Goal: Transaction & Acquisition: Subscribe to service/newsletter

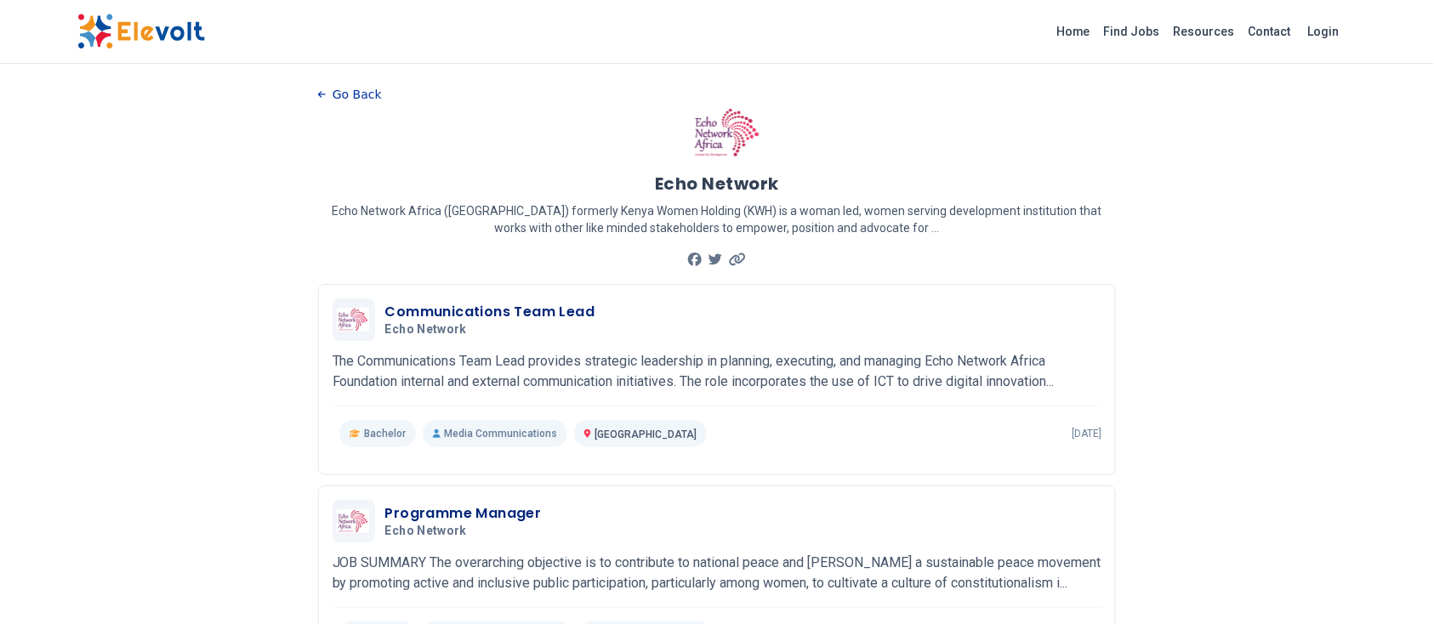
click at [326, 90] on button "Go Back" at bounding box center [350, 95] width 64 height 26
click at [1149, 34] on link "Find Jobs" at bounding box center [1133, 31] width 70 height 27
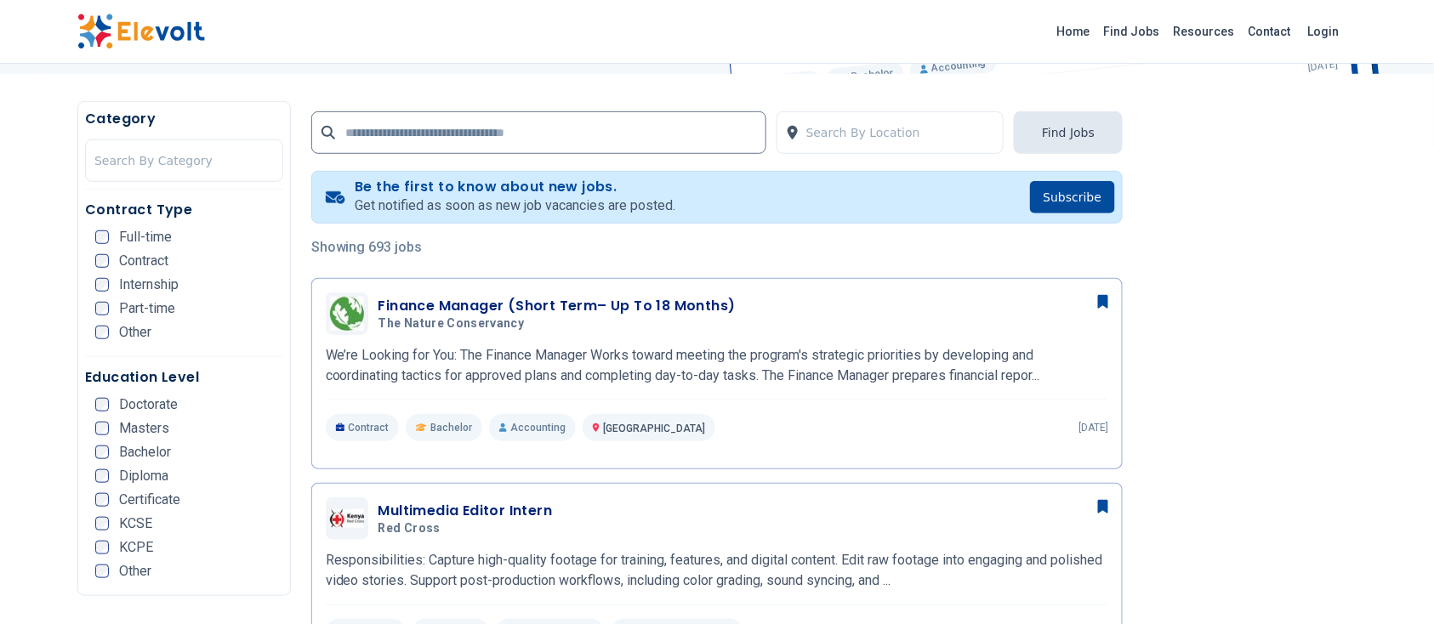
scroll to position [310, 0]
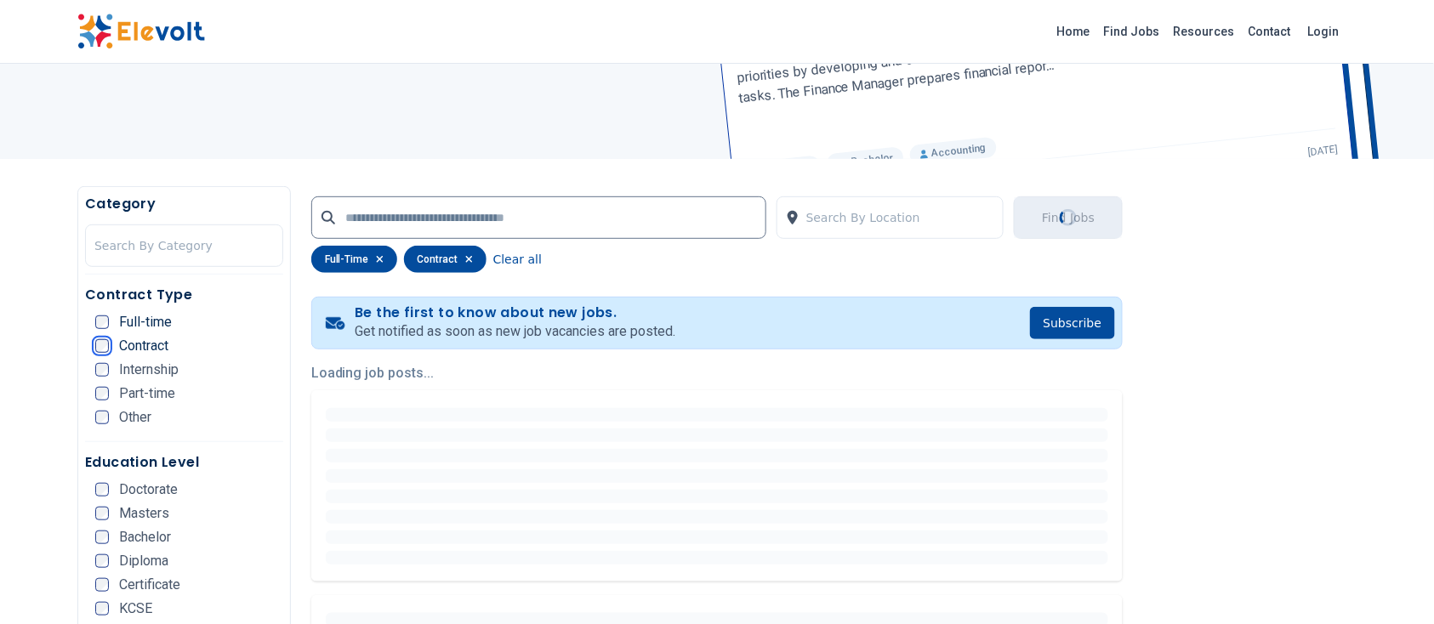
scroll to position [208, 0]
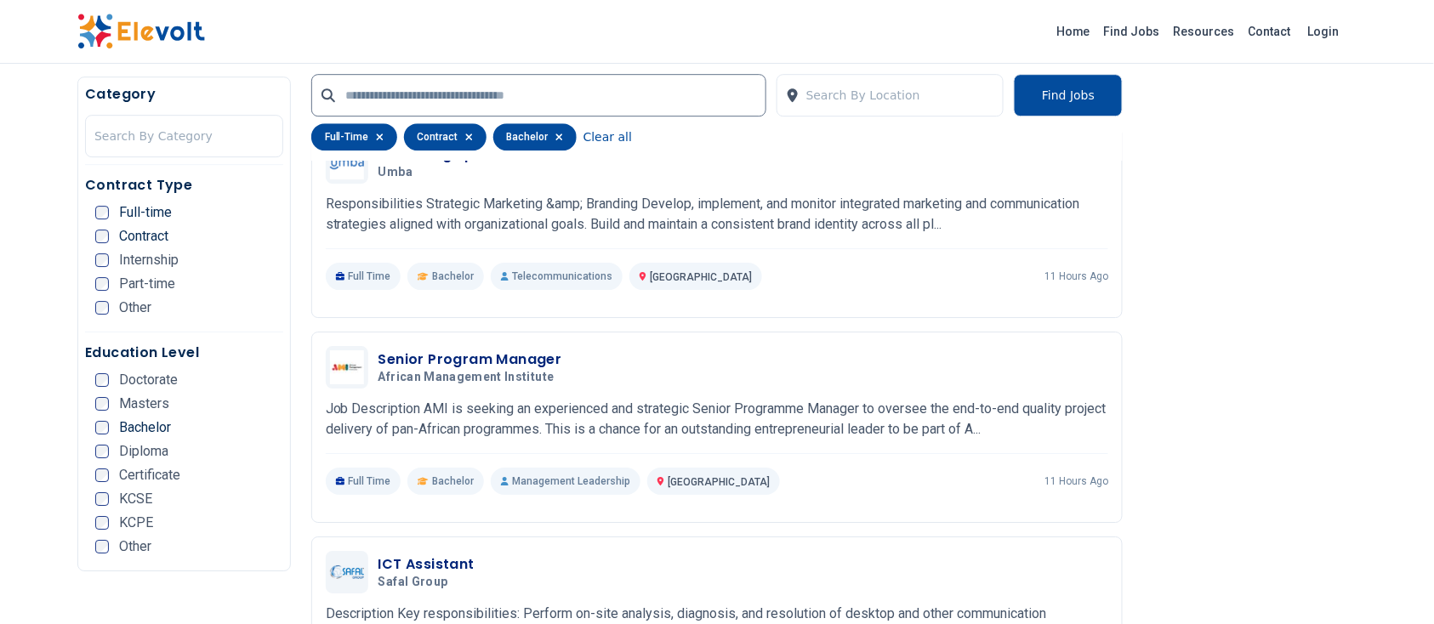
scroll to position [1719, 0]
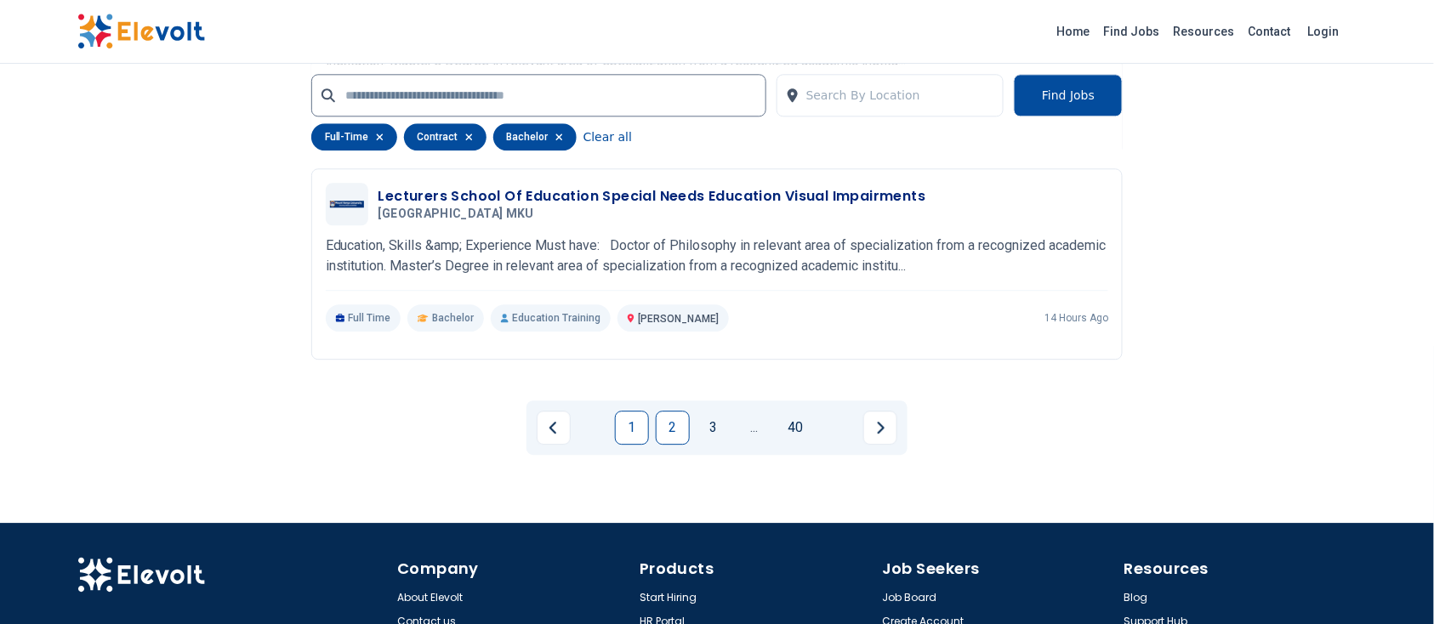
click at [684, 415] on link "2" at bounding box center [673, 428] width 34 height 34
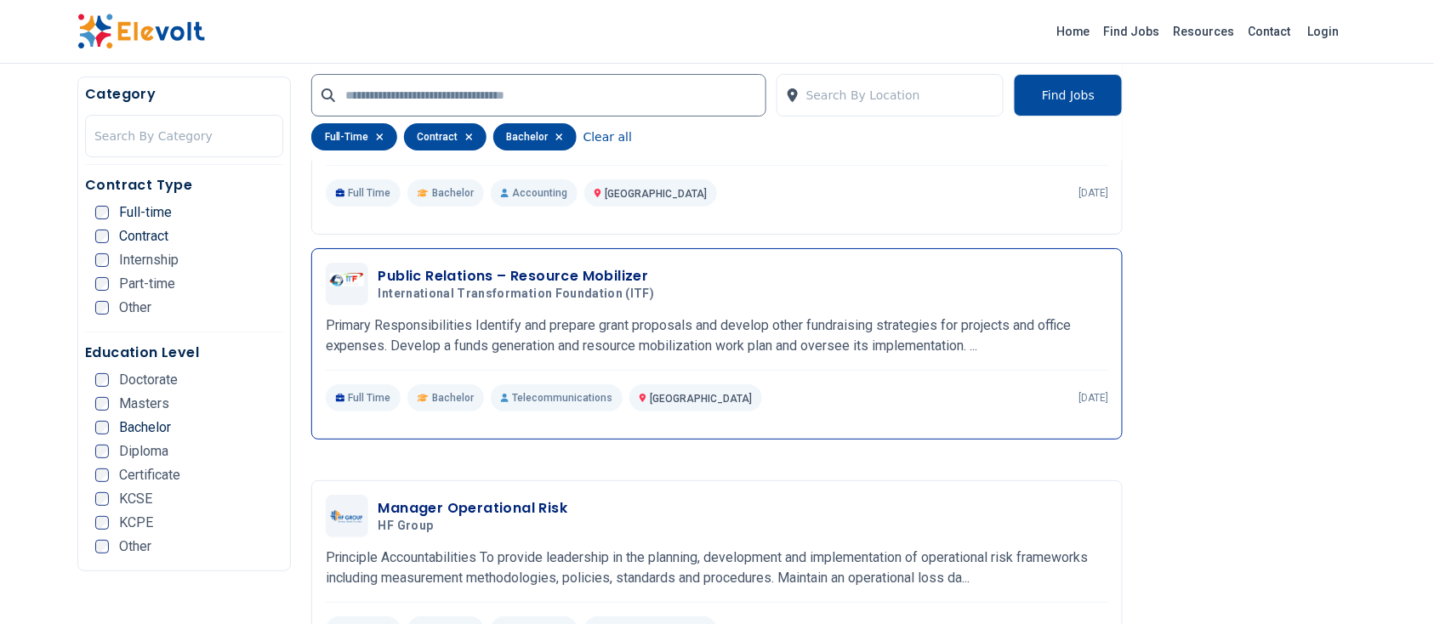
scroll to position [2028, 0]
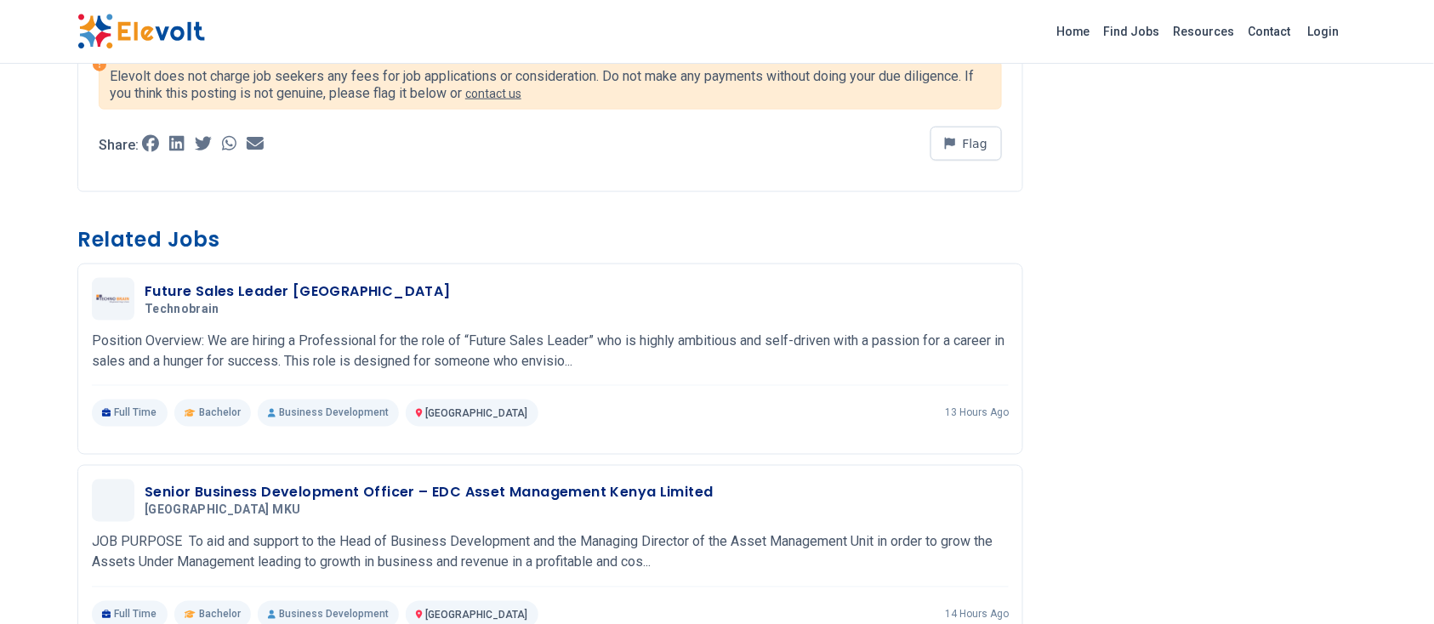
scroll to position [703, 0]
click at [172, 140] on icon at bounding box center [176, 142] width 15 height 17
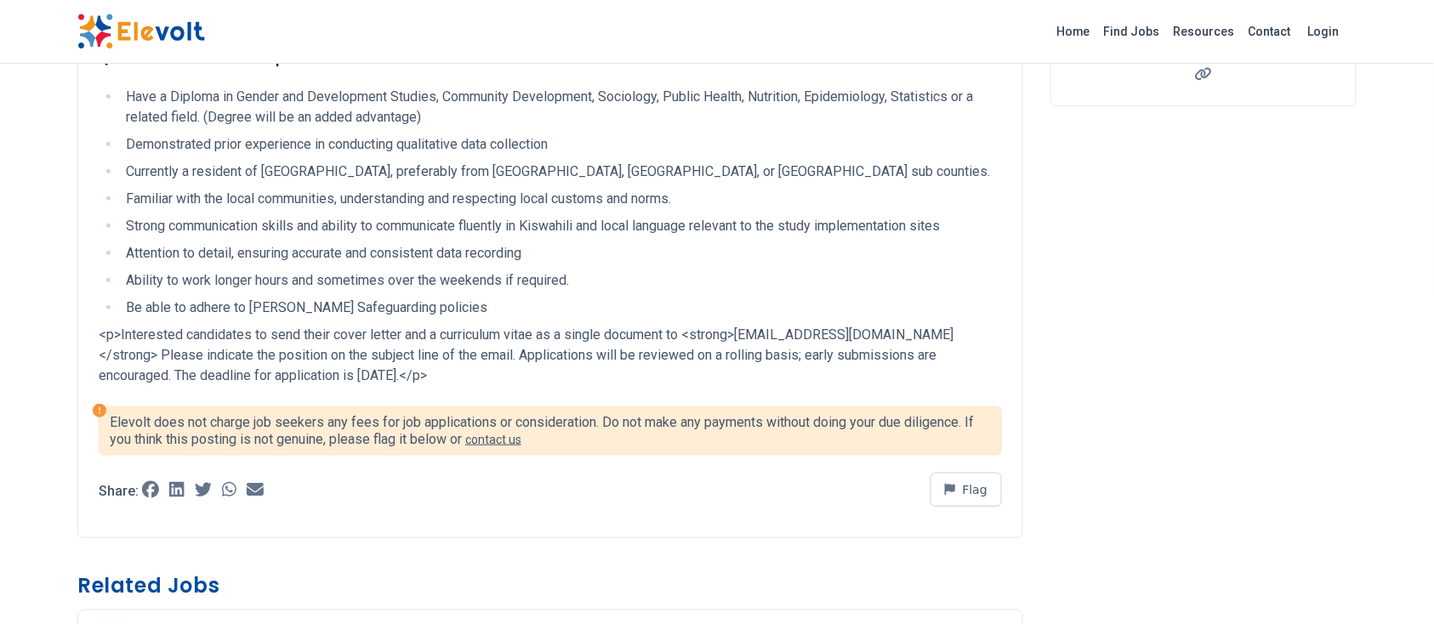
scroll to position [357, 0]
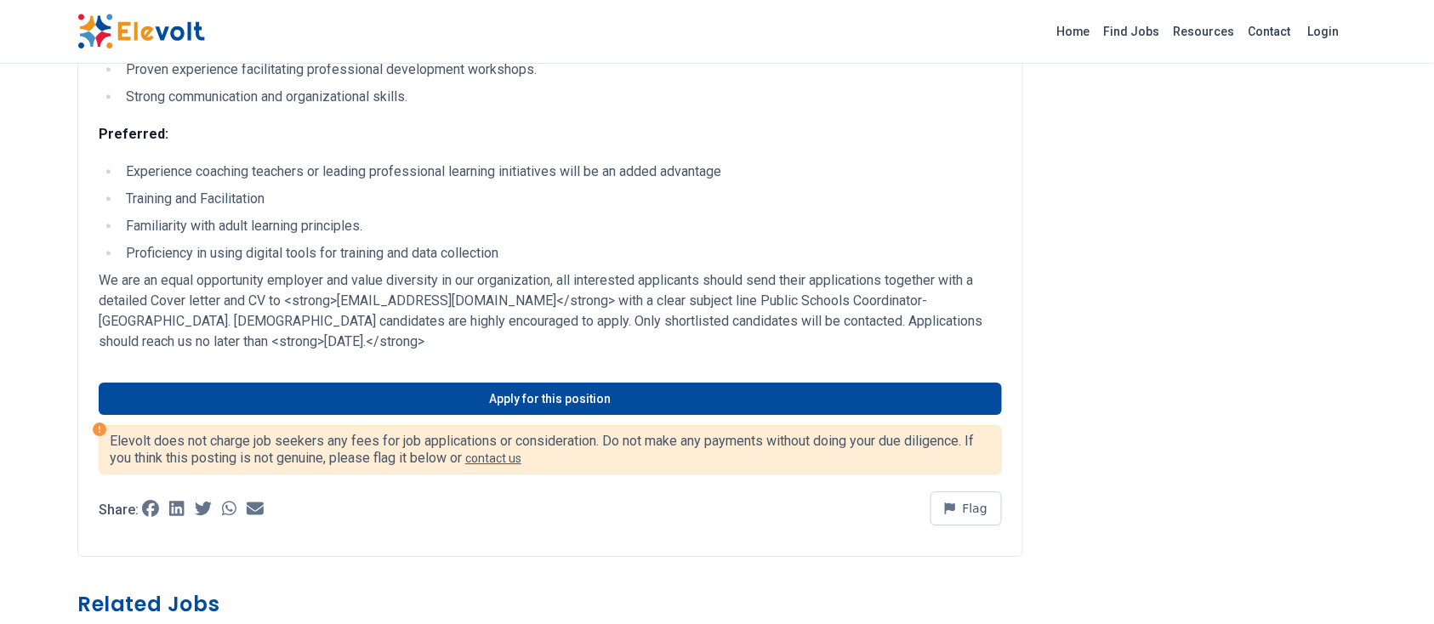
scroll to position [1564, 0]
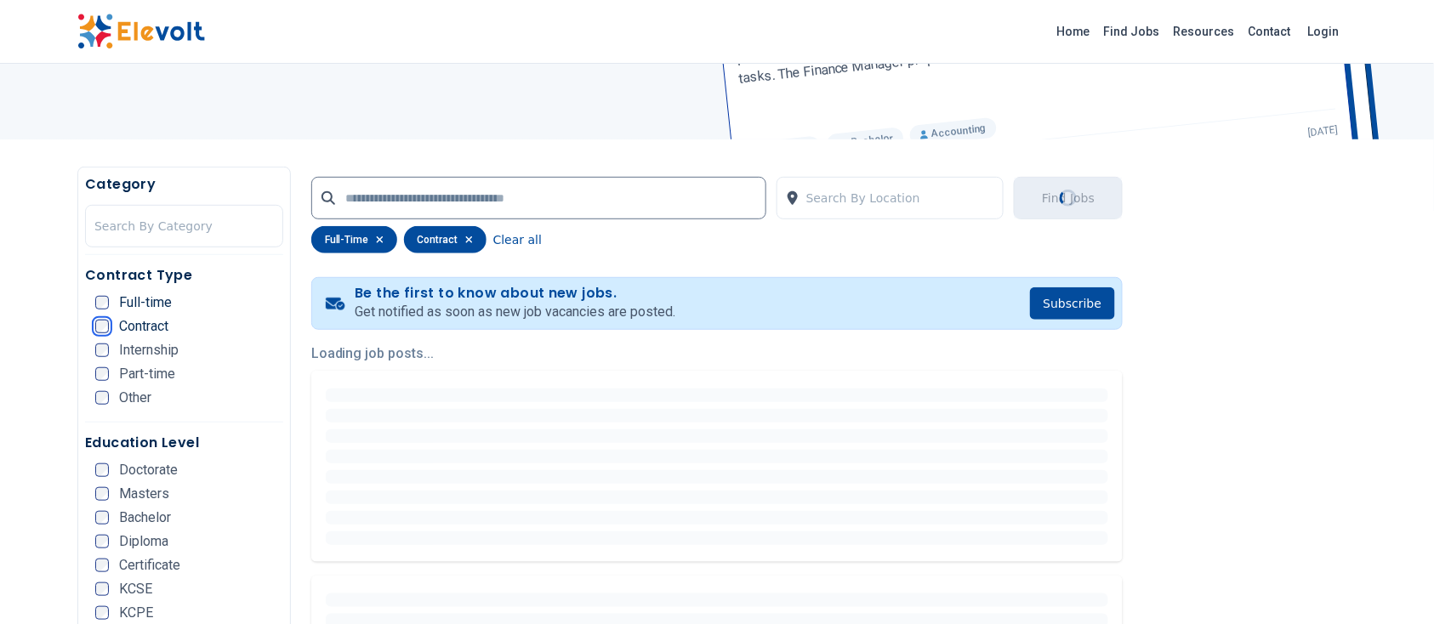
scroll to position [223, 0]
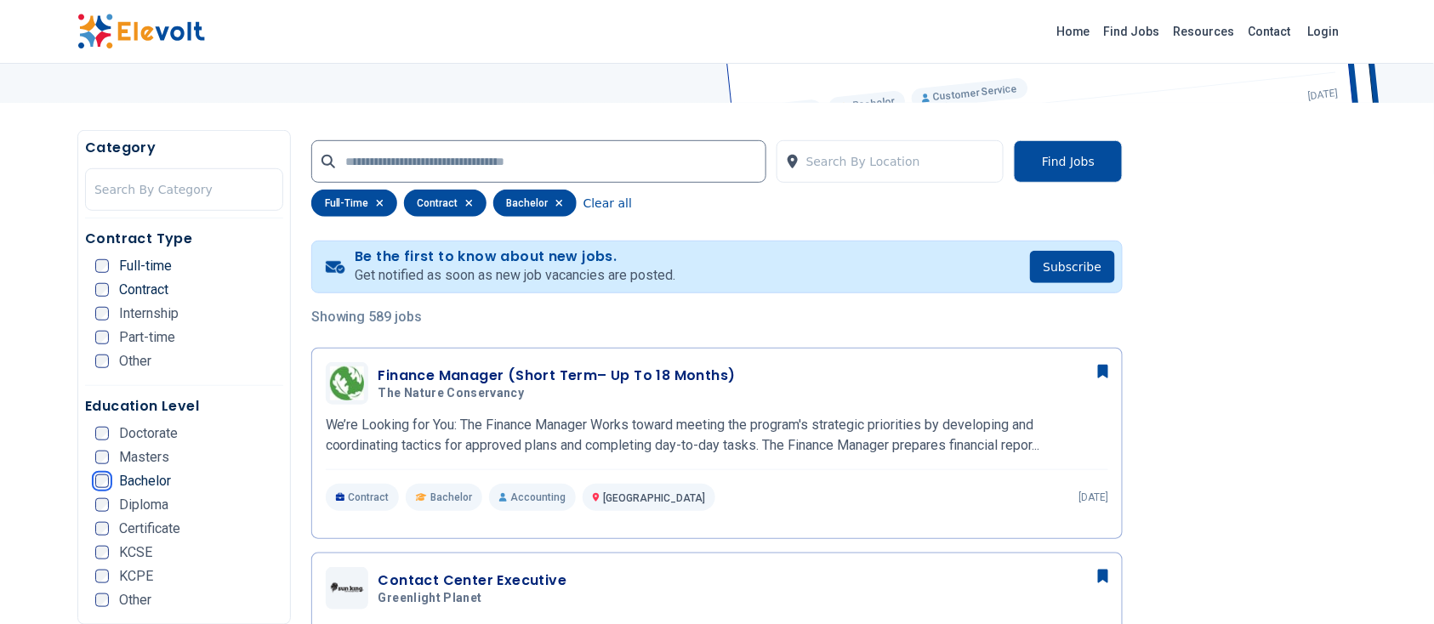
scroll to position [257, 0]
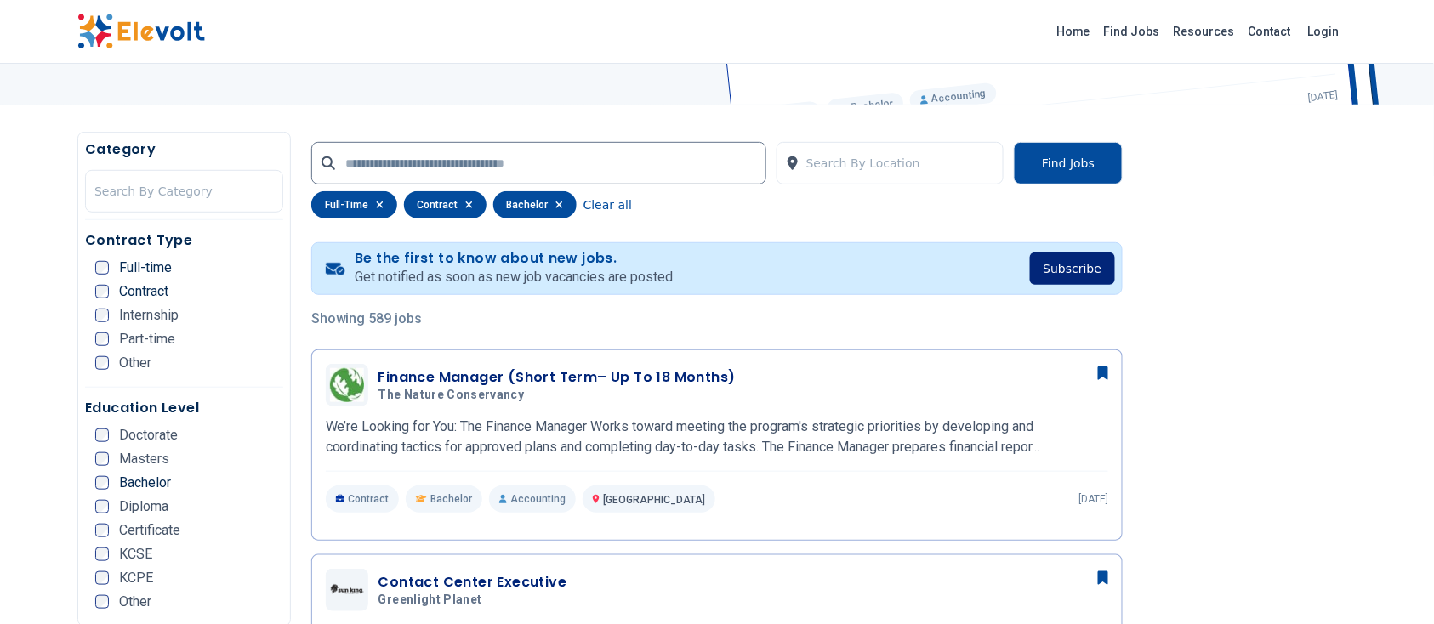
click at [1058, 271] on button "Subscribe" at bounding box center [1073, 269] width 86 height 32
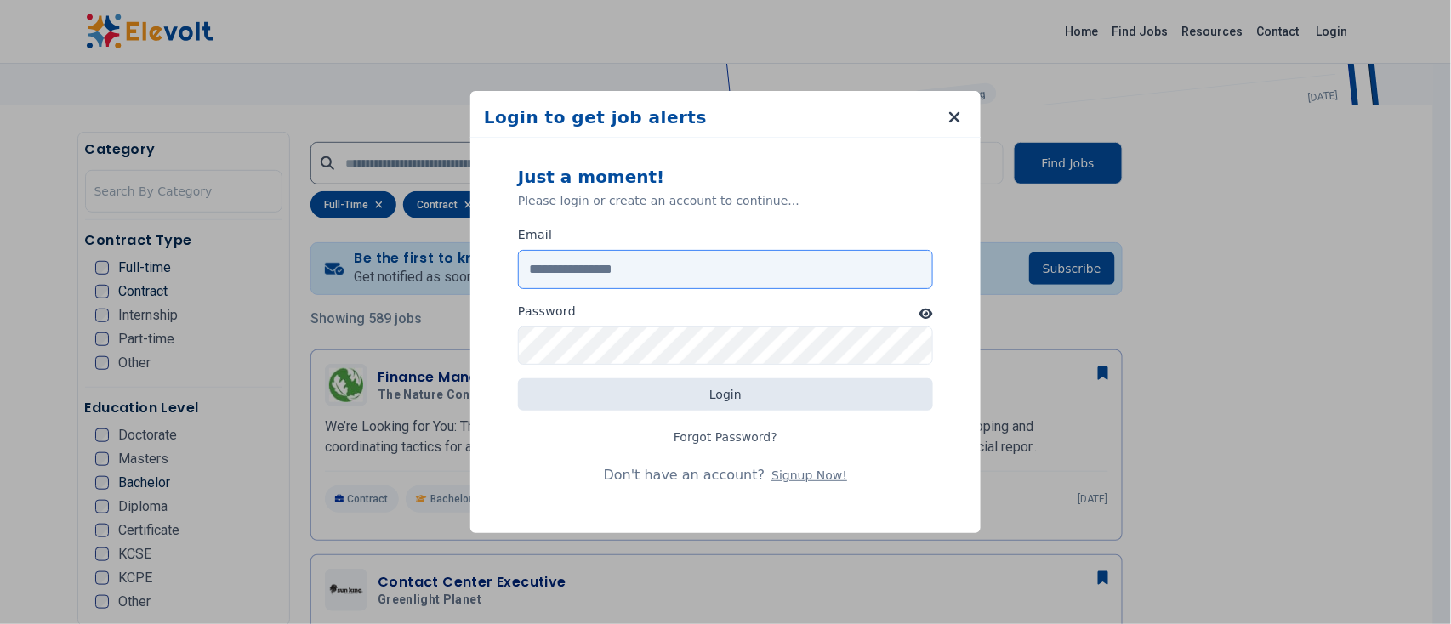
click at [716, 277] on input "Email" at bounding box center [725, 269] width 415 height 39
click at [715, 276] on input "Email" at bounding box center [725, 269] width 415 height 39
click at [732, 266] on input "Email" at bounding box center [725, 269] width 415 height 39
click at [830, 286] on input "Email" at bounding box center [725, 269] width 415 height 39
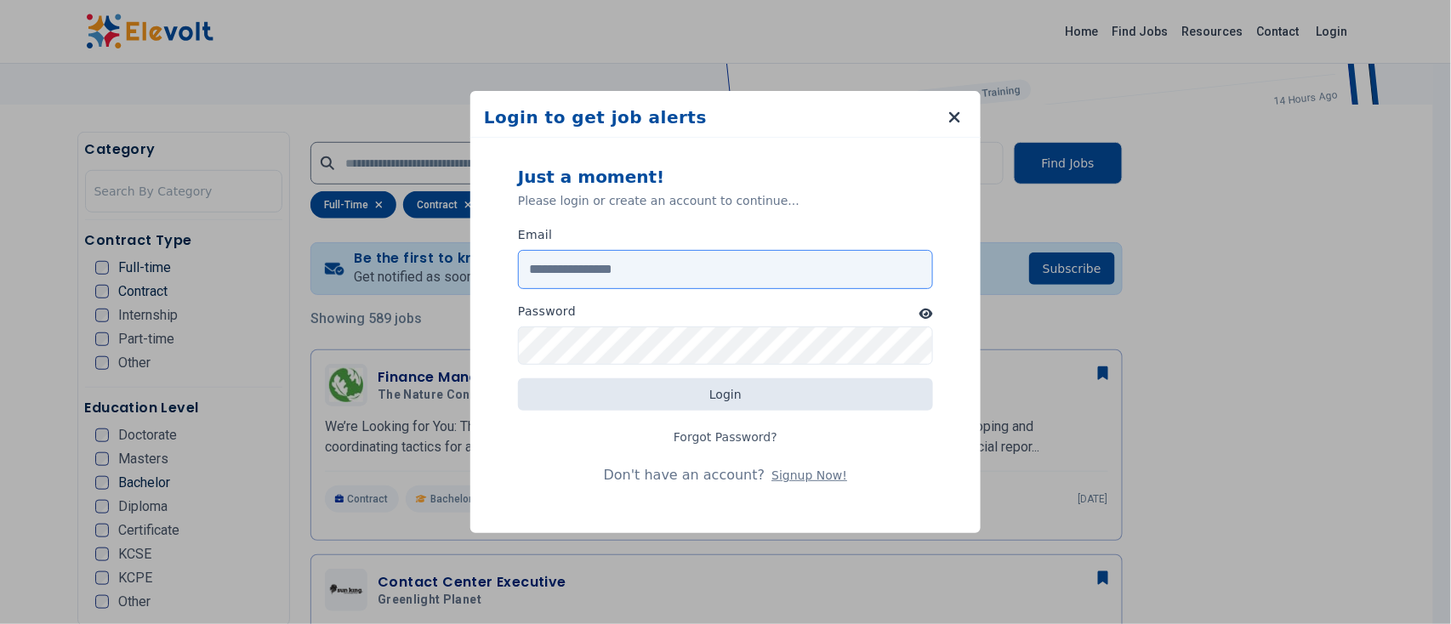
type input "**********"
click at [784, 476] on button "Signup Now!" at bounding box center [810, 475] width 76 height 17
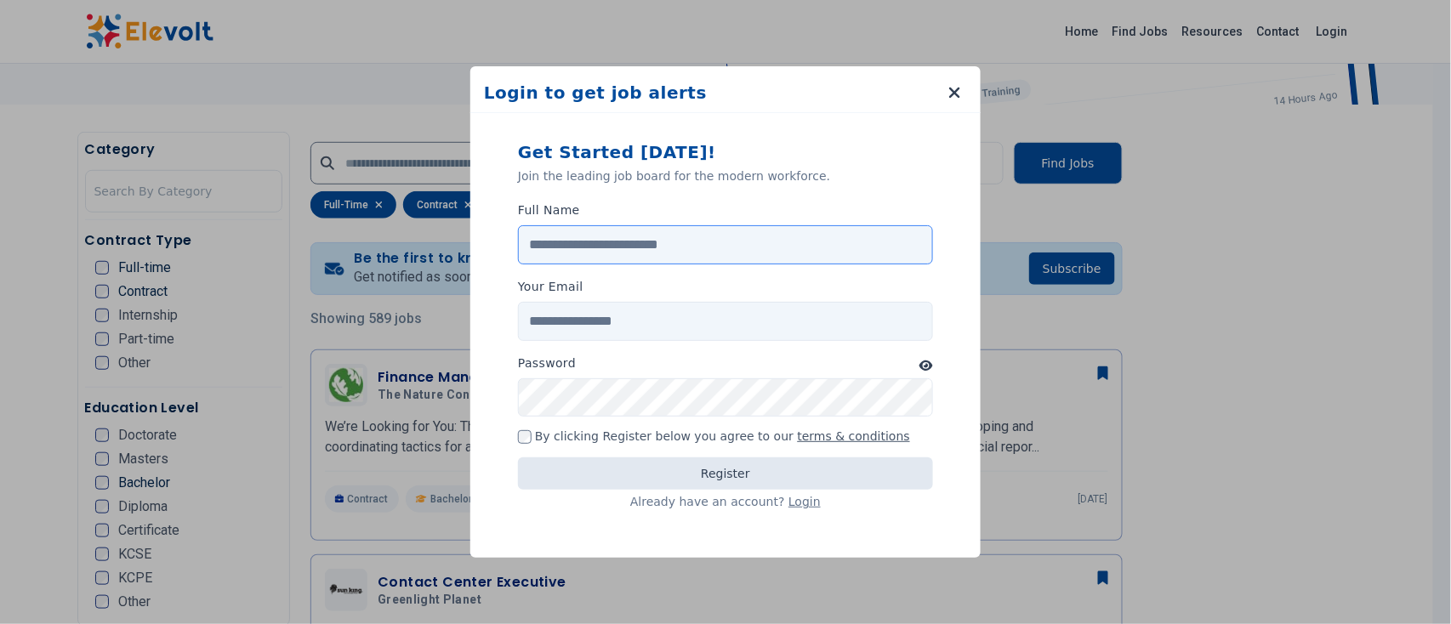
click at [617, 252] on input "Full Name" at bounding box center [725, 244] width 415 height 39
click at [675, 299] on div "Your Email" at bounding box center [725, 290] width 415 height 24
click at [637, 255] on input "Full Name" at bounding box center [725, 244] width 415 height 39
click at [777, 245] on input "Full Name" at bounding box center [725, 244] width 415 height 39
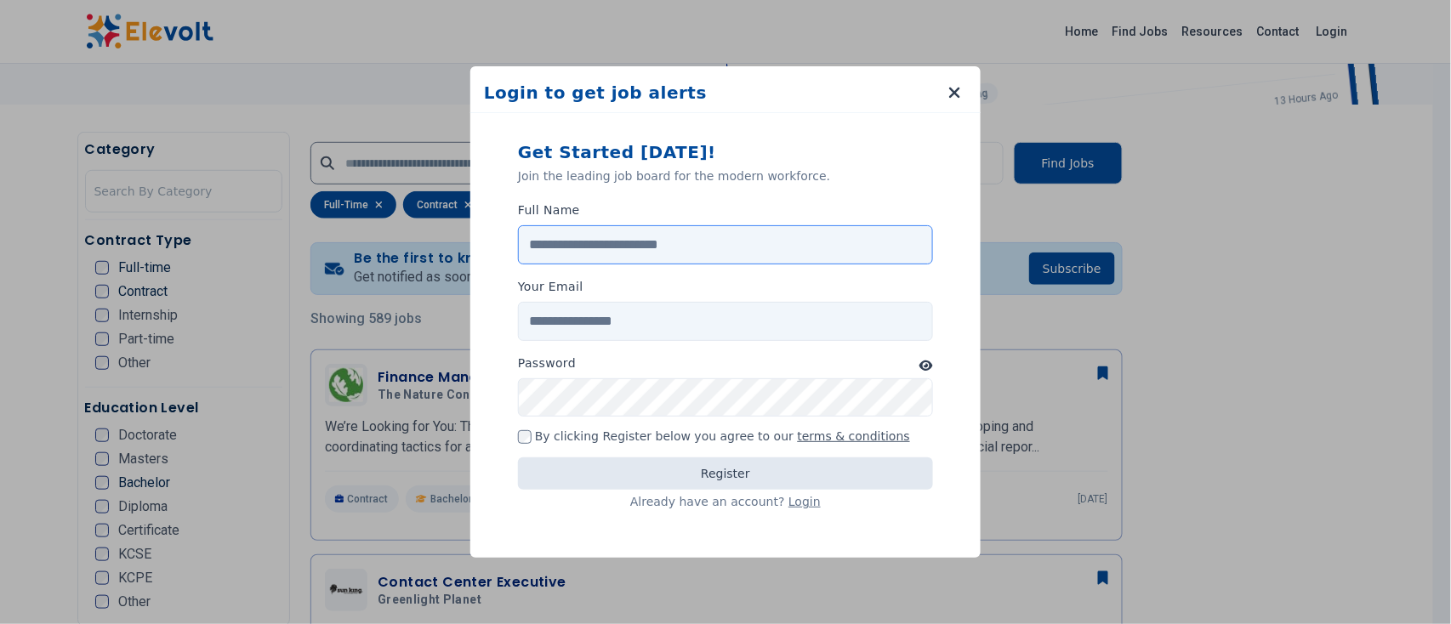
click at [777, 245] on input "Full Name" at bounding box center [725, 244] width 415 height 39
type input "**********"
click at [719, 328] on input "Your Email" at bounding box center [725, 321] width 415 height 39
type input "**********"
click at [926, 368] on icon "button" at bounding box center [927, 366] width 14 height 10
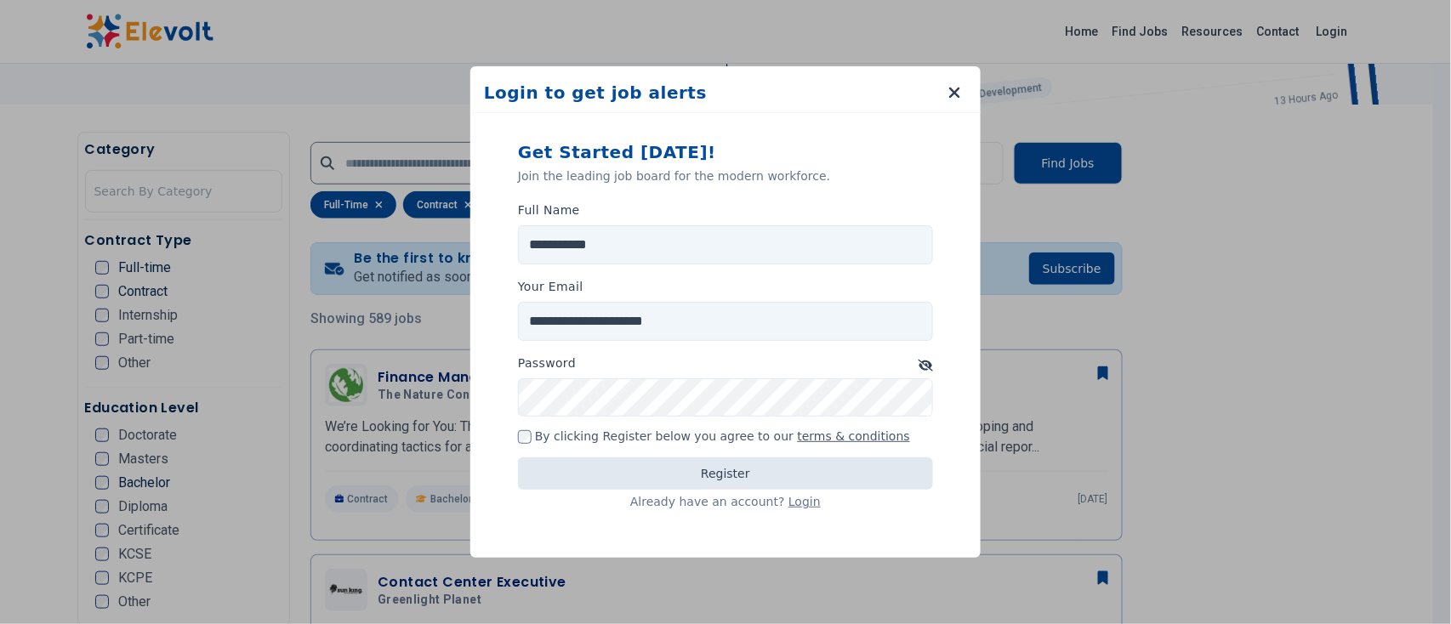
click at [926, 368] on icon "button" at bounding box center [926, 366] width 15 height 12
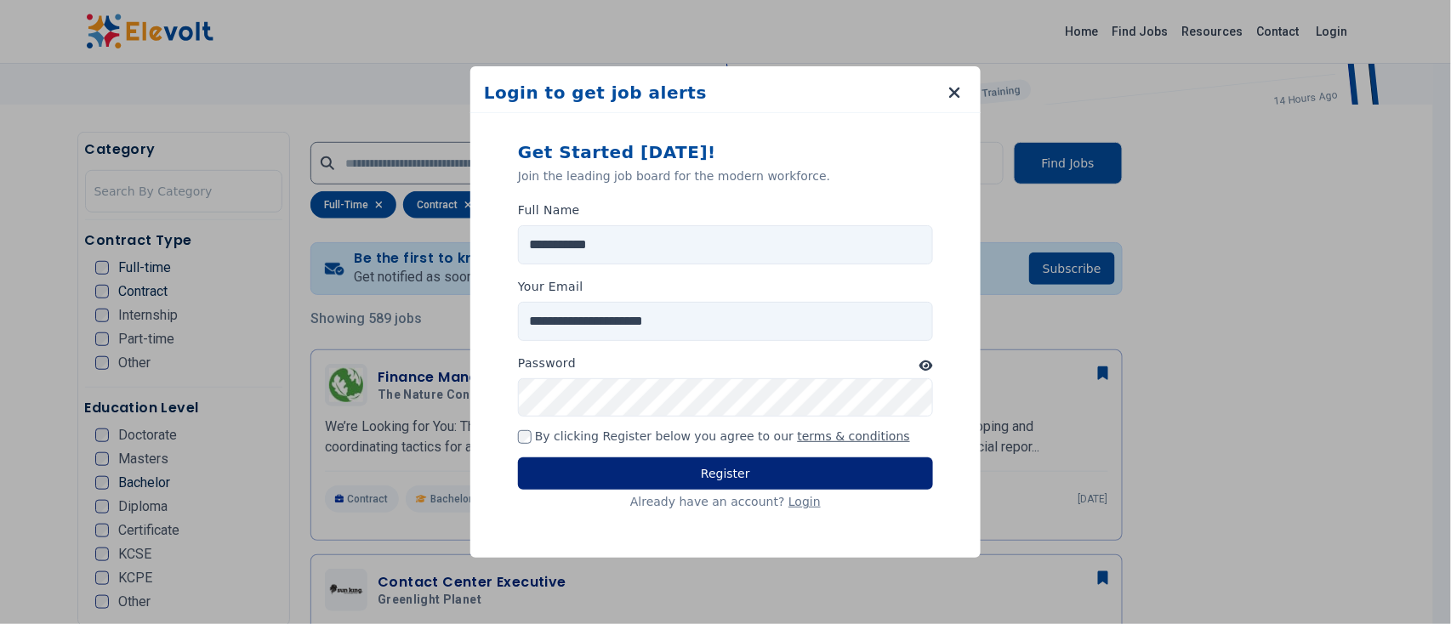
click at [683, 477] on button "Register" at bounding box center [725, 474] width 415 height 32
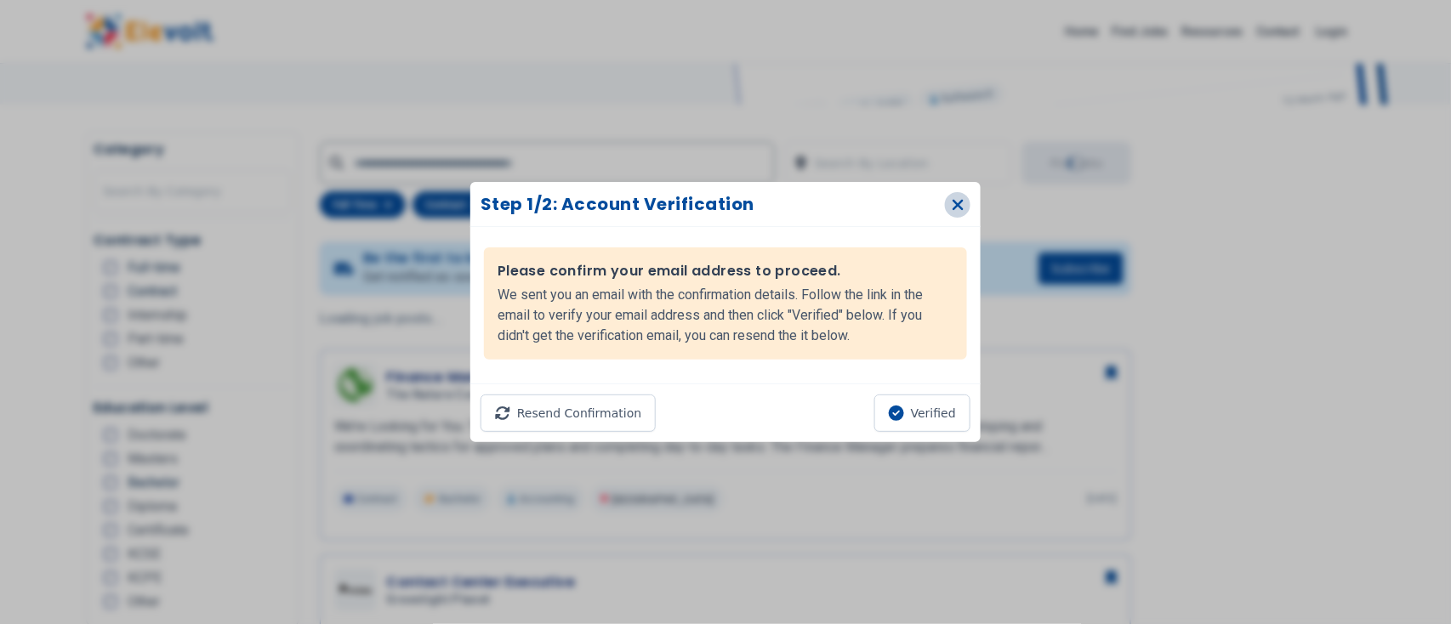
click at [960, 203] on icon "button" at bounding box center [958, 205] width 11 height 11
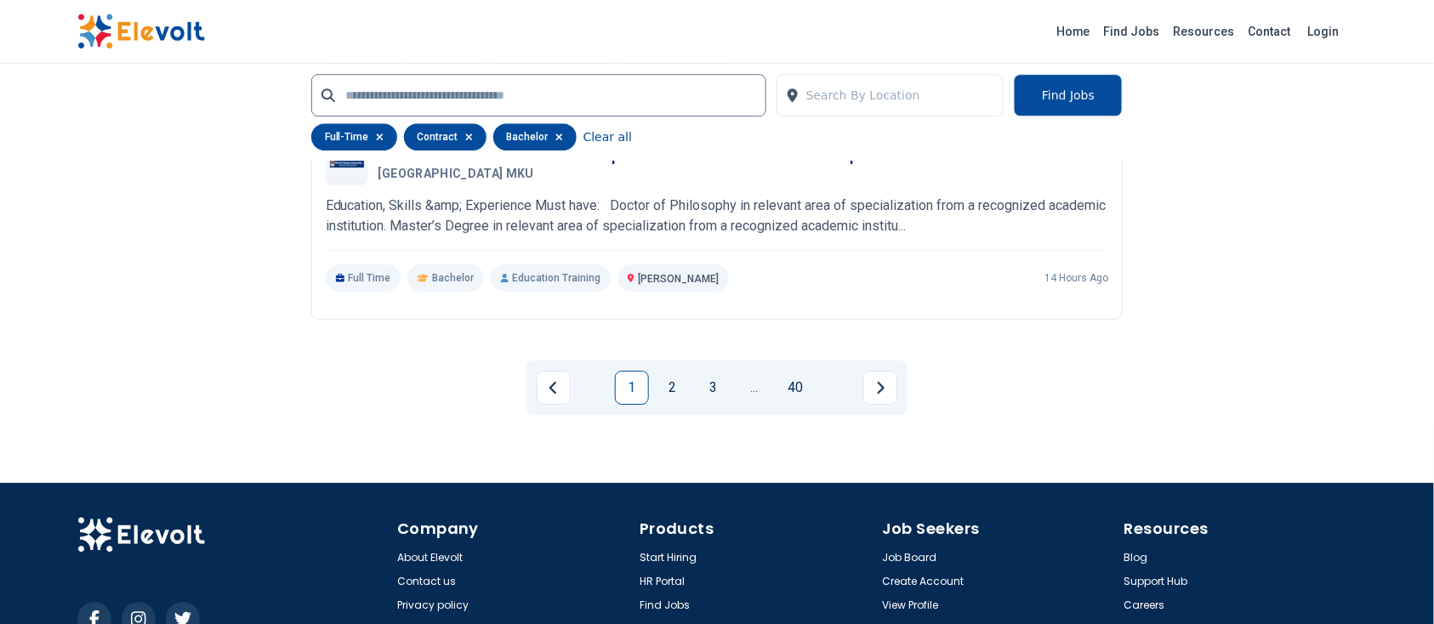
scroll to position [3907, 0]
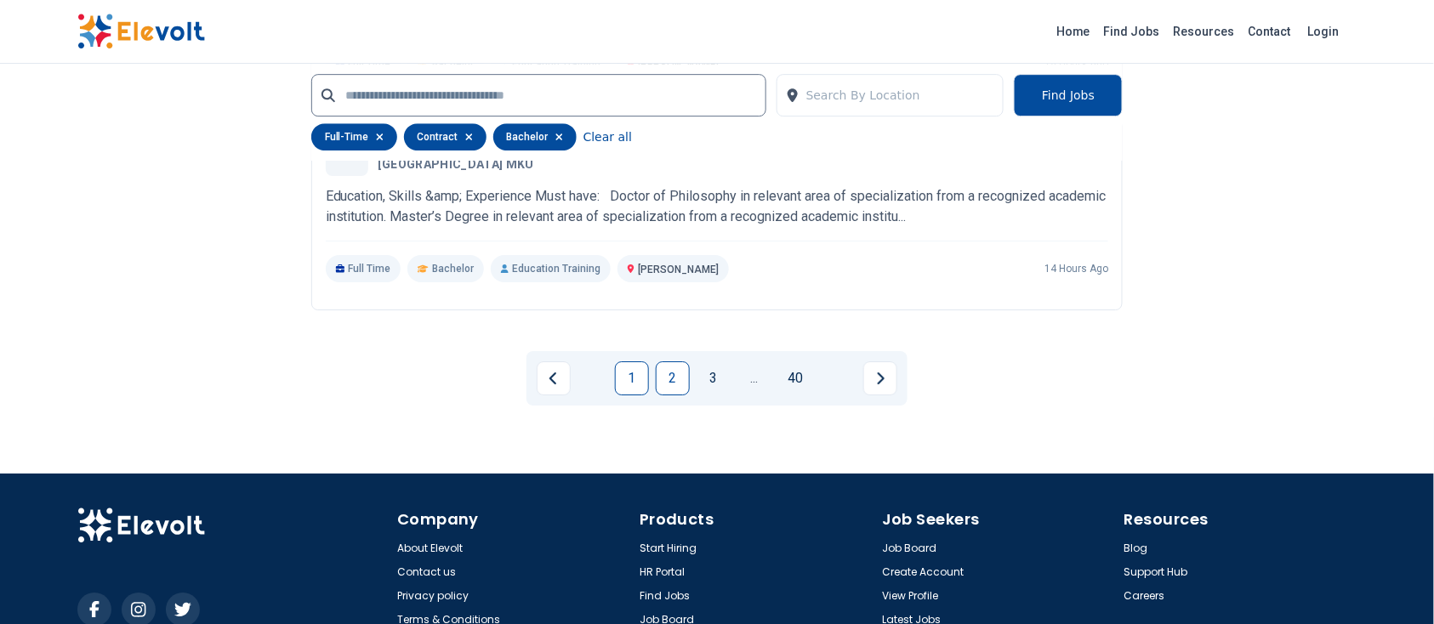
click at [676, 385] on link "2" at bounding box center [673, 379] width 34 height 34
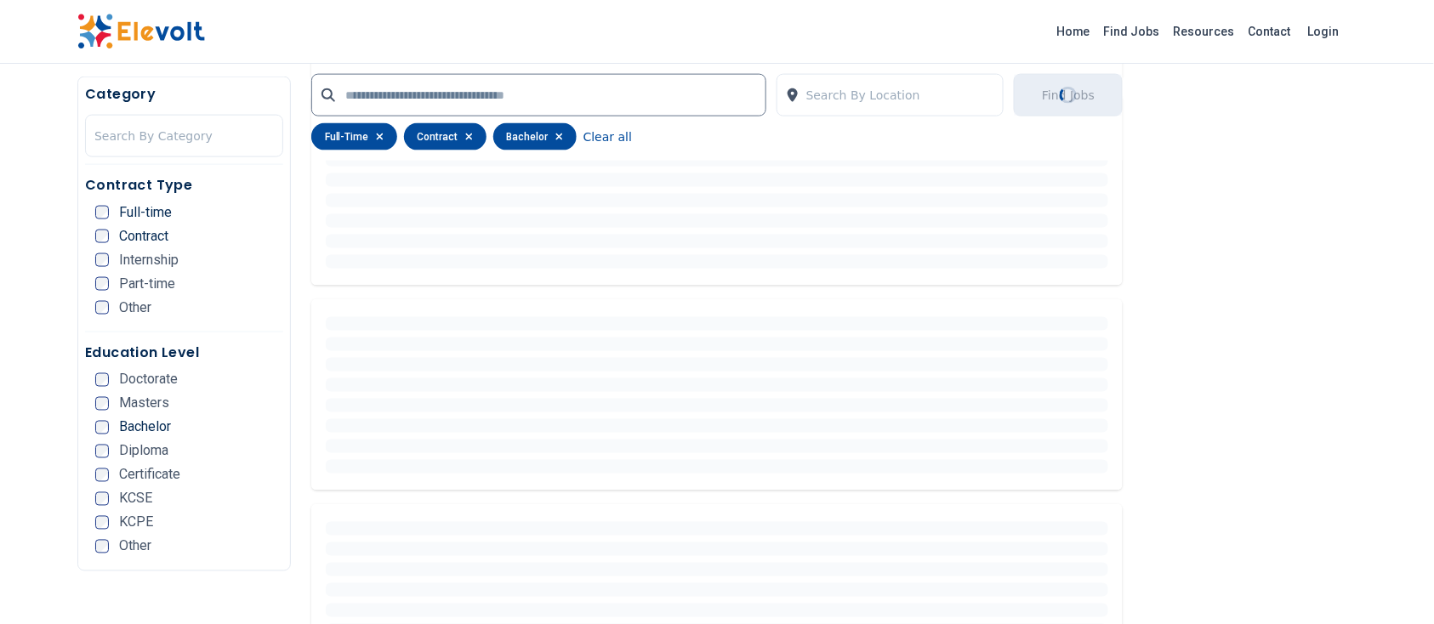
scroll to position [459, 0]
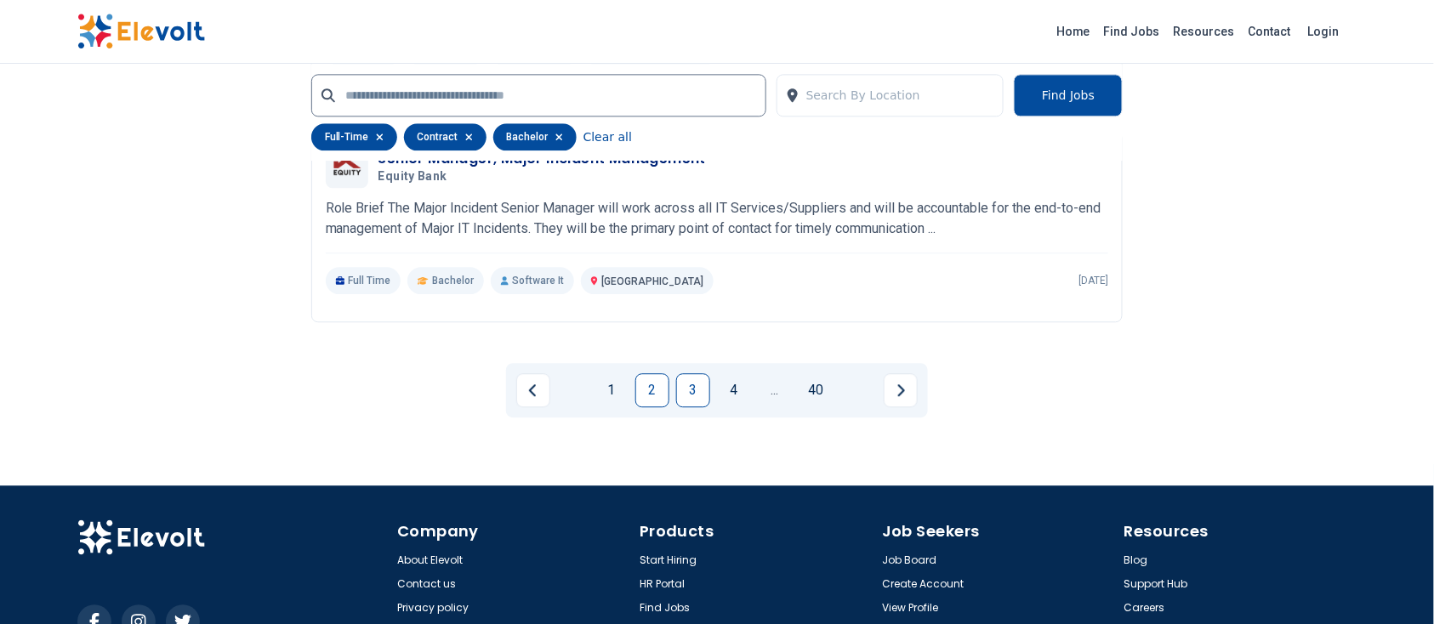
scroll to position [3429, 0]
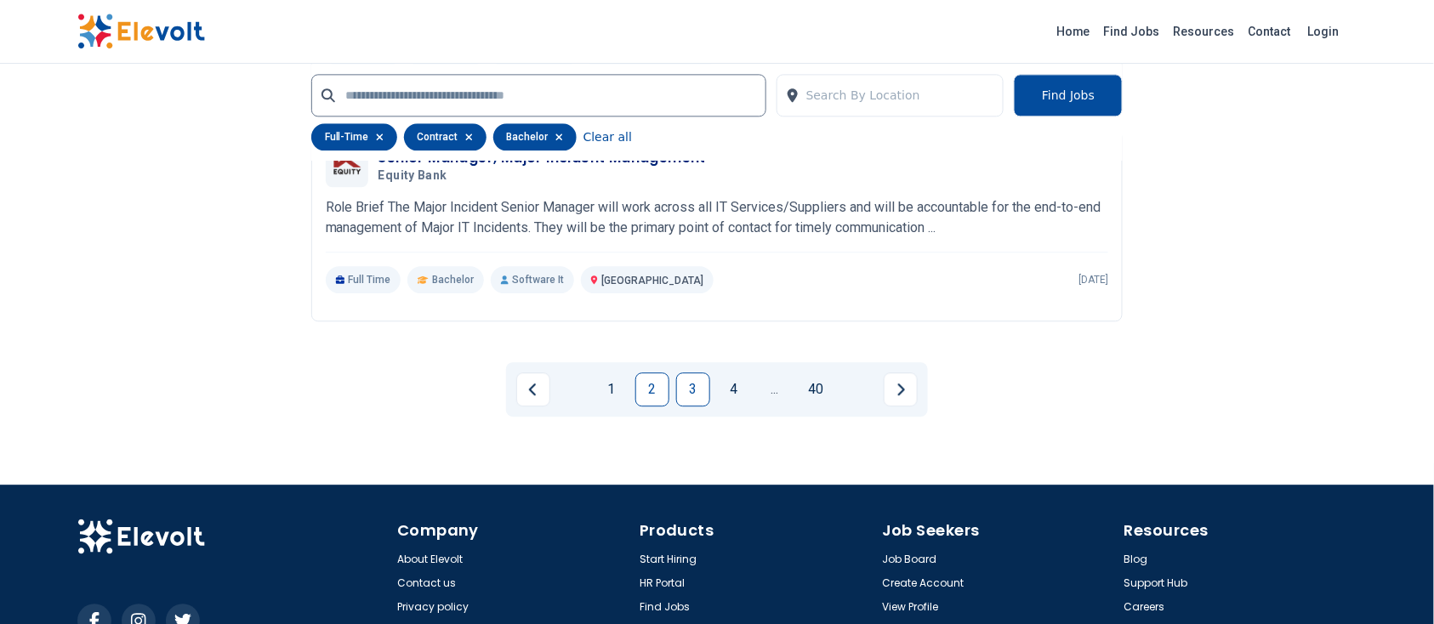
click at [709, 388] on link "3" at bounding box center [693, 390] width 34 height 34
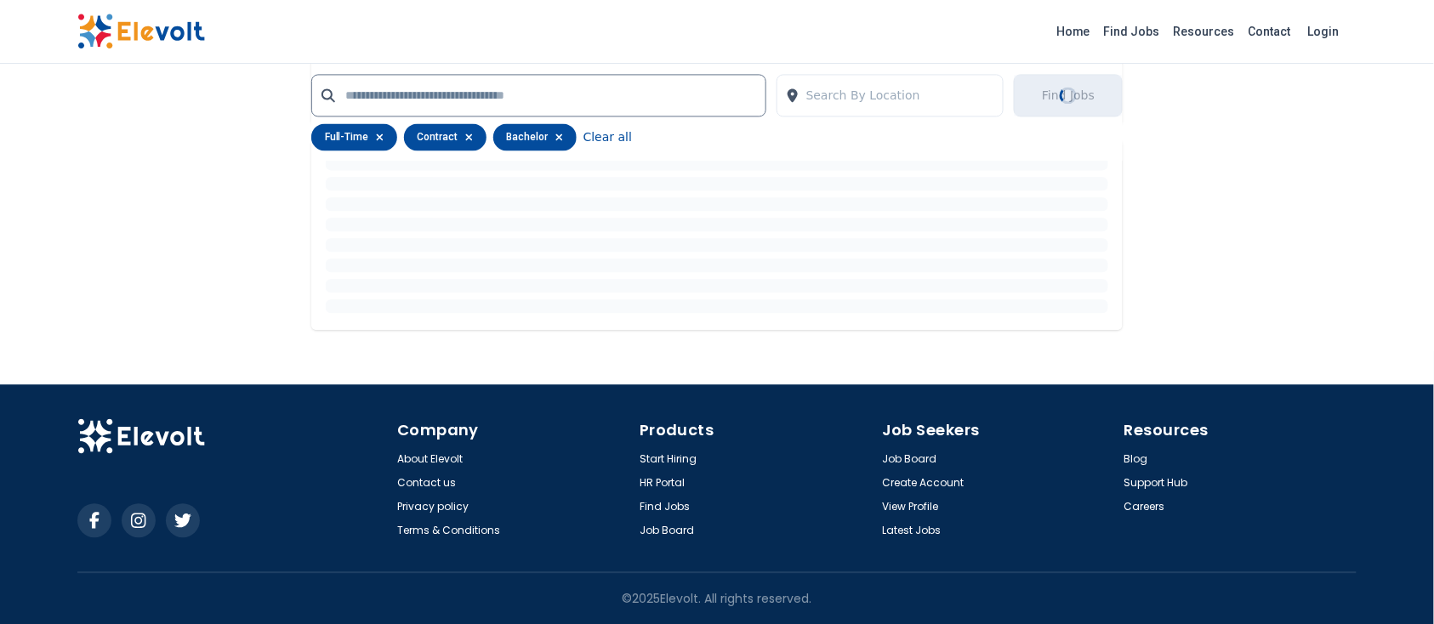
scroll to position [0, 0]
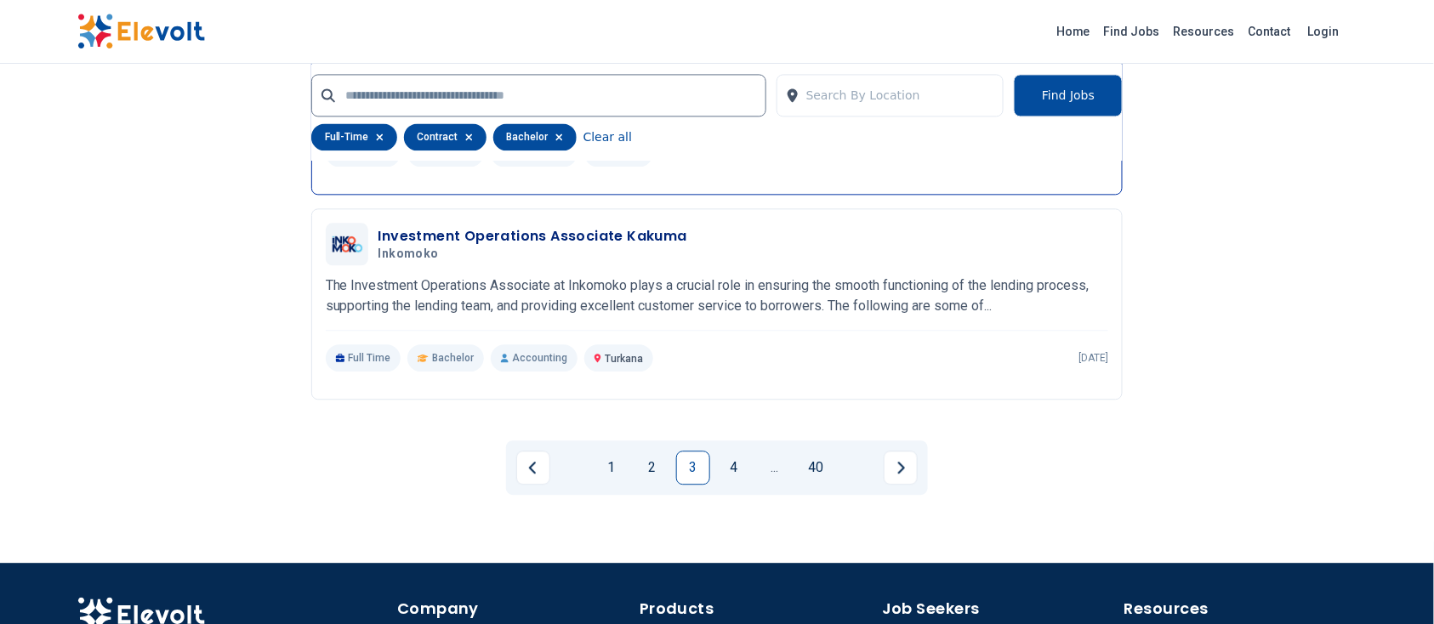
scroll to position [3352, 0]
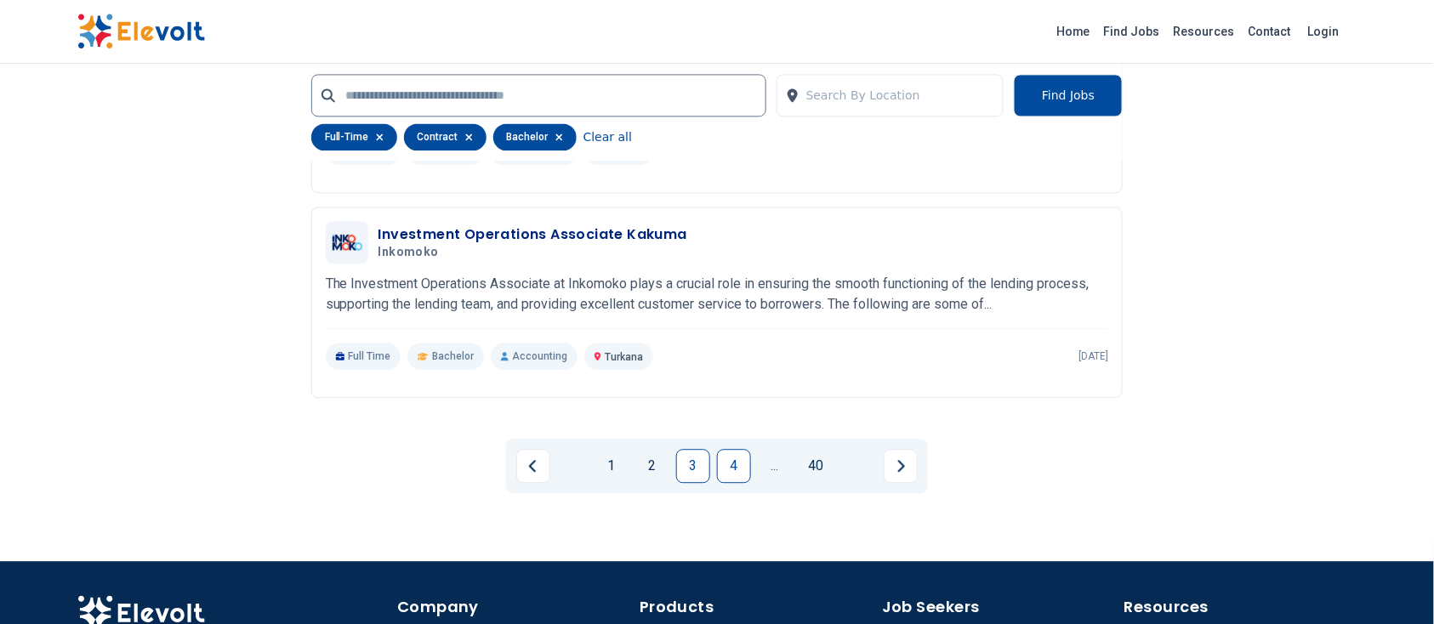
click at [727, 466] on link "4" at bounding box center [734, 466] width 34 height 34
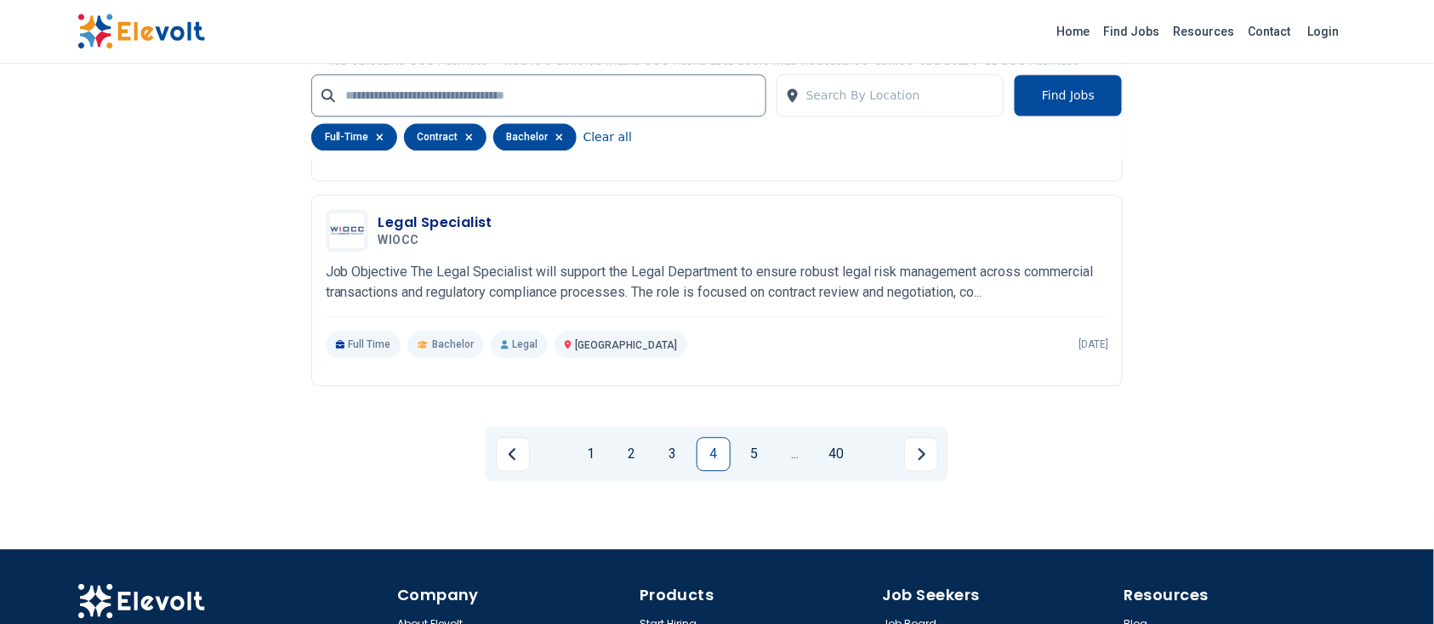
scroll to position [3379, 0]
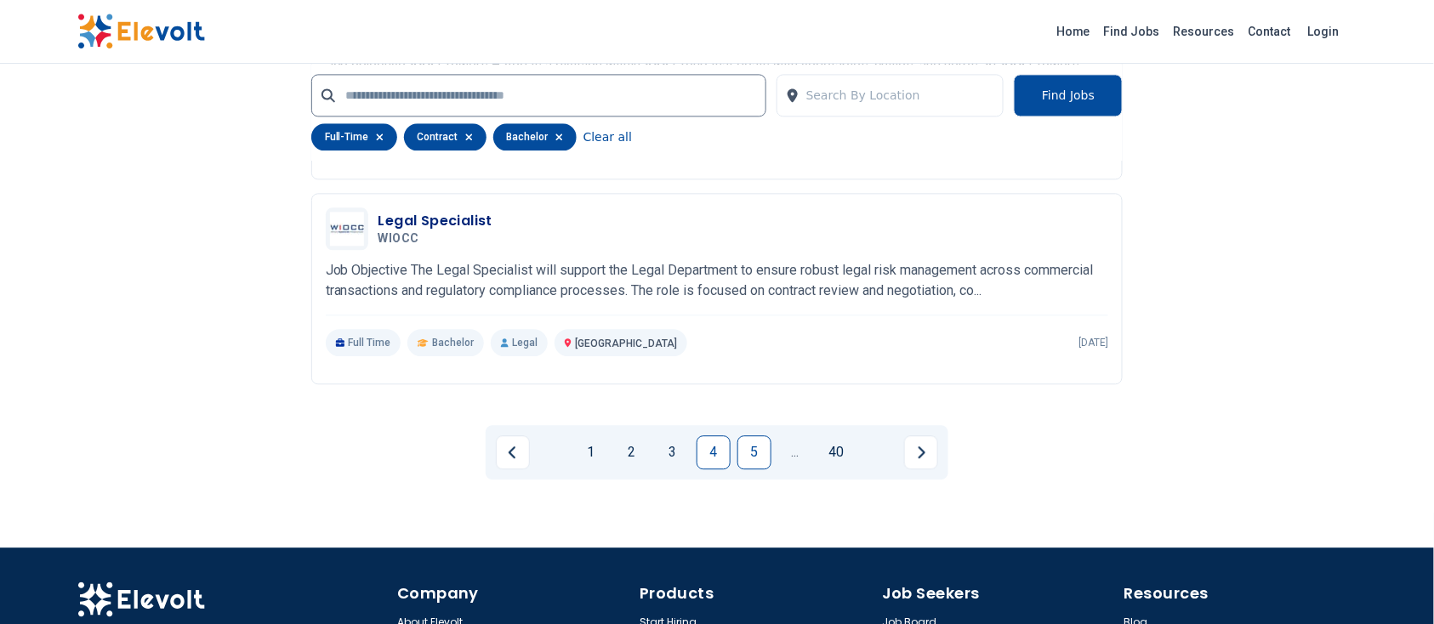
click at [762, 436] on link "5" at bounding box center [755, 453] width 34 height 34
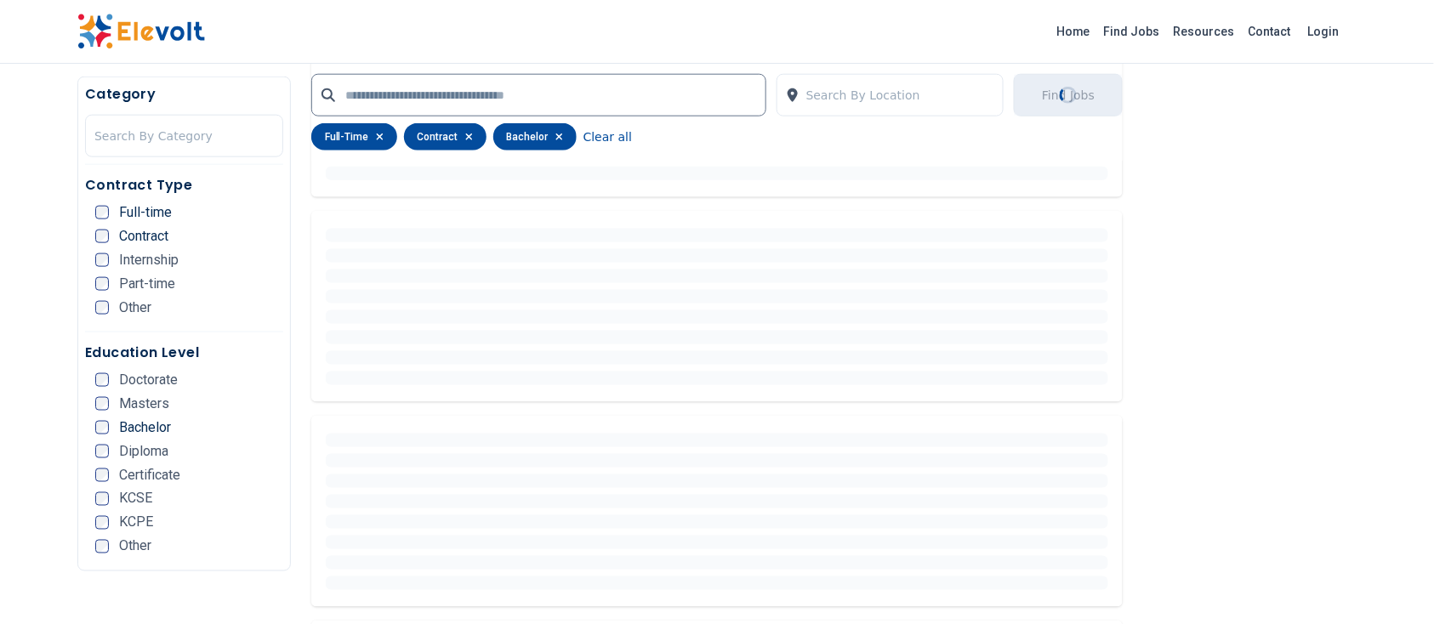
scroll to position [381, 0]
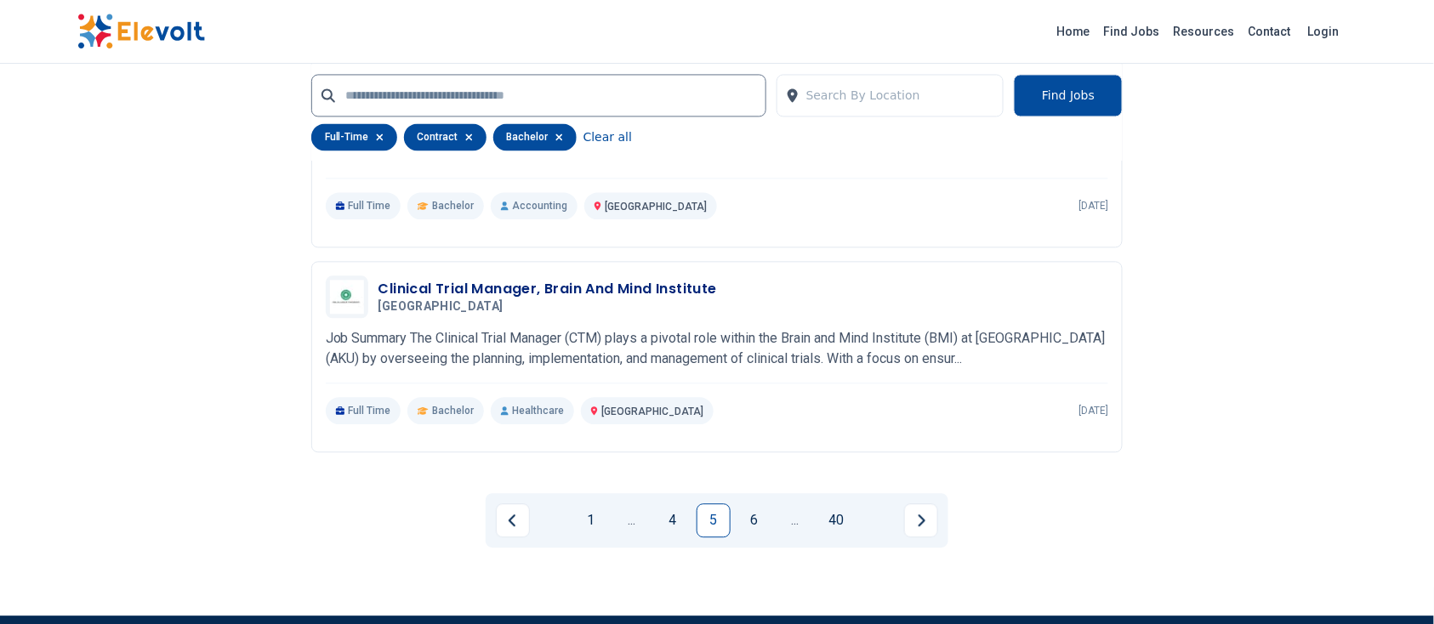
scroll to position [3370, 0]
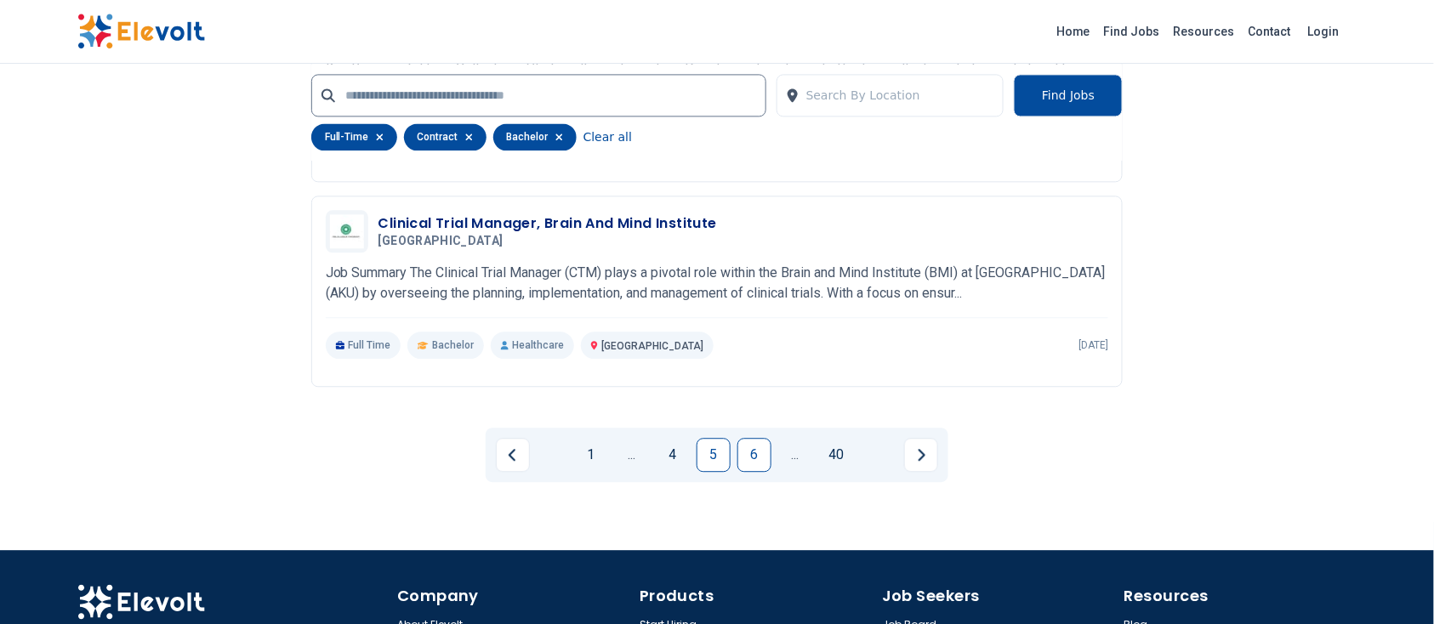
click at [749, 438] on link "6" at bounding box center [755, 455] width 34 height 34
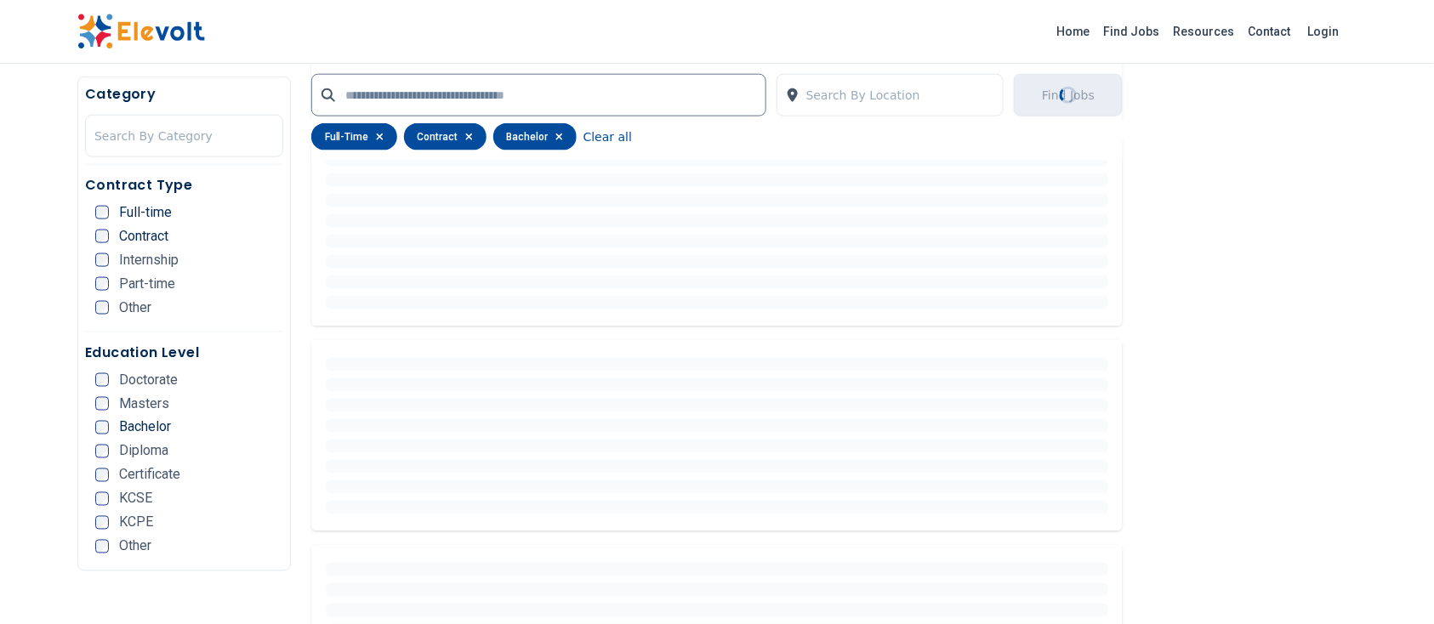
scroll to position [432, 0]
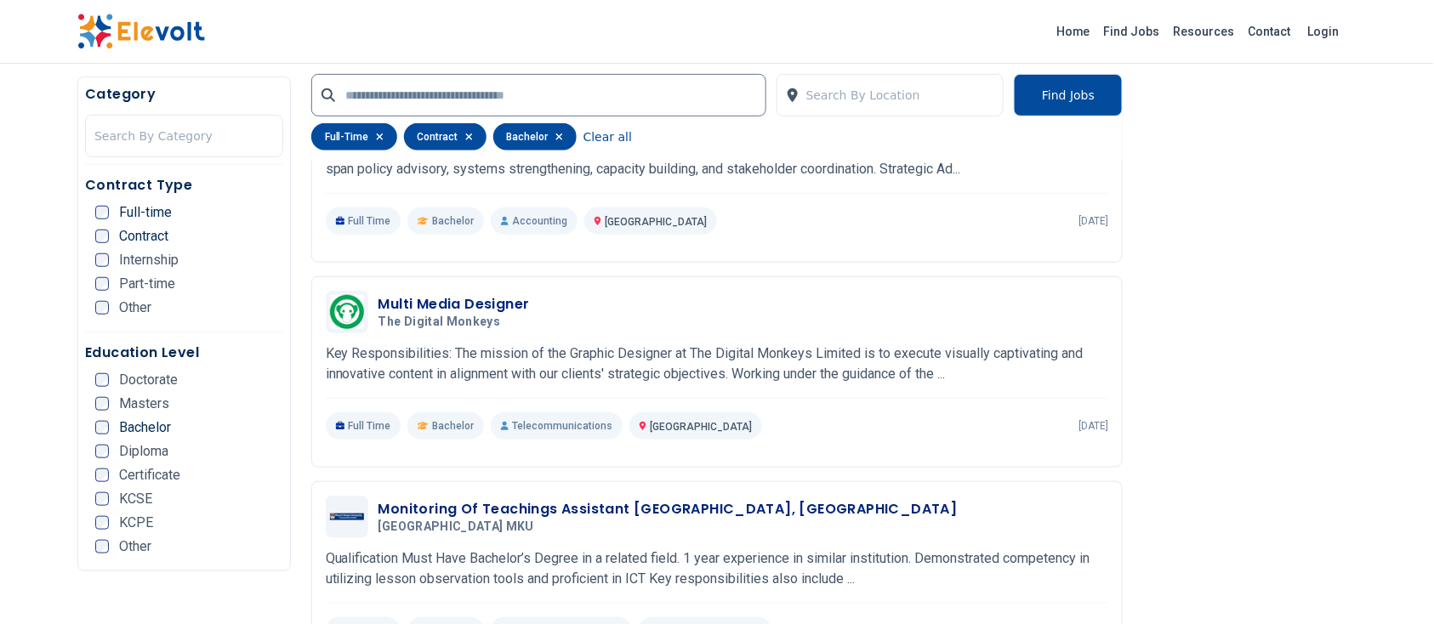
scroll to position [2445, 0]
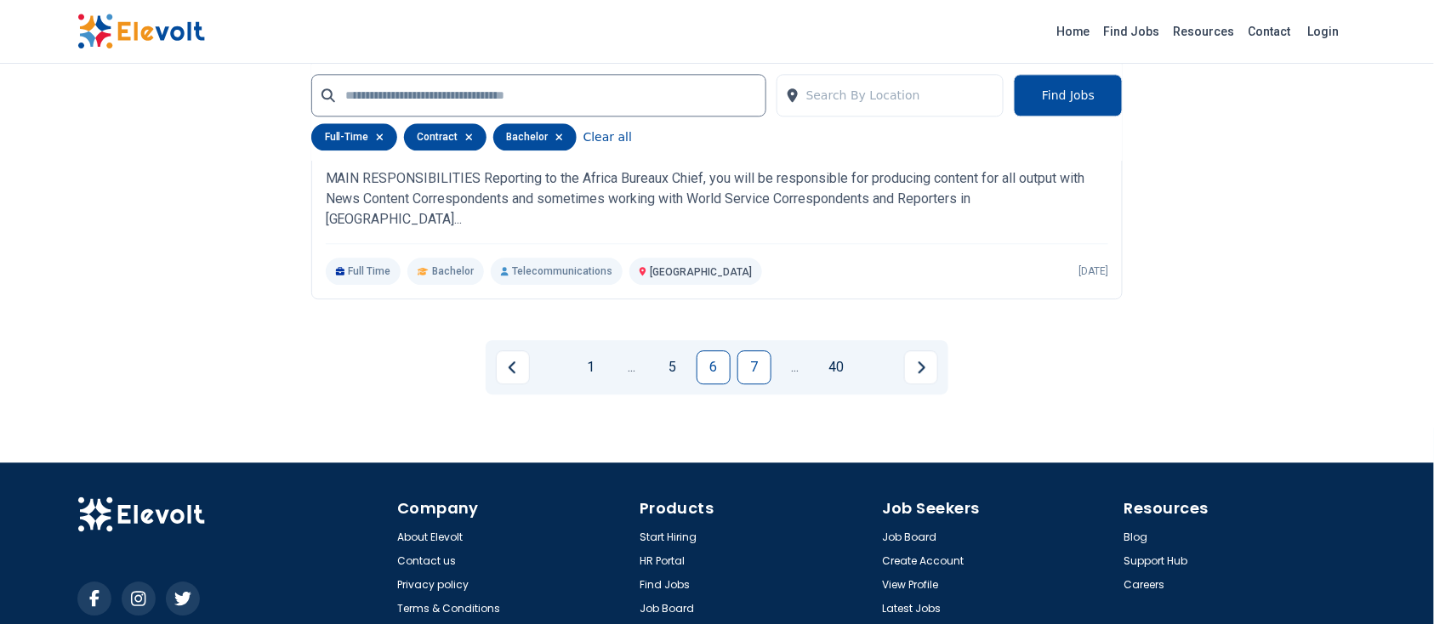
click at [756, 356] on link "7" at bounding box center [755, 368] width 34 height 34
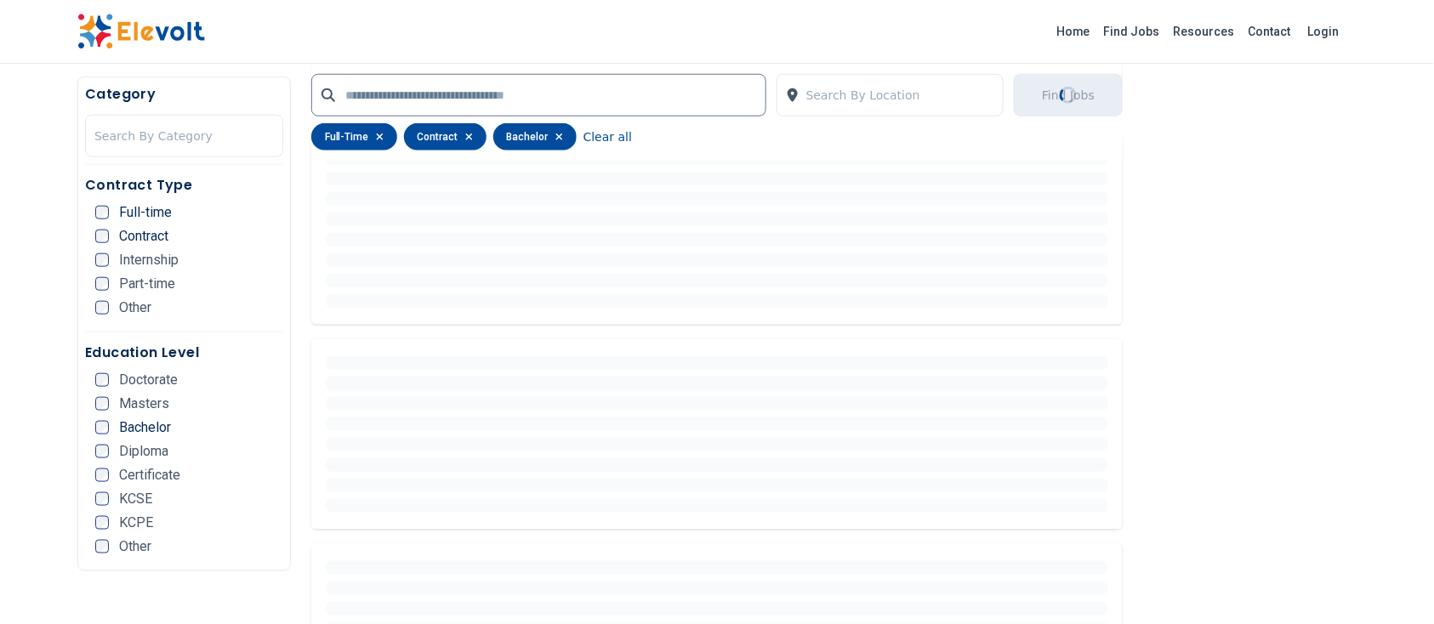
scroll to position [0, 0]
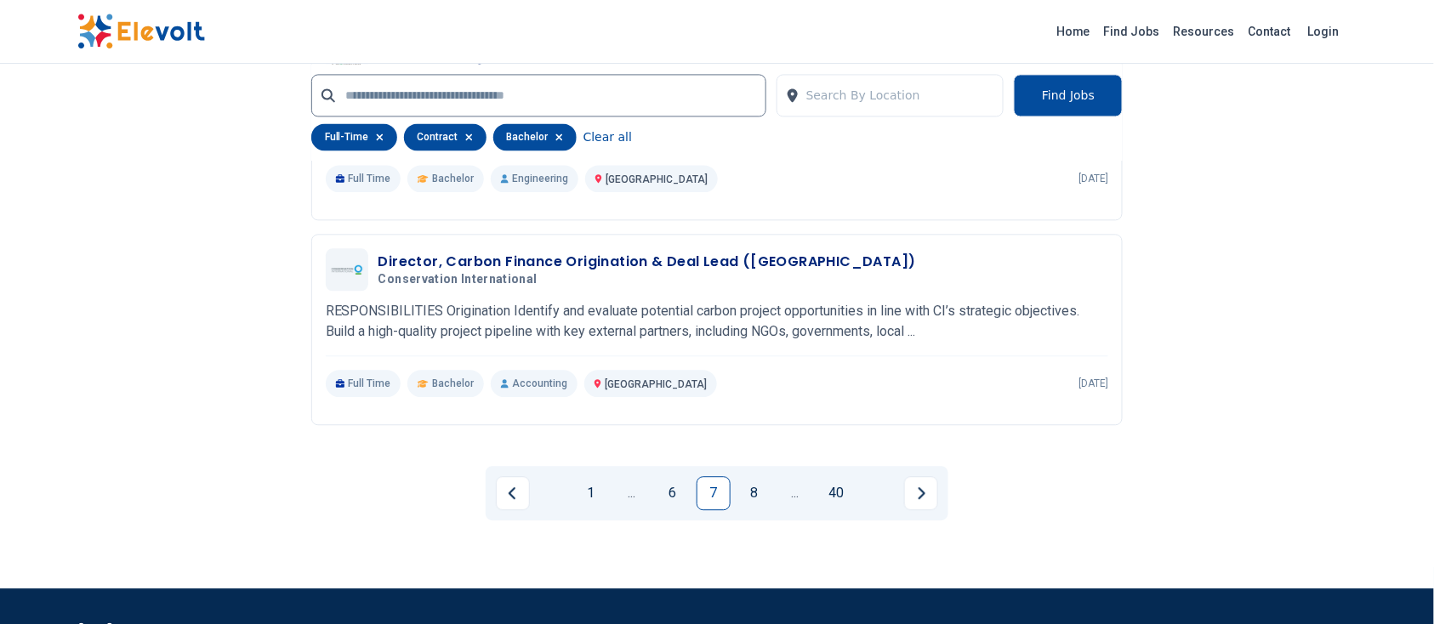
scroll to position [3326, 0]
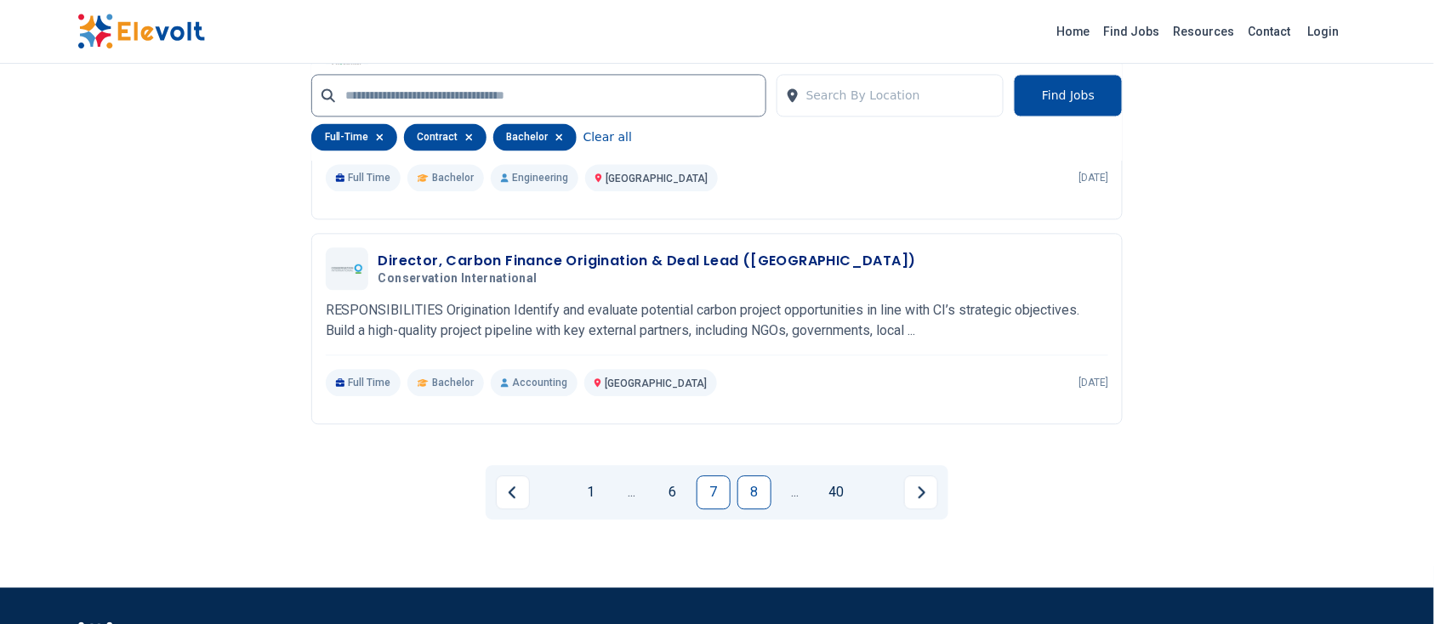
click at [756, 497] on link "8" at bounding box center [755, 493] width 34 height 34
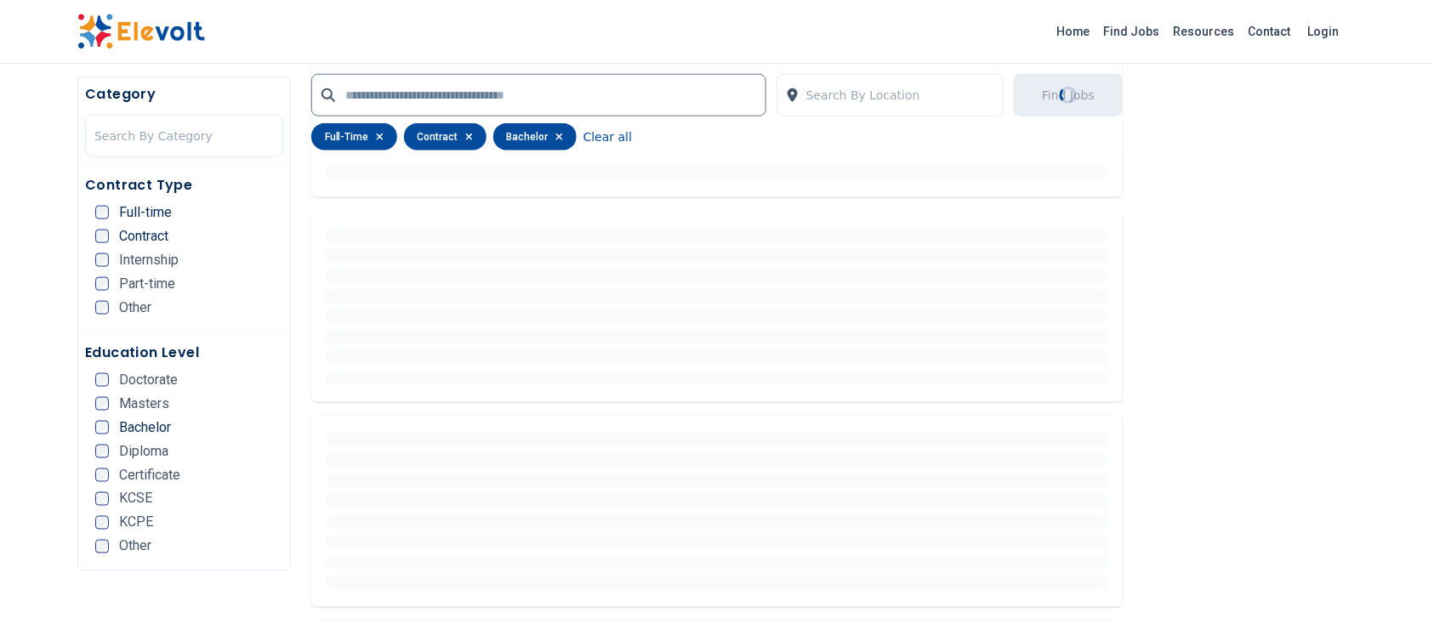
scroll to position [0, 0]
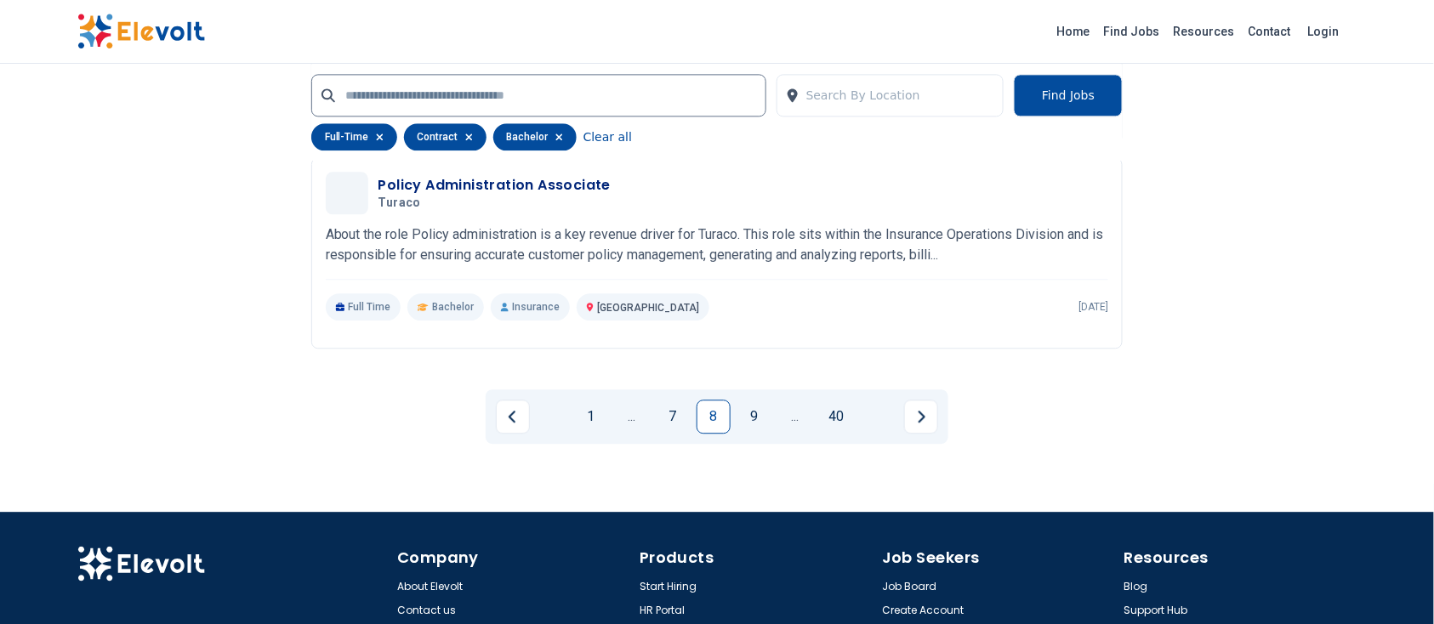
scroll to position [3410, 0]
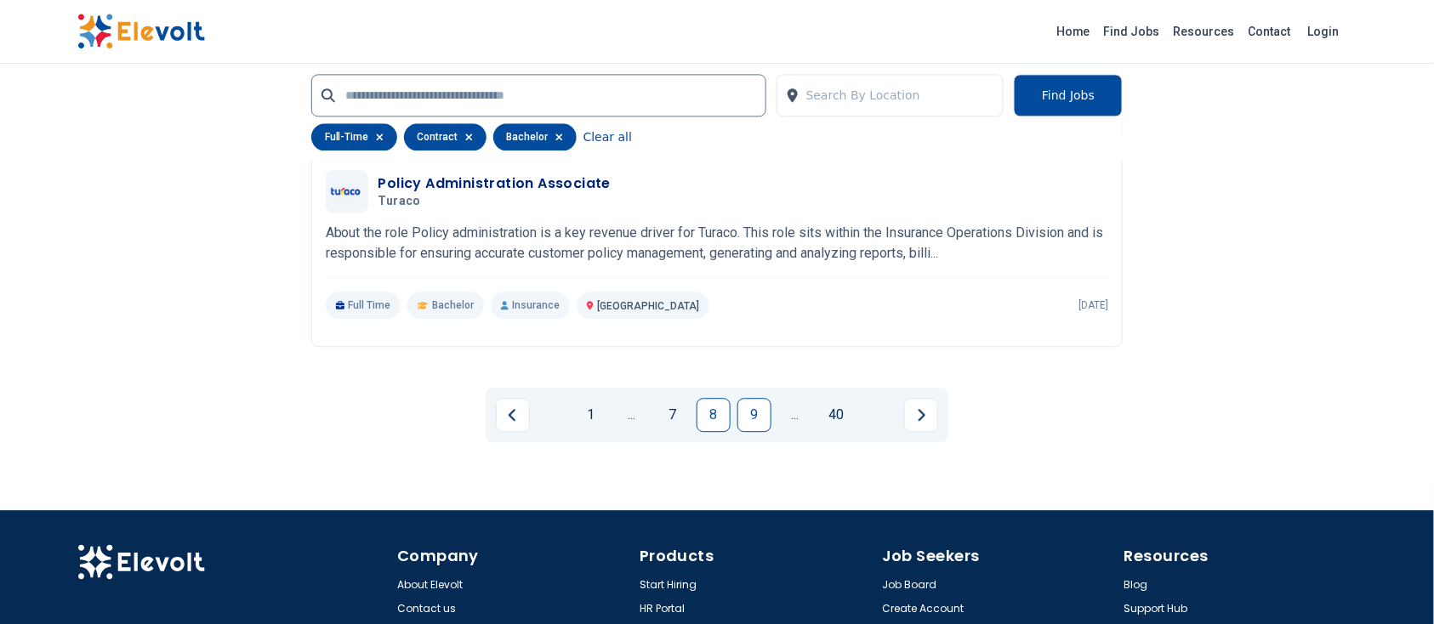
click at [762, 402] on link "9" at bounding box center [755, 415] width 34 height 34
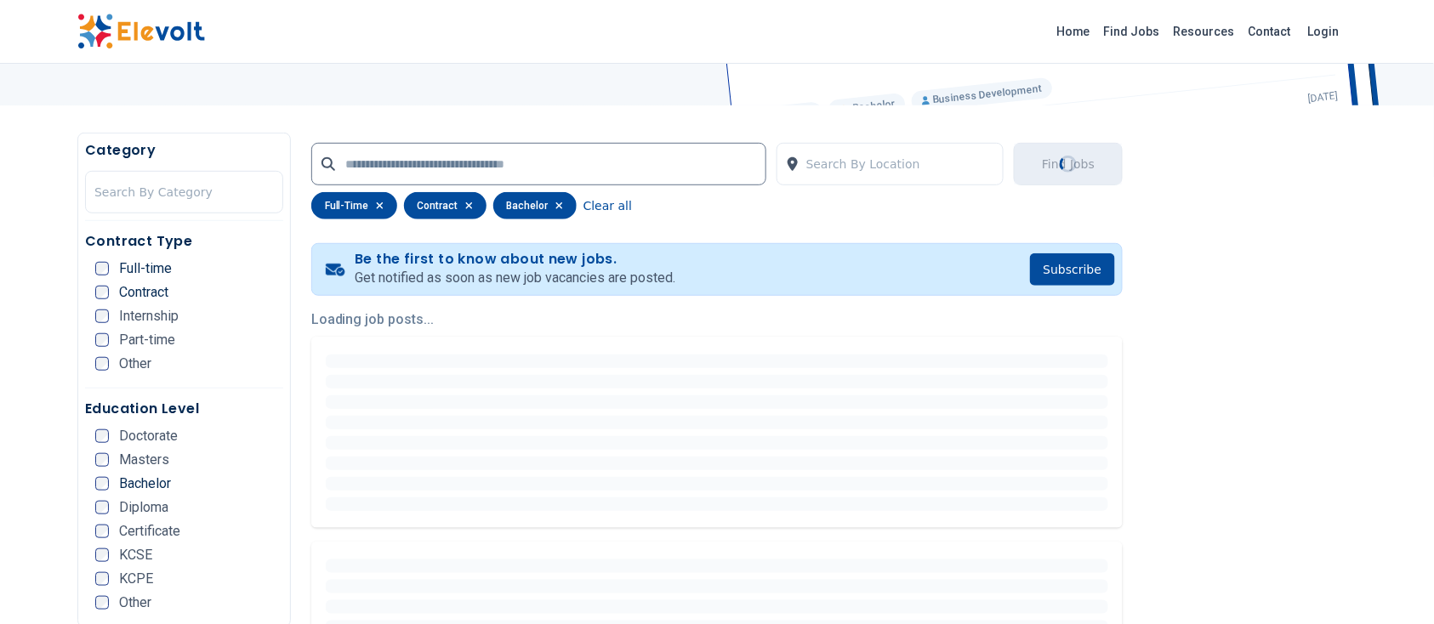
scroll to position [152, 0]
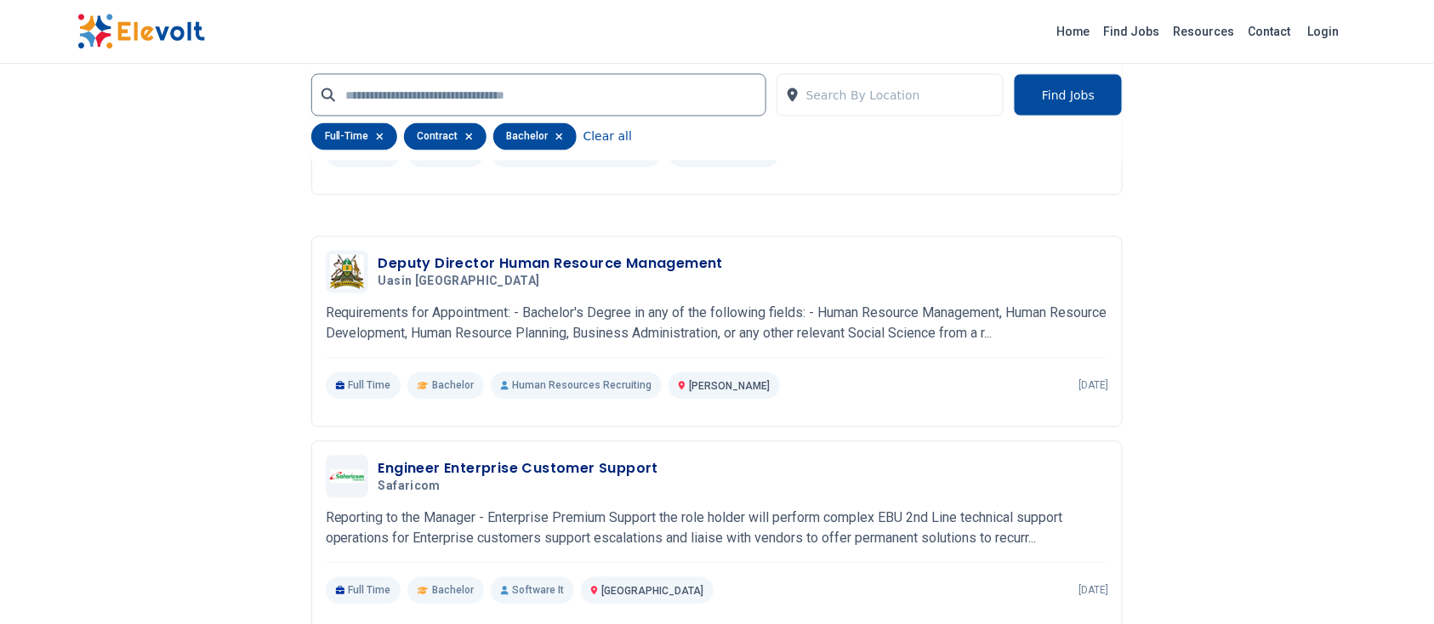
scroll to position [3299, 0]
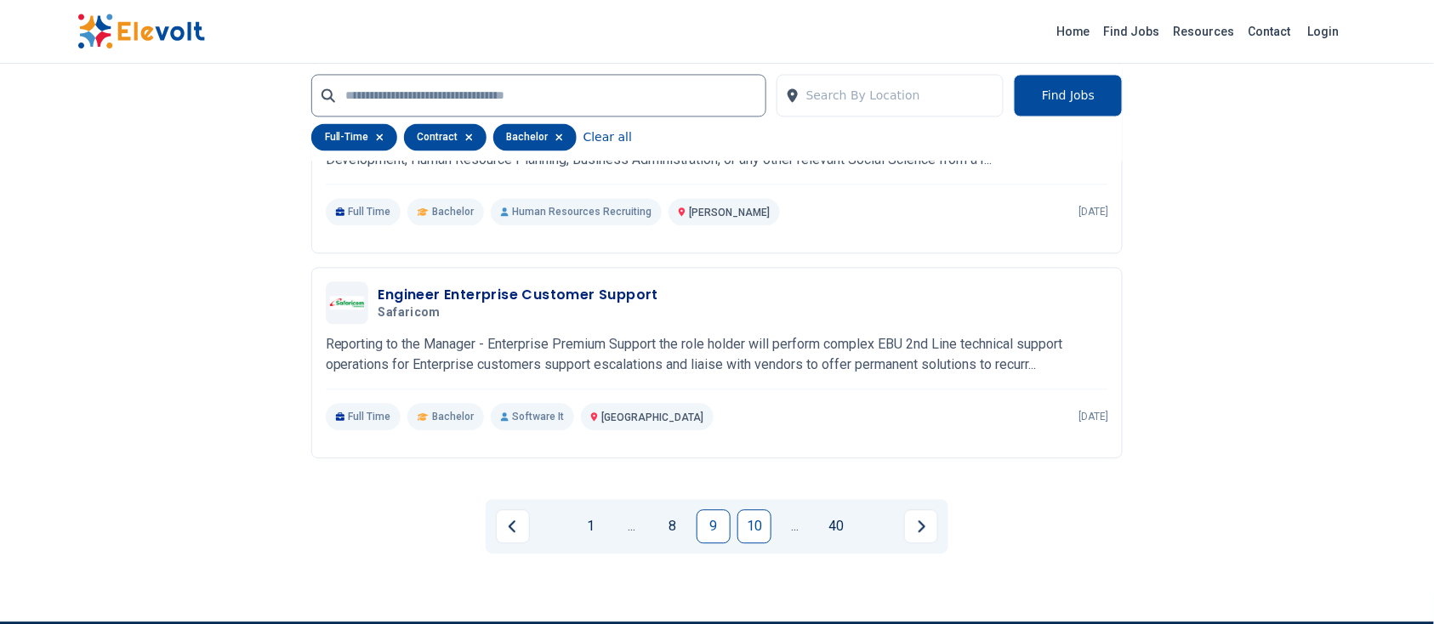
click at [750, 523] on link "10" at bounding box center [755, 527] width 34 height 34
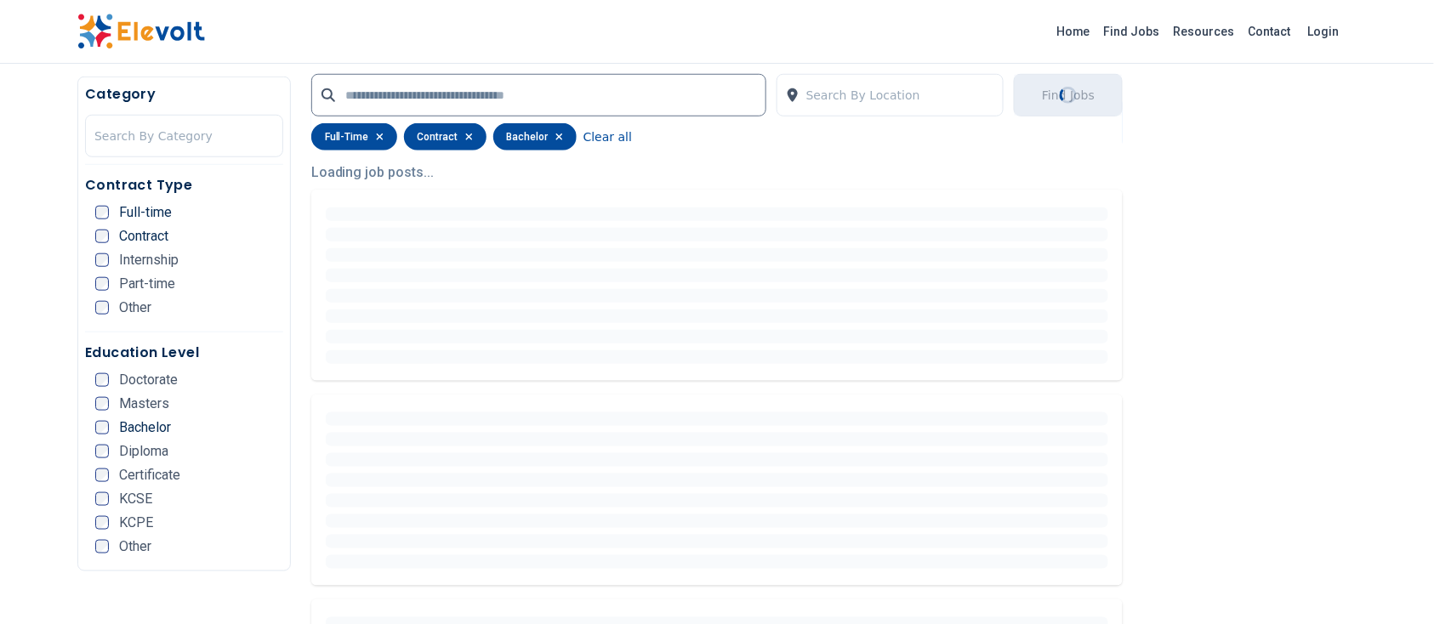
scroll to position [254, 0]
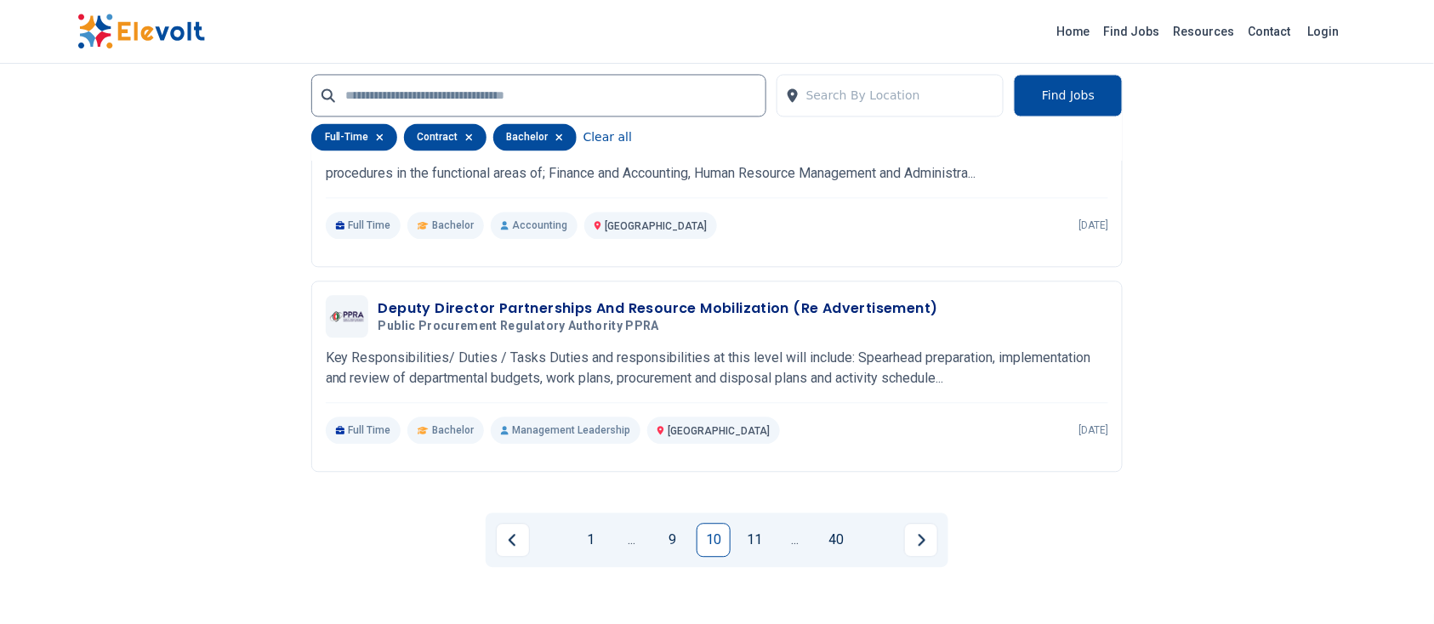
scroll to position [3303, 0]
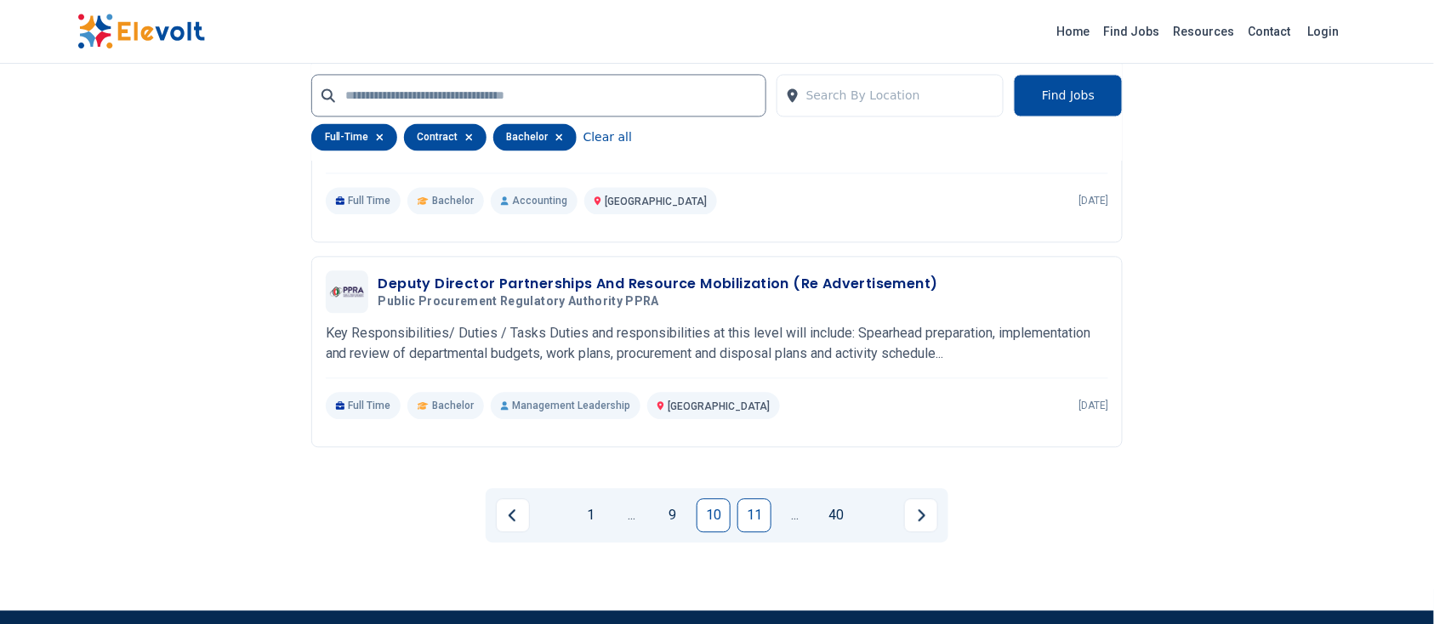
click at [757, 522] on link "11" at bounding box center [755, 516] width 34 height 34
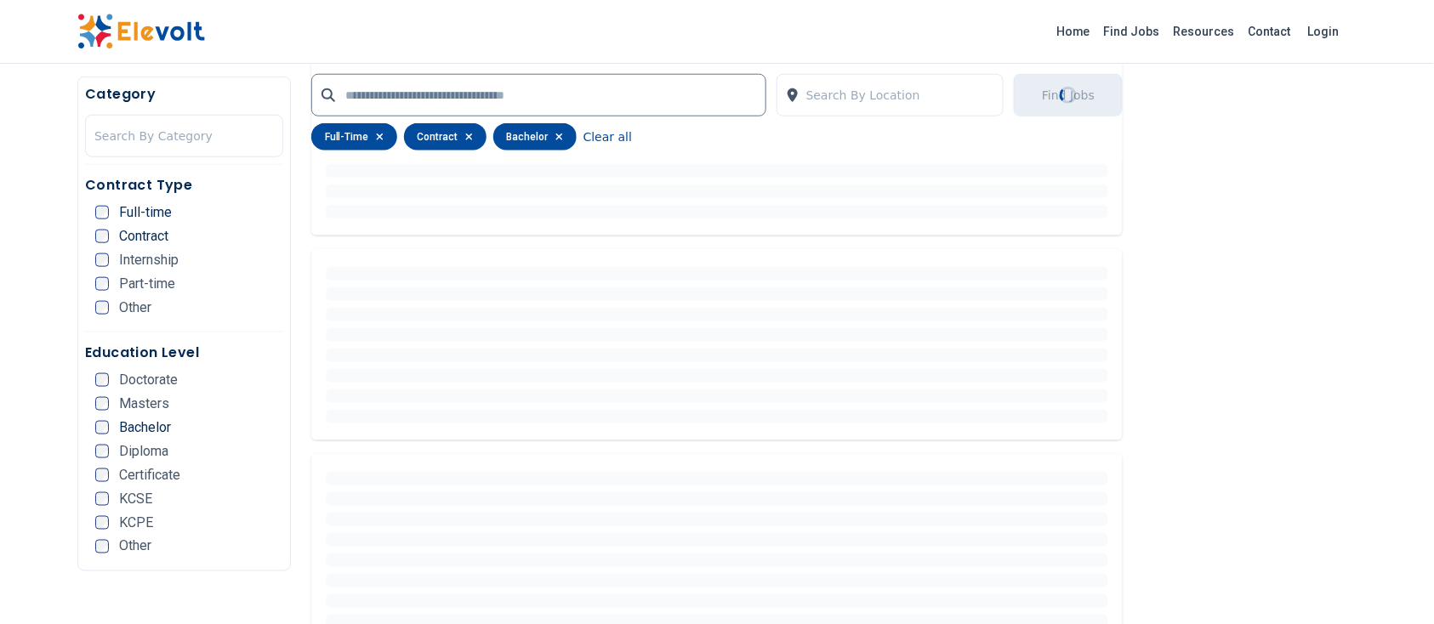
scroll to position [356, 0]
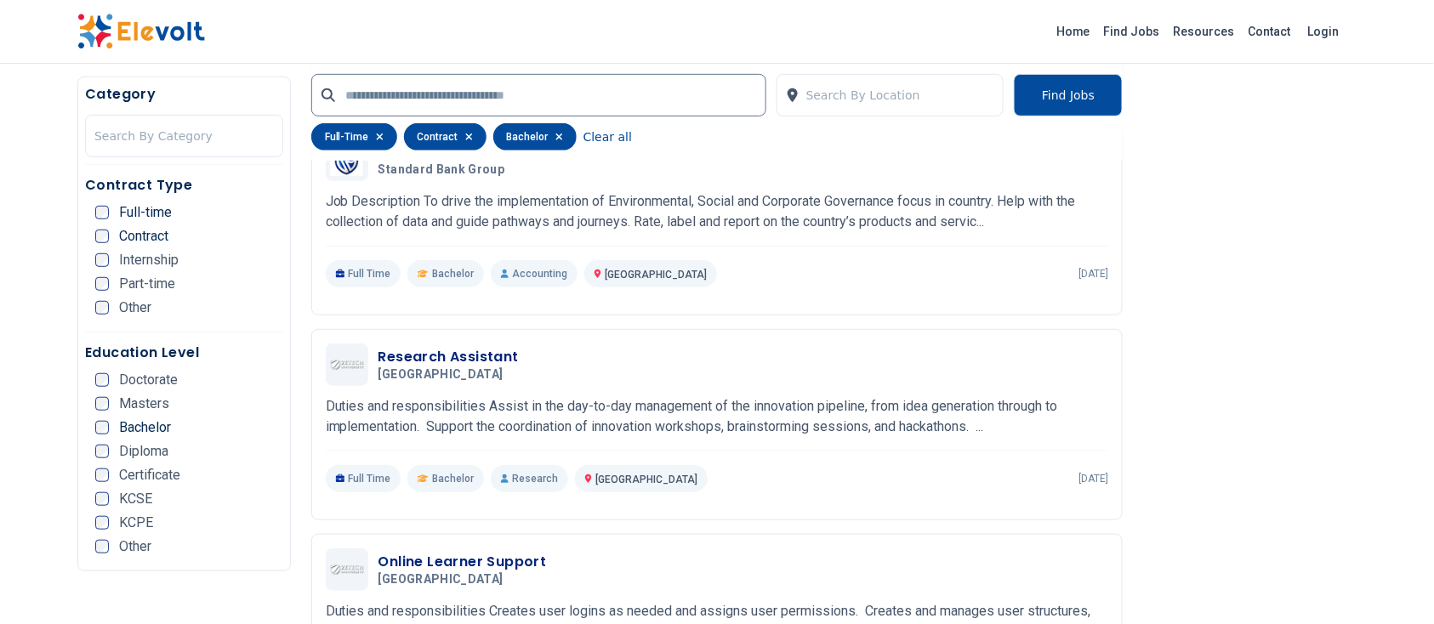
scroll to position [2386, 0]
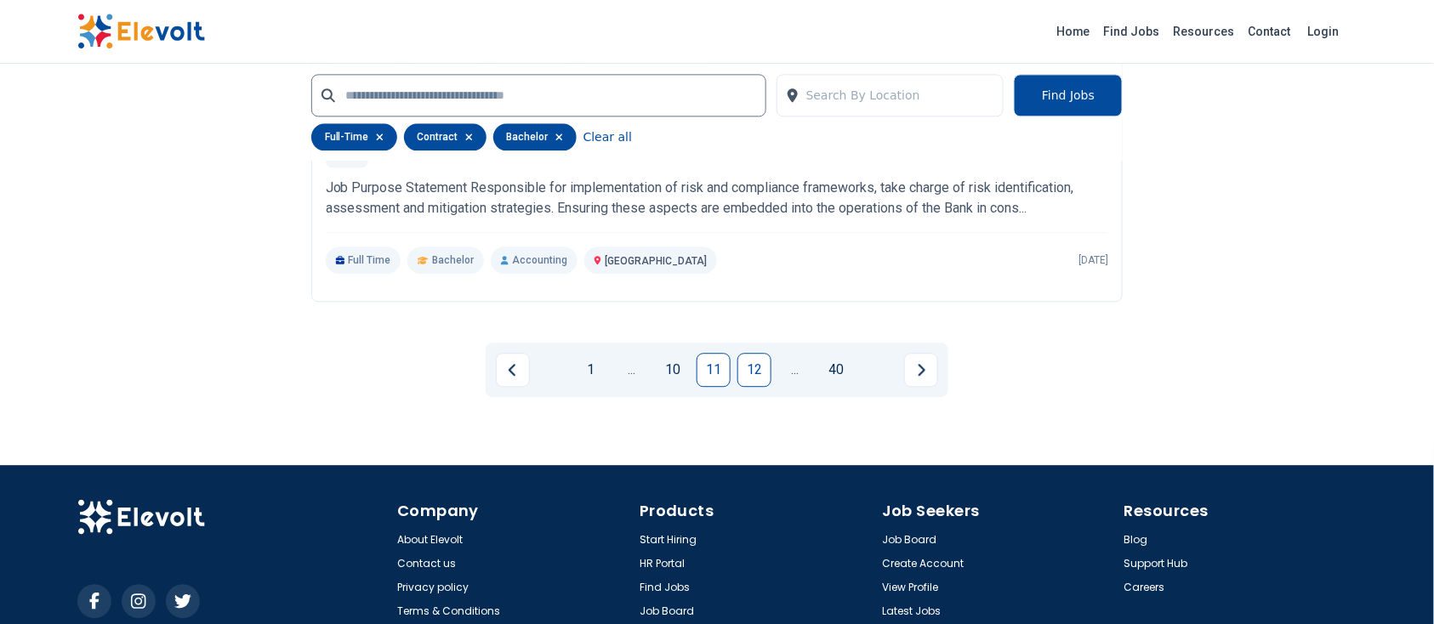
click at [762, 370] on link "12" at bounding box center [755, 370] width 34 height 34
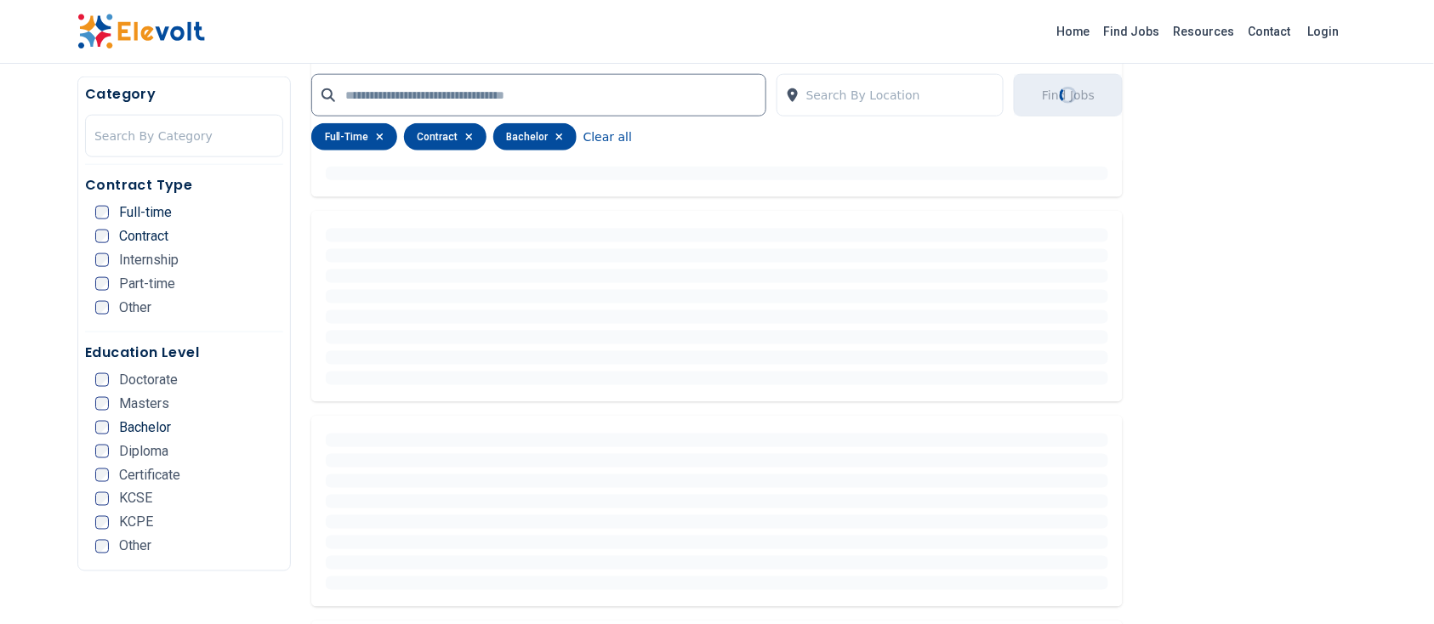
scroll to position [432, 0]
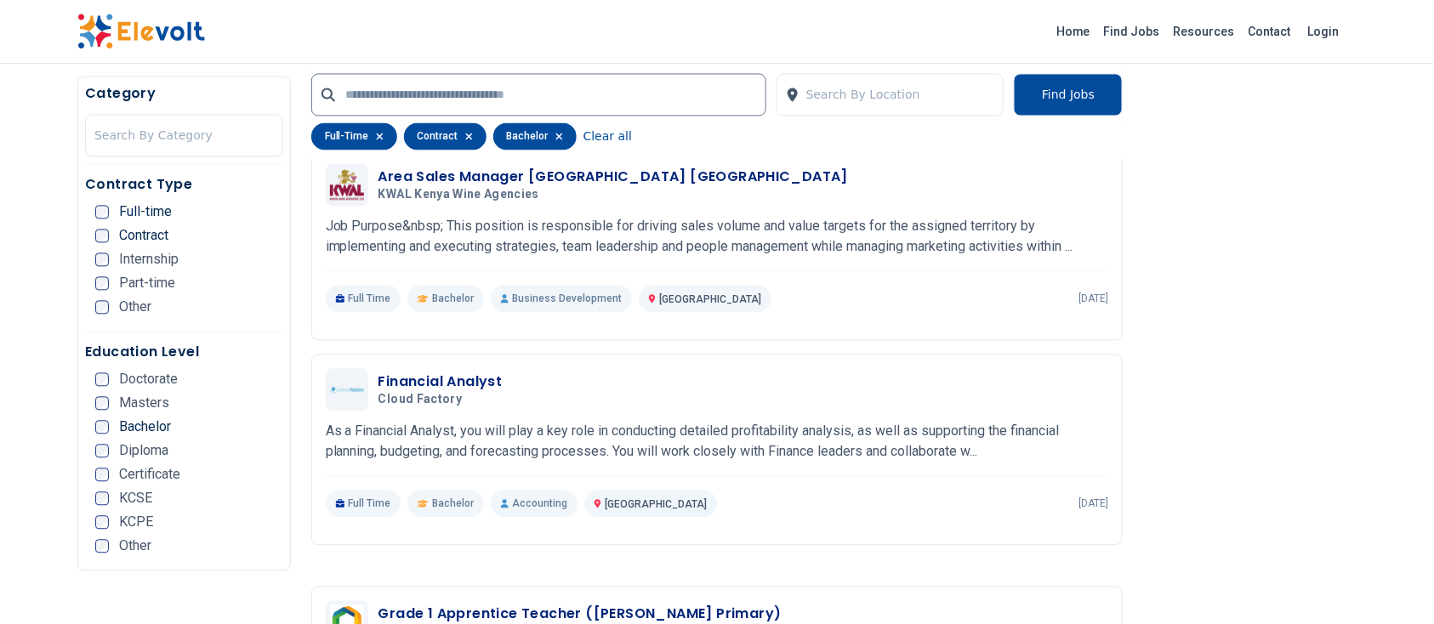
scroll to position [1069, 0]
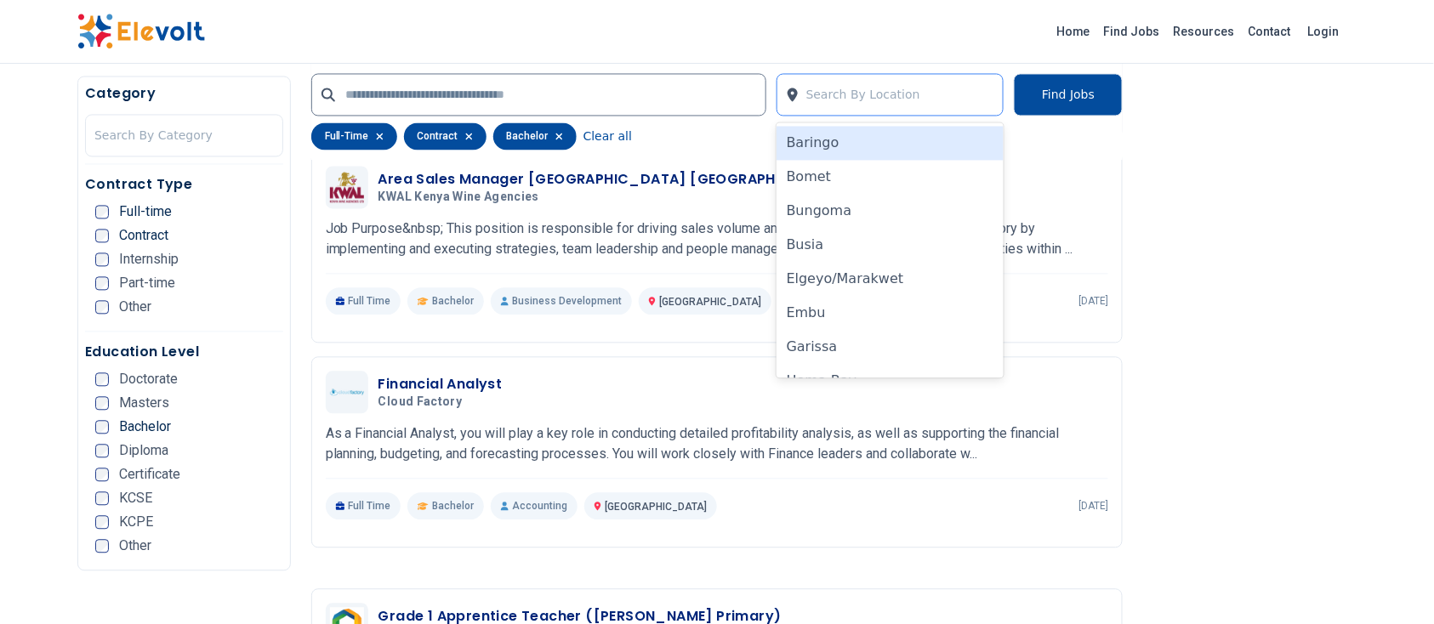
drag, startPoint x: 307, startPoint y: 200, endPoint x: 870, endPoint y: 84, distance: 574.2
click at [870, 84] on div at bounding box center [901, 95] width 189 height 34
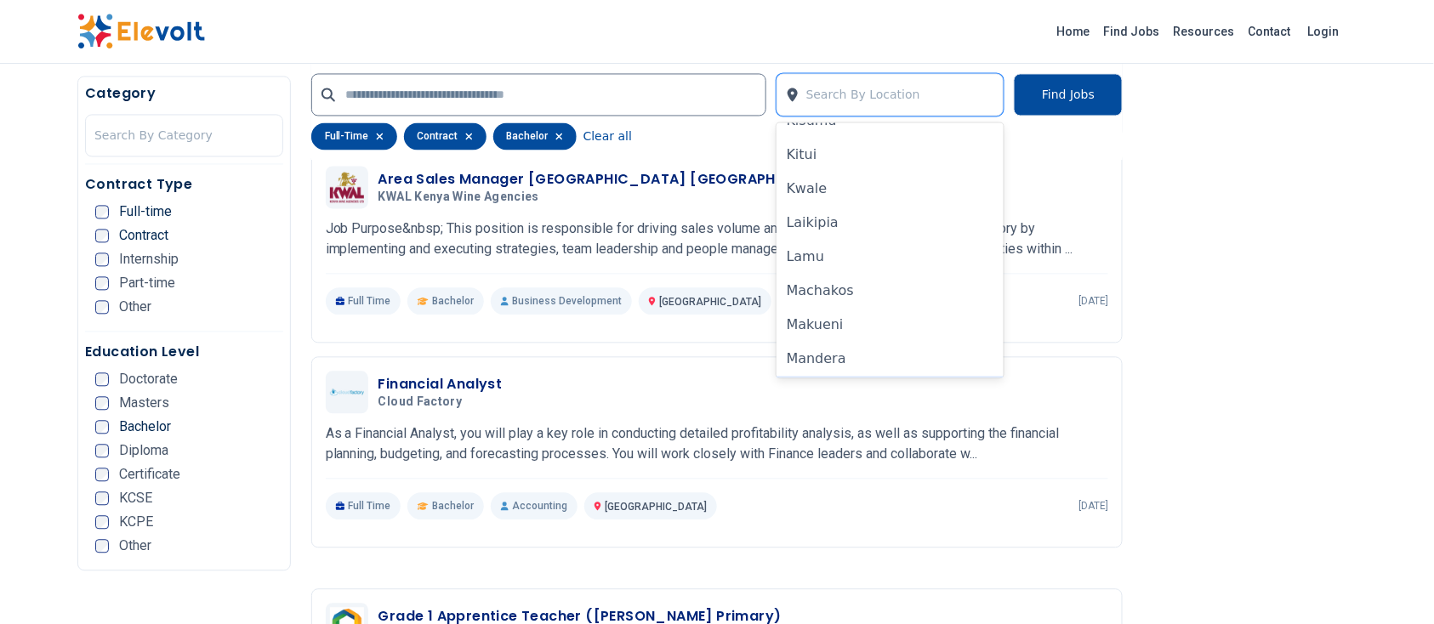
scroll to position [553, 0]
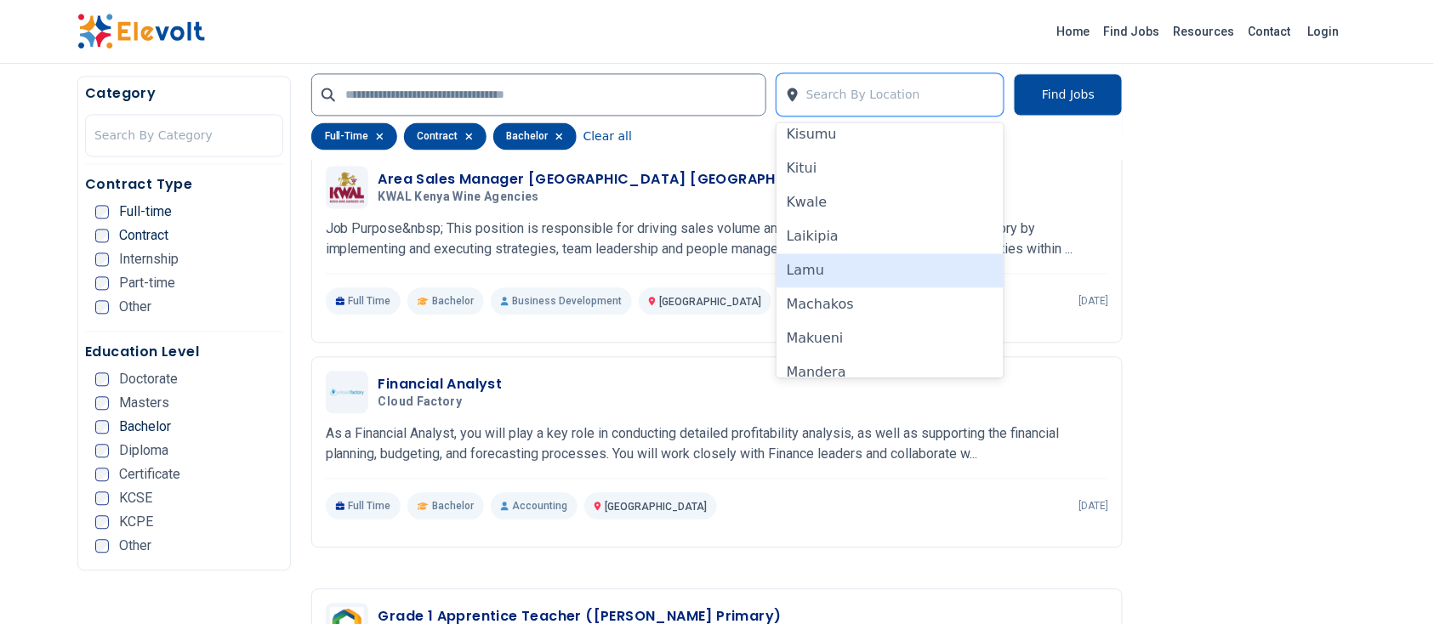
click at [850, 267] on div "Lamu" at bounding box center [891, 271] width 228 height 34
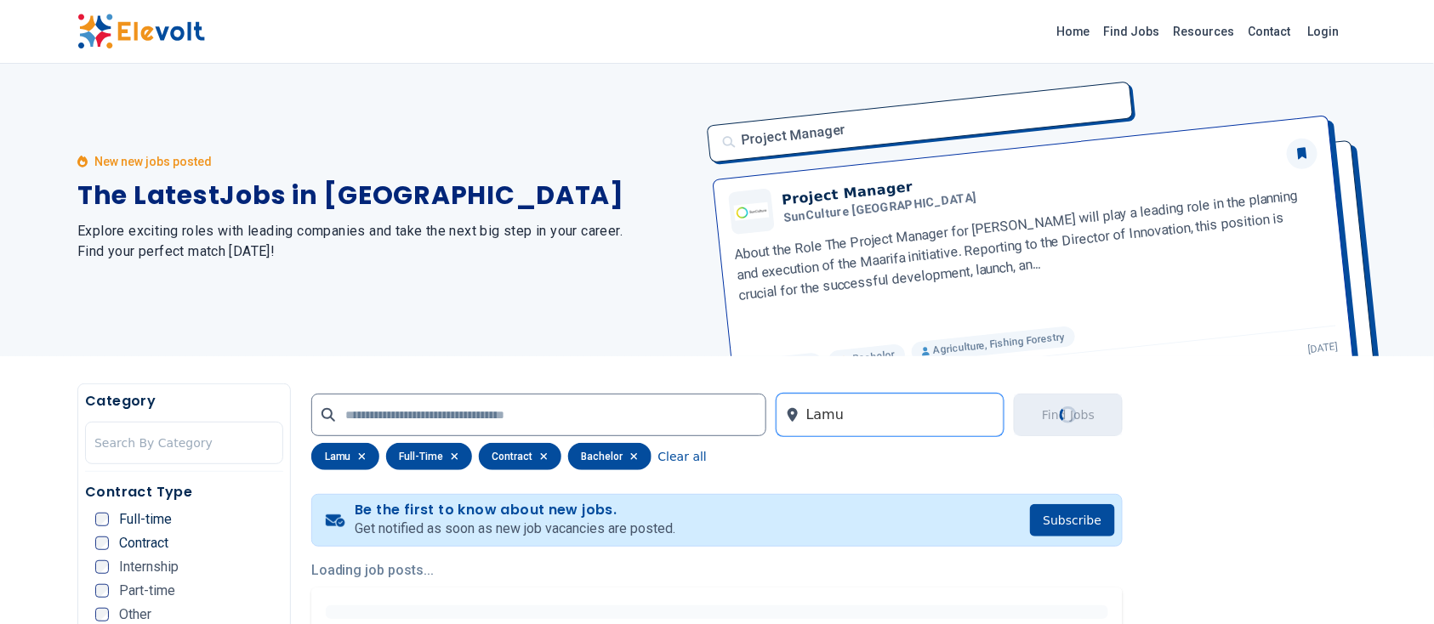
scroll to position [0, 0]
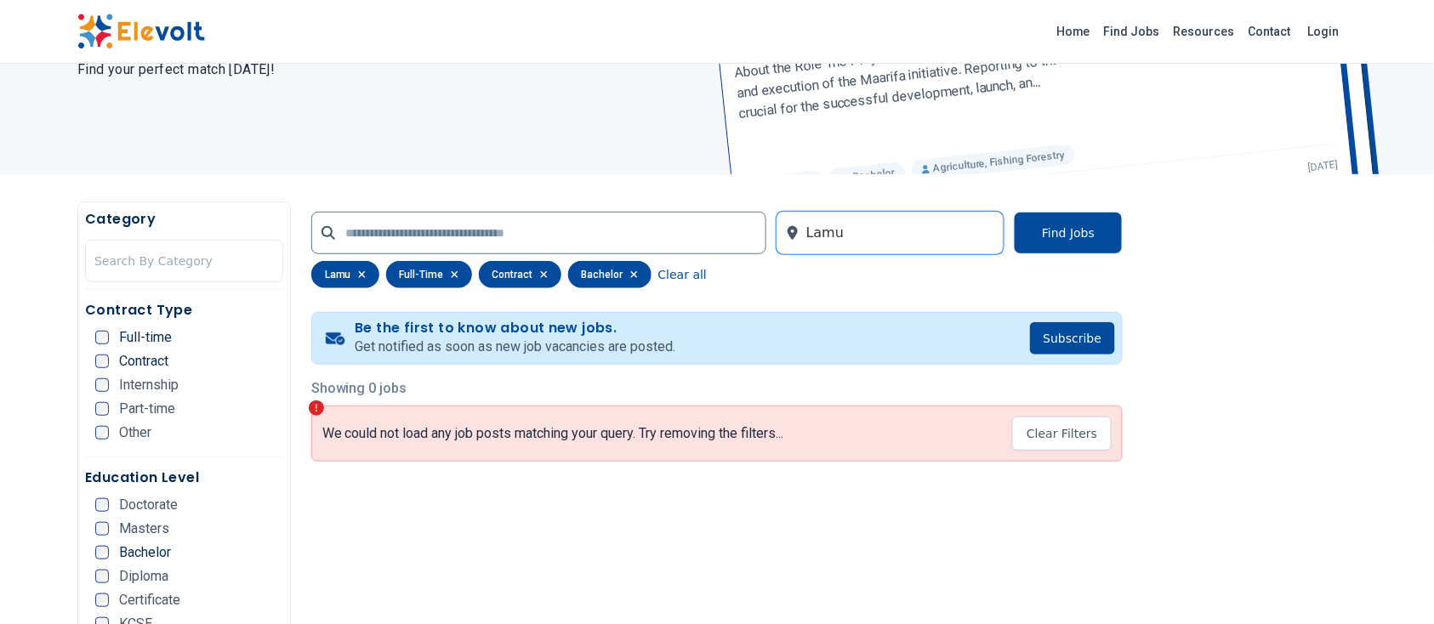
scroll to position [191, 0]
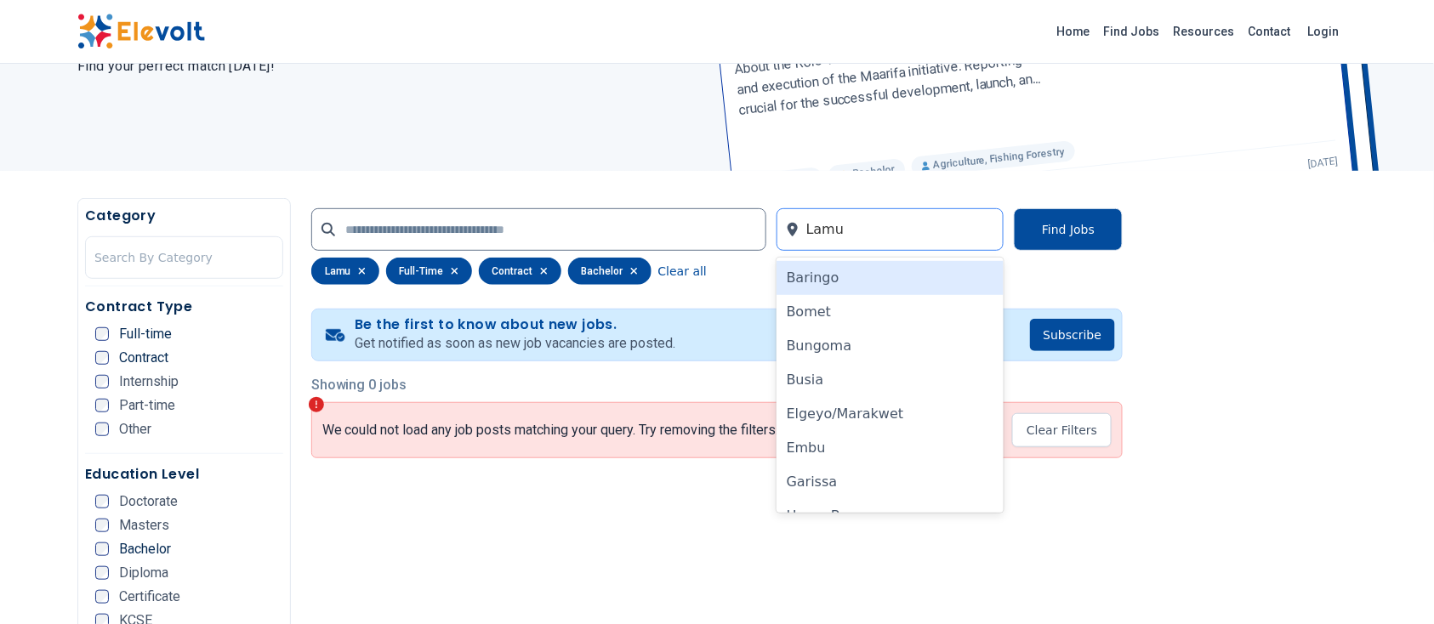
click at [916, 233] on div at bounding box center [901, 230] width 189 height 34
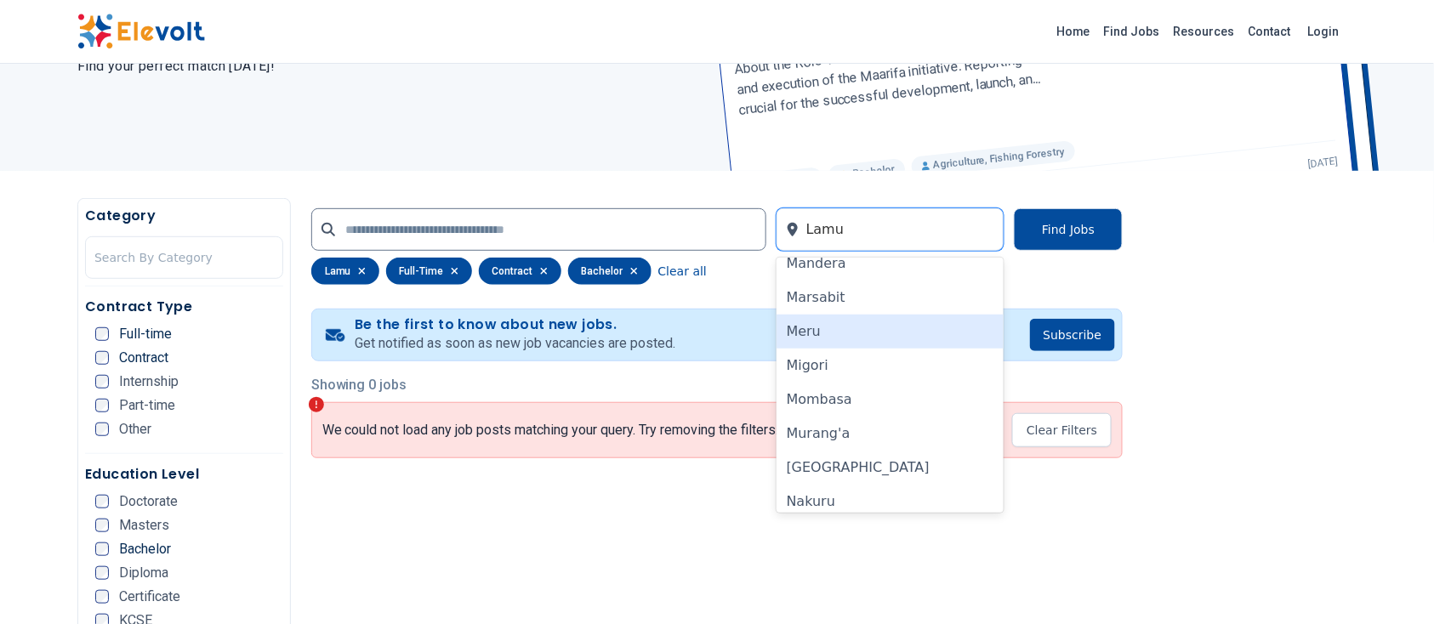
scroll to position [798, 0]
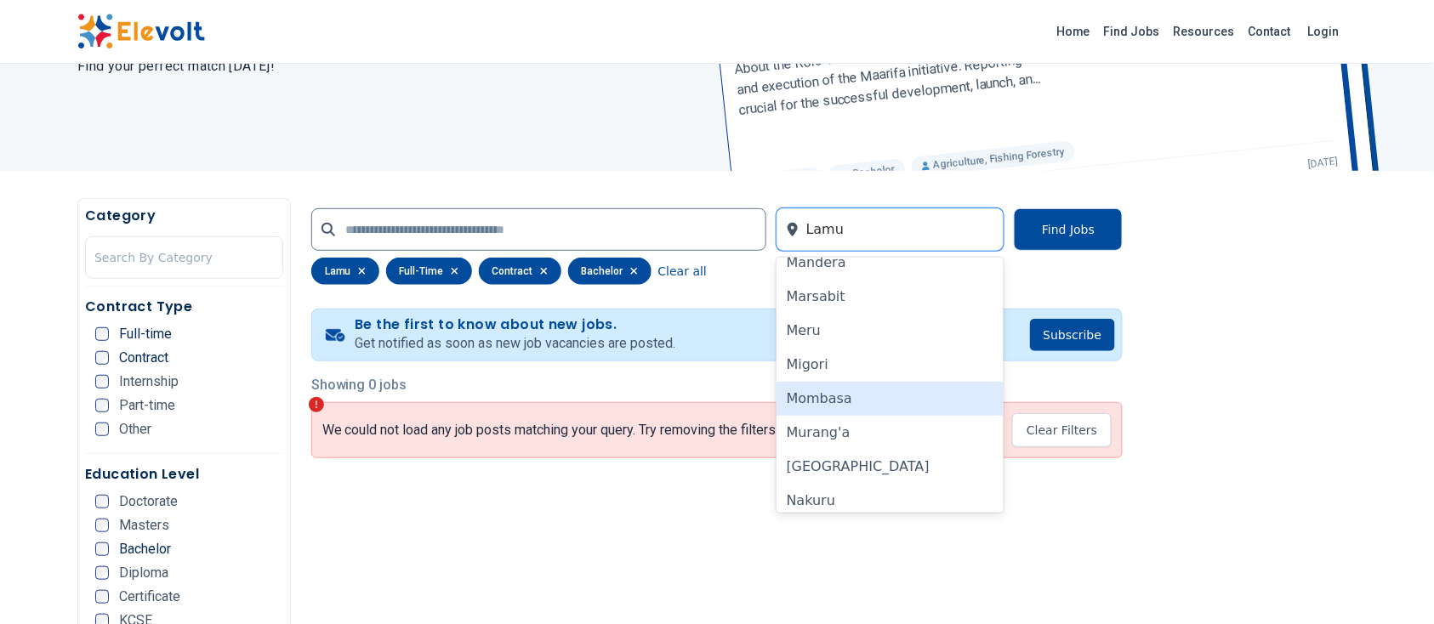
click at [915, 391] on div "Mombasa" at bounding box center [891, 399] width 228 height 34
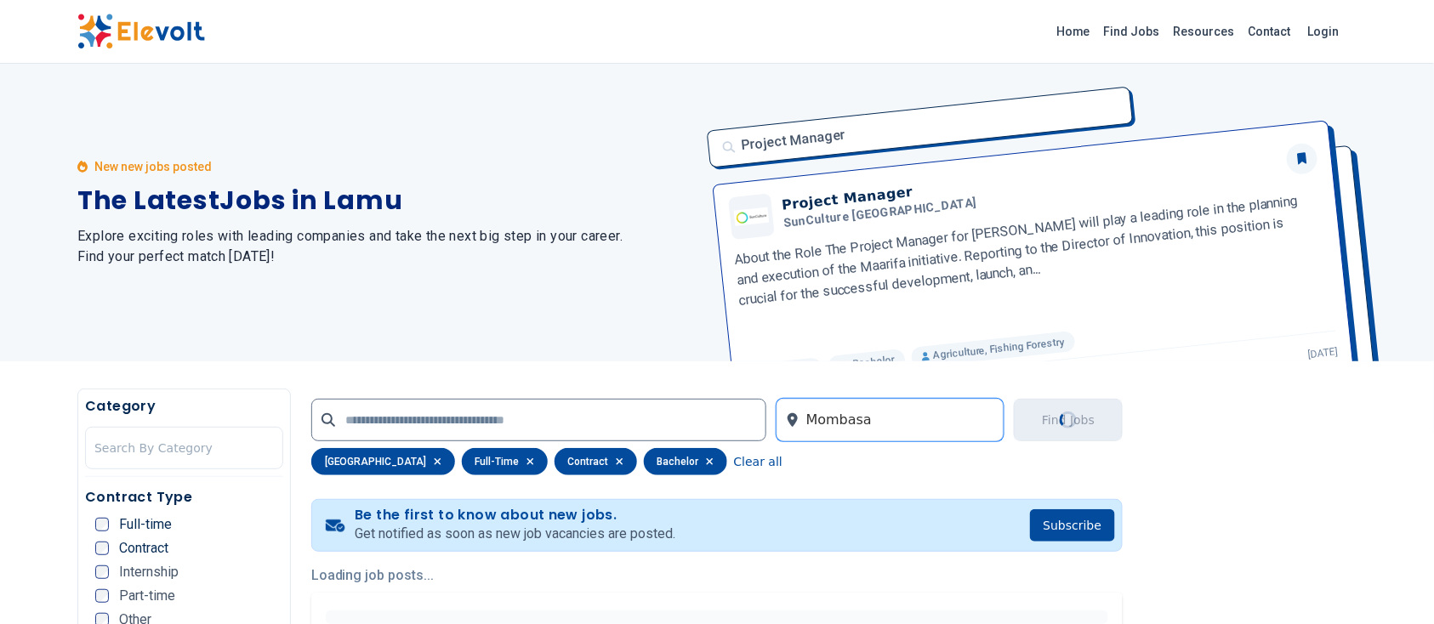
scroll to position [0, 0]
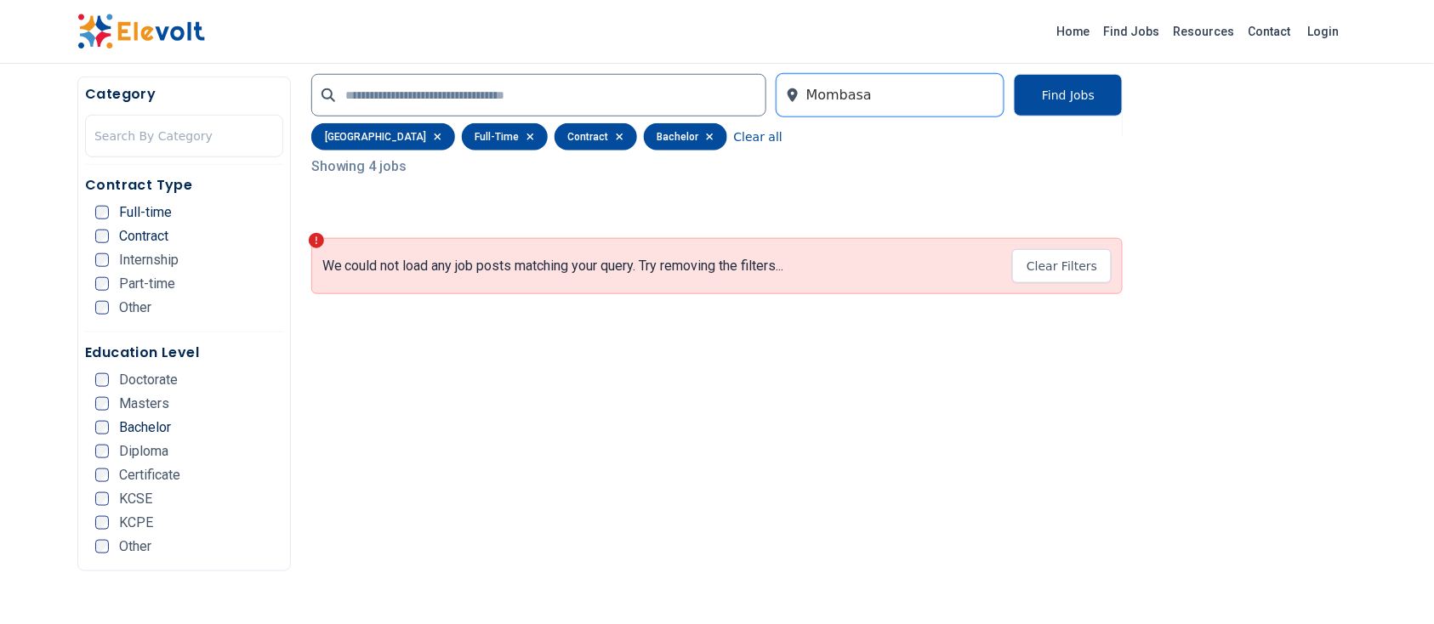
scroll to position [408, 0]
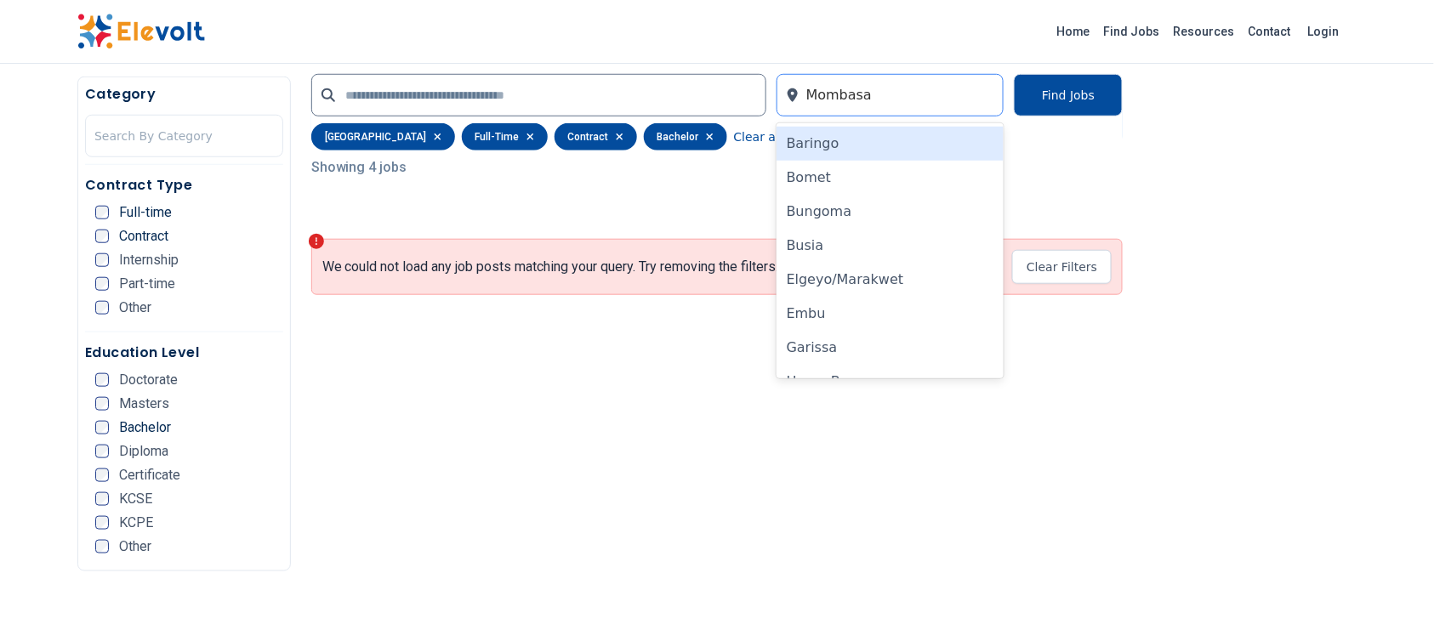
click at [896, 100] on div at bounding box center [901, 95] width 189 height 34
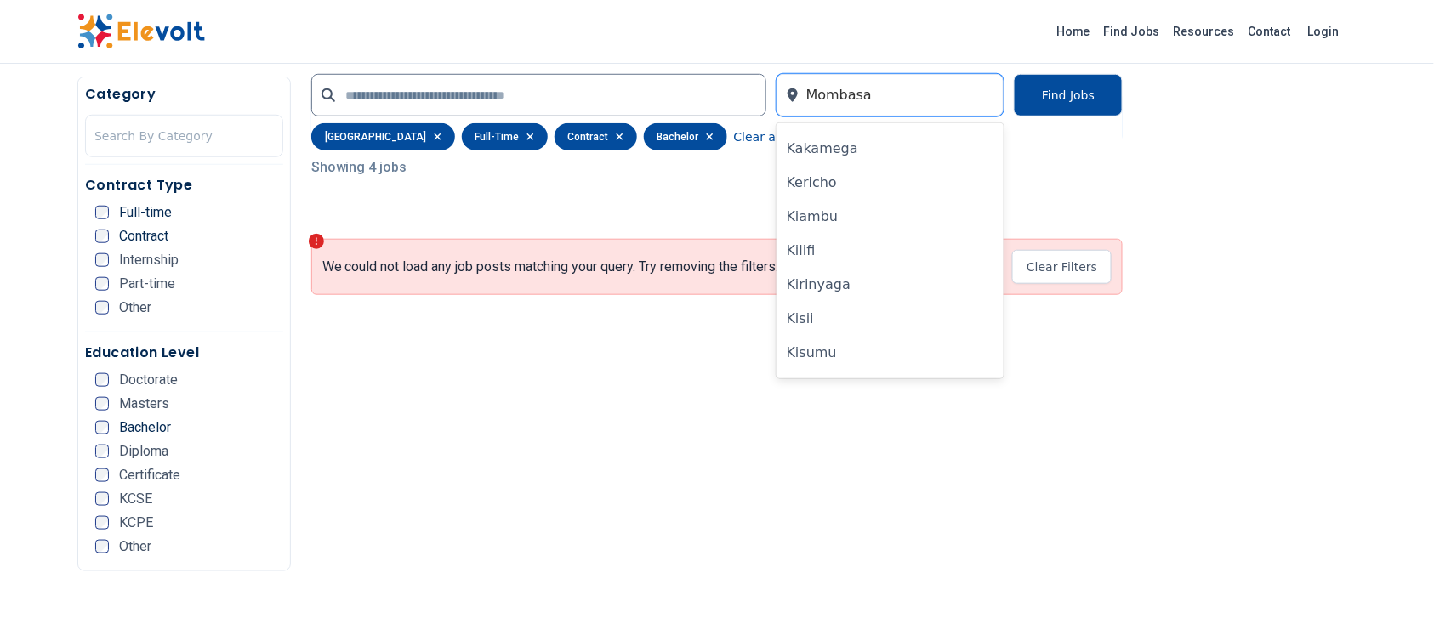
scroll to position [334, 0]
click at [927, 259] on div "Kilifi" at bounding box center [891, 252] width 228 height 34
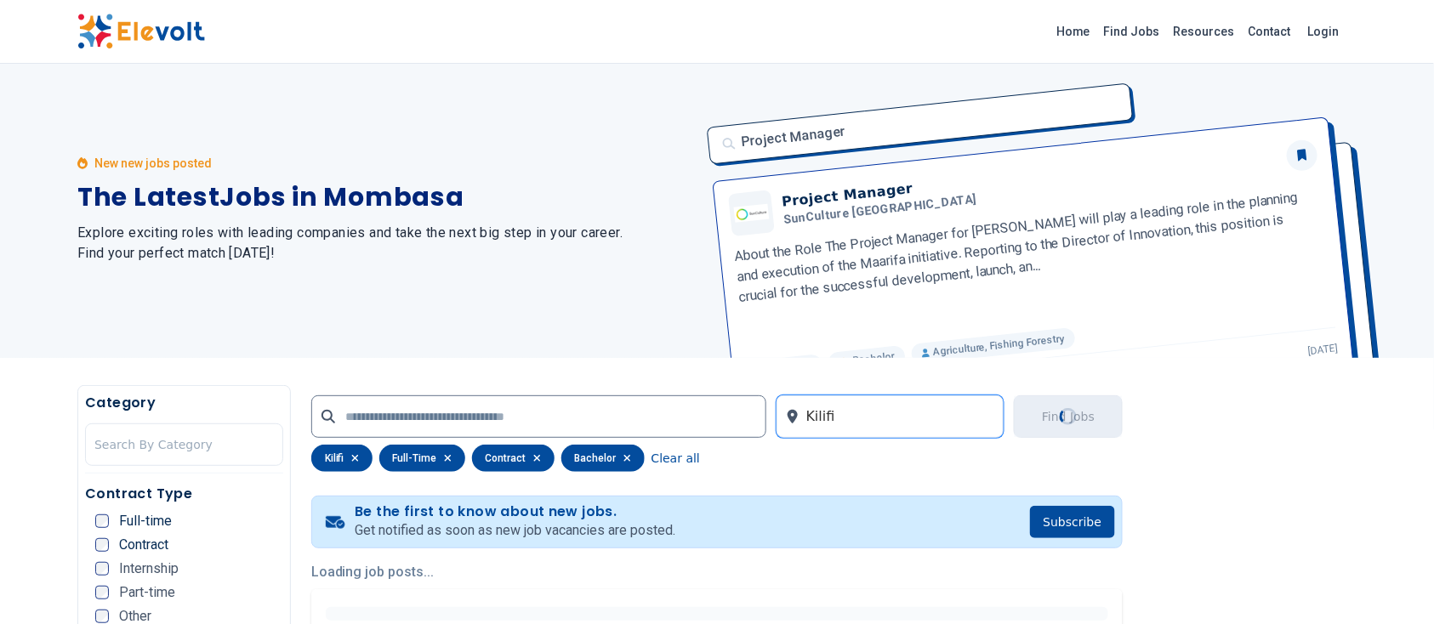
scroll to position [0, 0]
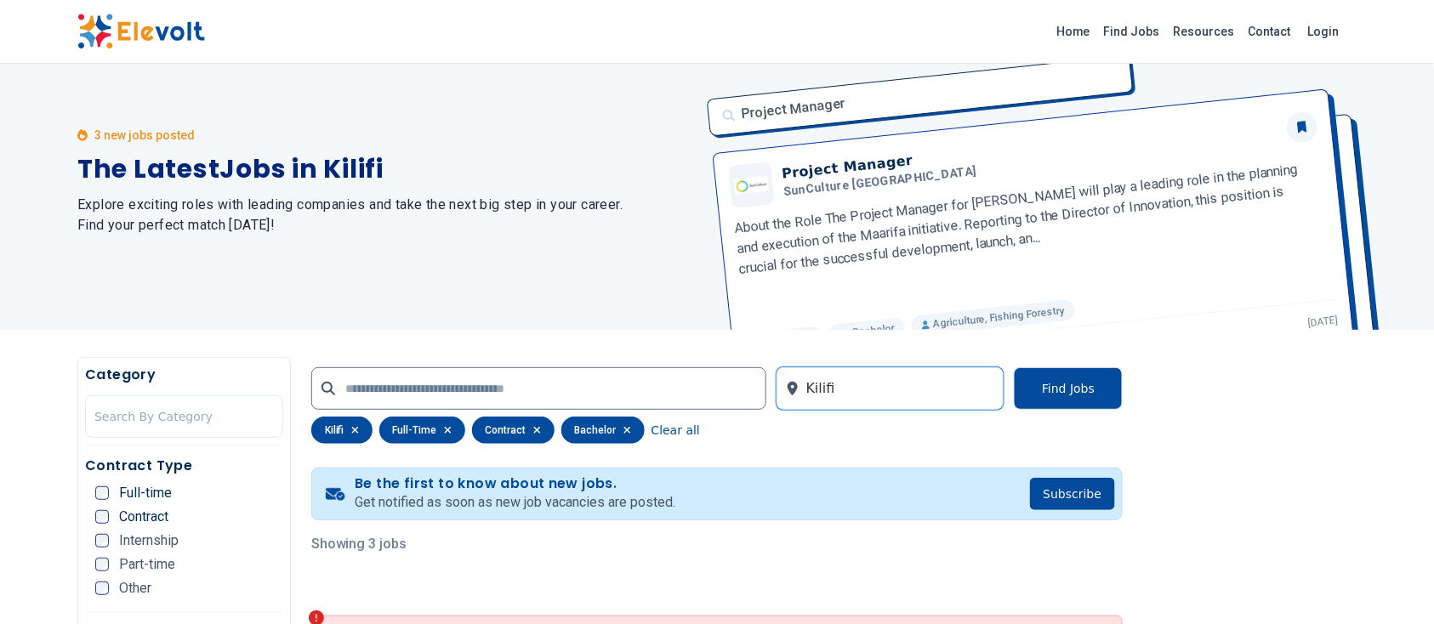
scroll to position [5, 0]
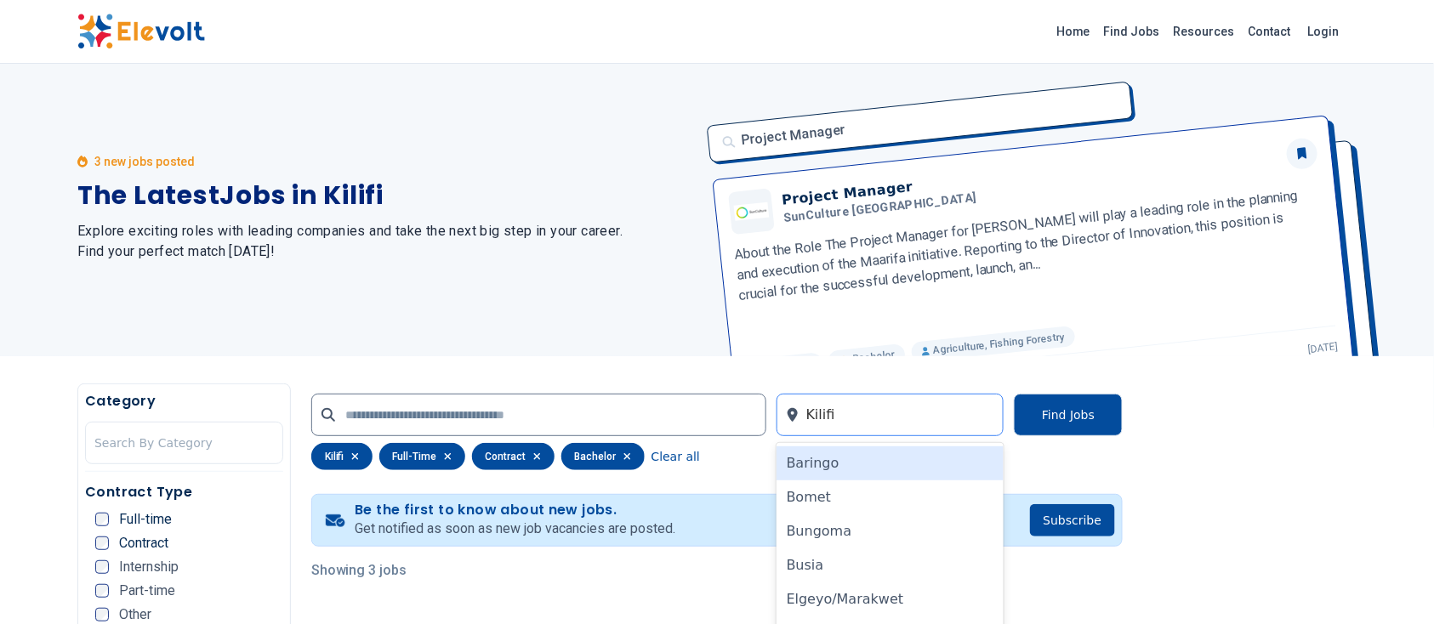
click at [904, 405] on div at bounding box center [901, 415] width 189 height 34
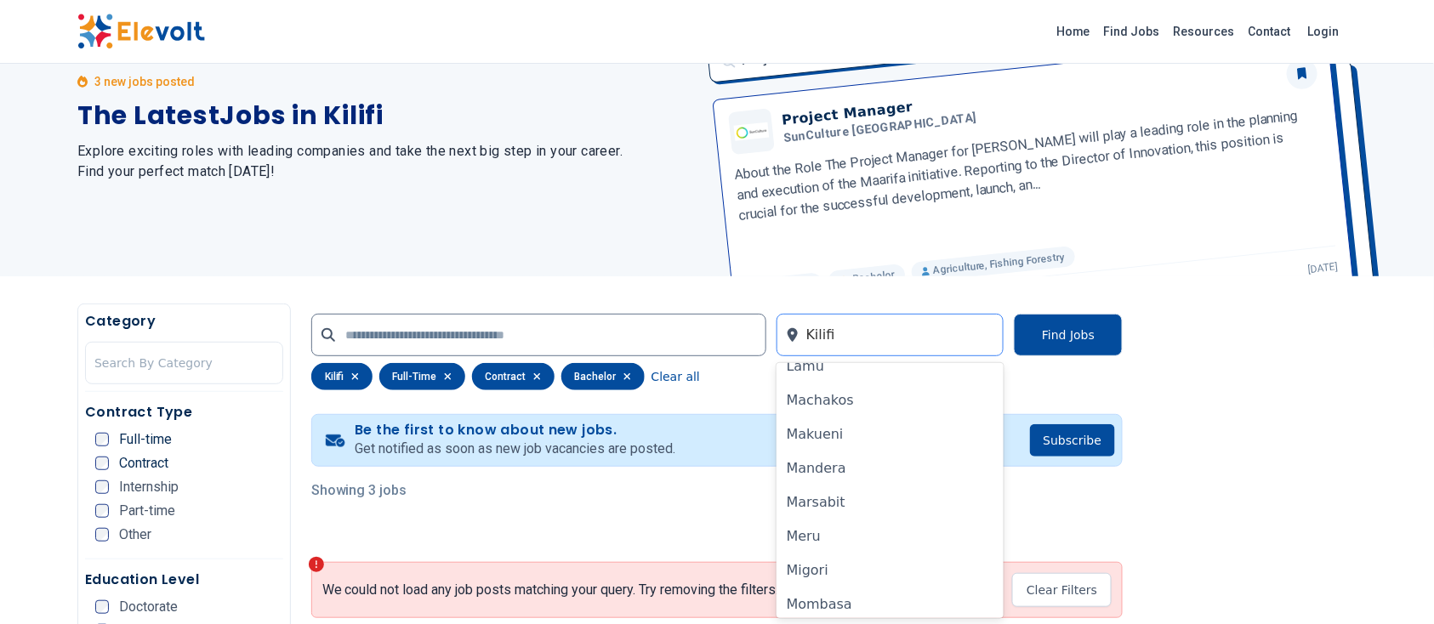
scroll to position [818, 0]
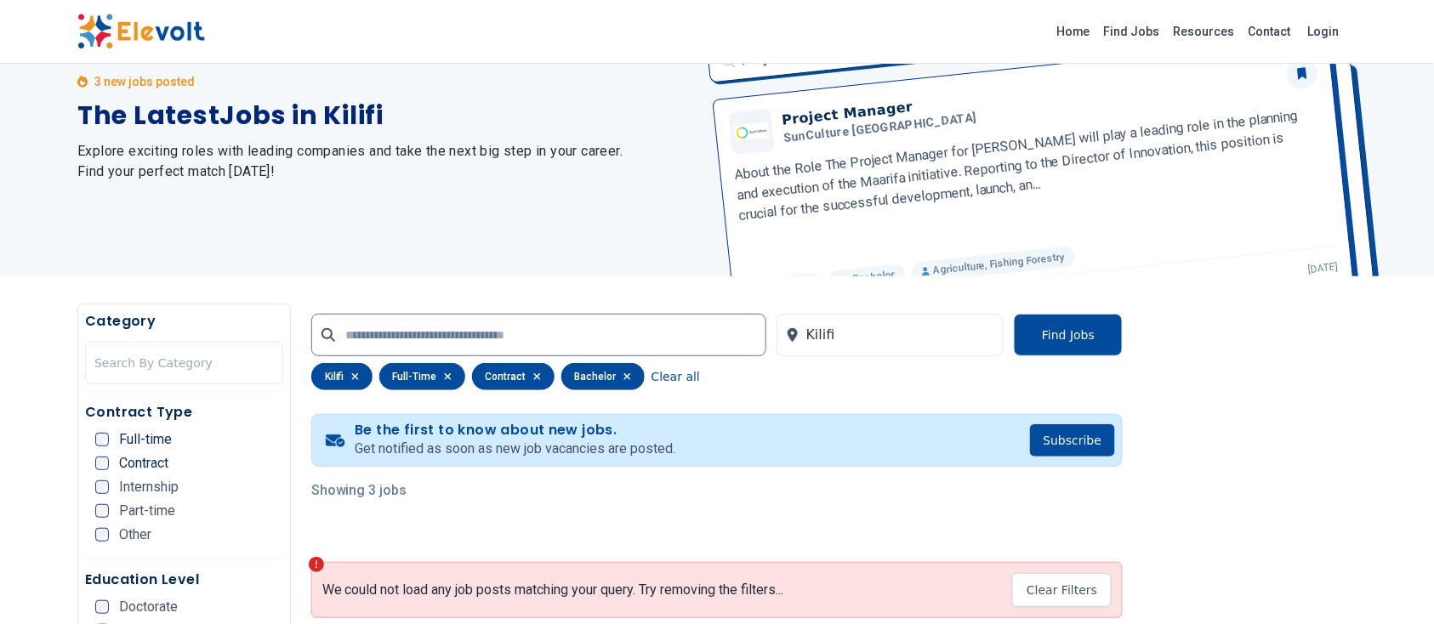
click at [358, 373] on icon "button" at bounding box center [354, 376] width 7 height 7
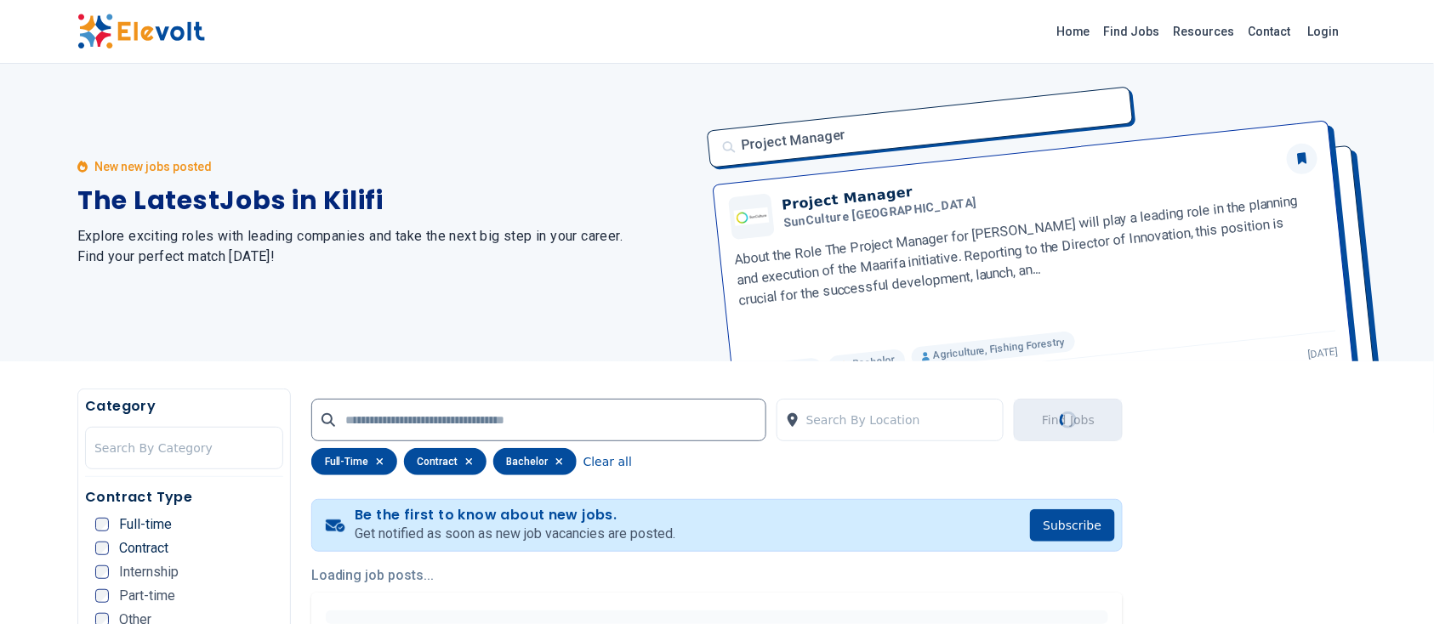
scroll to position [0, 0]
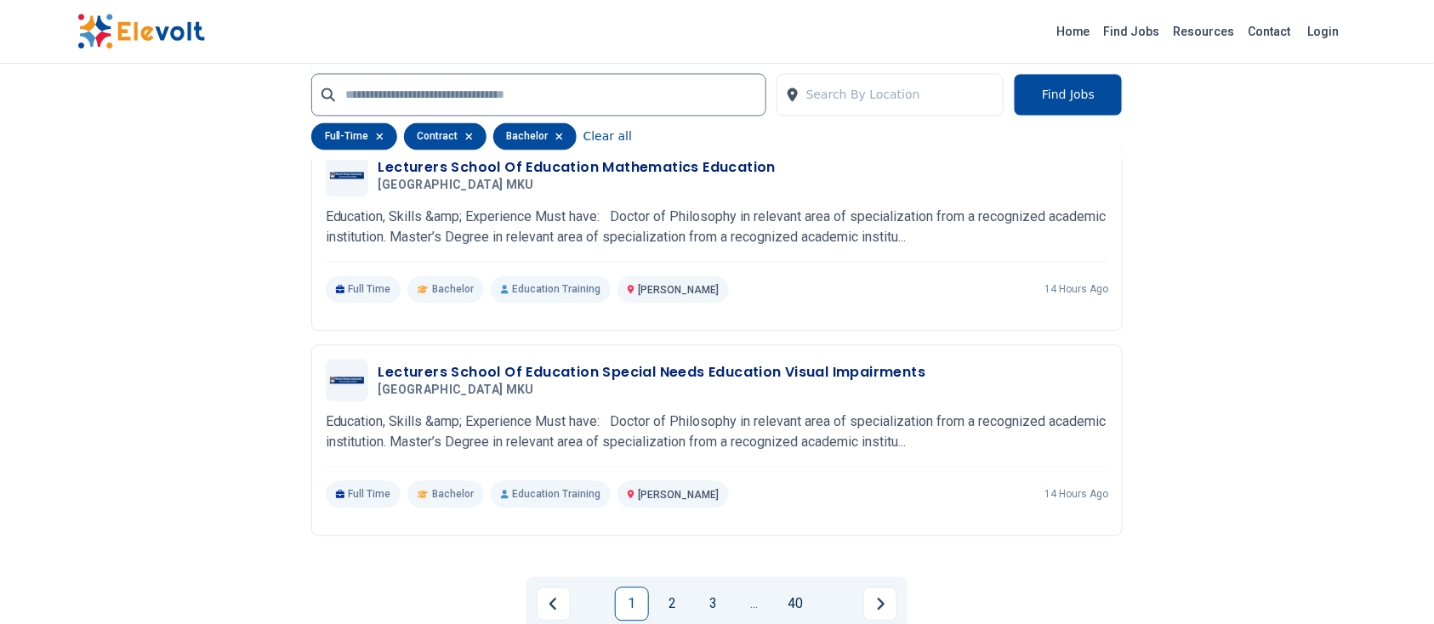
scroll to position [3527, 0]
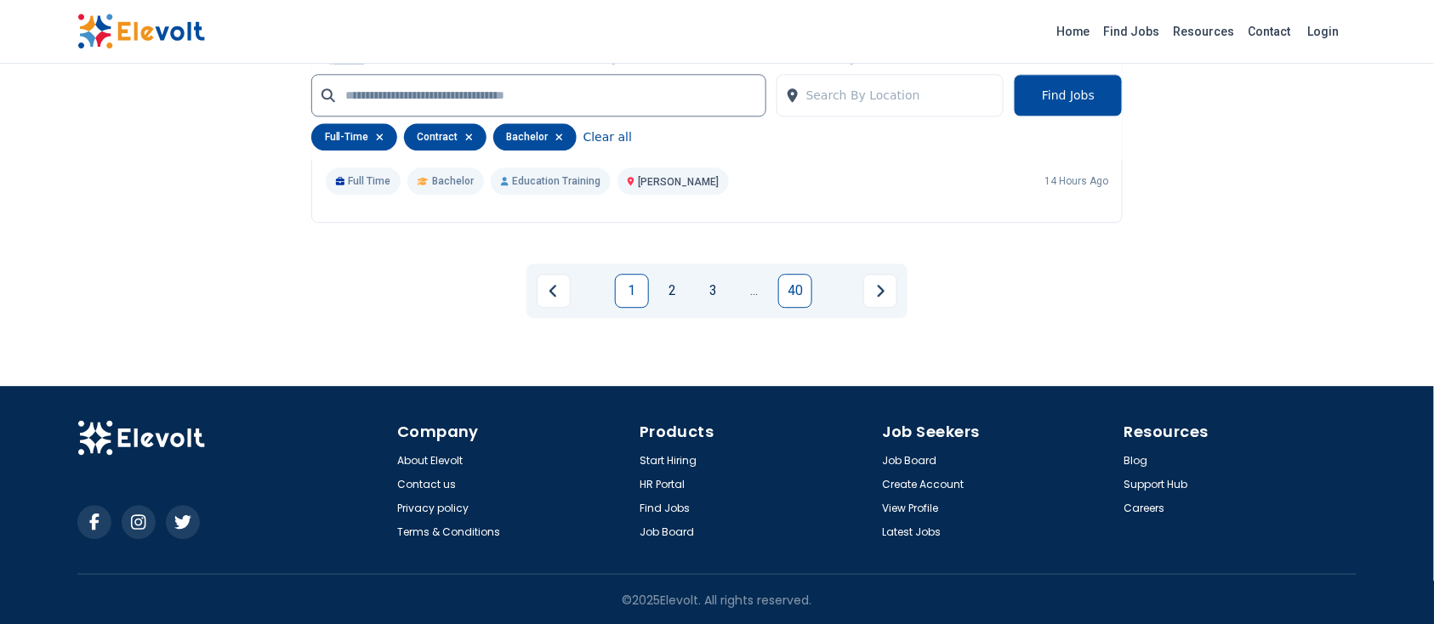
click at [782, 287] on link "40" at bounding box center [795, 291] width 34 height 34
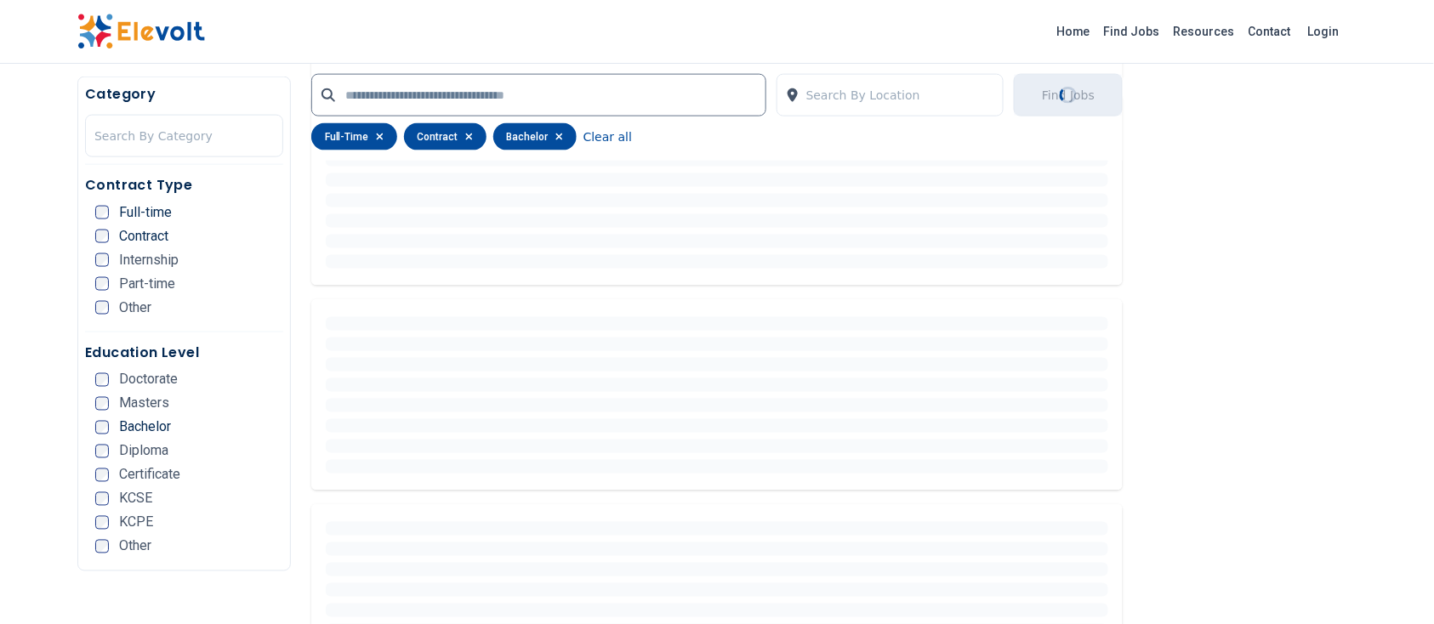
scroll to position [459, 0]
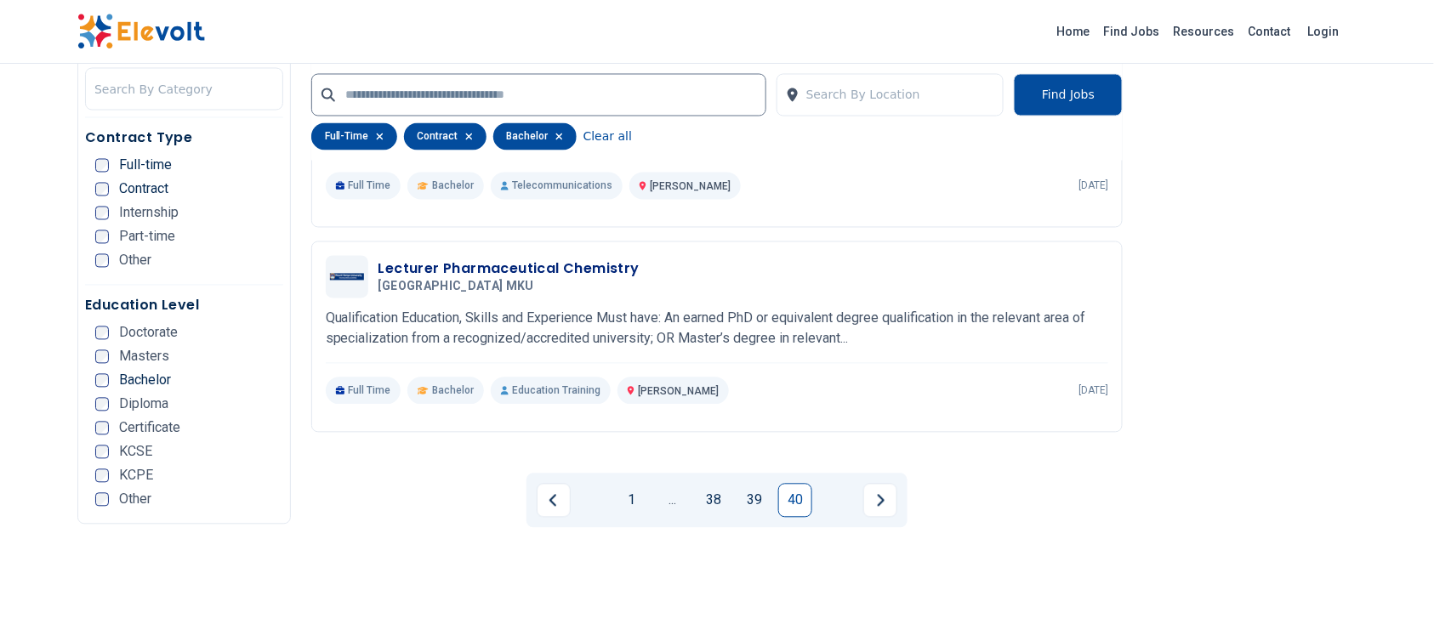
scroll to position [972, 0]
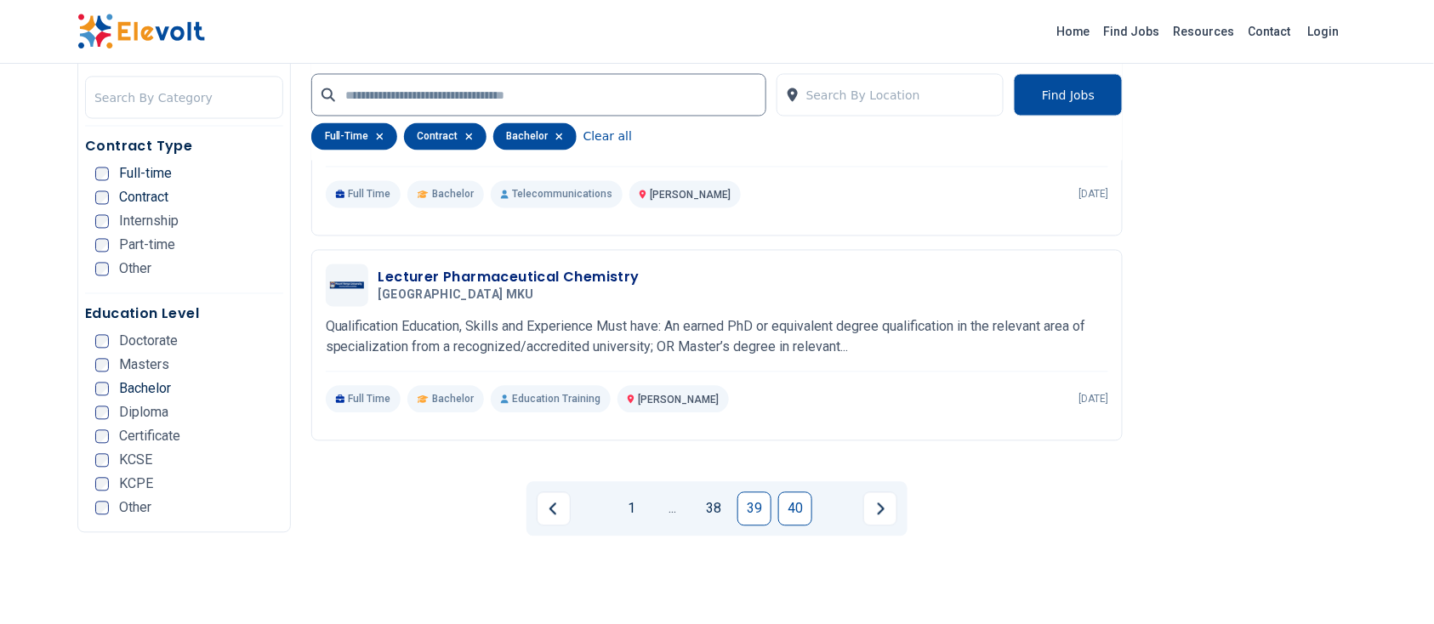
click at [746, 516] on link "39" at bounding box center [755, 510] width 34 height 34
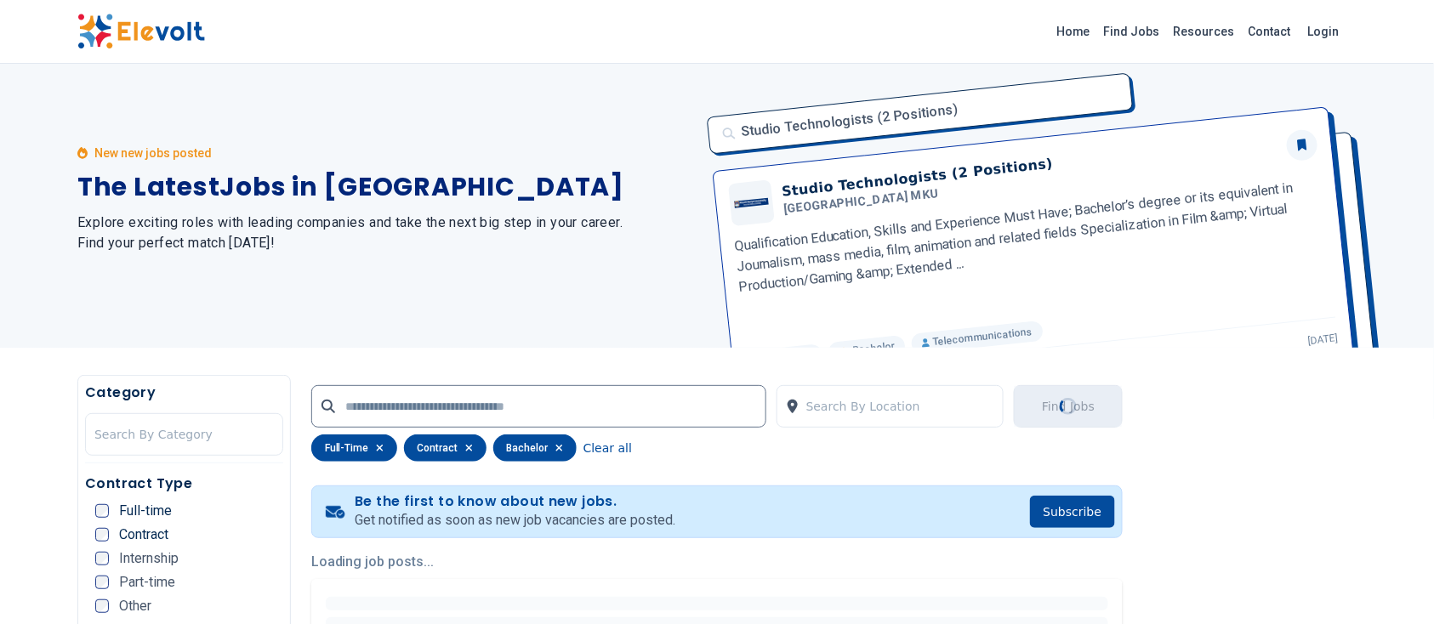
scroll to position [1, 0]
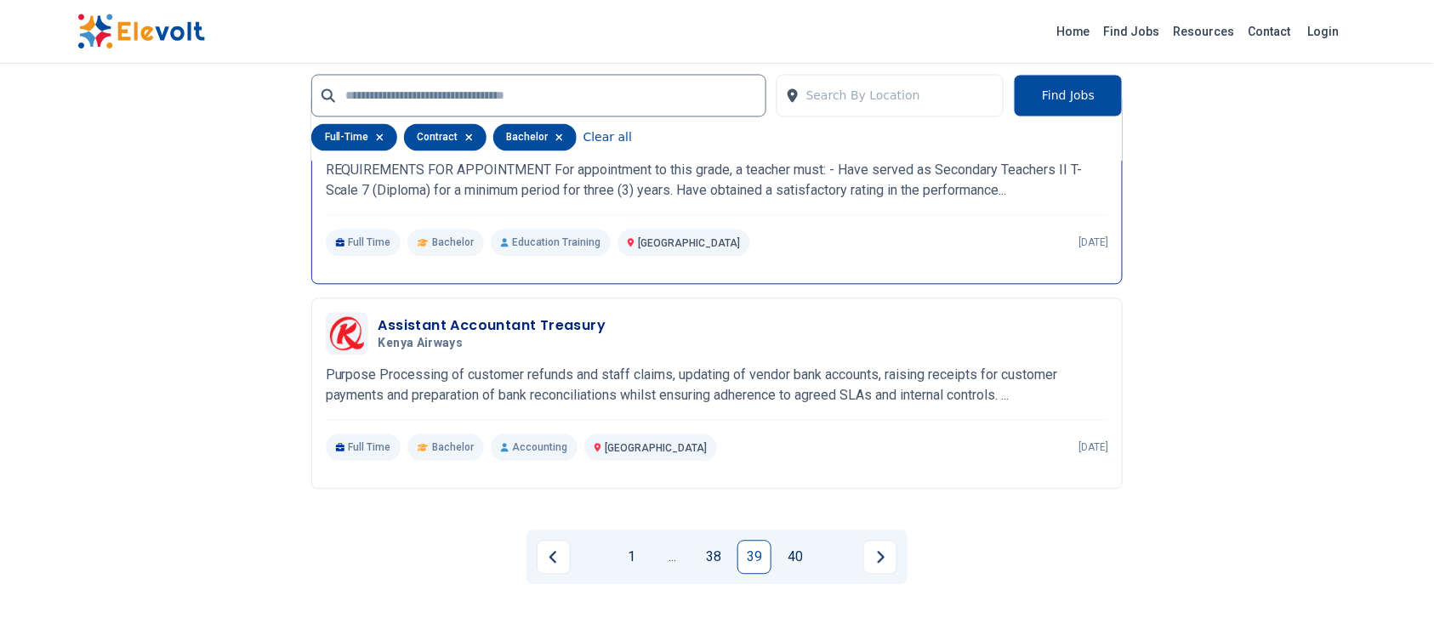
scroll to position [3264, 0]
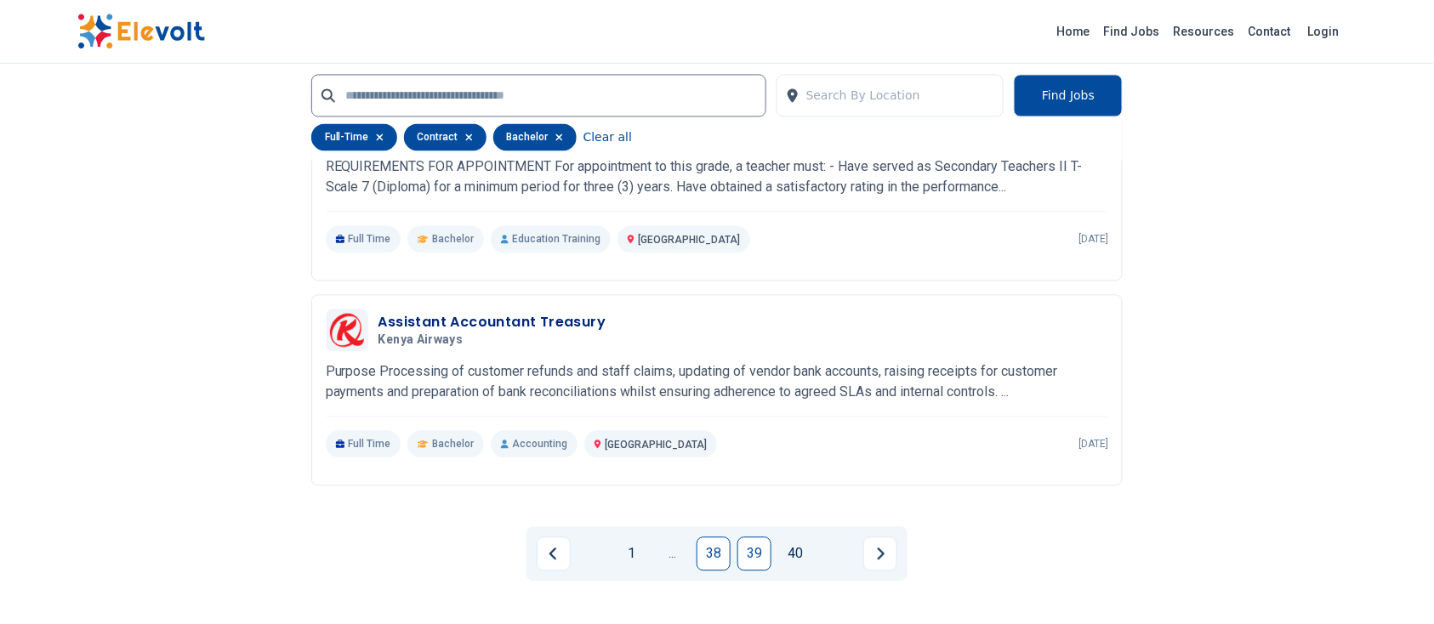
click at [716, 562] on link "38" at bounding box center [714, 554] width 34 height 34
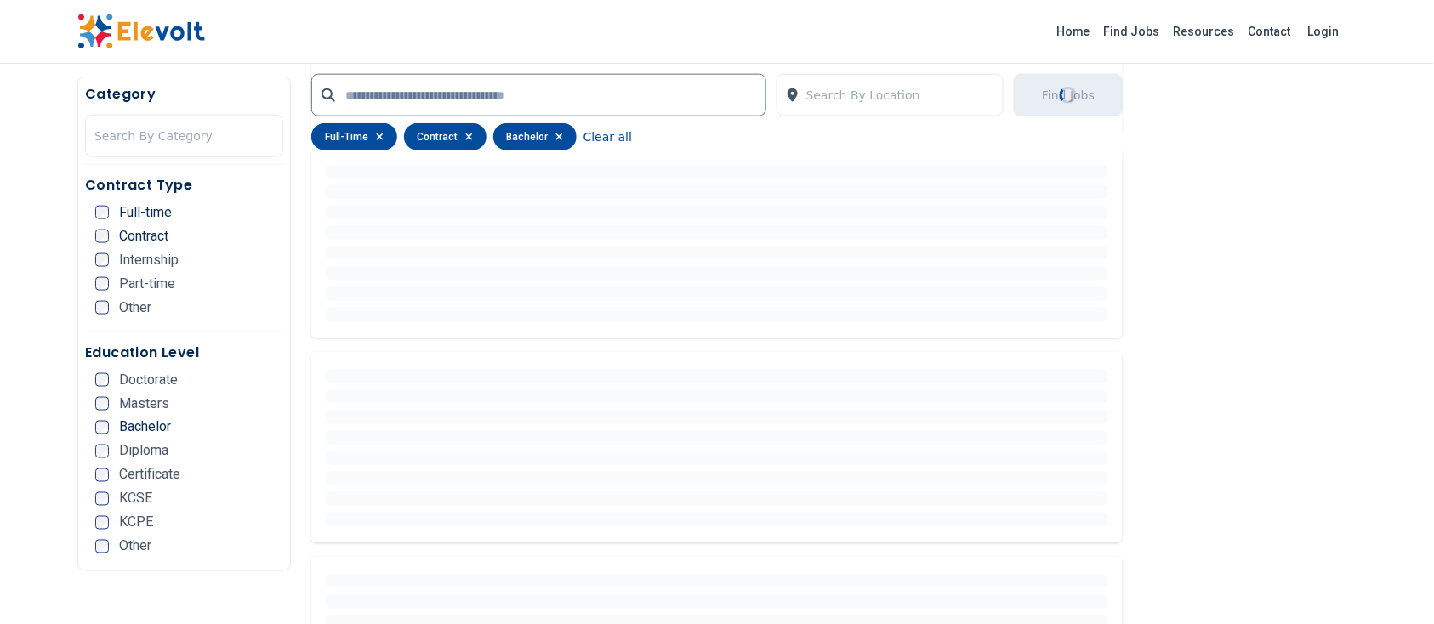
scroll to position [425, 0]
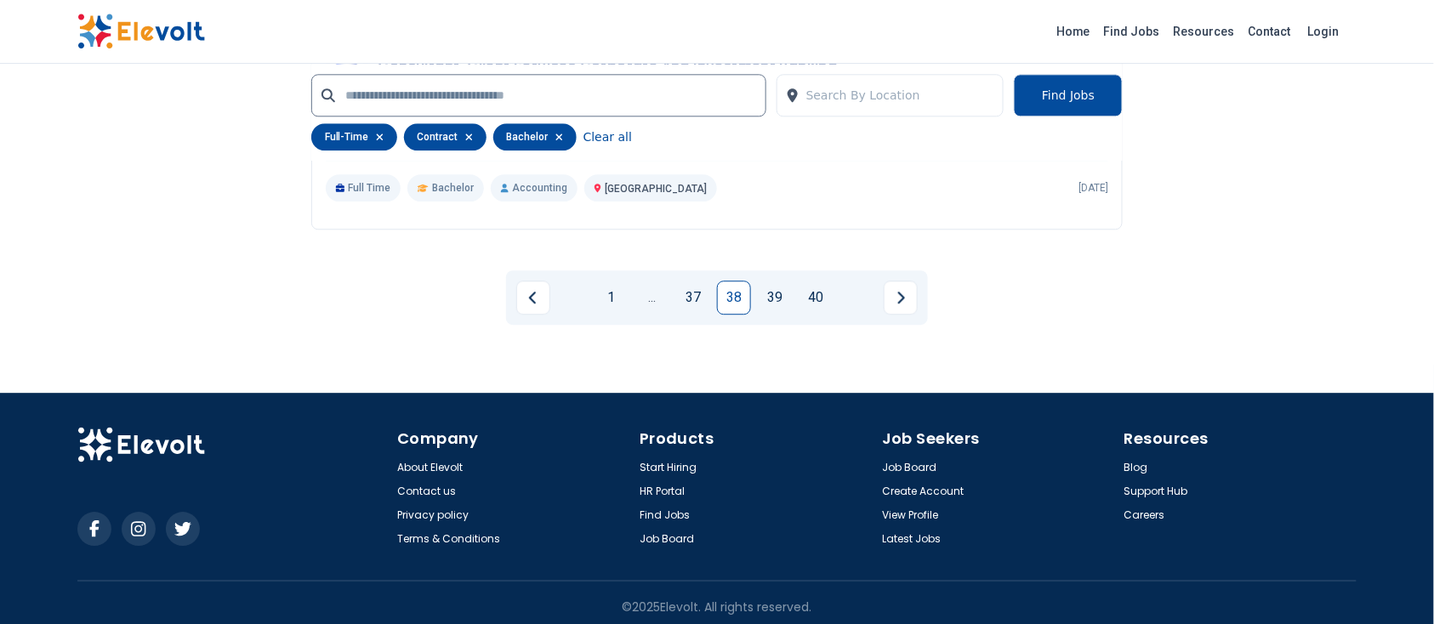
scroll to position [3527, 0]
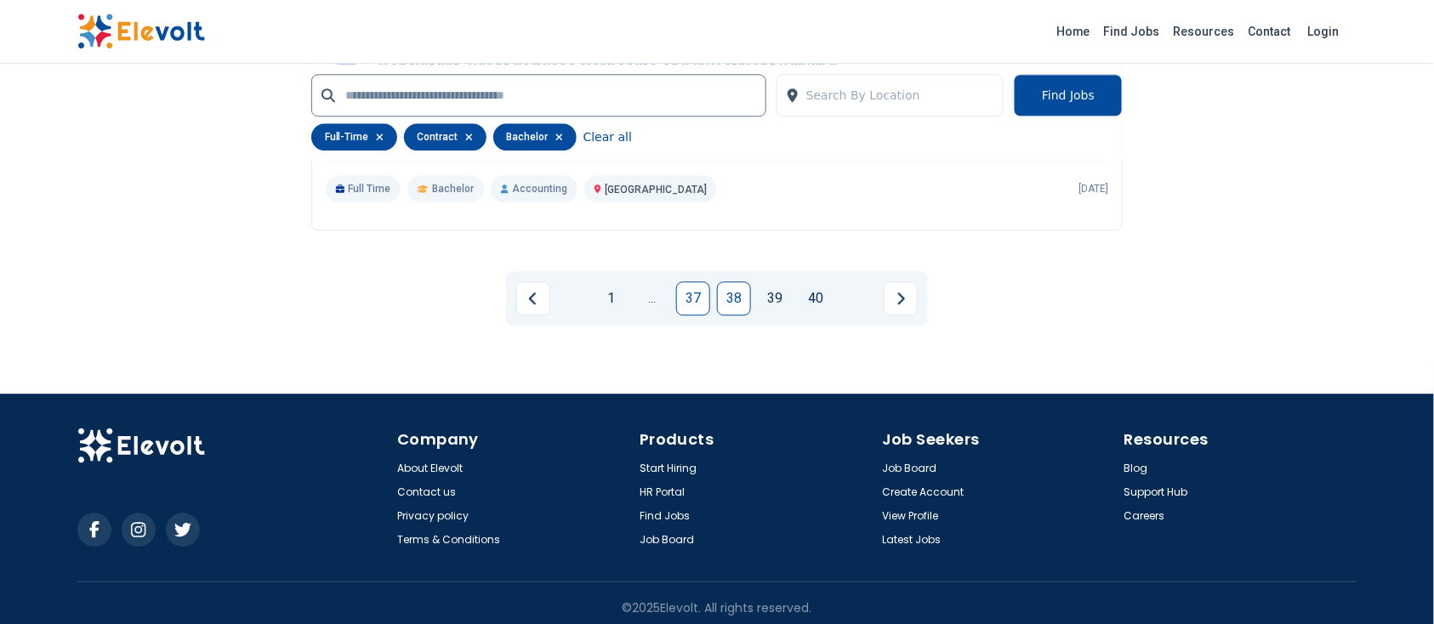
click at [684, 288] on link "37" at bounding box center [693, 299] width 34 height 34
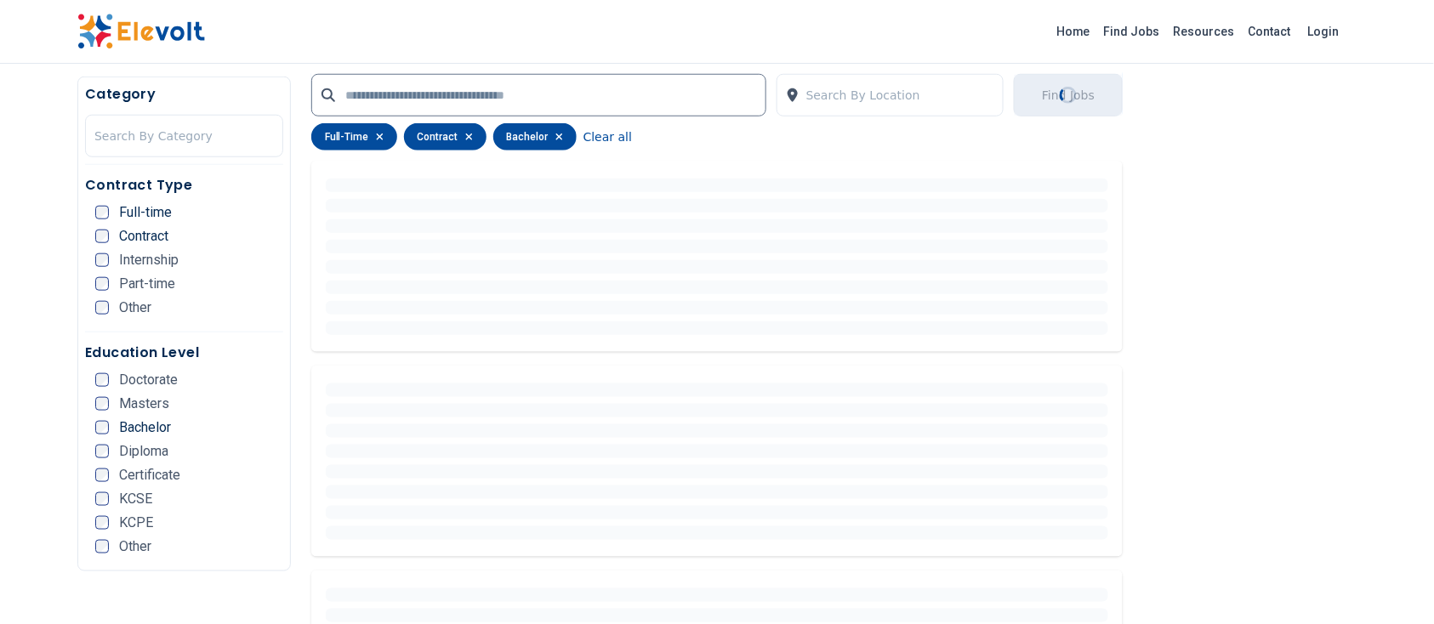
scroll to position [0, 0]
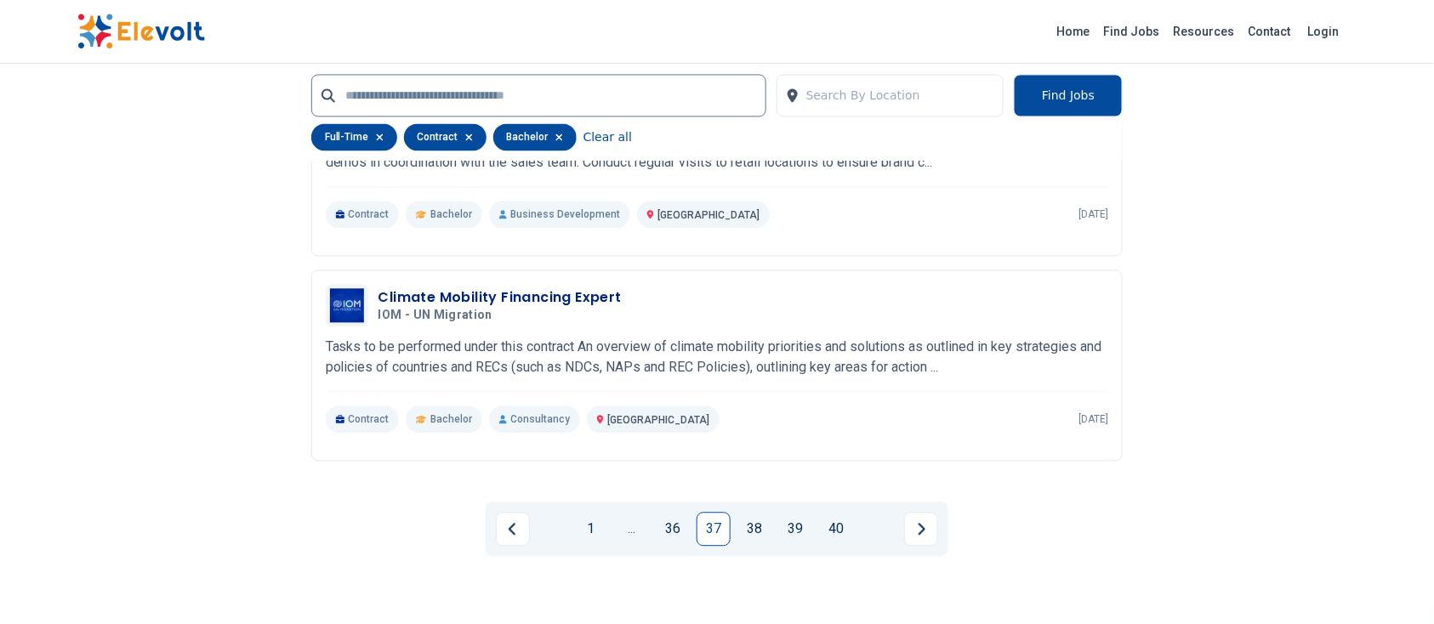
scroll to position [3299, 0]
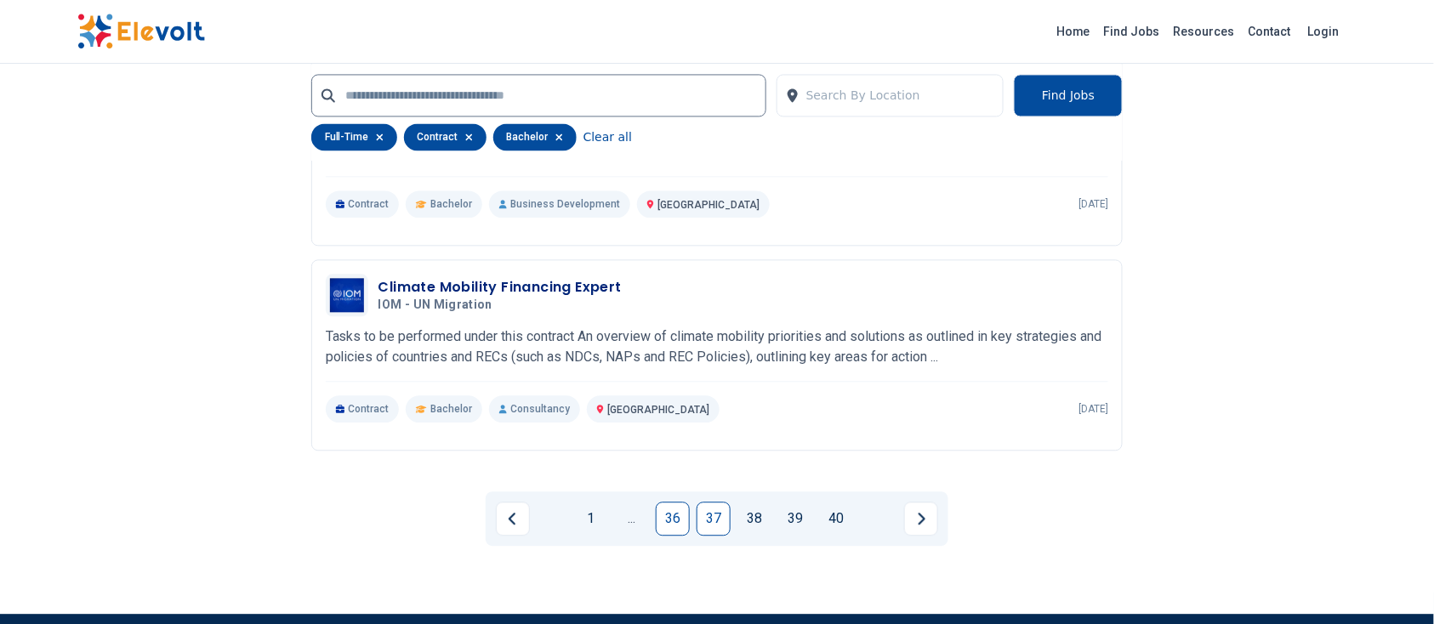
click at [672, 504] on link "36" at bounding box center [673, 519] width 34 height 34
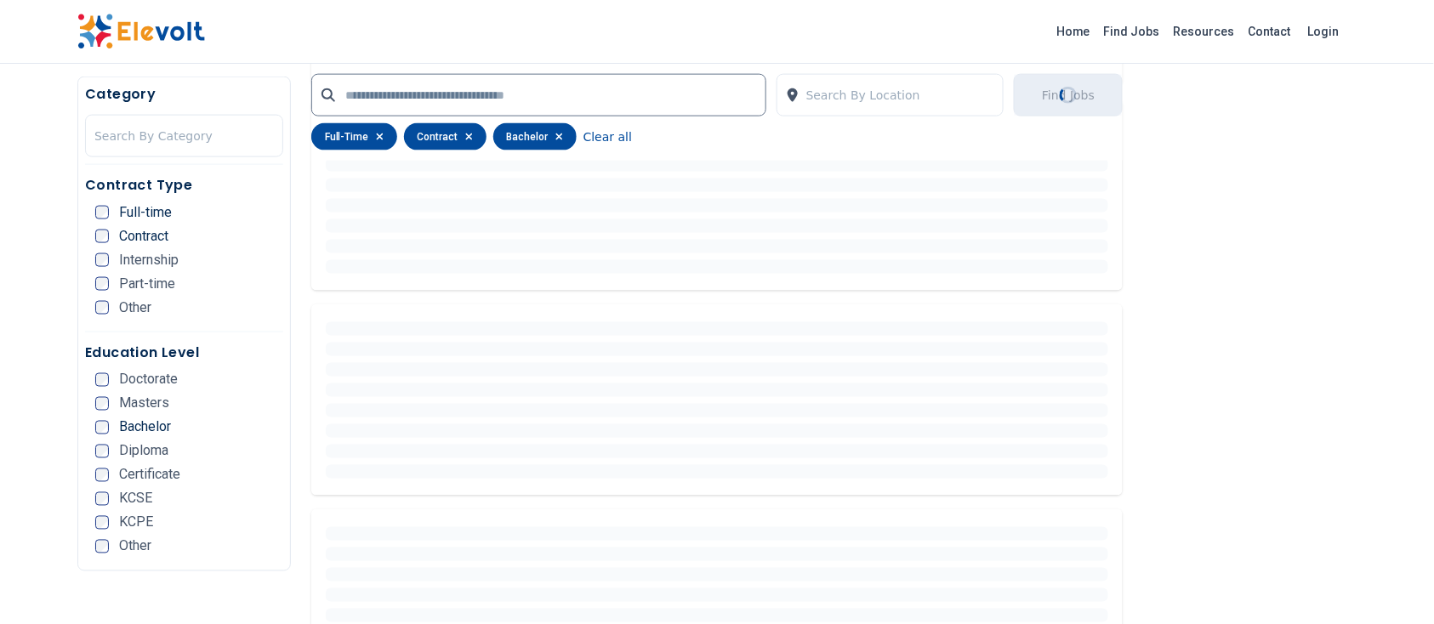
scroll to position [456, 0]
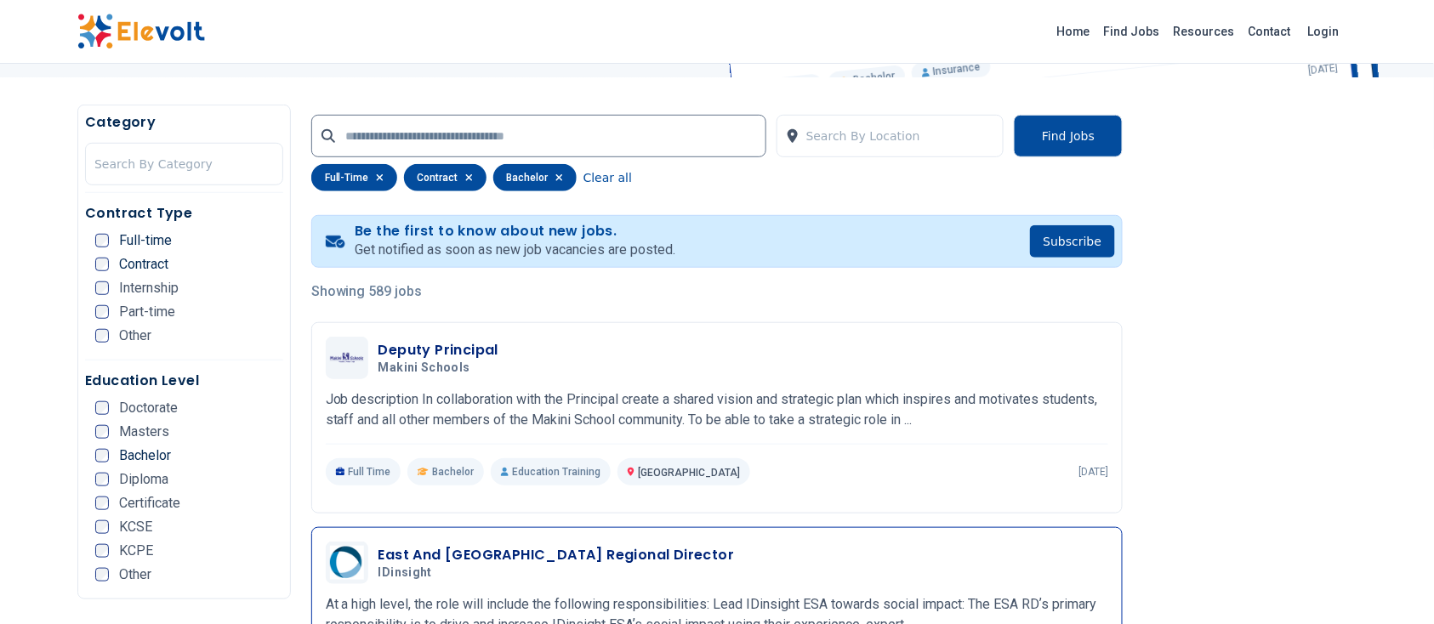
scroll to position [283, 0]
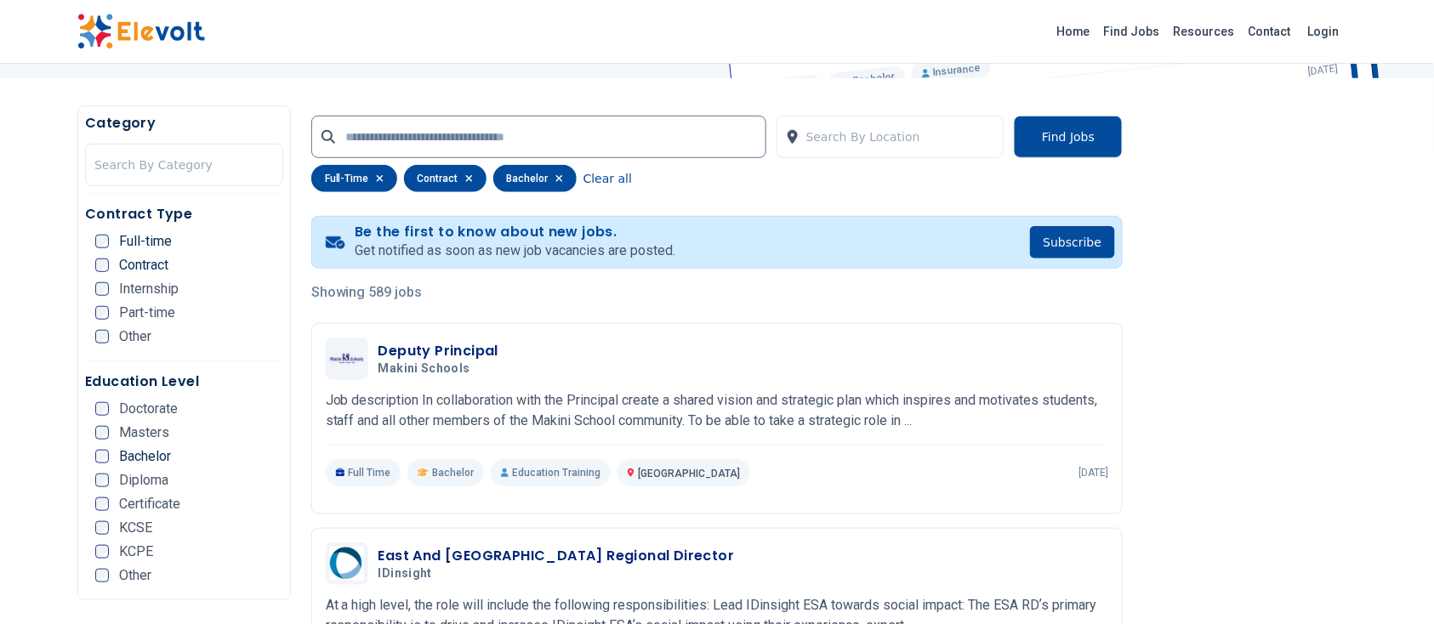
click at [607, 111] on div "Search By Location Find Jobs full-time contract bachelor Clear all" at bounding box center [717, 153] width 813 height 97
click at [599, 123] on input "text" at bounding box center [538, 137] width 455 height 43
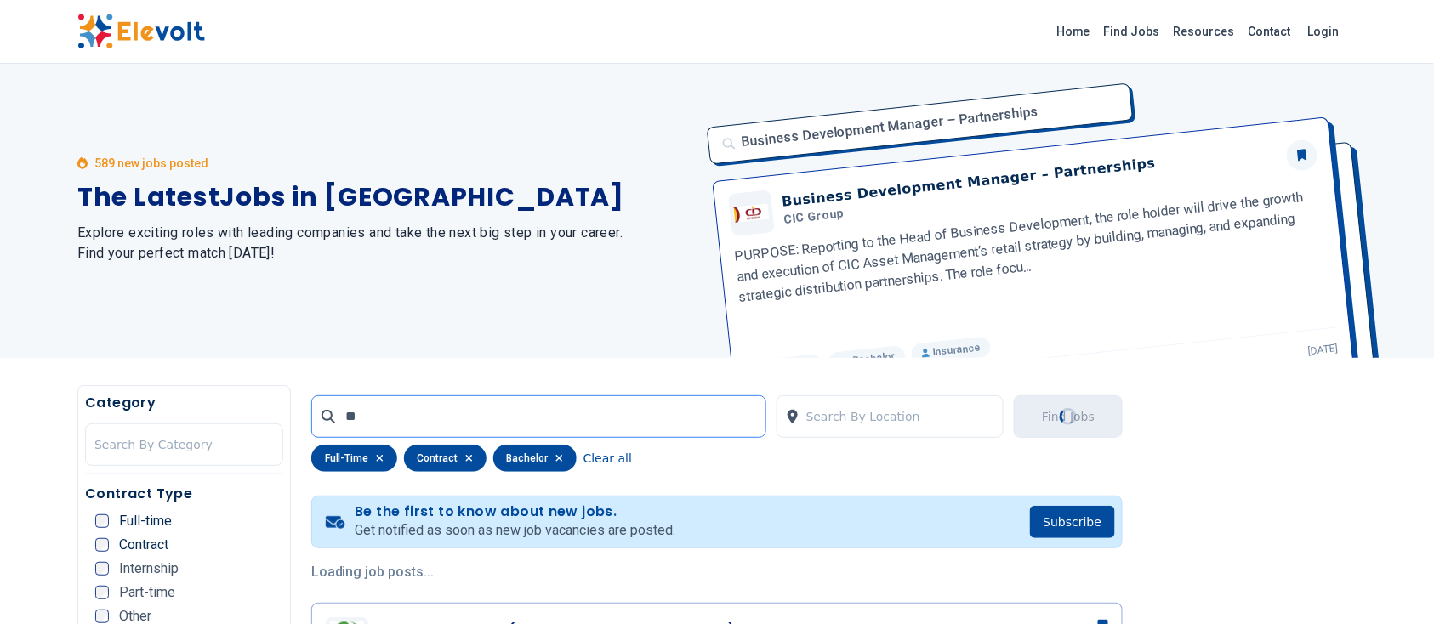
scroll to position [0, 0]
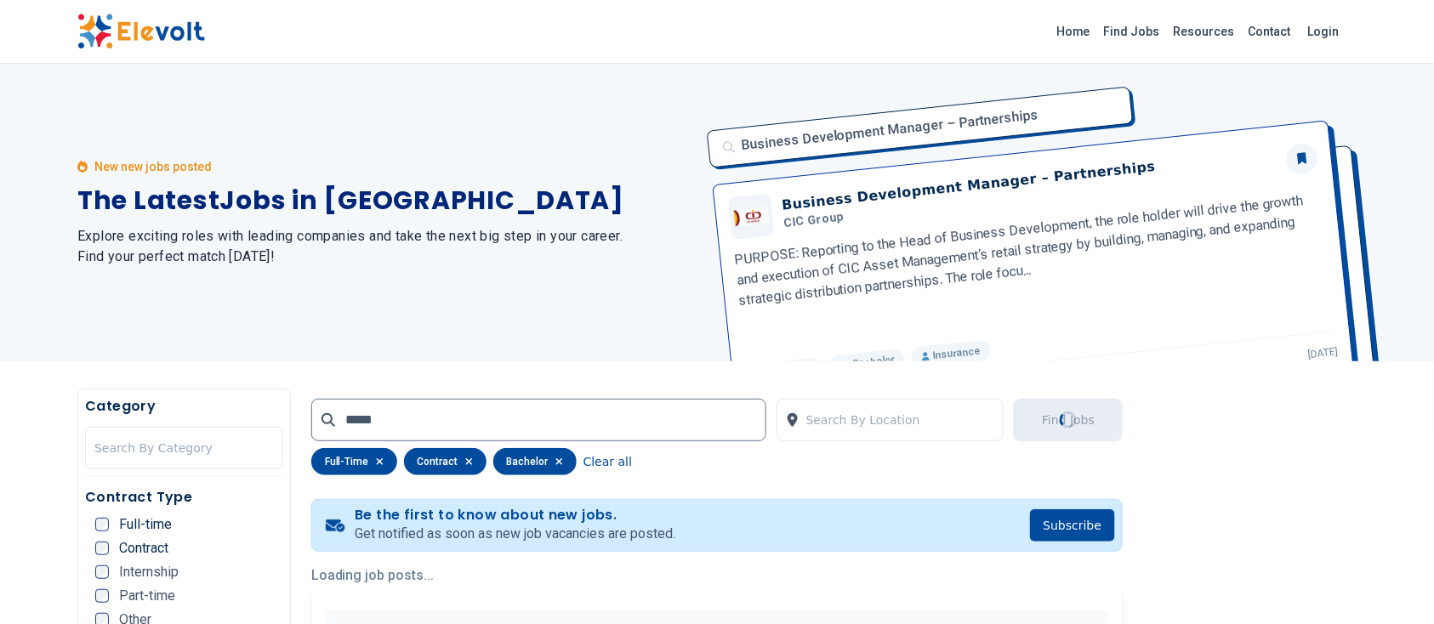
drag, startPoint x: 844, startPoint y: 155, endPoint x: 798, endPoint y: 398, distance: 247.6
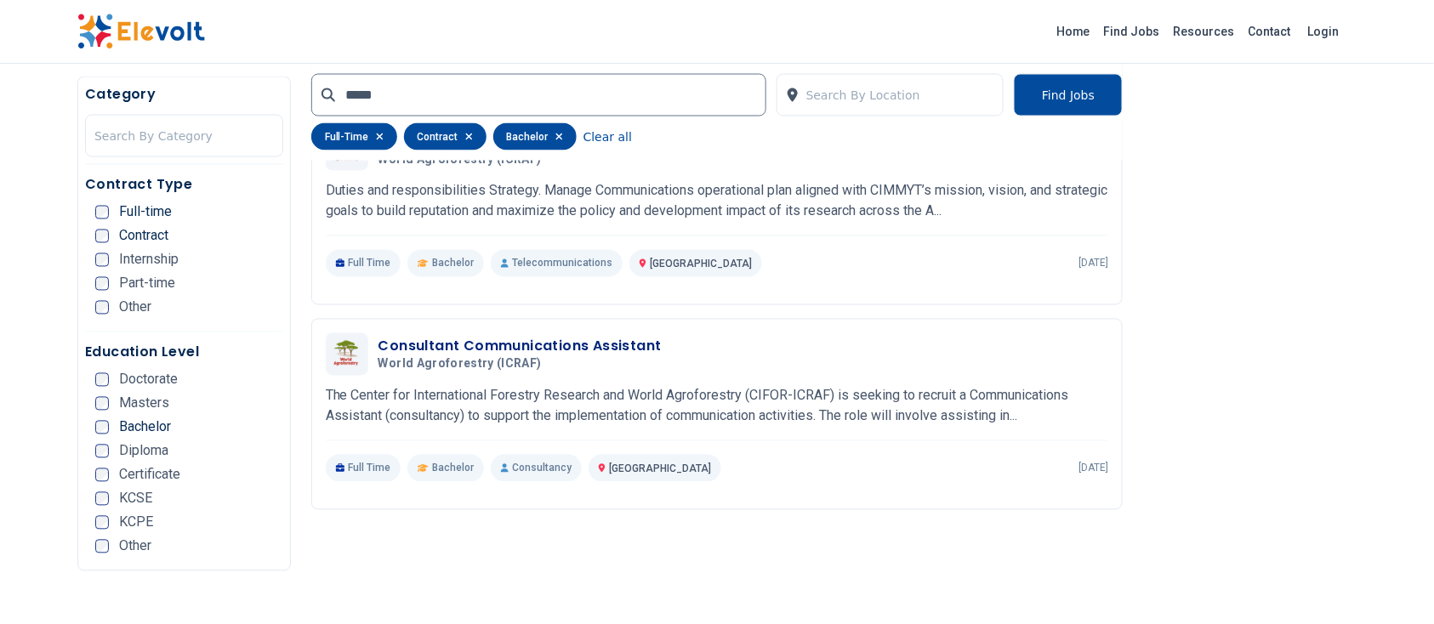
scroll to position [907, 0]
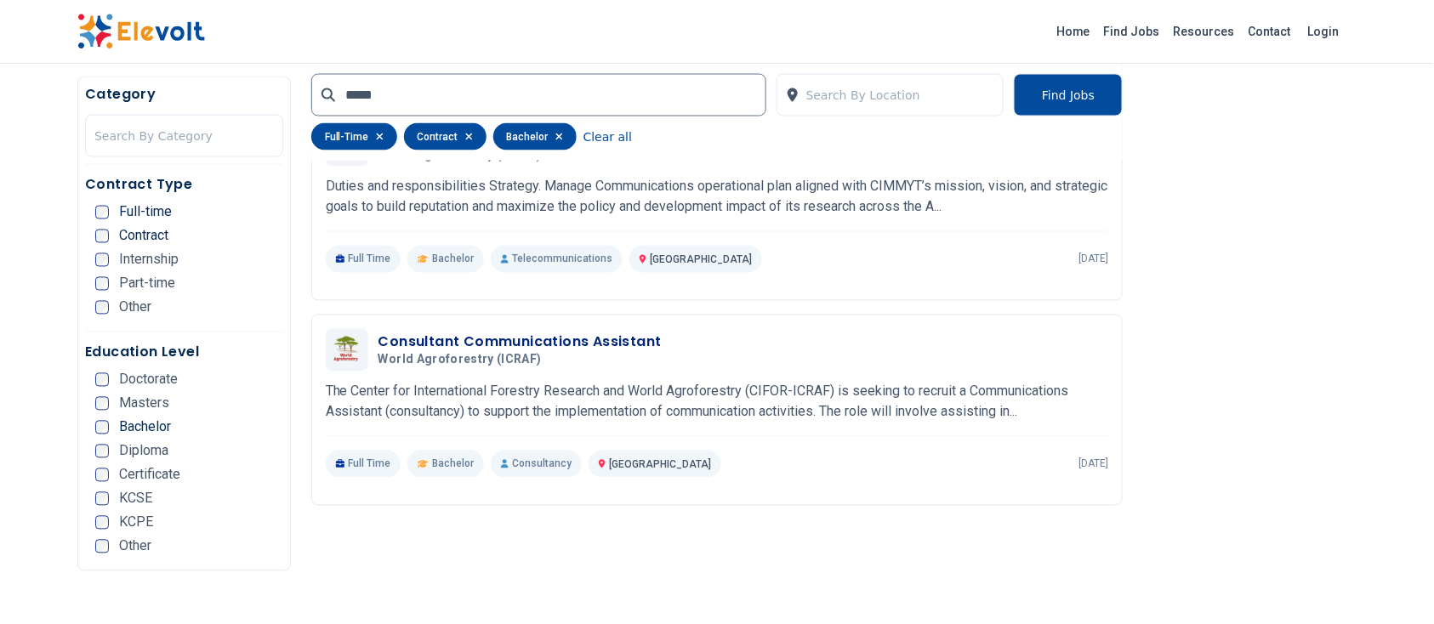
click at [798, 398] on p "The Center for International Forestry Research and World Agroforestry (CIFOR-IC…" at bounding box center [718, 402] width 784 height 41
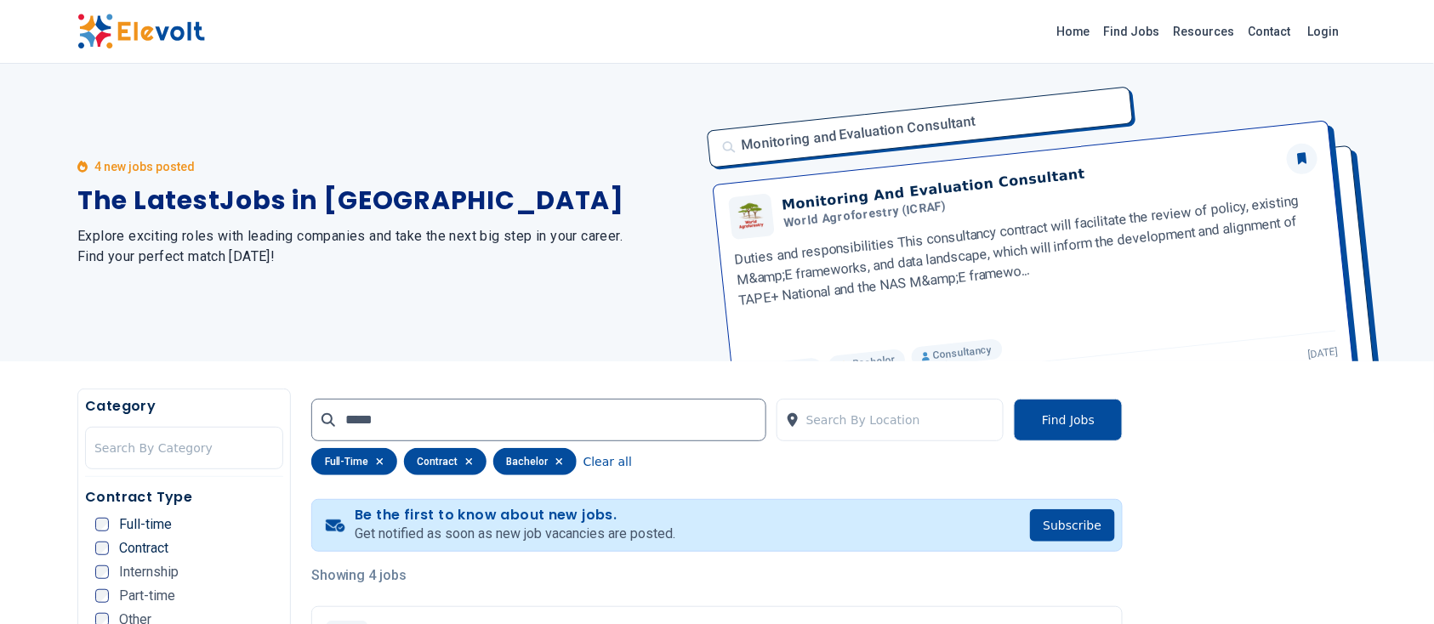
click at [501, 143] on div "4 new jobs posted The Latest Jobs in Kenya Explore exciting roles with leading …" at bounding box center [386, 213] width 619 height 298
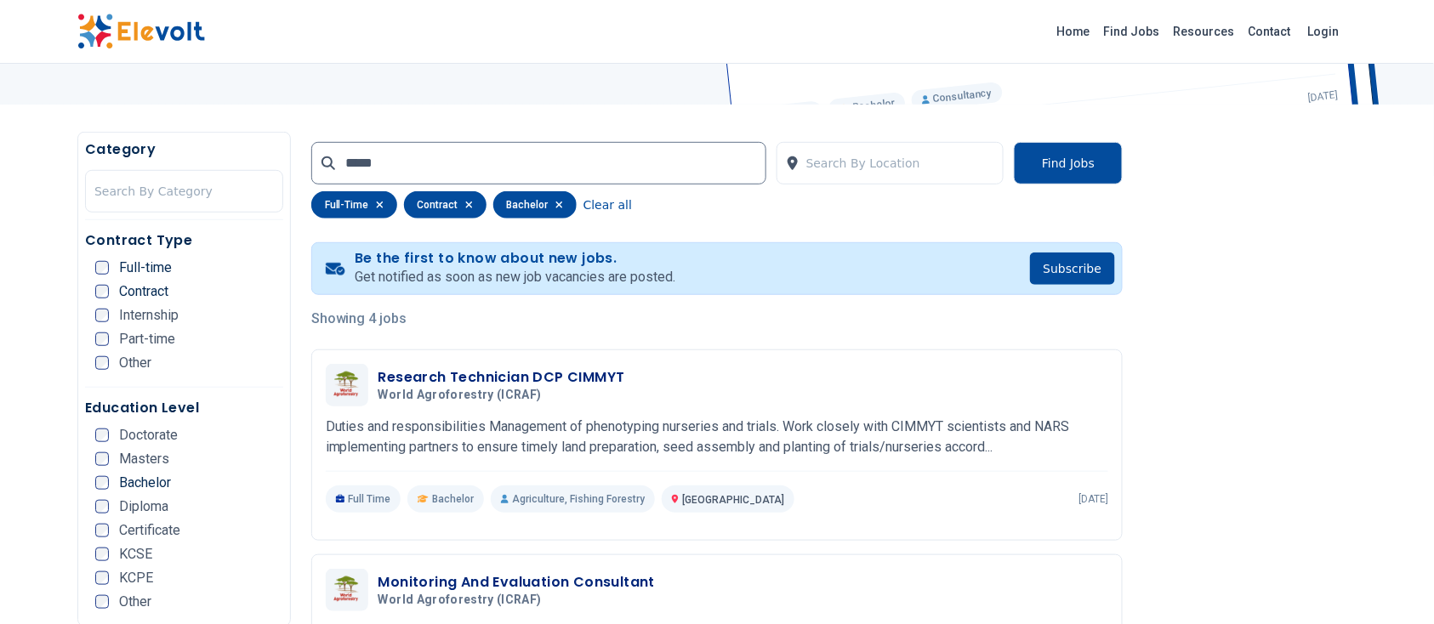
scroll to position [259, 0]
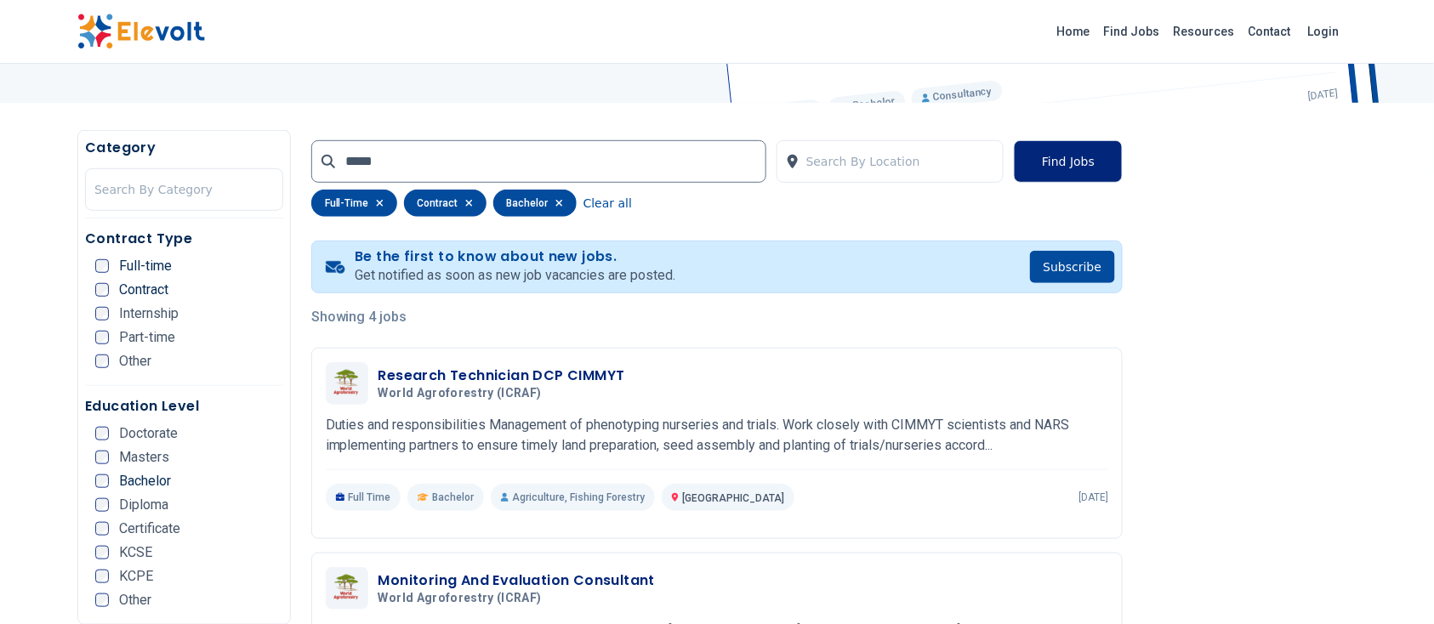
click at [1052, 162] on button "Find Jobs" at bounding box center [1068, 161] width 109 height 43
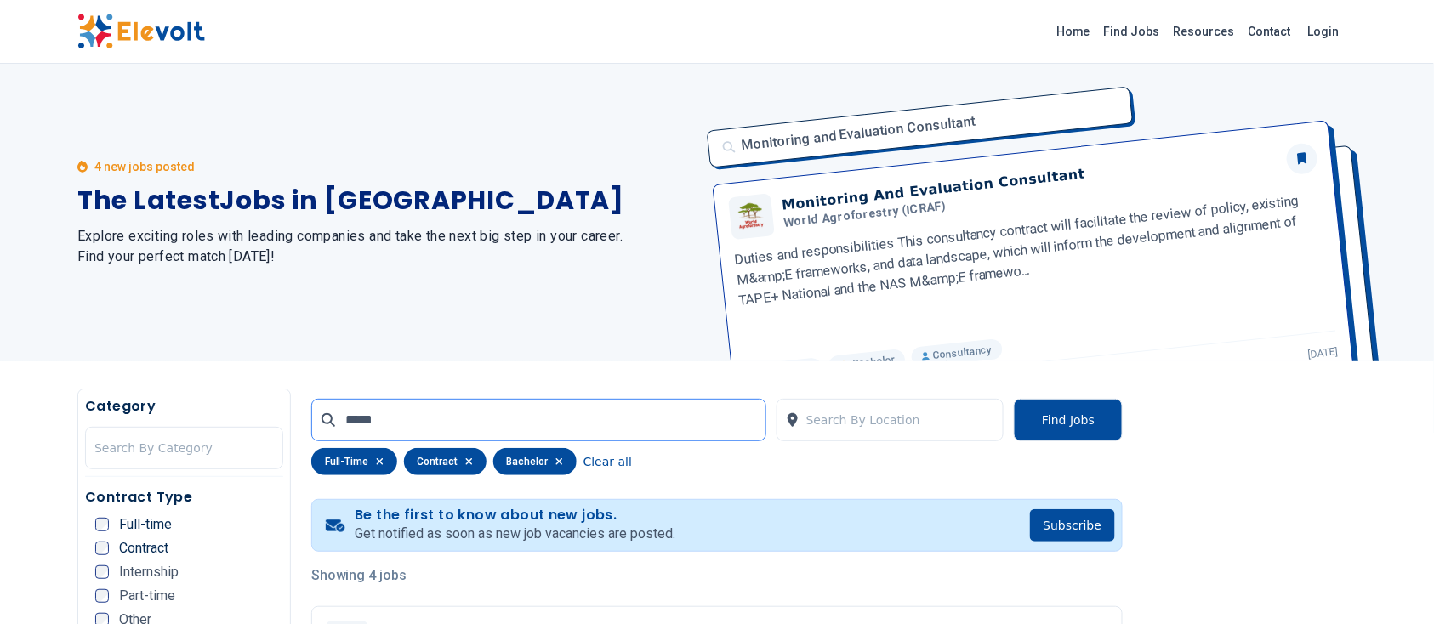
click at [648, 438] on input "*****" at bounding box center [538, 420] width 455 height 43
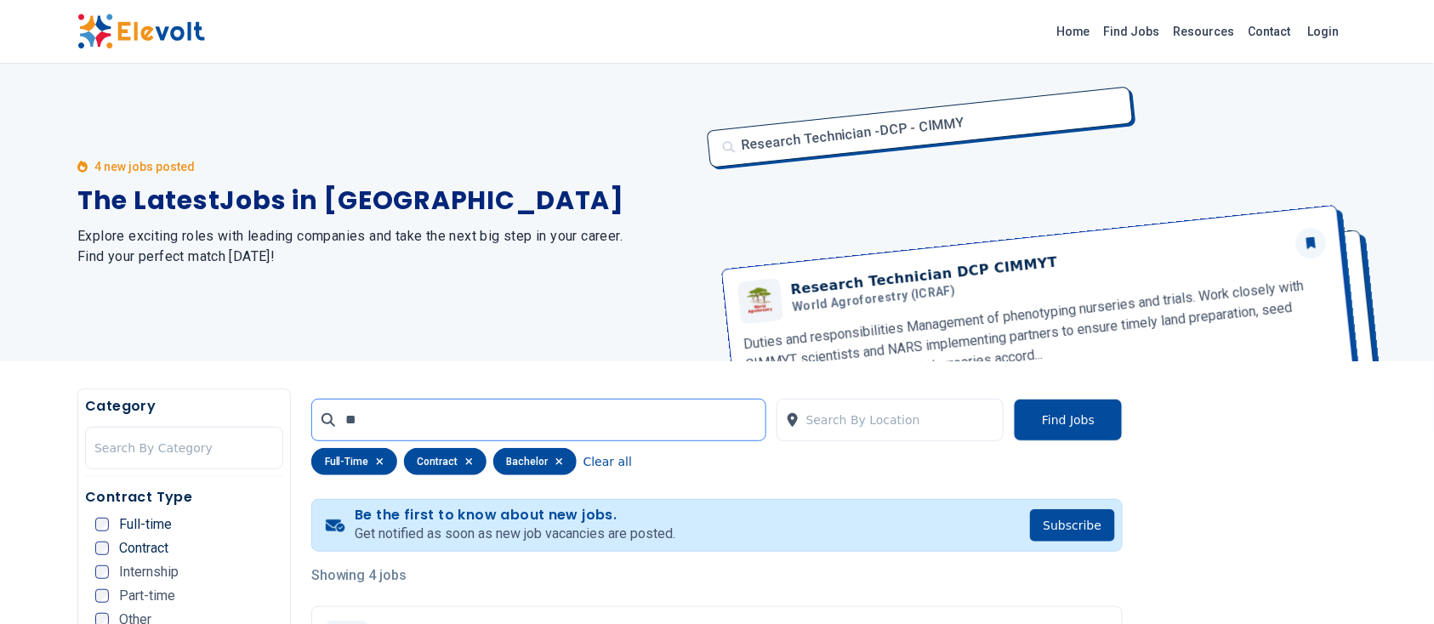
type input "*"
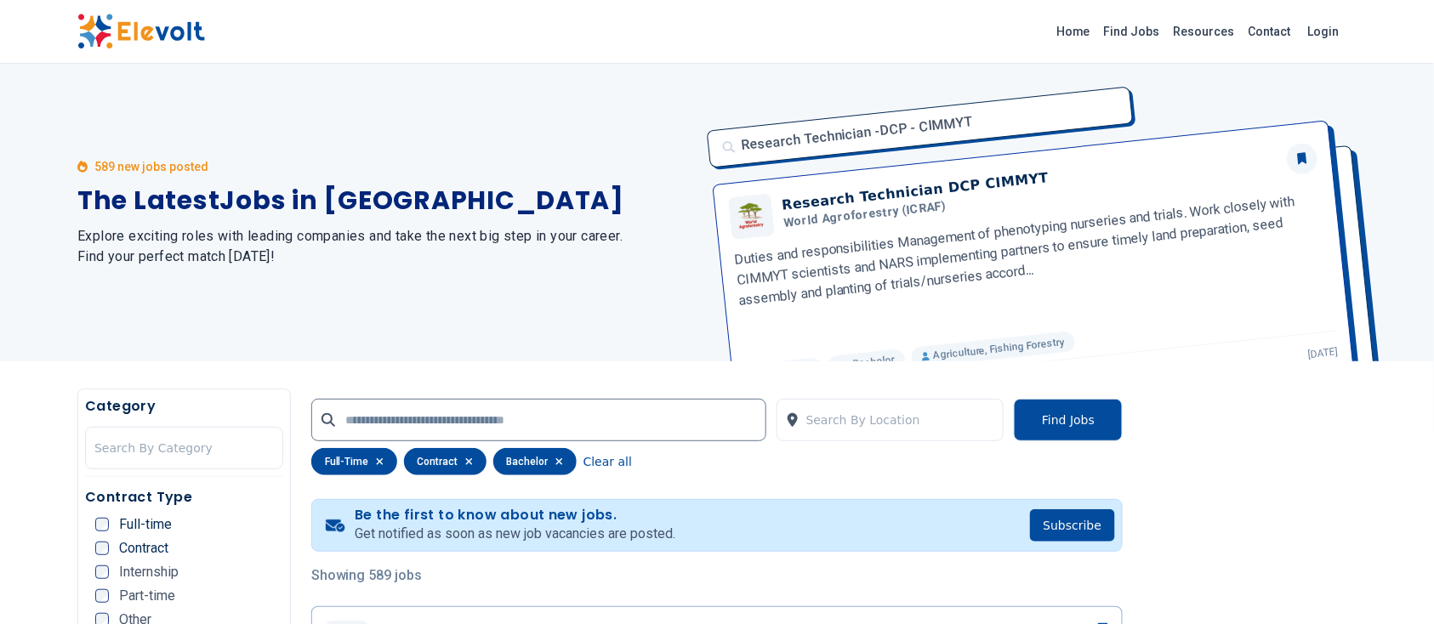
click at [1035, 425] on button "Find Jobs" at bounding box center [1068, 420] width 109 height 43
click at [1052, 425] on button "Find Jobs" at bounding box center [1068, 420] width 109 height 43
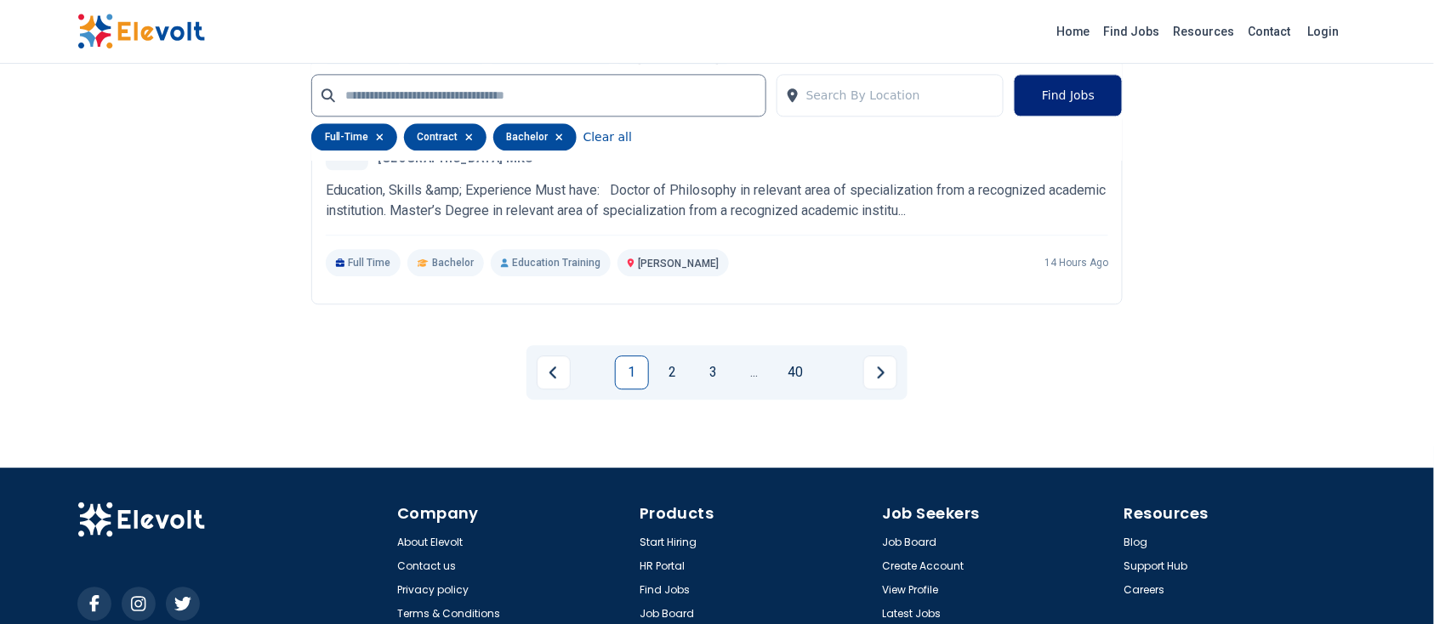
scroll to position [3427, 0]
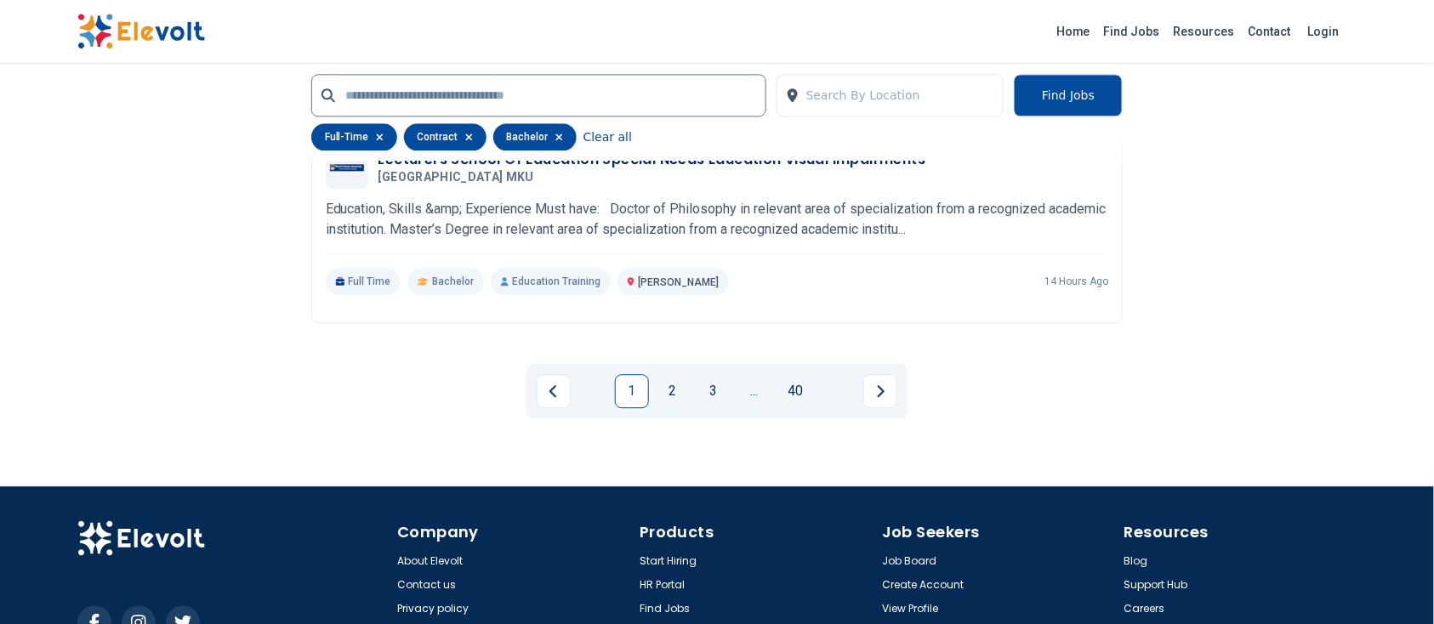
click at [756, 390] on link "..." at bounding box center [755, 391] width 34 height 34
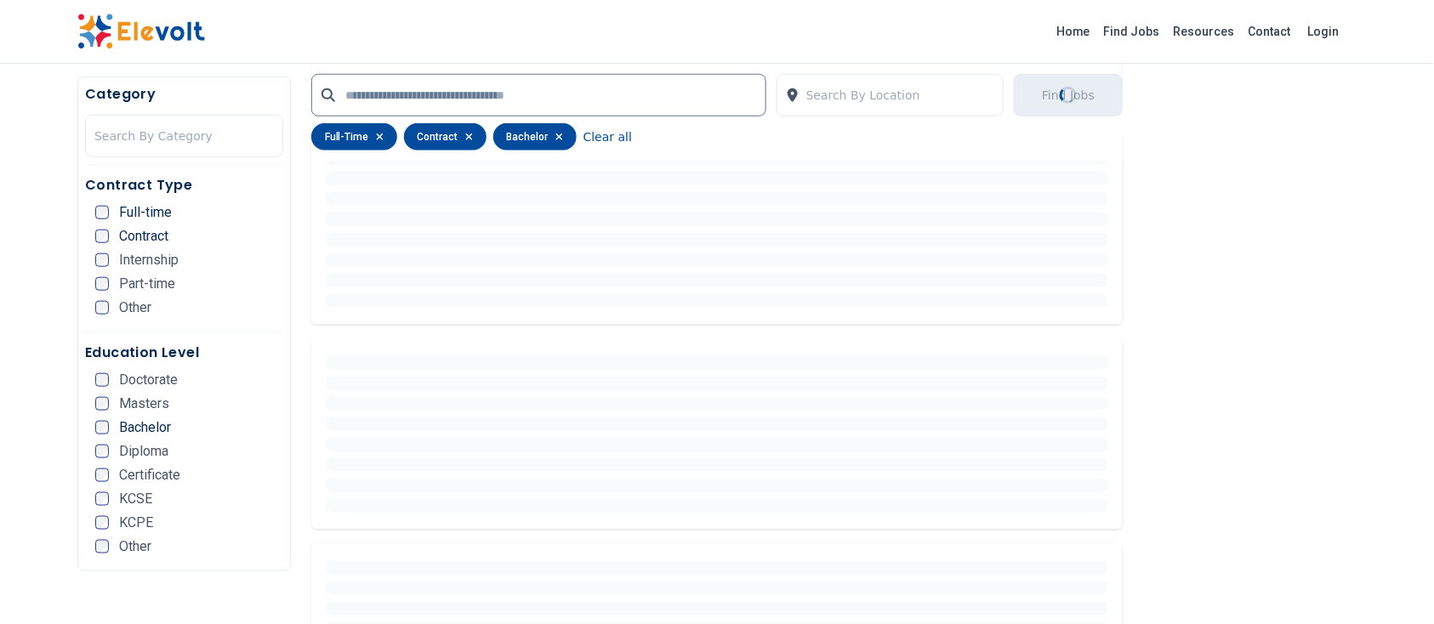
scroll to position [294, 0]
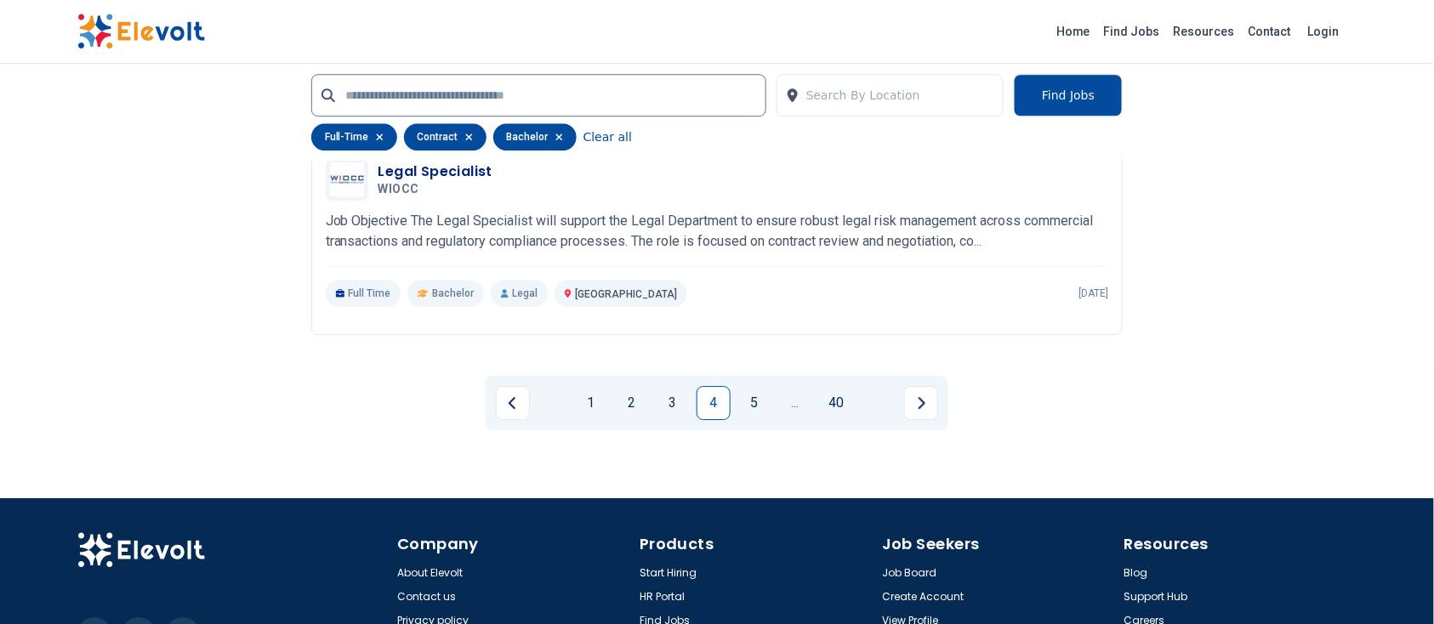
scroll to position [3839, 0]
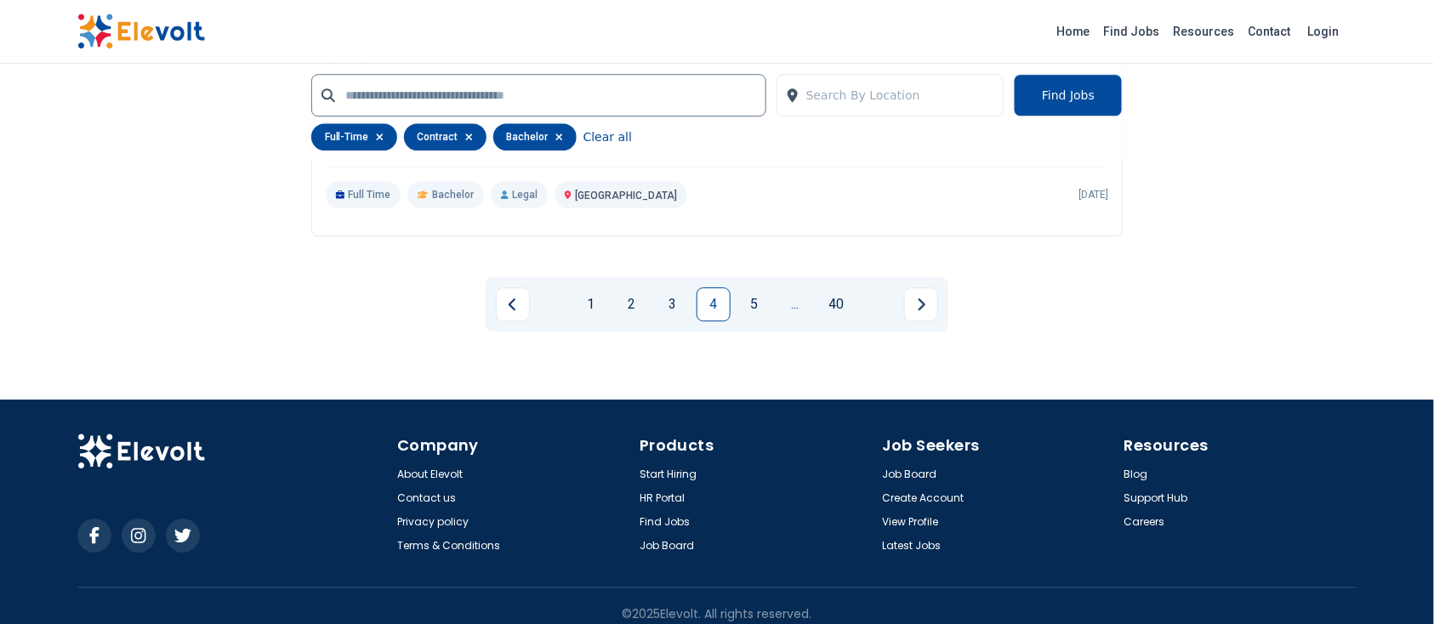
click at [794, 296] on link "..." at bounding box center [795, 305] width 34 height 34
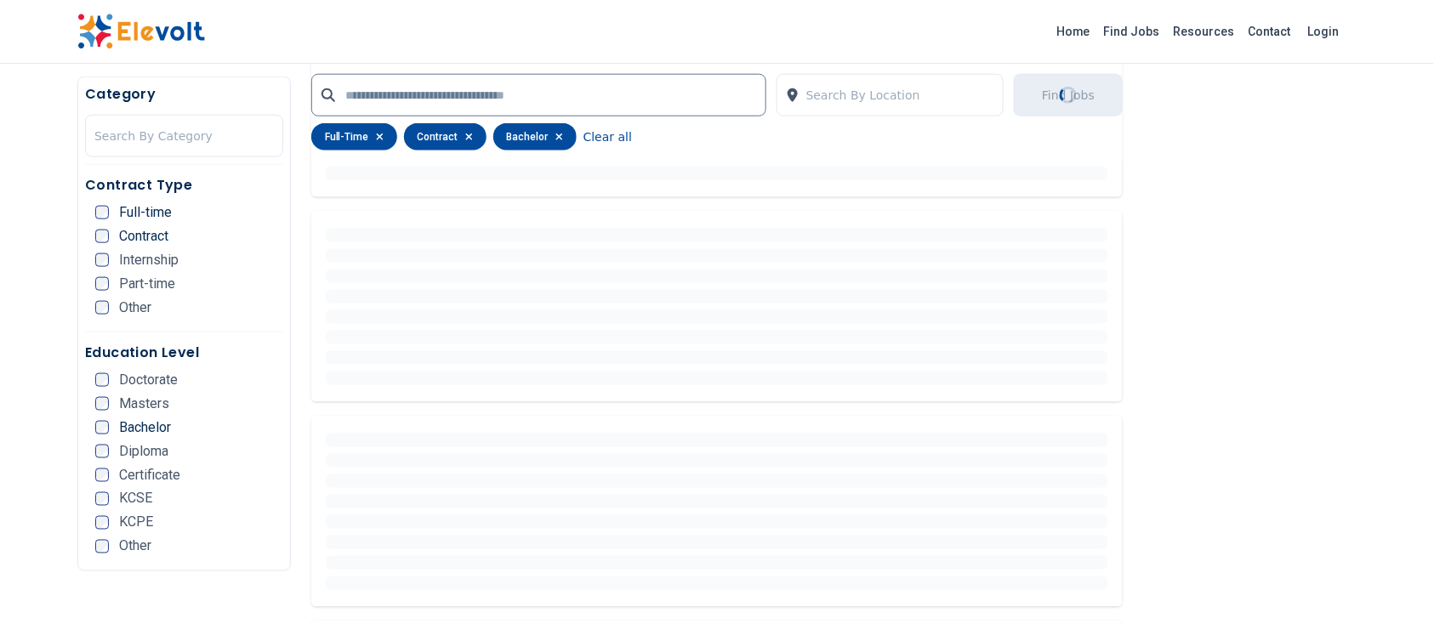
scroll to position [0, 0]
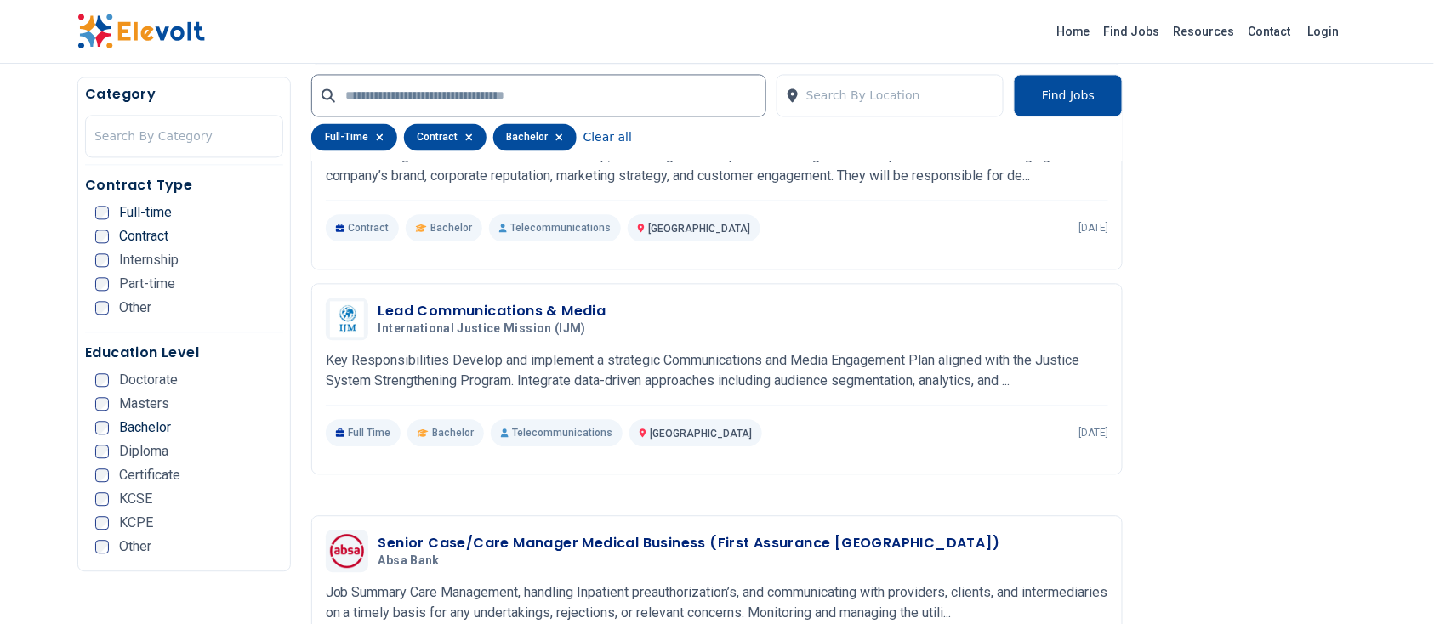
scroll to position [1142, 0]
click at [767, 380] on p "Key Responsibilities Develop and implement a strategic Communications and Media…" at bounding box center [718, 372] width 784 height 41
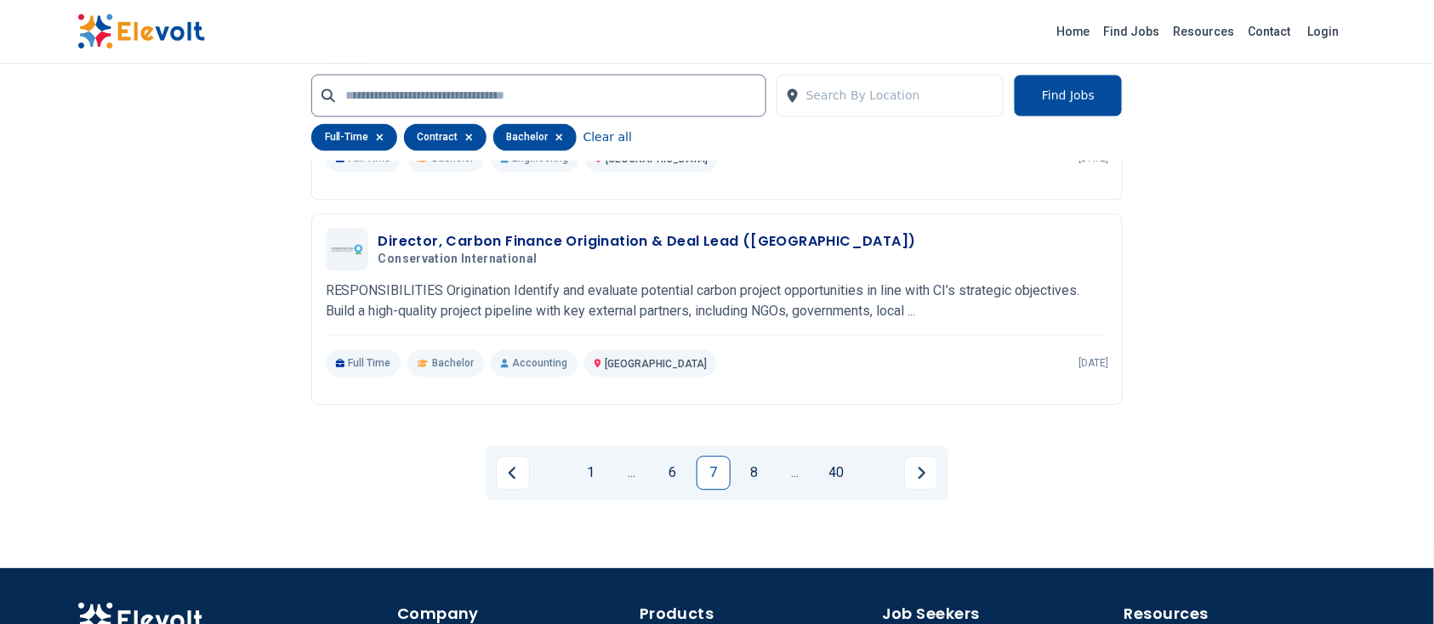
scroll to position [3527, 0]
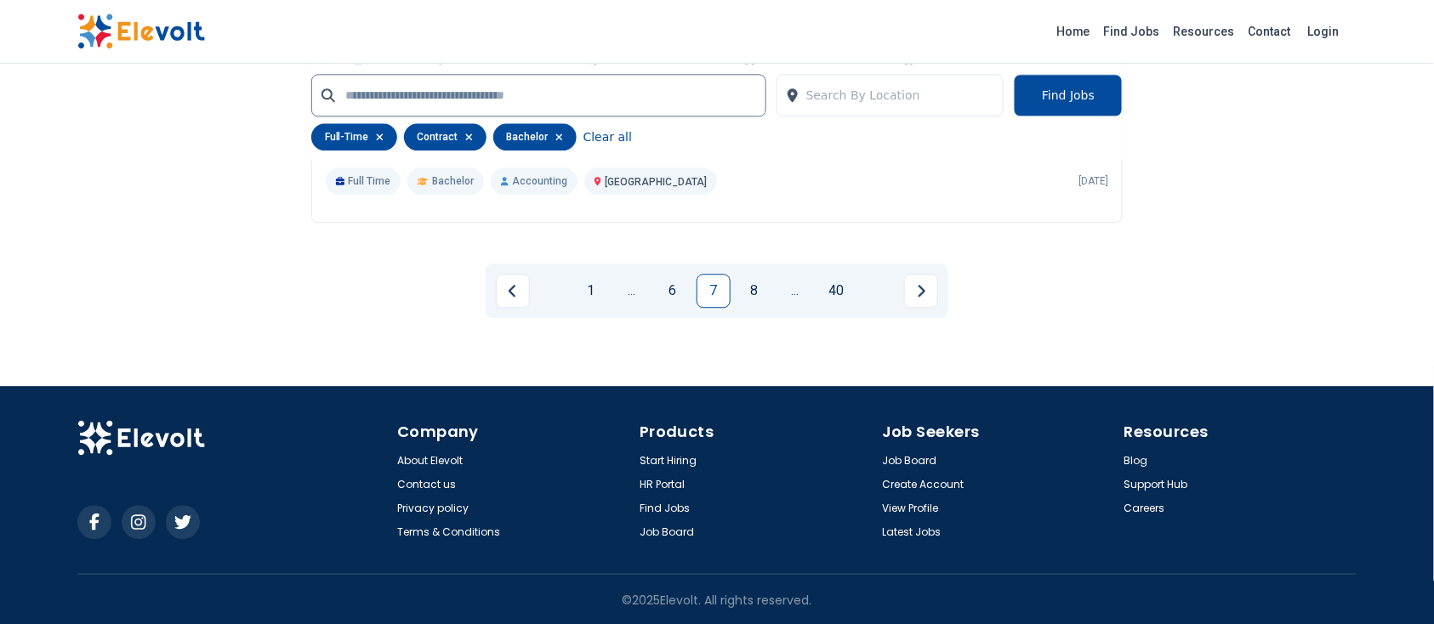
click at [793, 291] on link "..." at bounding box center [795, 291] width 34 height 34
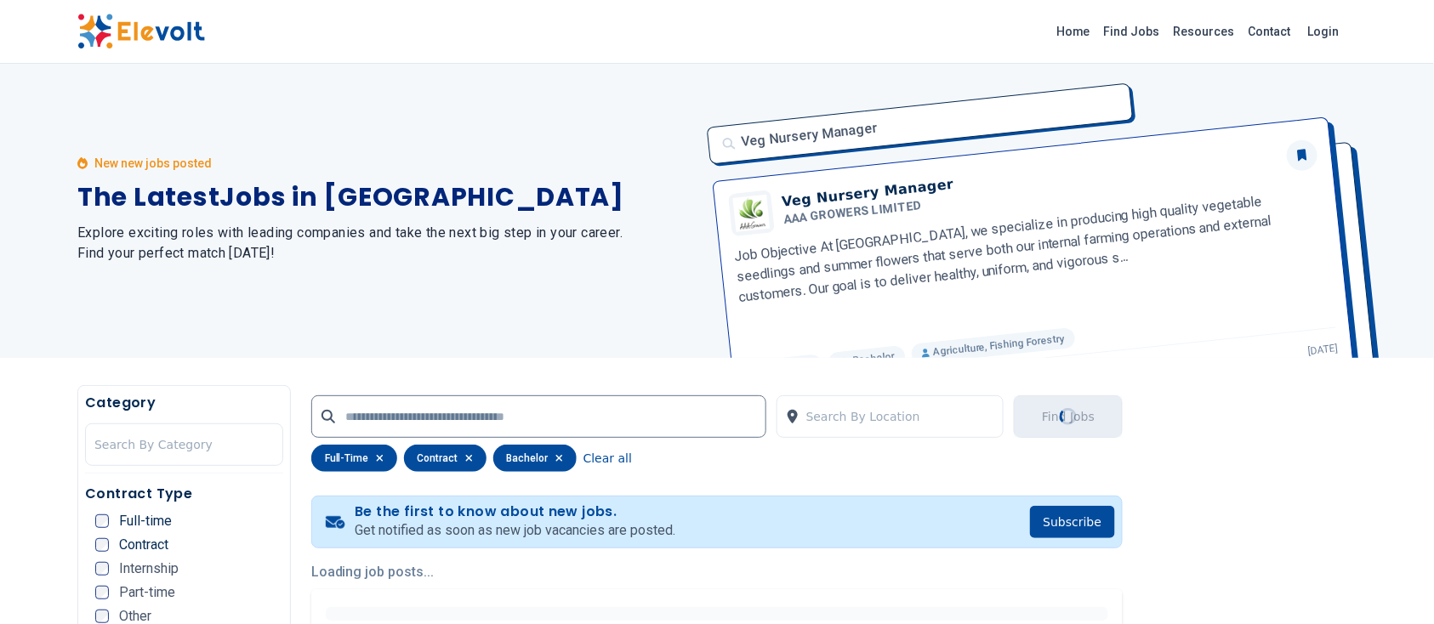
scroll to position [0, 0]
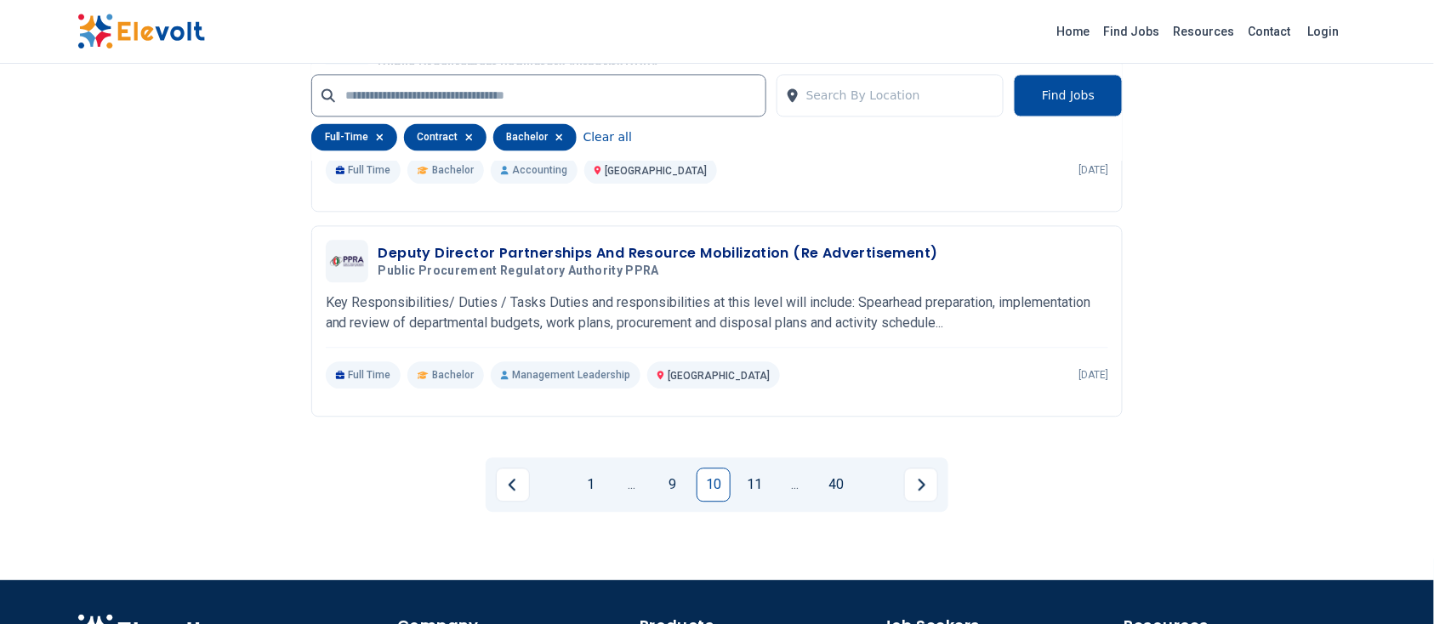
scroll to position [3527, 0]
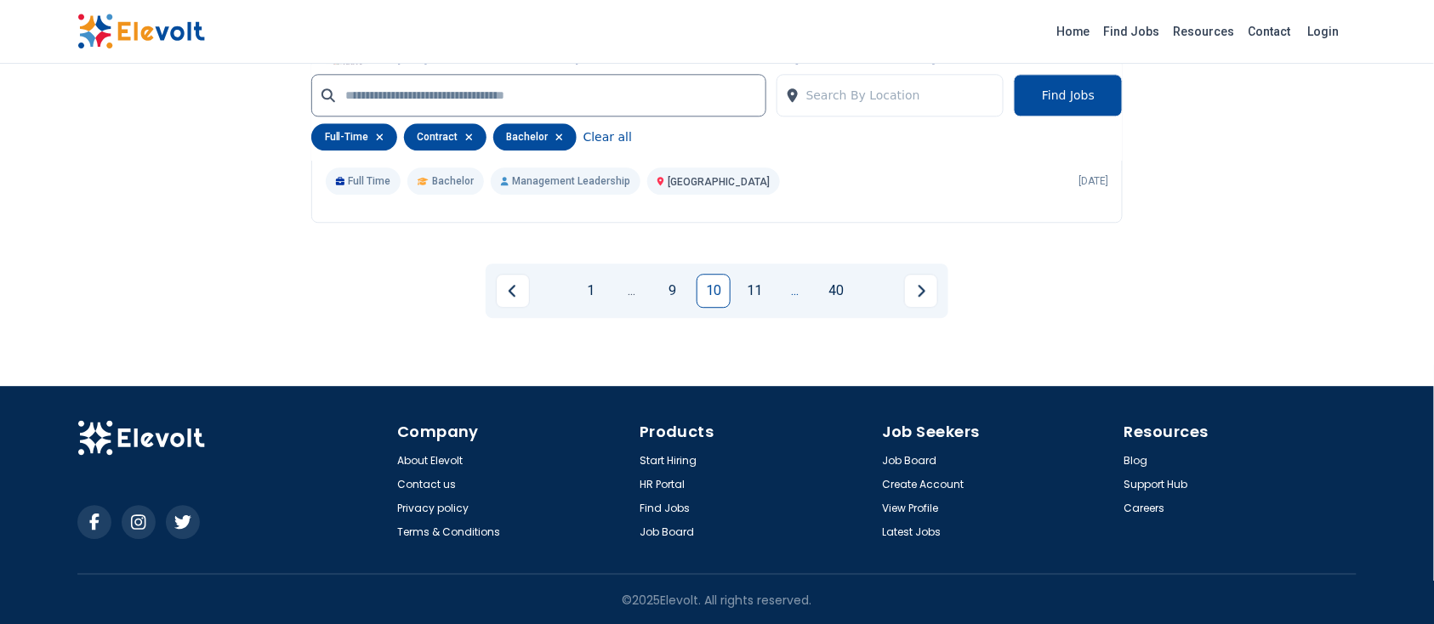
click at [795, 293] on link "..." at bounding box center [795, 291] width 34 height 34
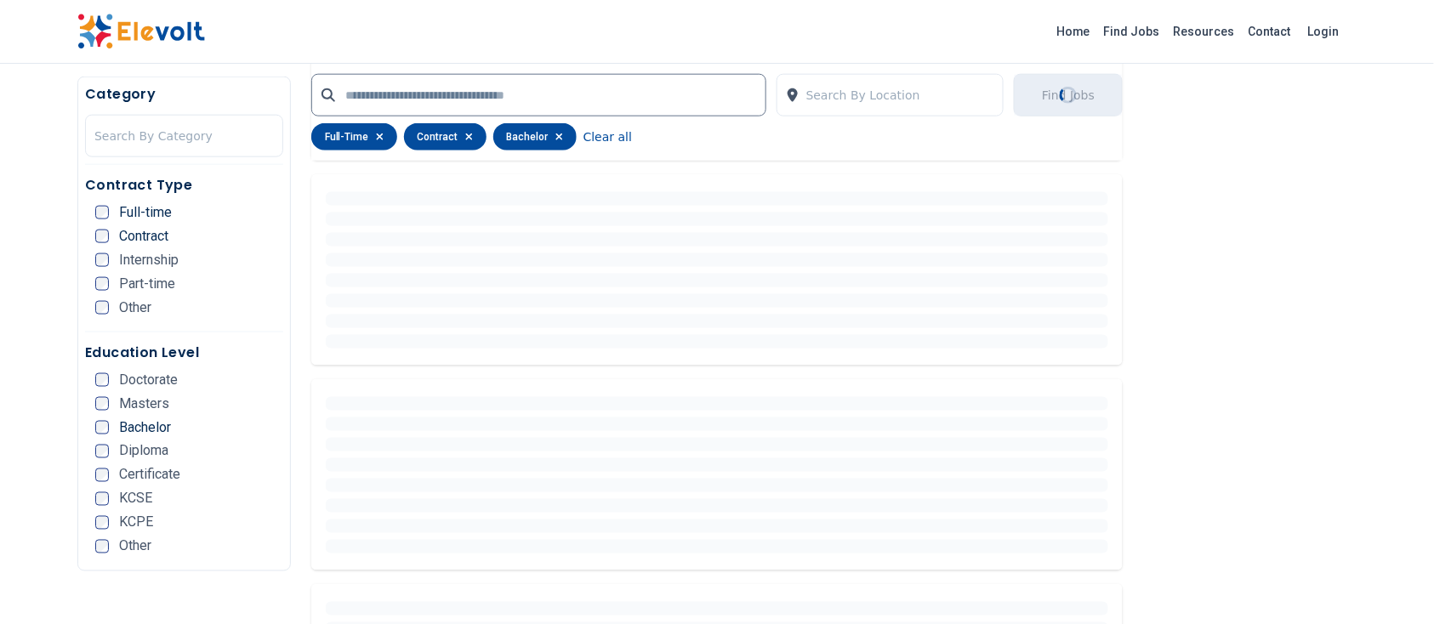
scroll to position [406, 0]
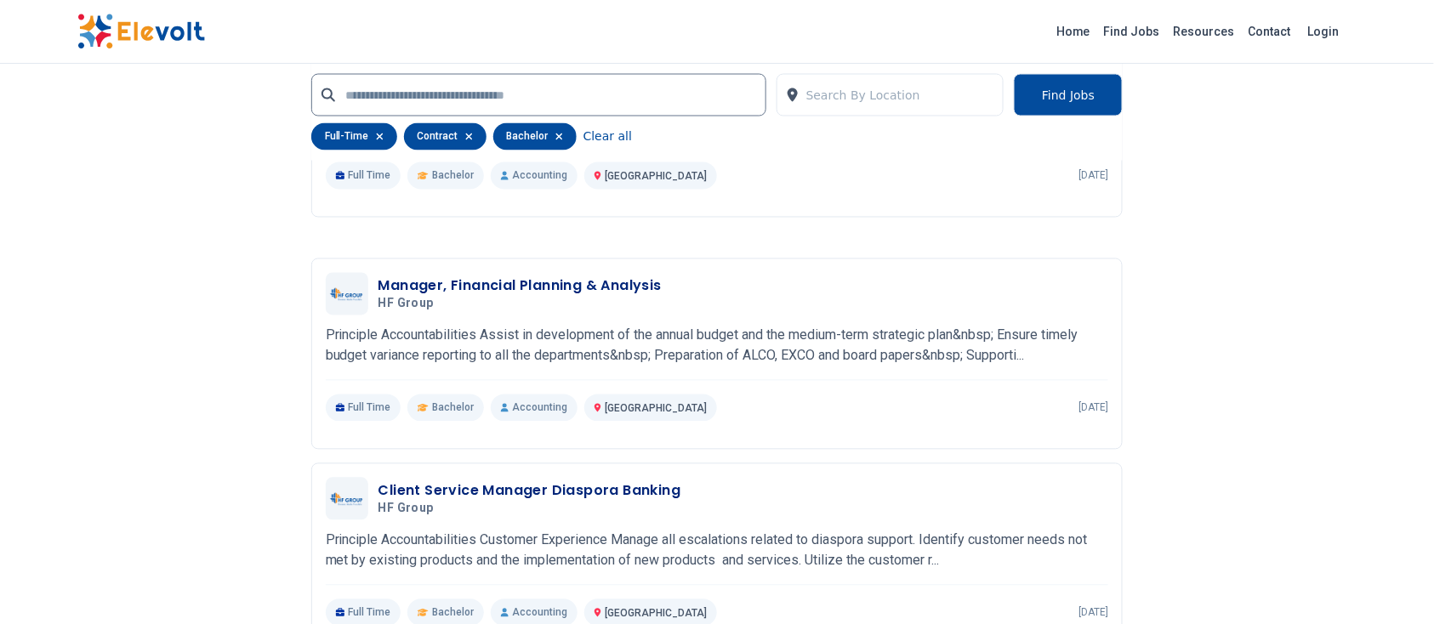
scroll to position [3527, 0]
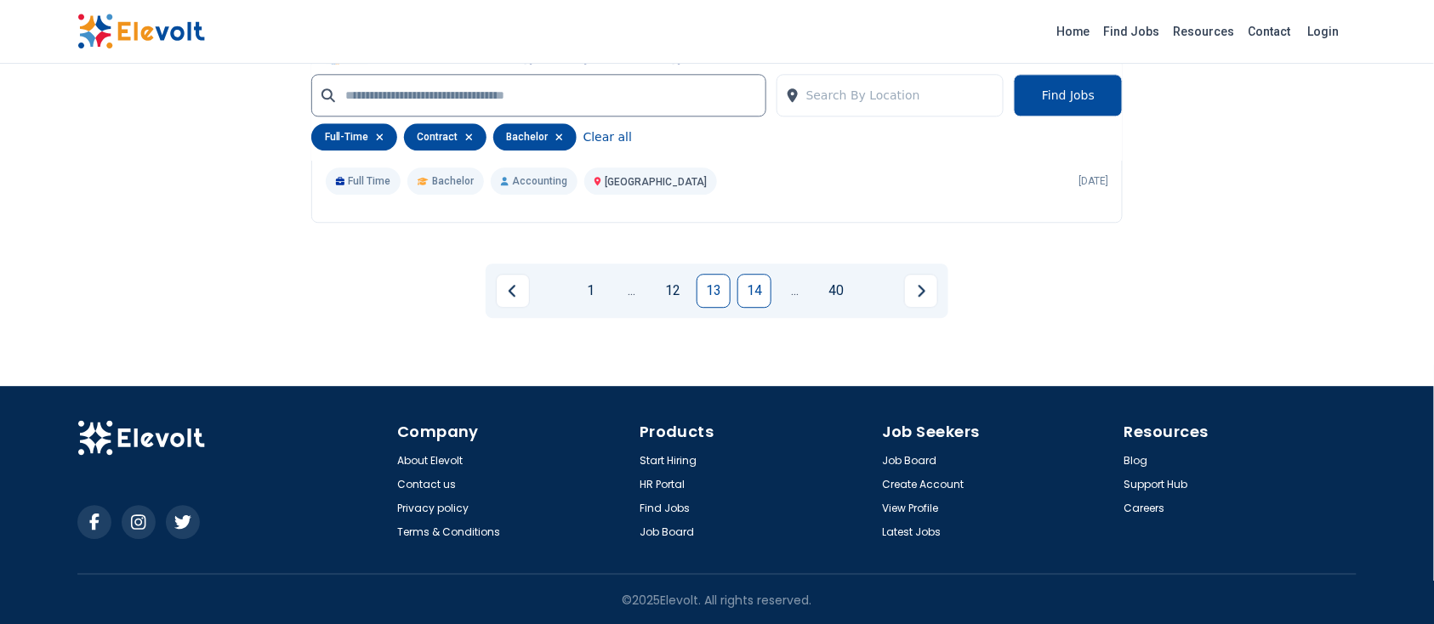
click at [768, 294] on link "14" at bounding box center [755, 291] width 34 height 34
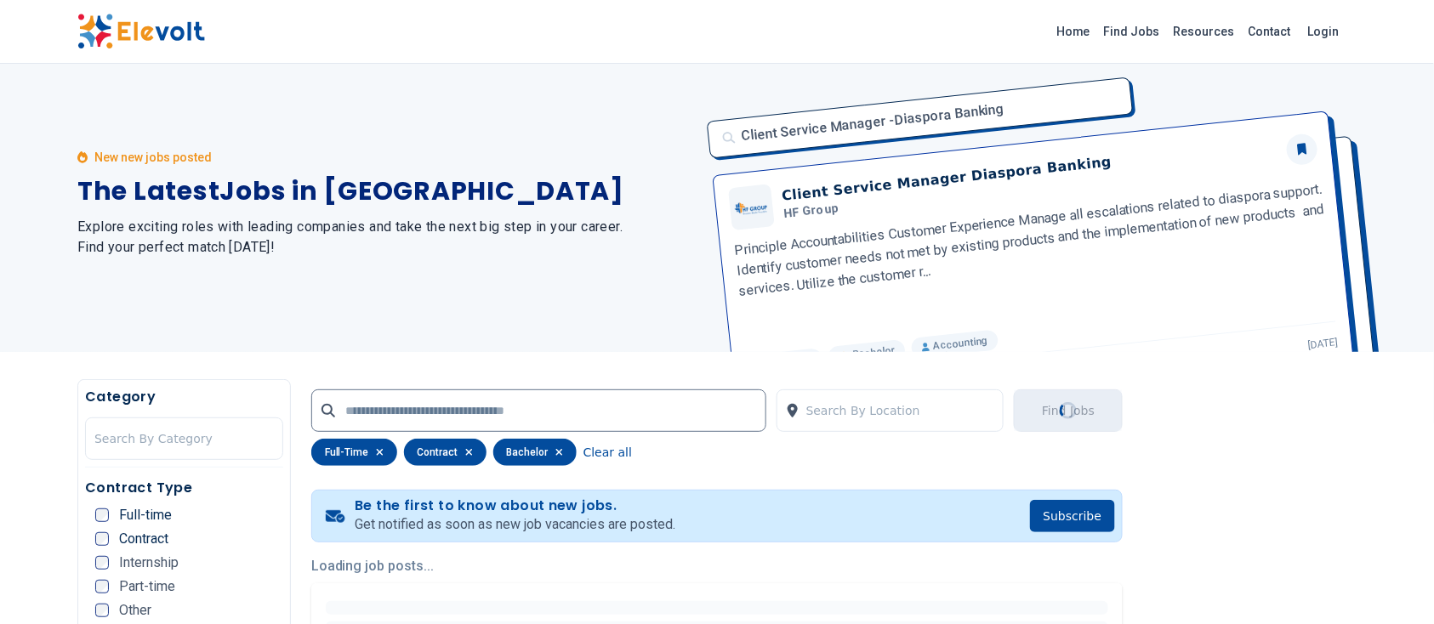
scroll to position [0, 0]
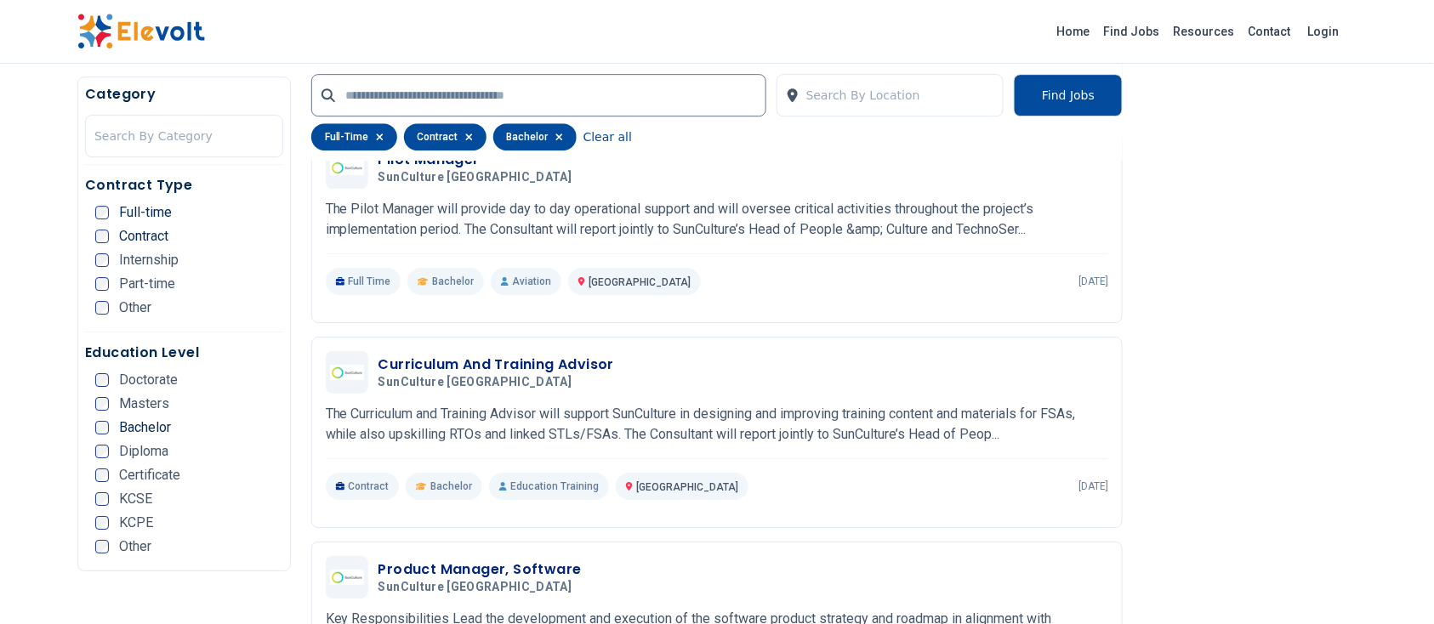
scroll to position [1750, 0]
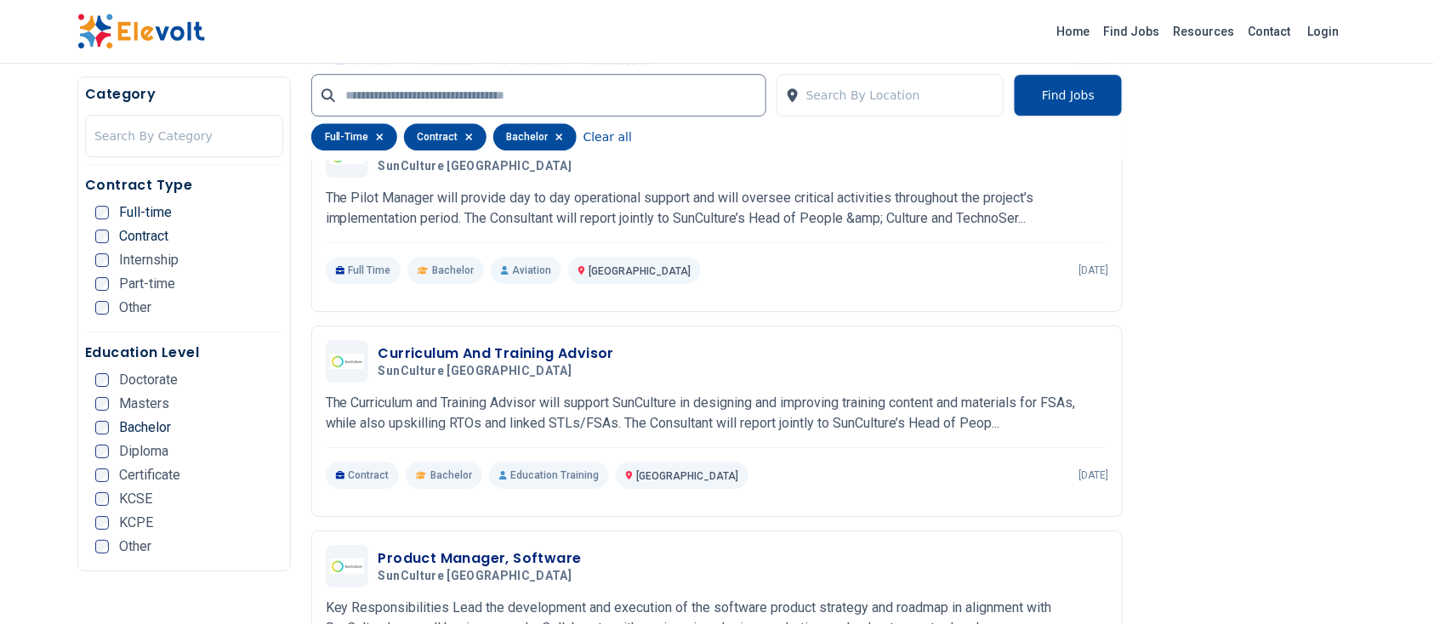
click at [681, 534] on div "Product Manager, Software SunCulture Kenya 09/01/2025 10/01/2025 Nairobi KE Key…" at bounding box center [717, 626] width 813 height 191
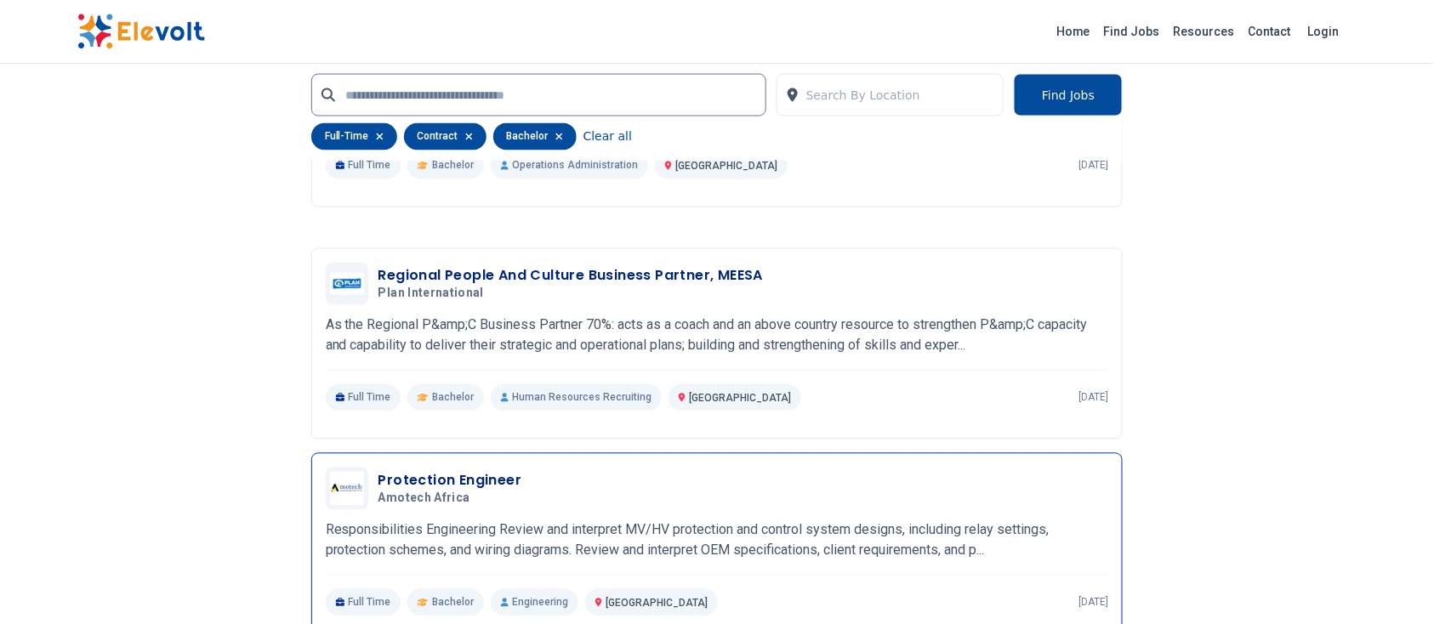
scroll to position [3527, 0]
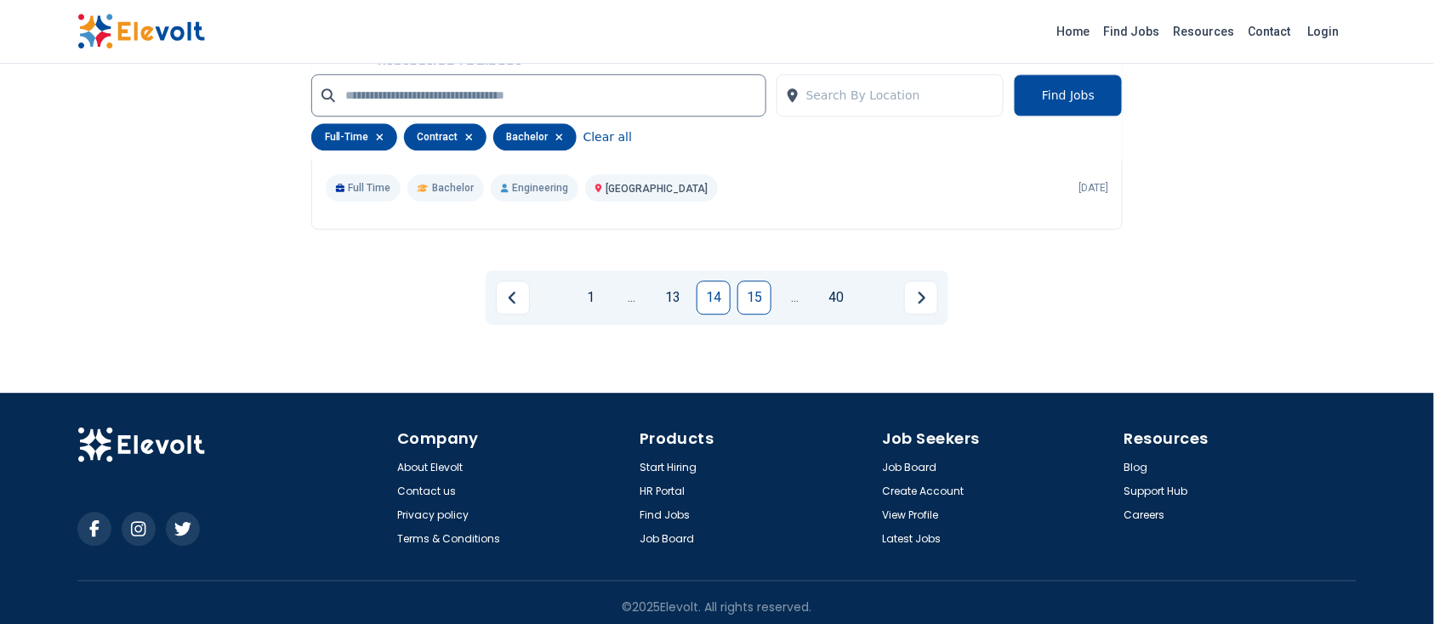
click at [761, 281] on link "15" at bounding box center [755, 298] width 34 height 34
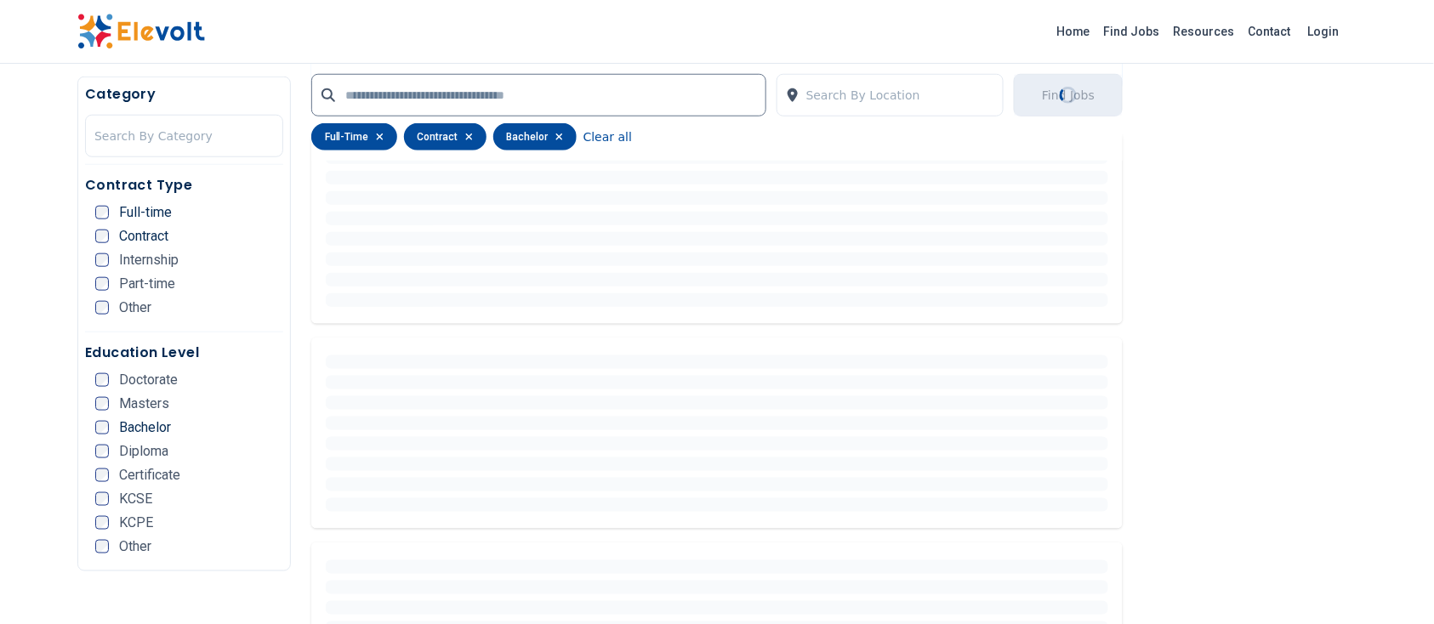
scroll to position [294, 0]
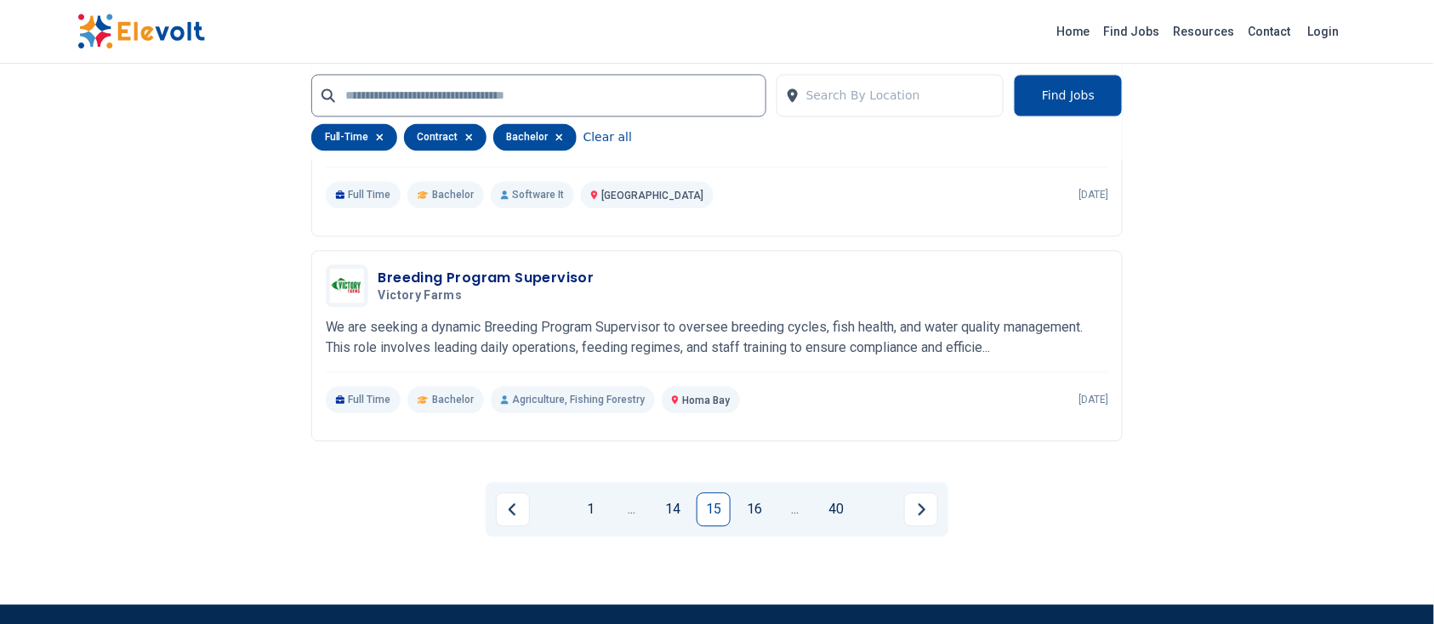
scroll to position [3363, 0]
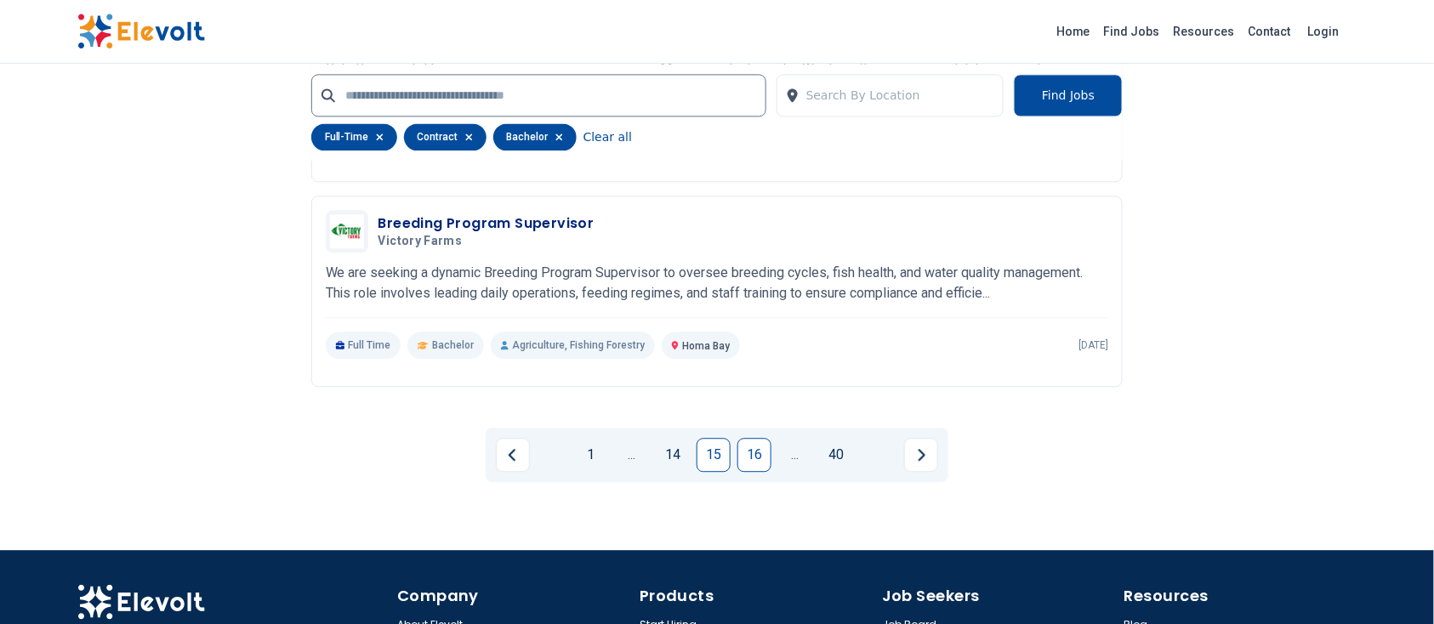
click at [759, 443] on link "16" at bounding box center [755, 455] width 34 height 34
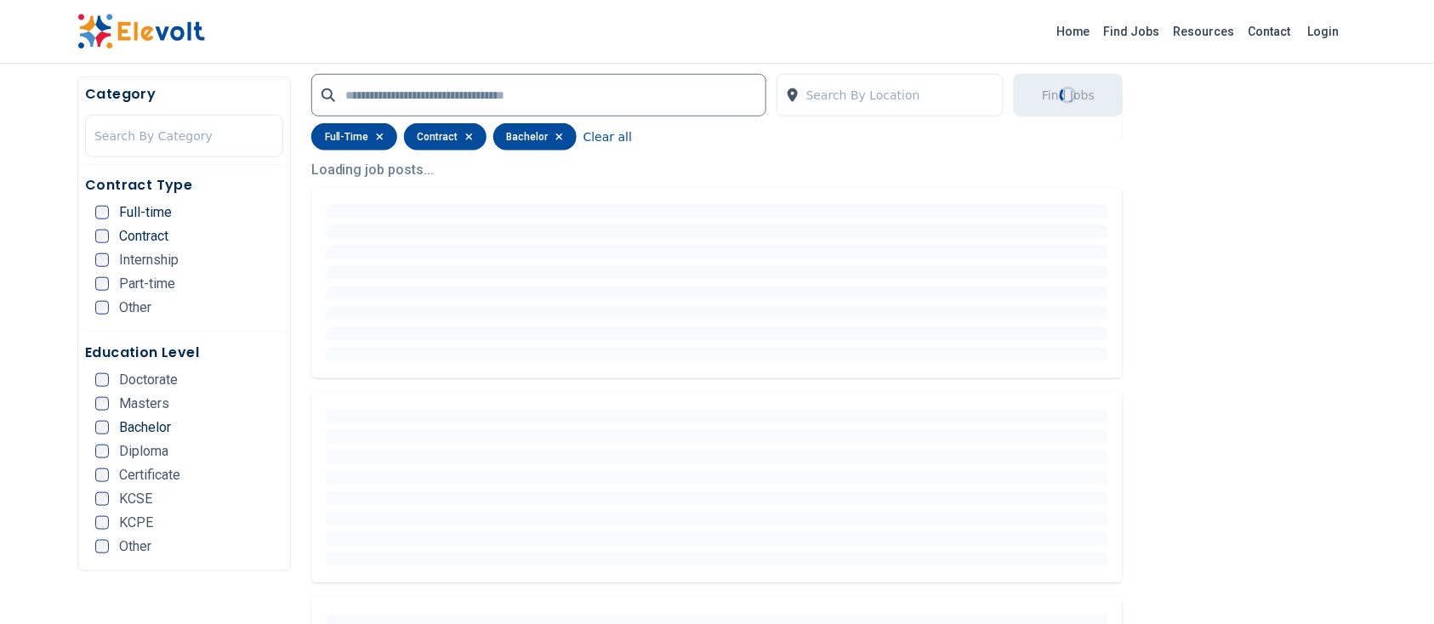
scroll to position [0, 0]
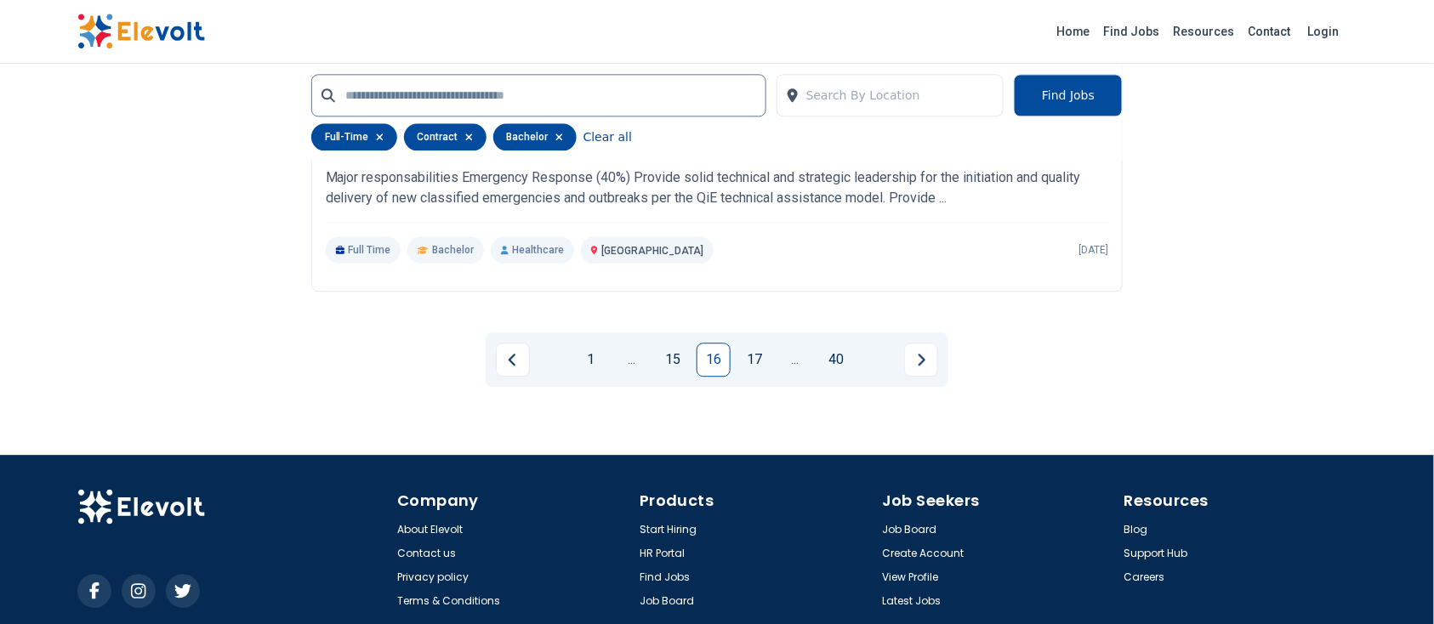
scroll to position [3459, 0]
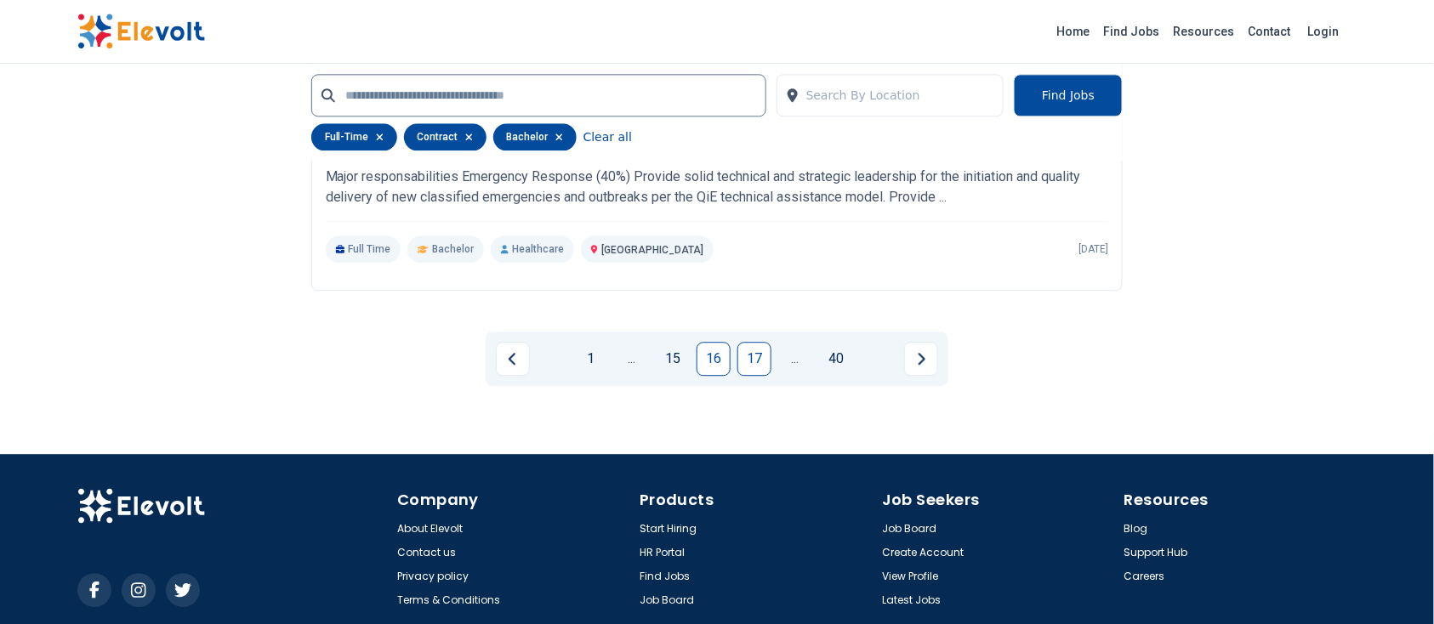
click at [753, 364] on link "17" at bounding box center [755, 359] width 34 height 34
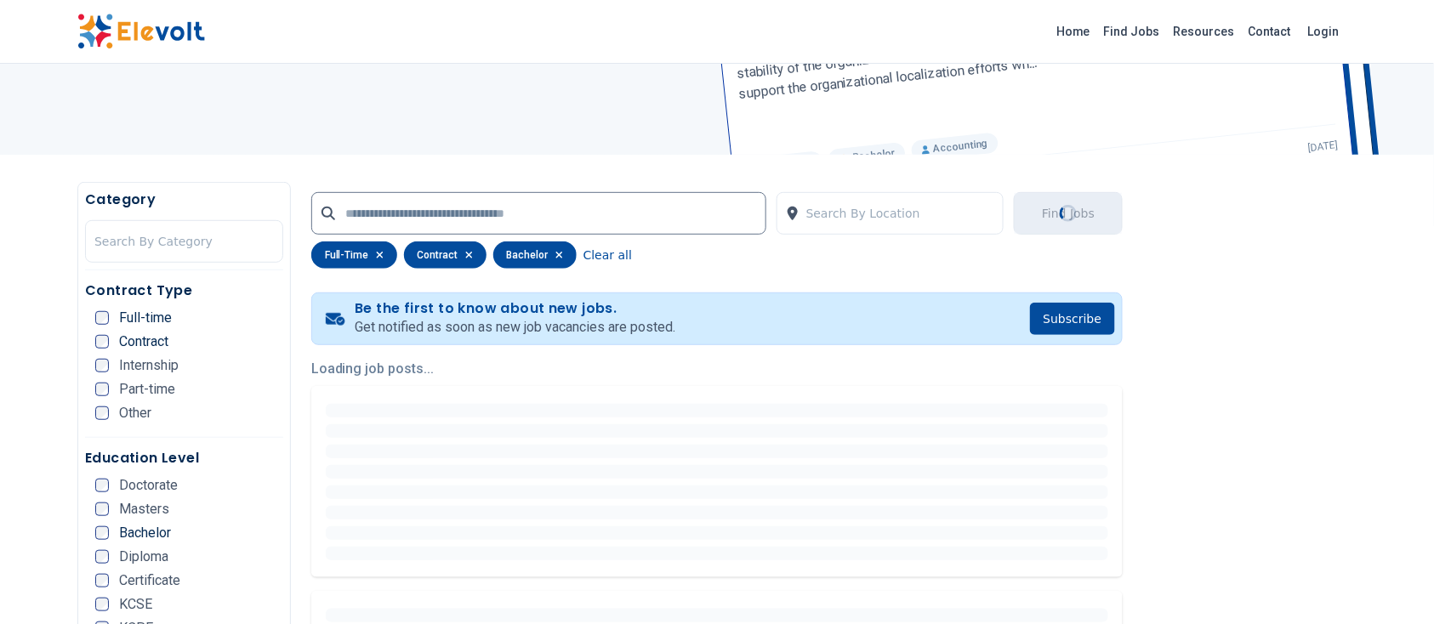
scroll to position [118, 0]
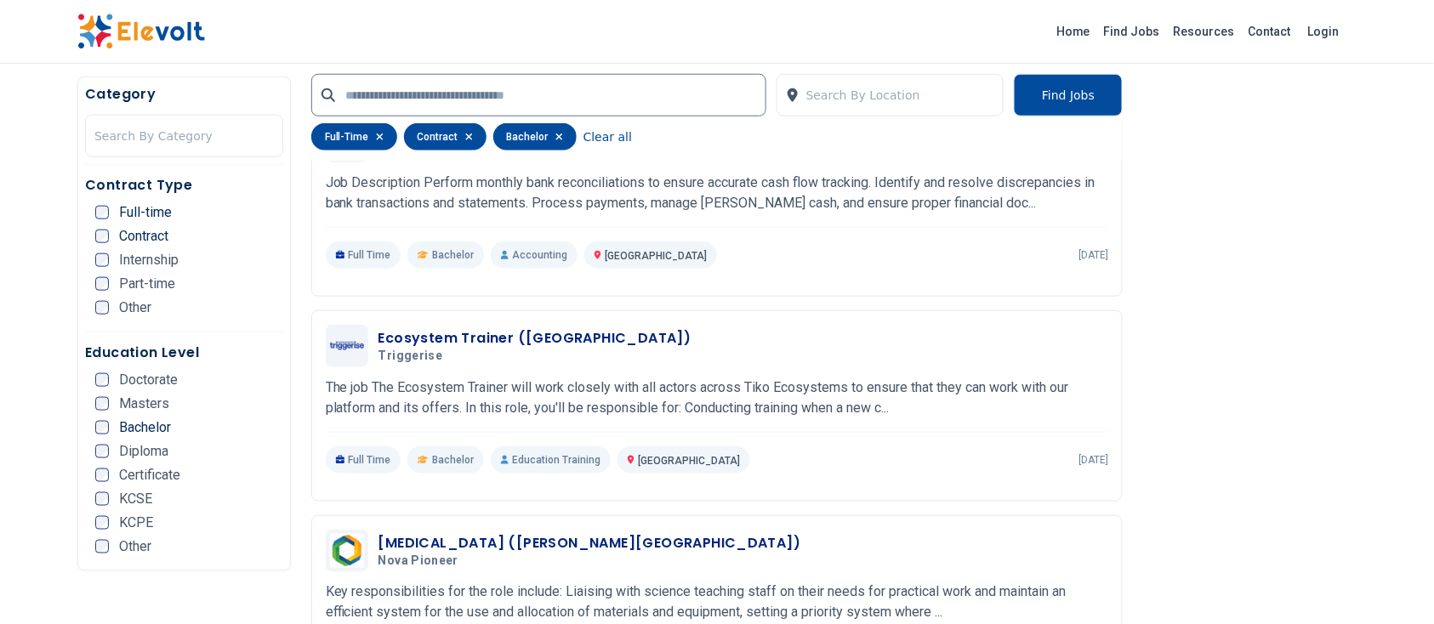
scroll to position [509, 0]
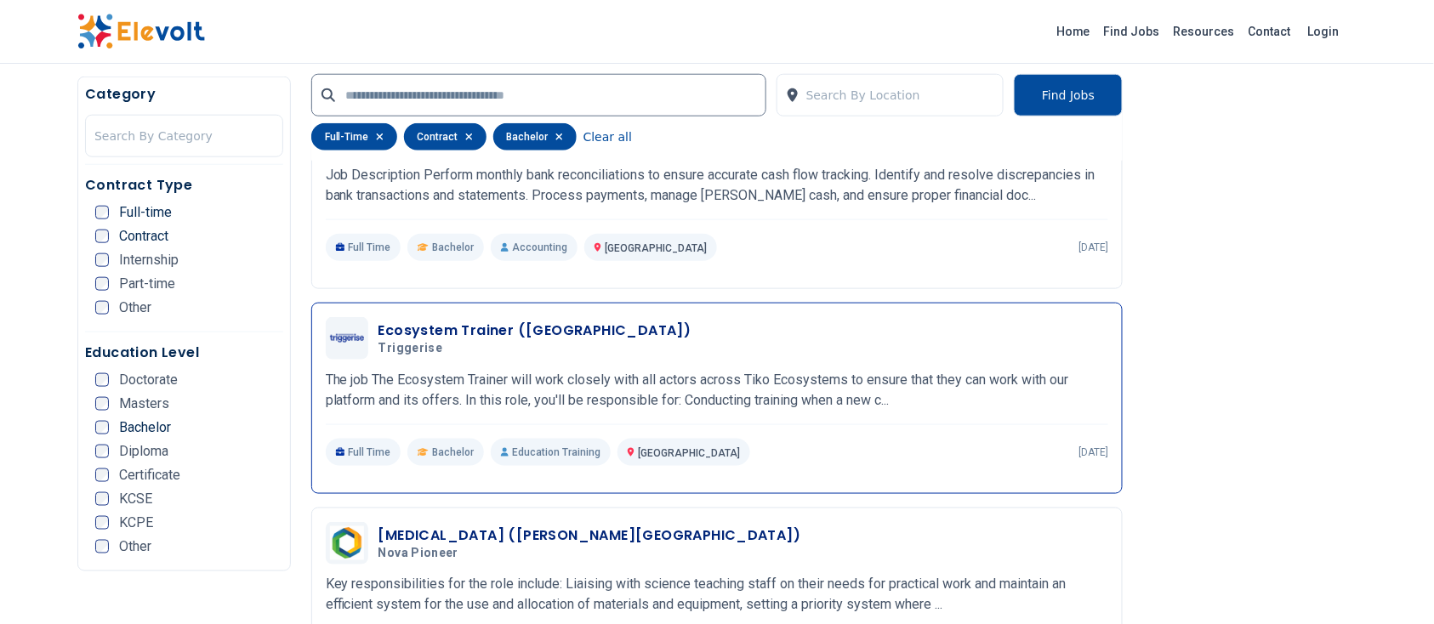
click at [523, 344] on h5 "Triggerise" at bounding box center [532, 348] width 306 height 15
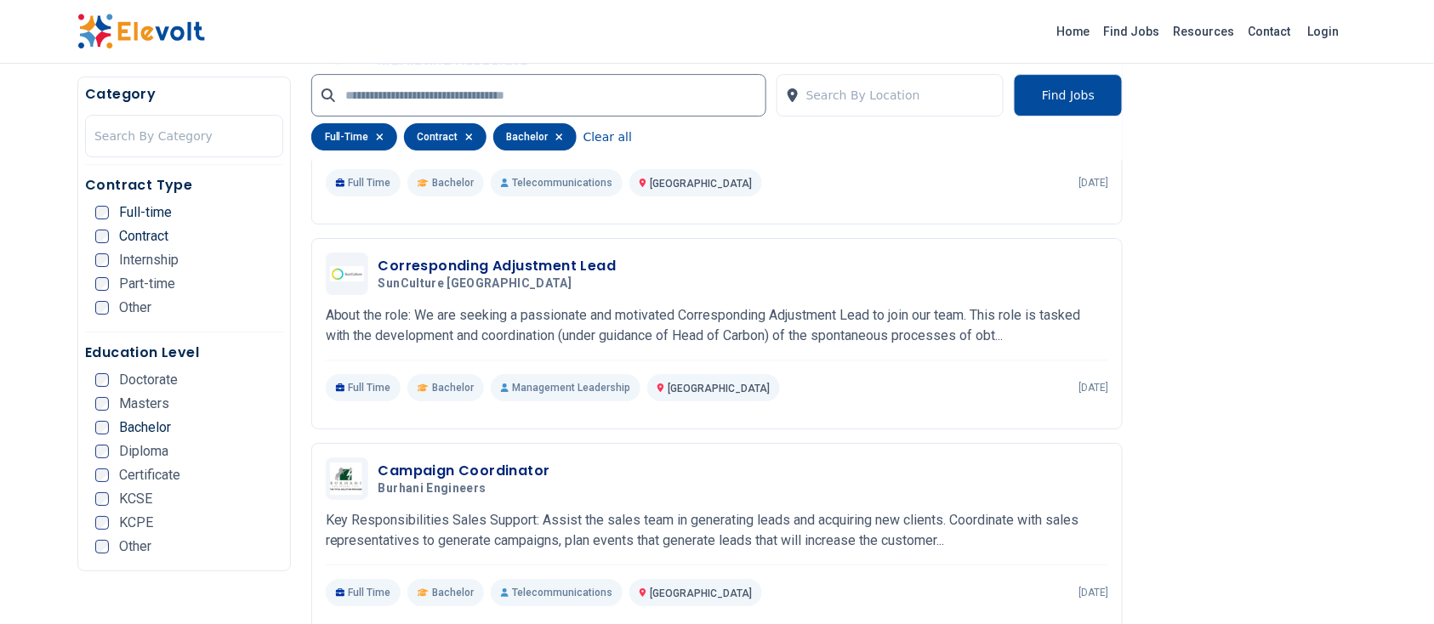
scroll to position [1832, 0]
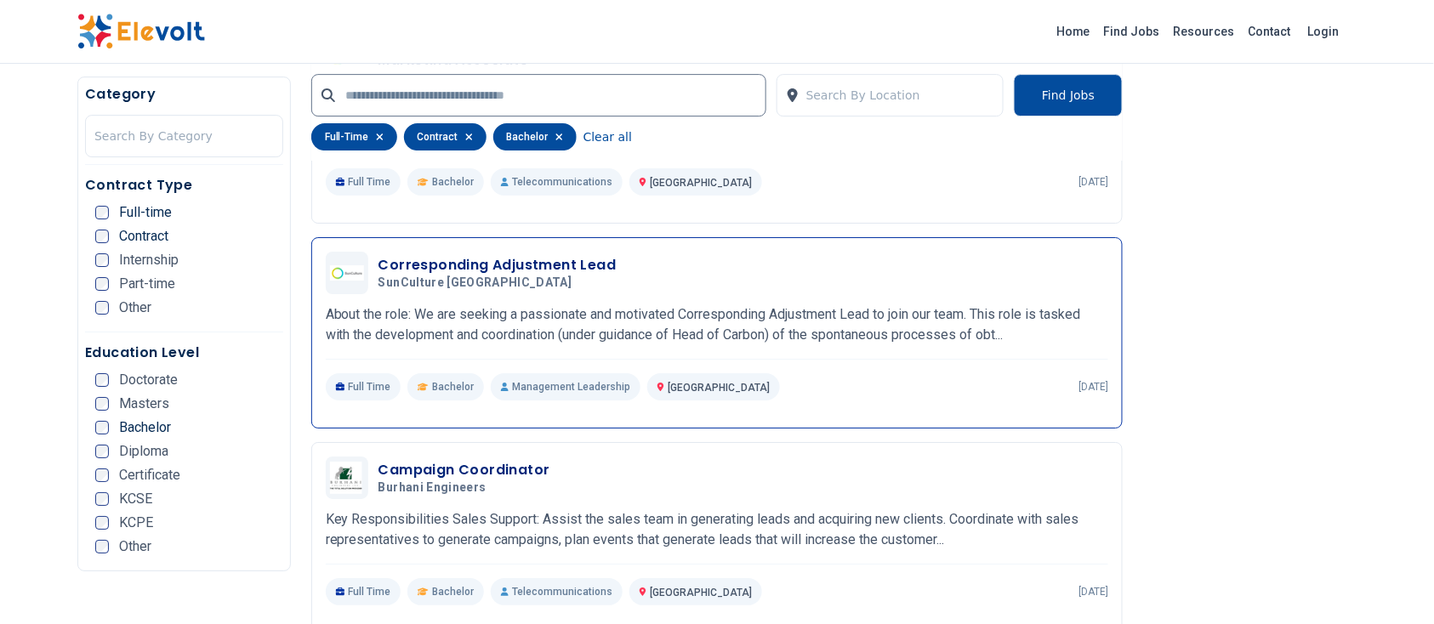
click at [422, 288] on span "SunCulture Kenya" at bounding box center [476, 283] width 194 height 15
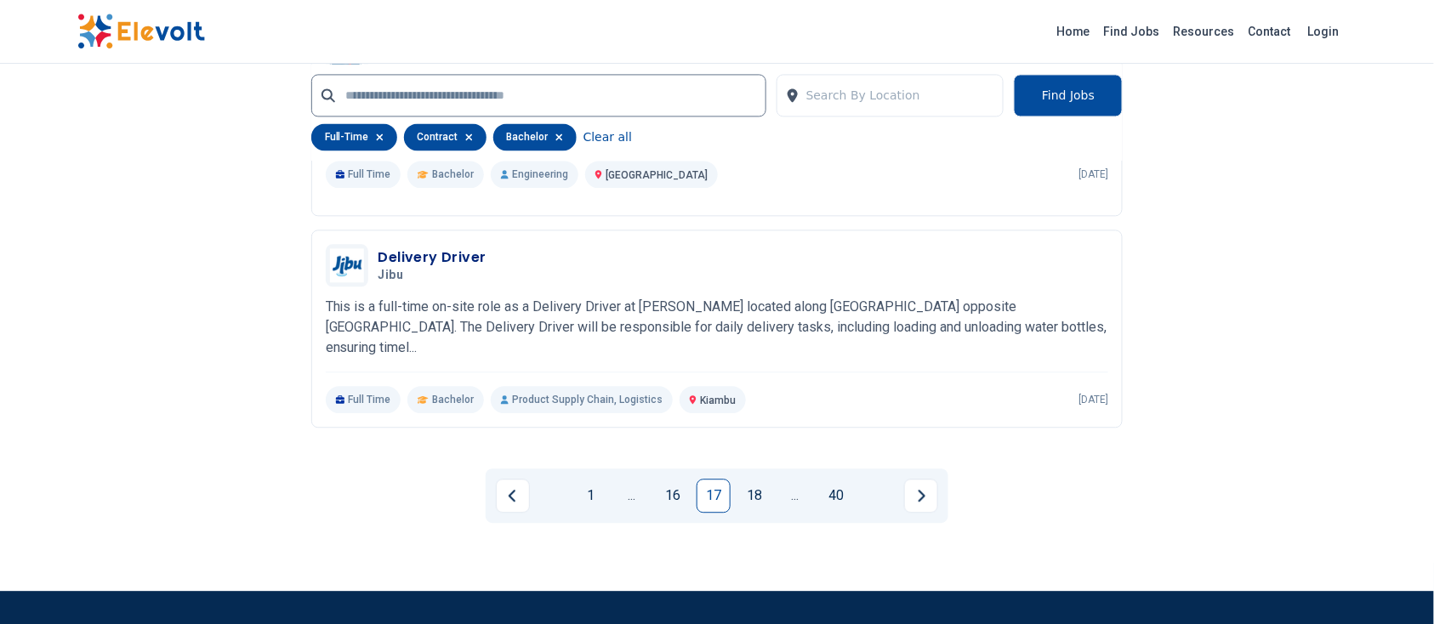
scroll to position [3332, 0]
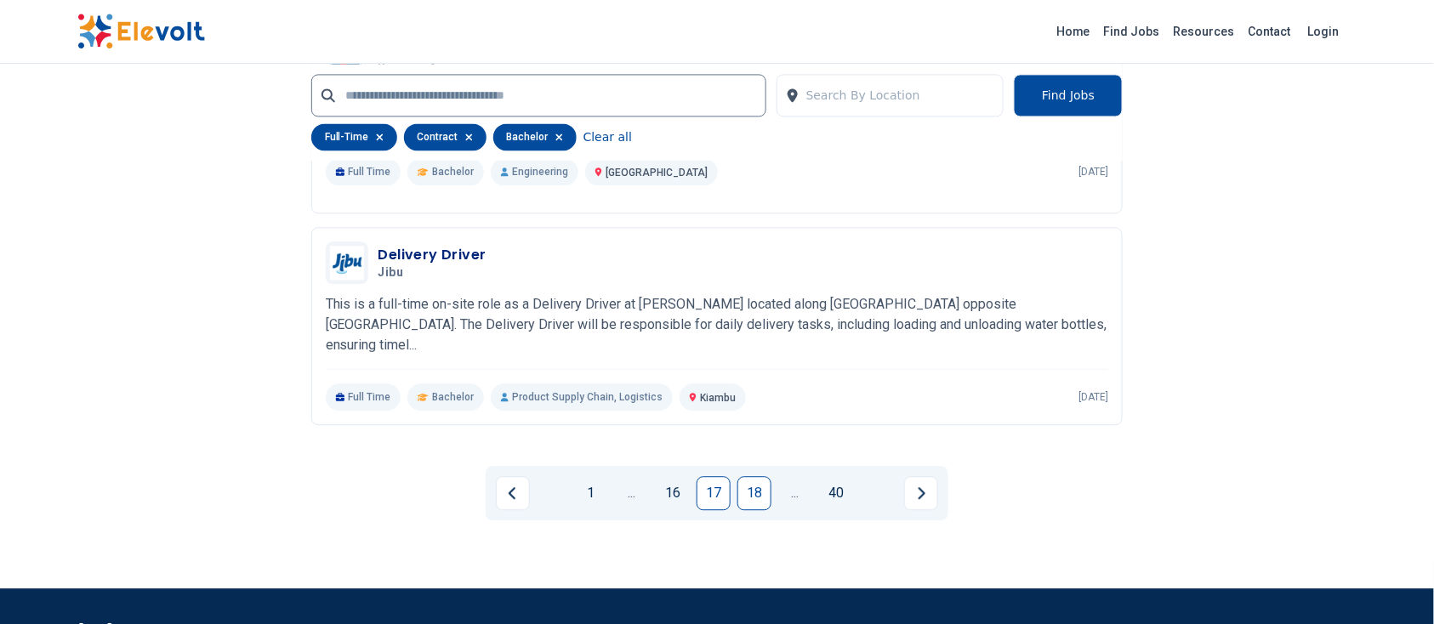
click at [750, 480] on link "18" at bounding box center [755, 493] width 34 height 34
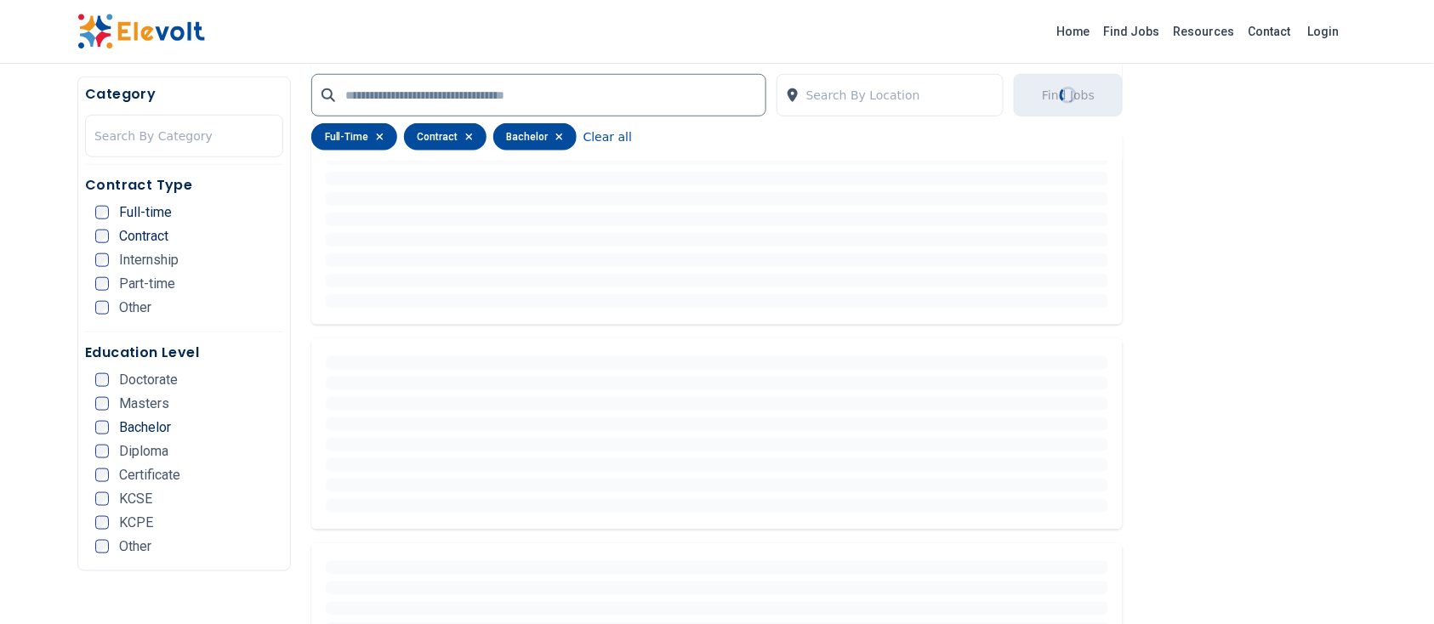
scroll to position [294, 0]
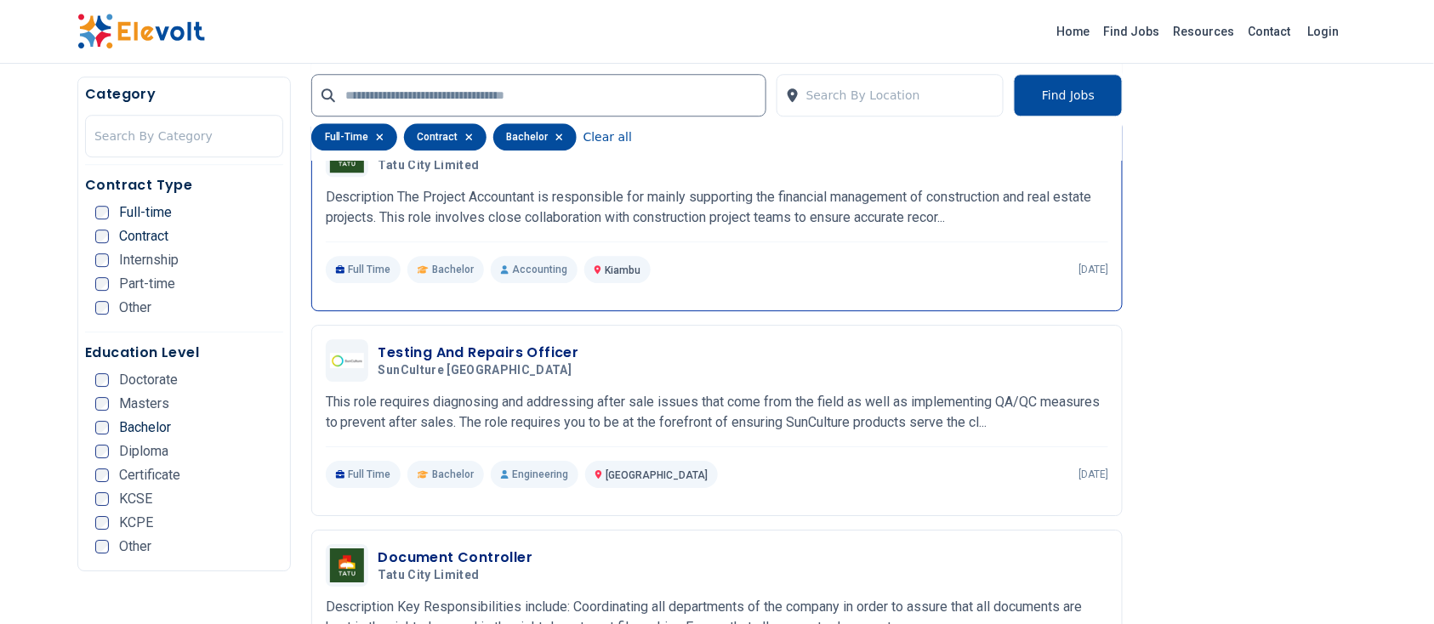
scroll to position [1538, 0]
click at [510, 382] on div "Testing And Repairs Officer SunCulture Kenya 08/27/2025 09/26/2025" at bounding box center [718, 361] width 784 height 43
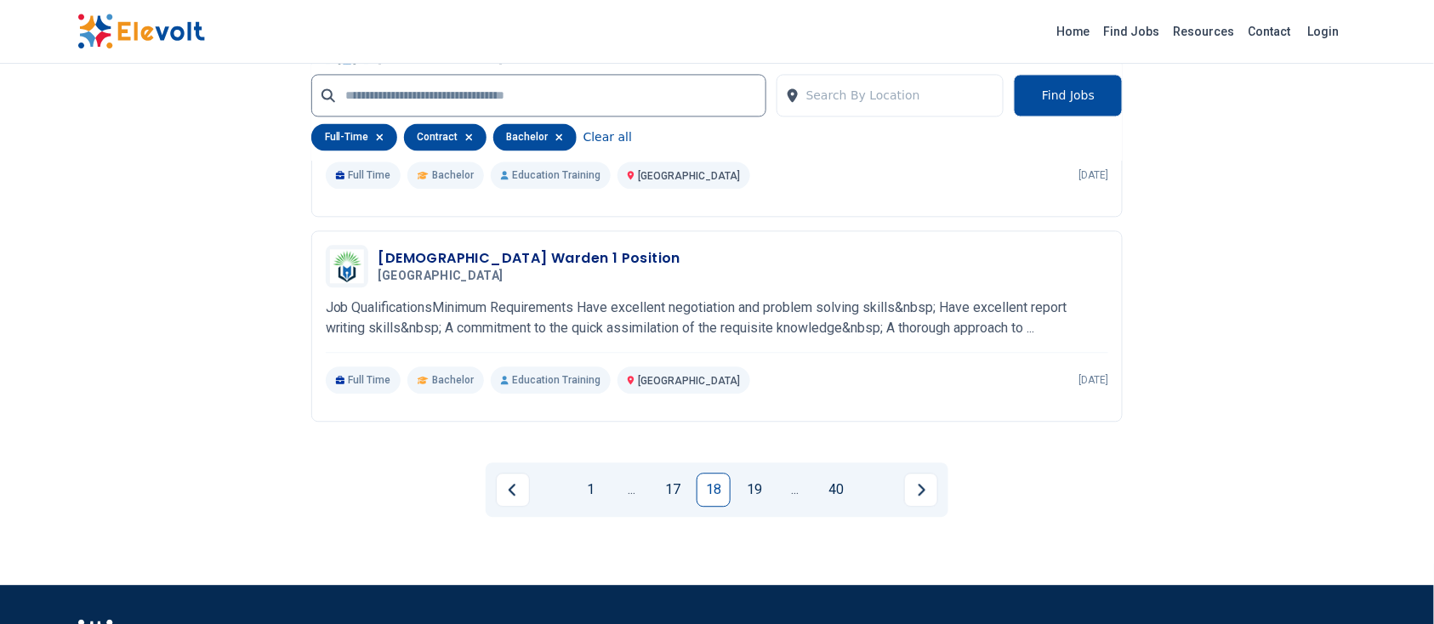
scroll to position [3329, 0]
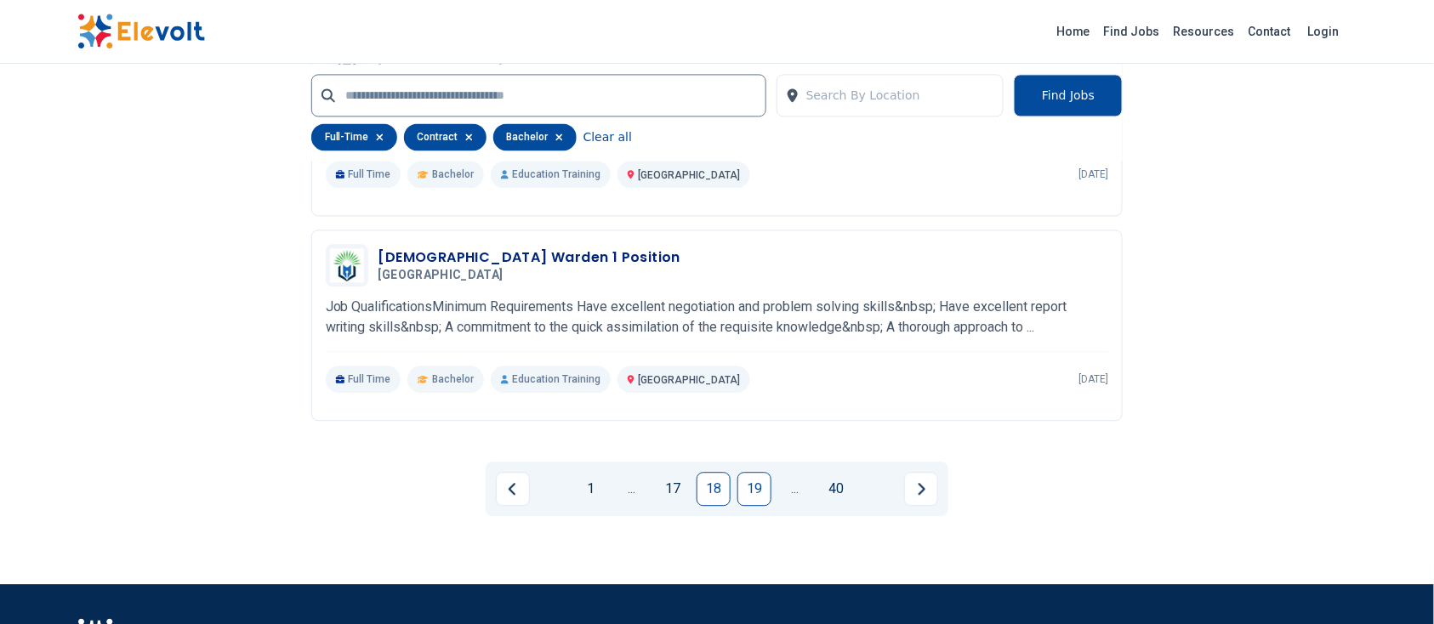
click at [760, 494] on link "19" at bounding box center [755, 489] width 34 height 34
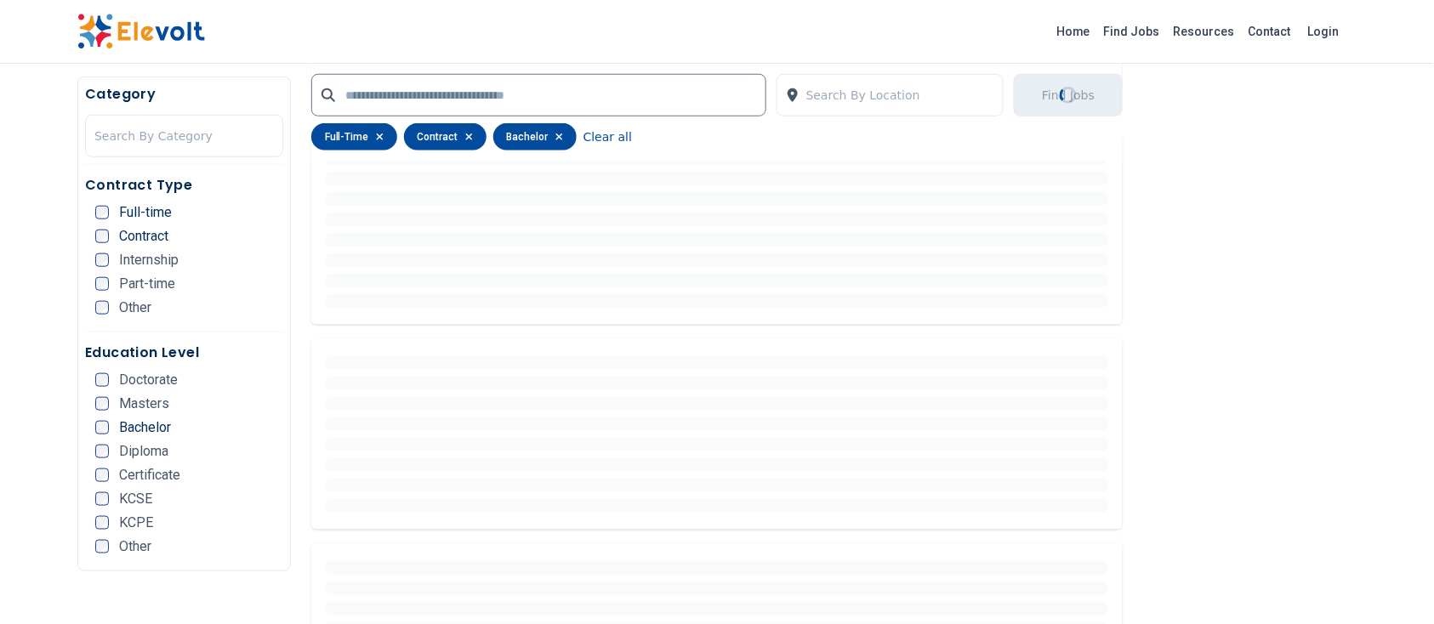
scroll to position [294, 0]
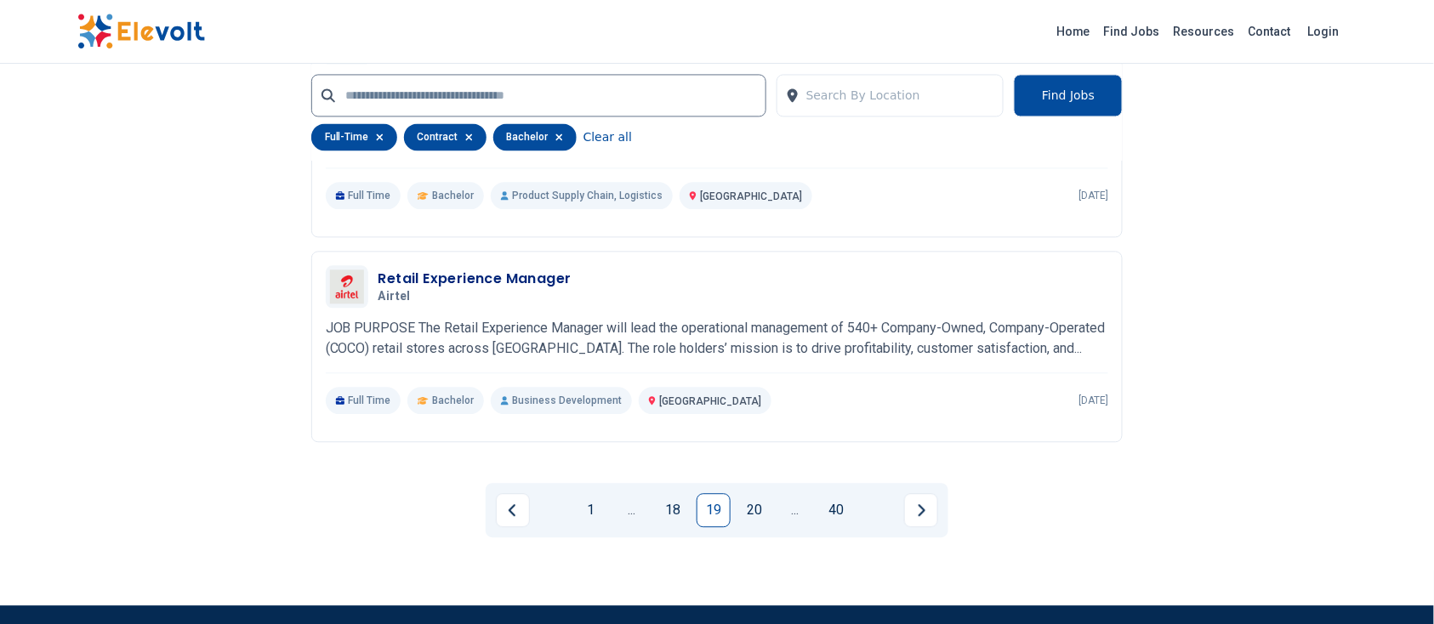
scroll to position [3412, 0]
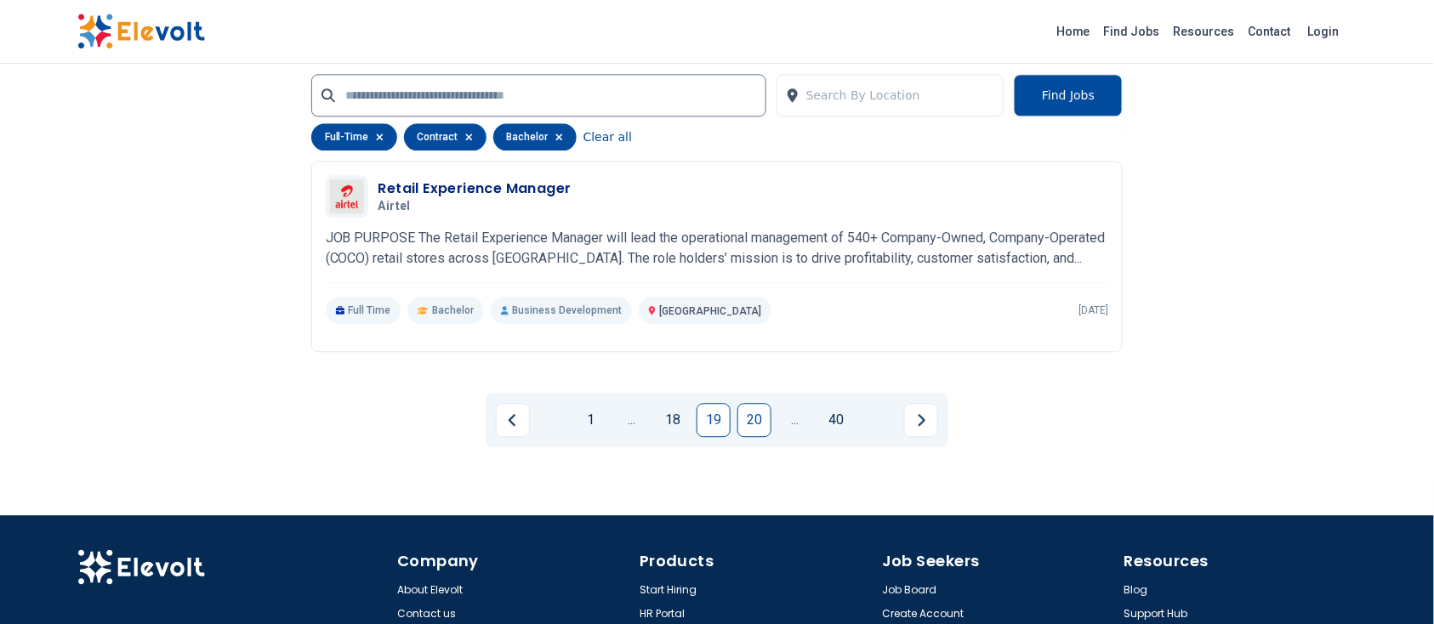
click at [752, 419] on link "20" at bounding box center [755, 420] width 34 height 34
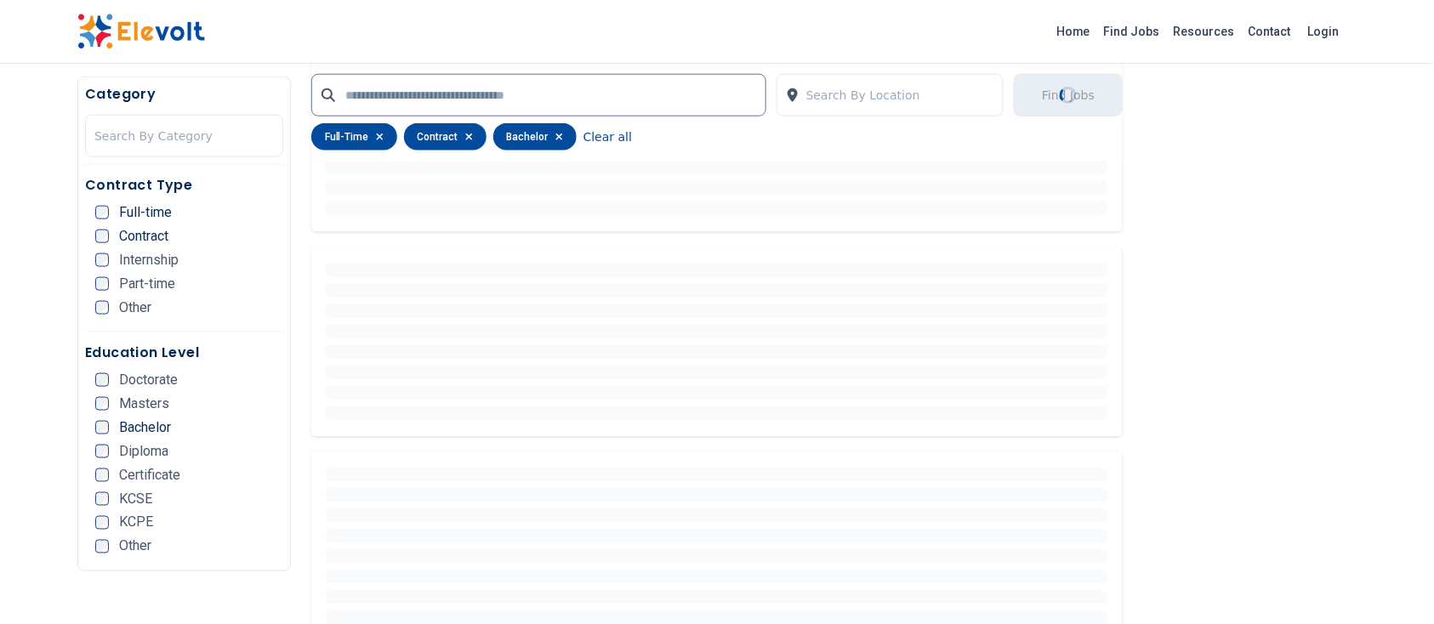
scroll to position [357, 0]
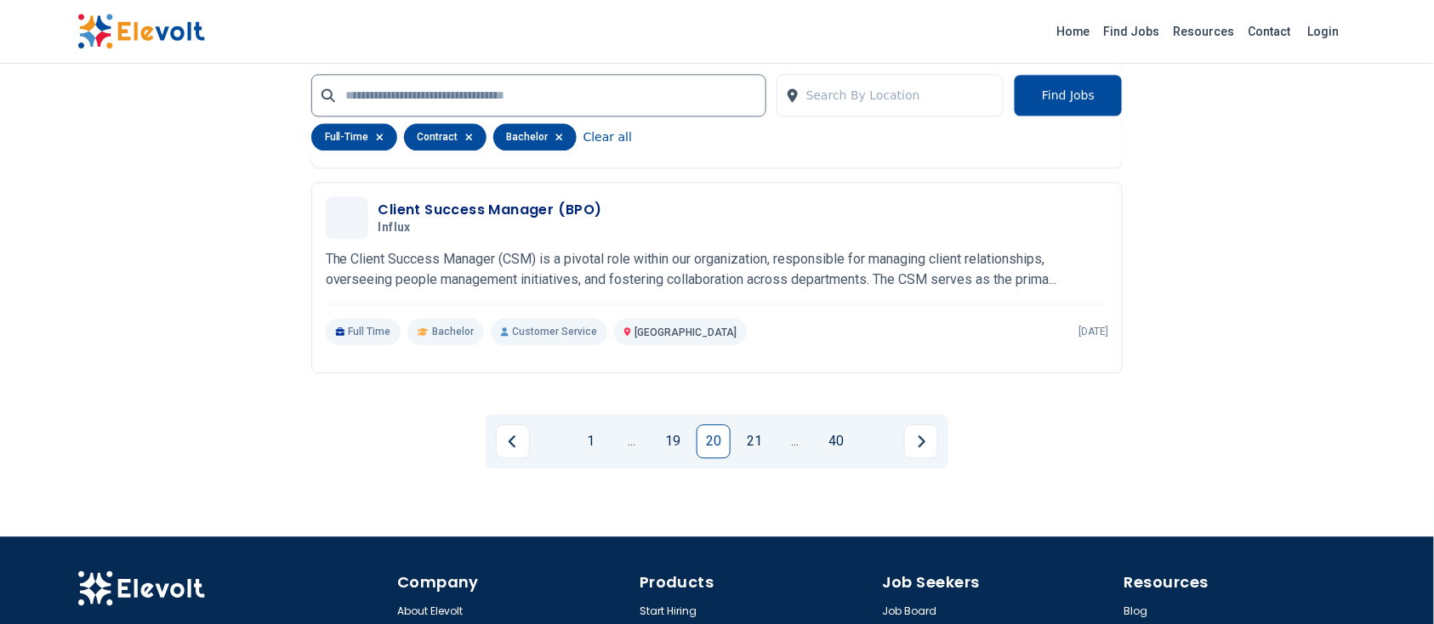
scroll to position [3411, 0]
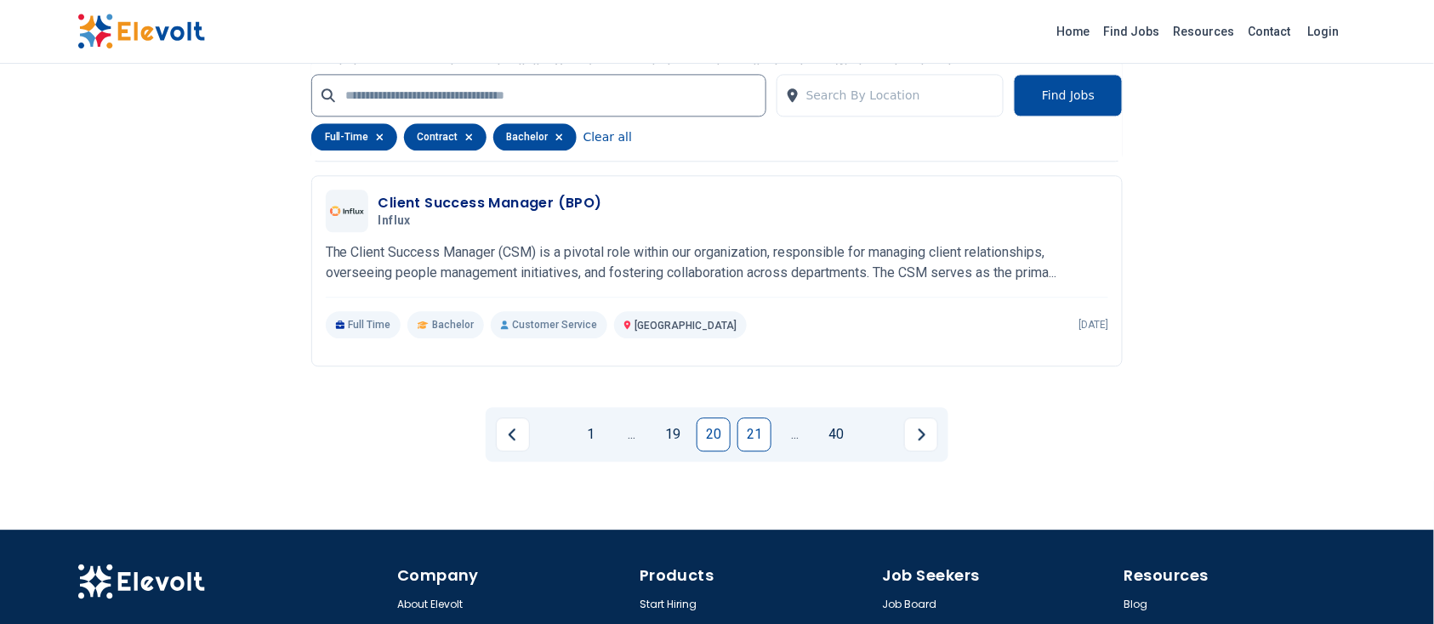
click at [751, 418] on link "21" at bounding box center [755, 435] width 34 height 34
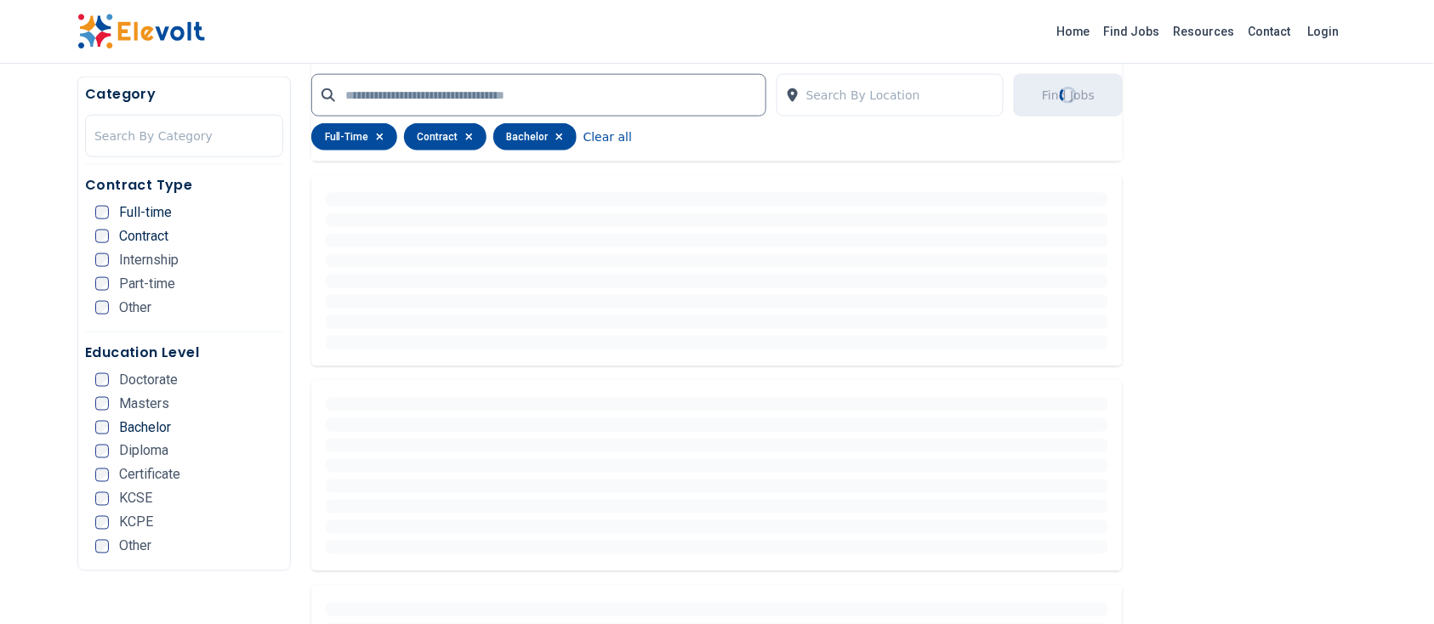
scroll to position [0, 0]
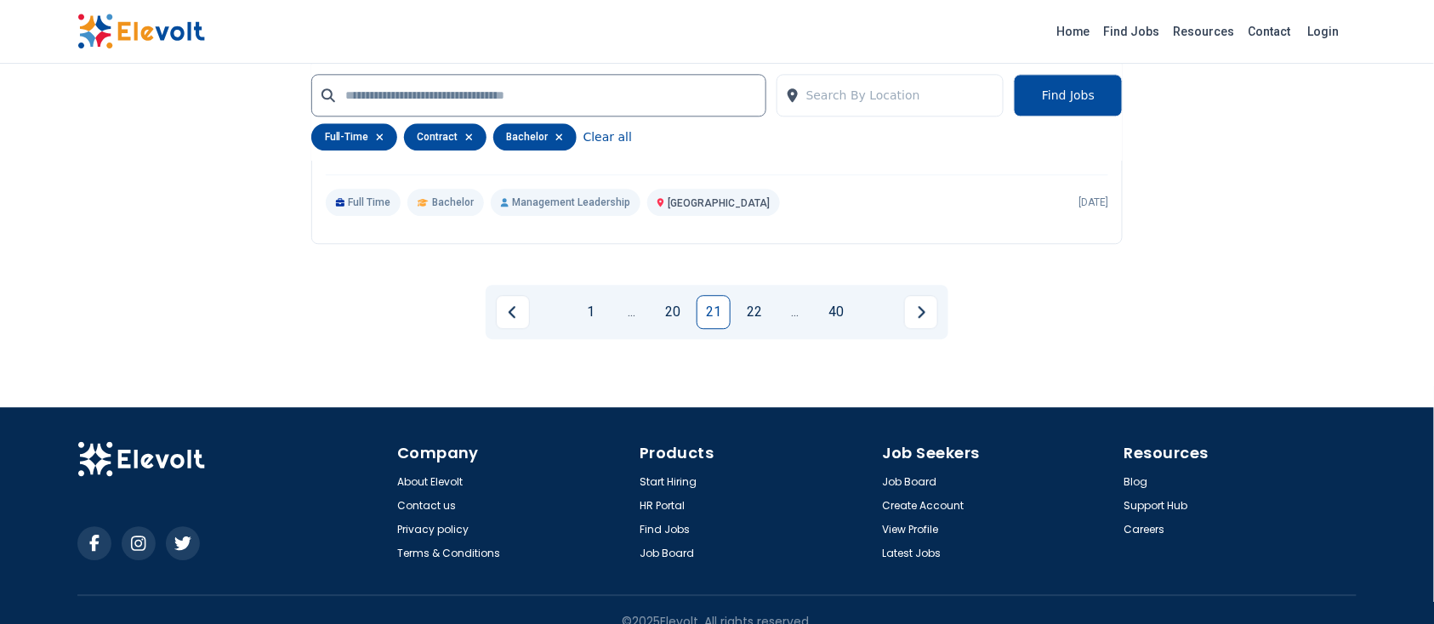
scroll to position [3509, 0]
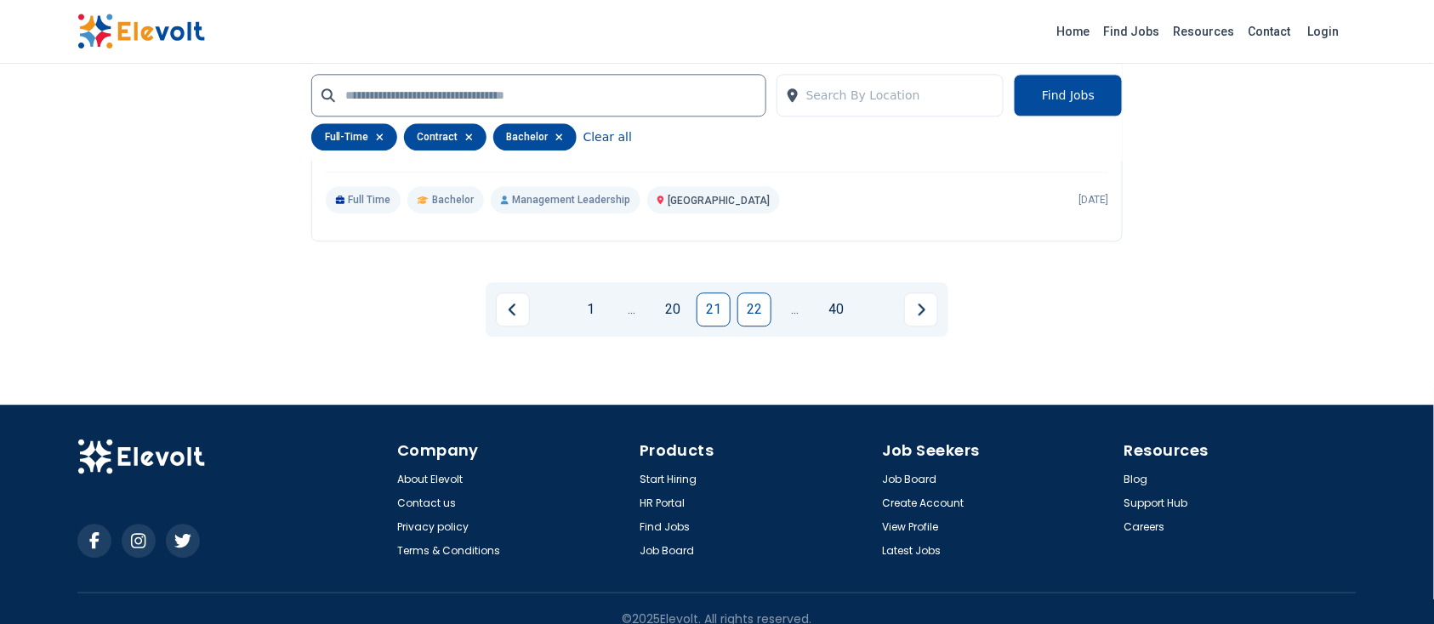
click at [745, 316] on link "22" at bounding box center [755, 310] width 34 height 34
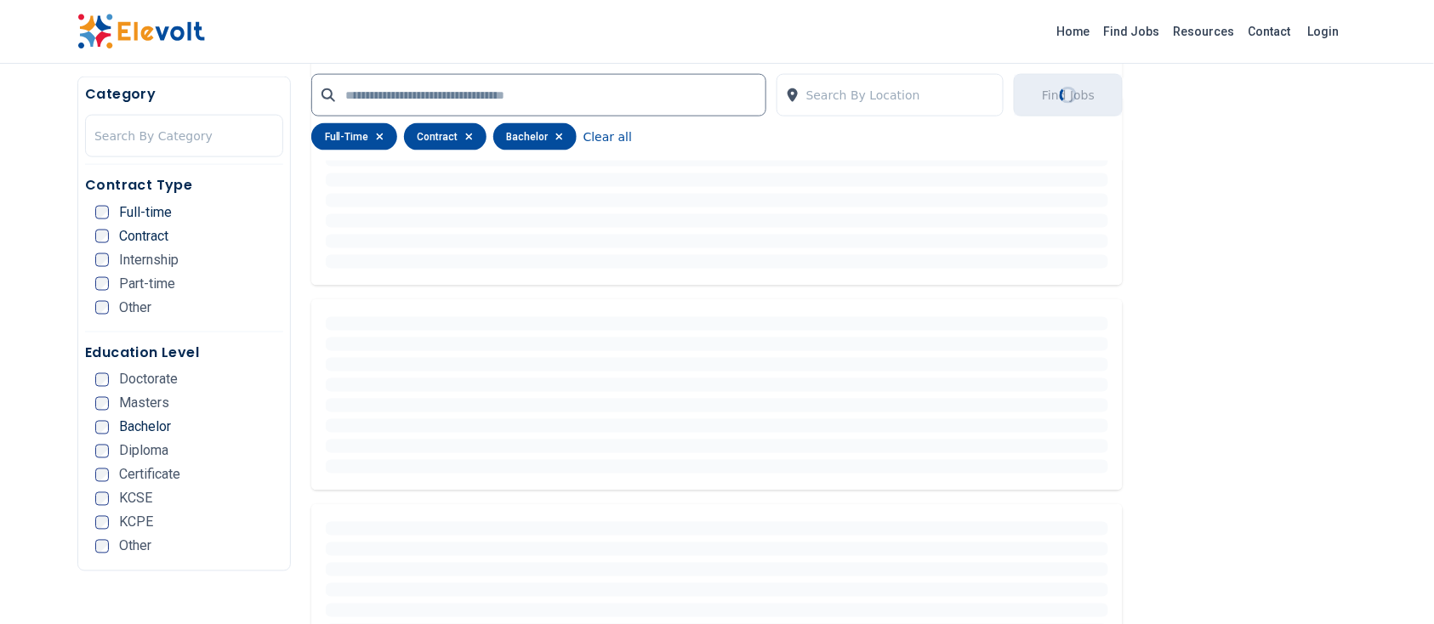
scroll to position [294, 0]
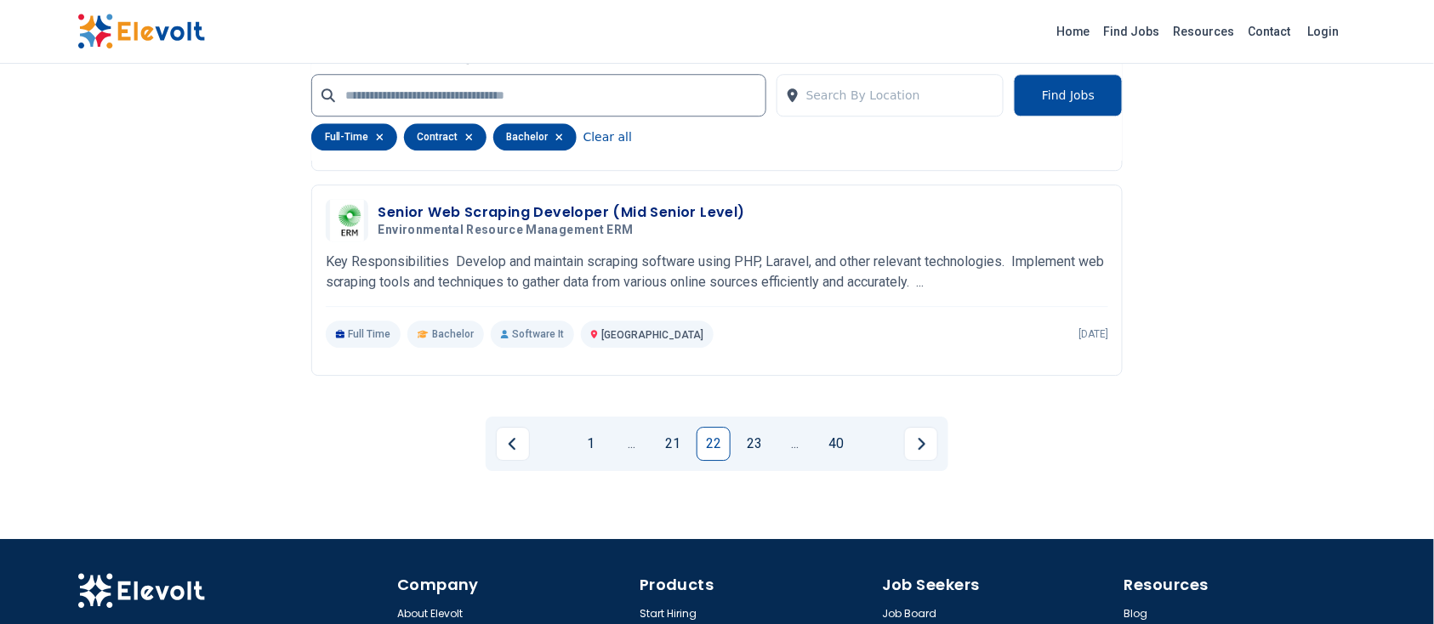
scroll to position [3700, 0]
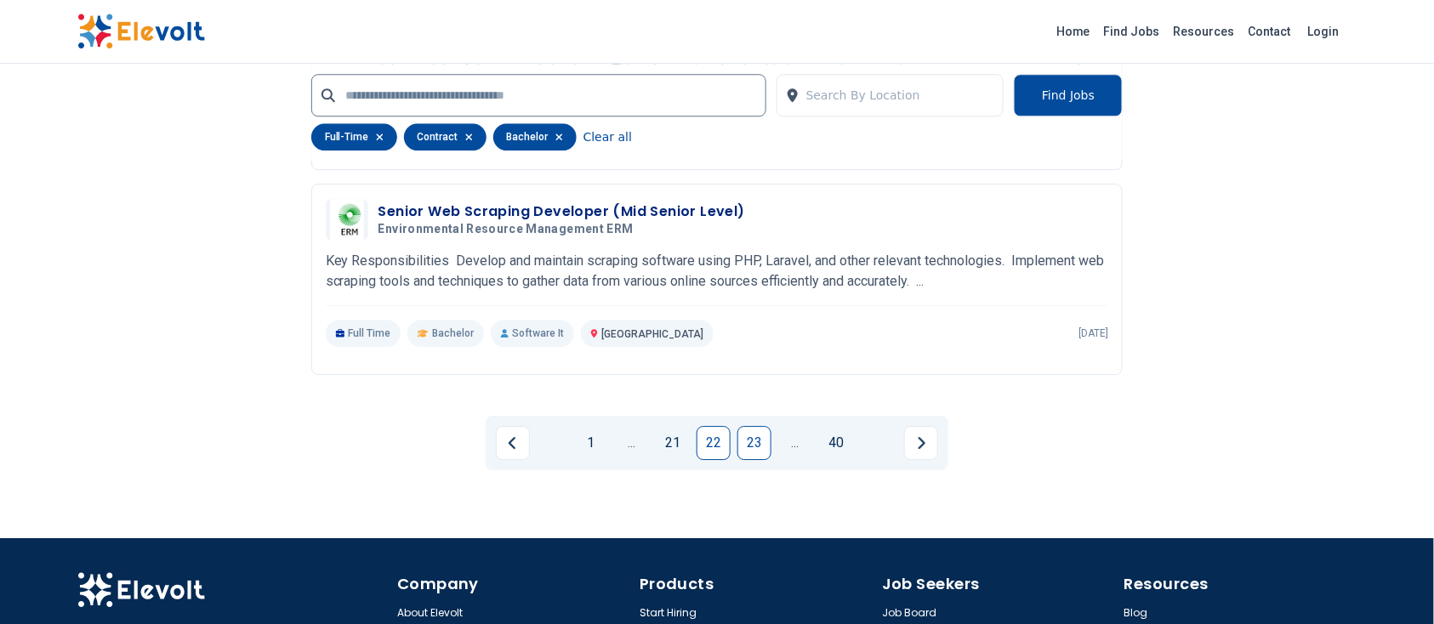
click at [745, 430] on link "23" at bounding box center [755, 443] width 34 height 34
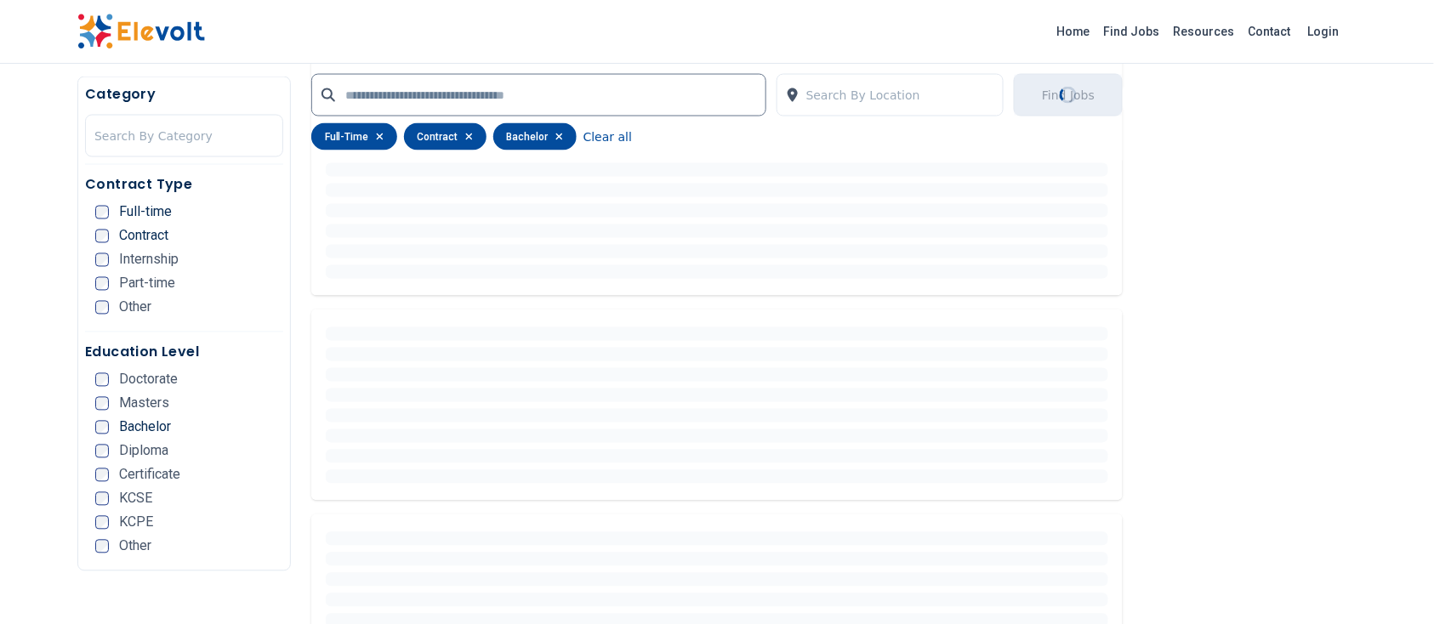
scroll to position [588, 0]
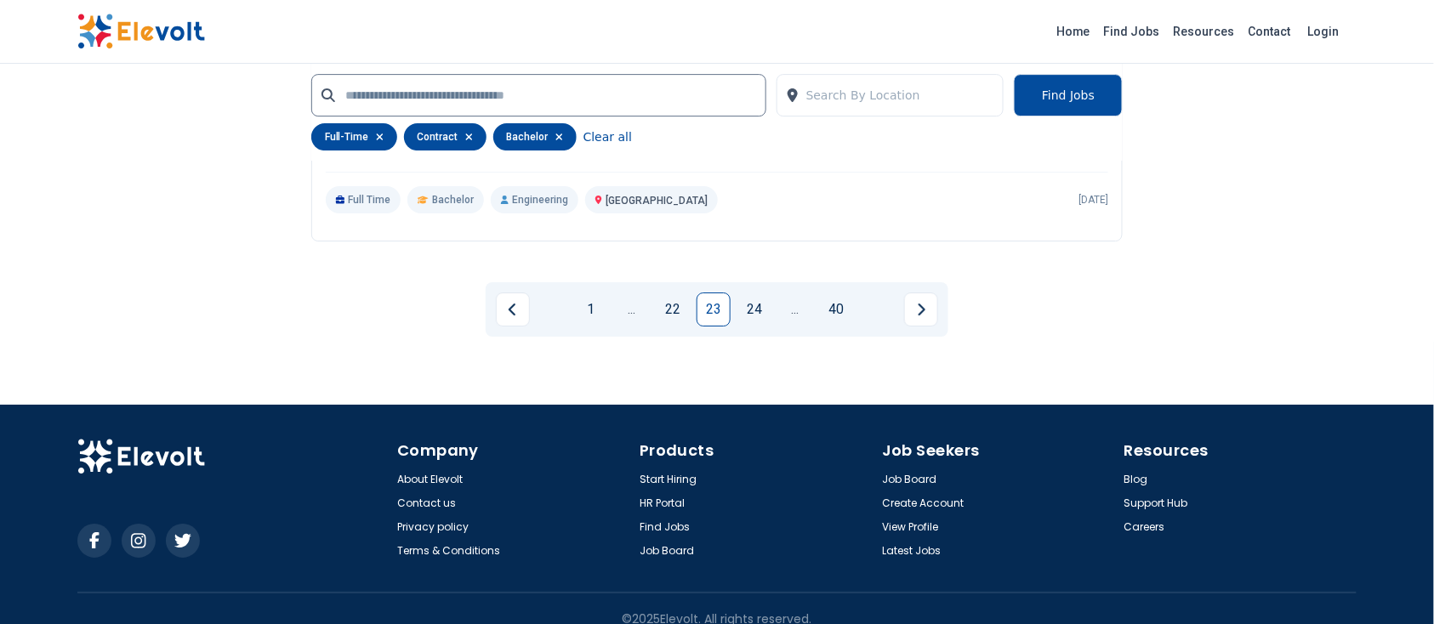
scroll to position [3983, 0]
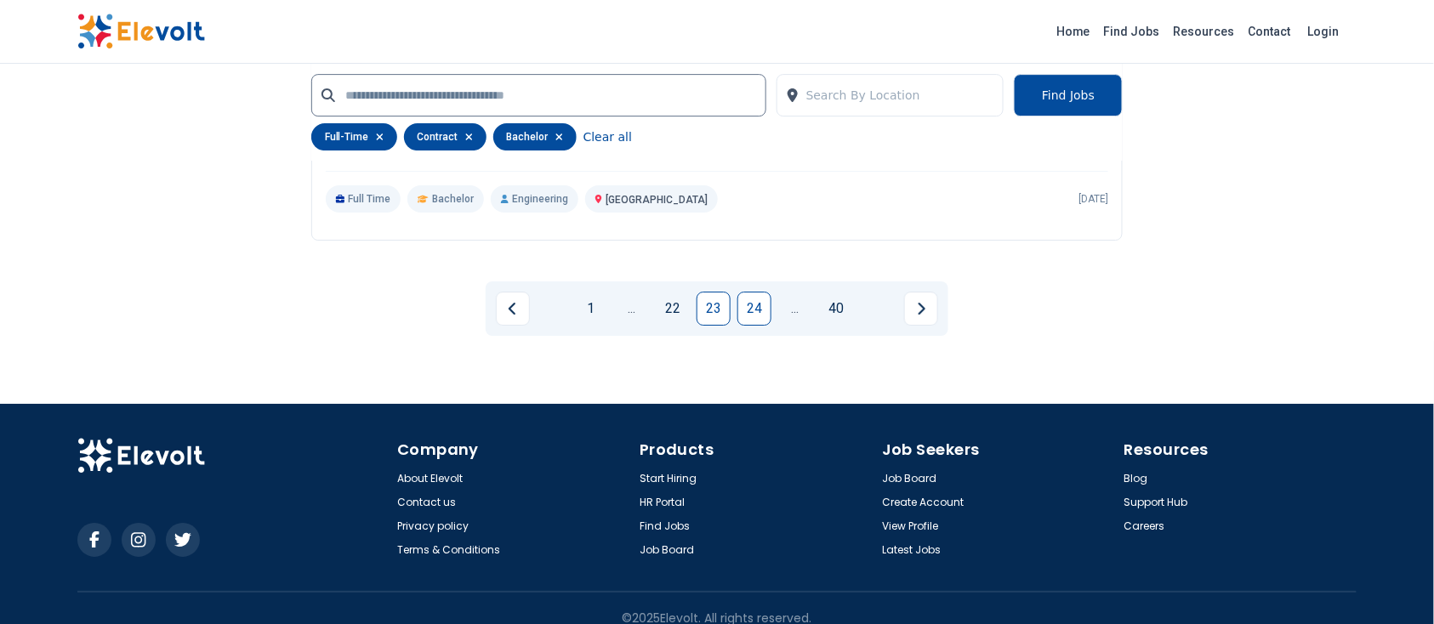
click at [742, 300] on link "24" at bounding box center [755, 309] width 34 height 34
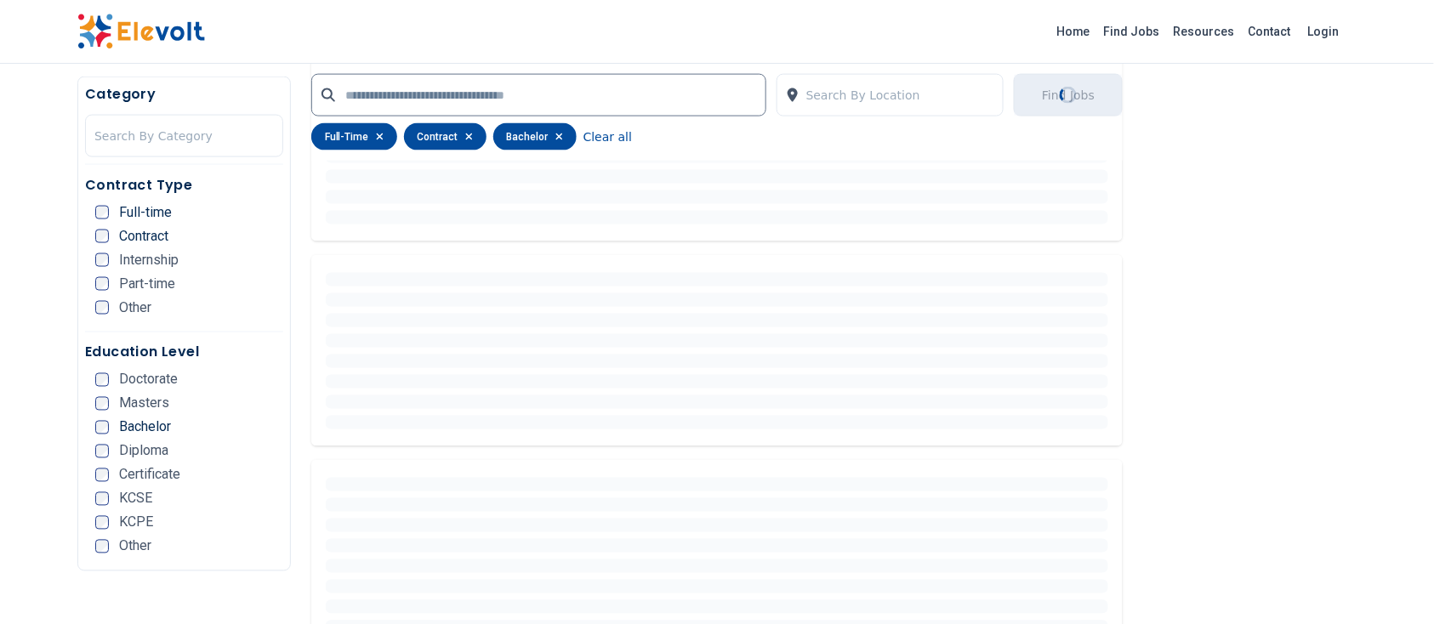
scroll to position [0, 0]
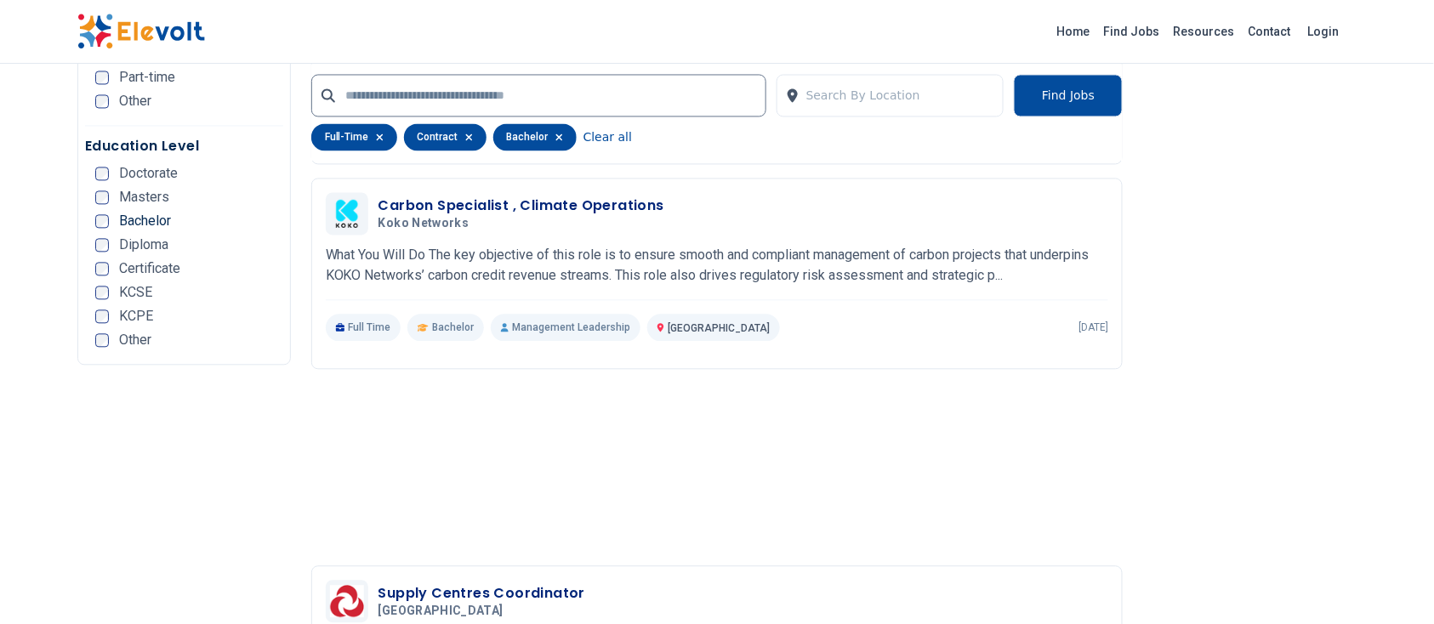
scroll to position [3275, 0]
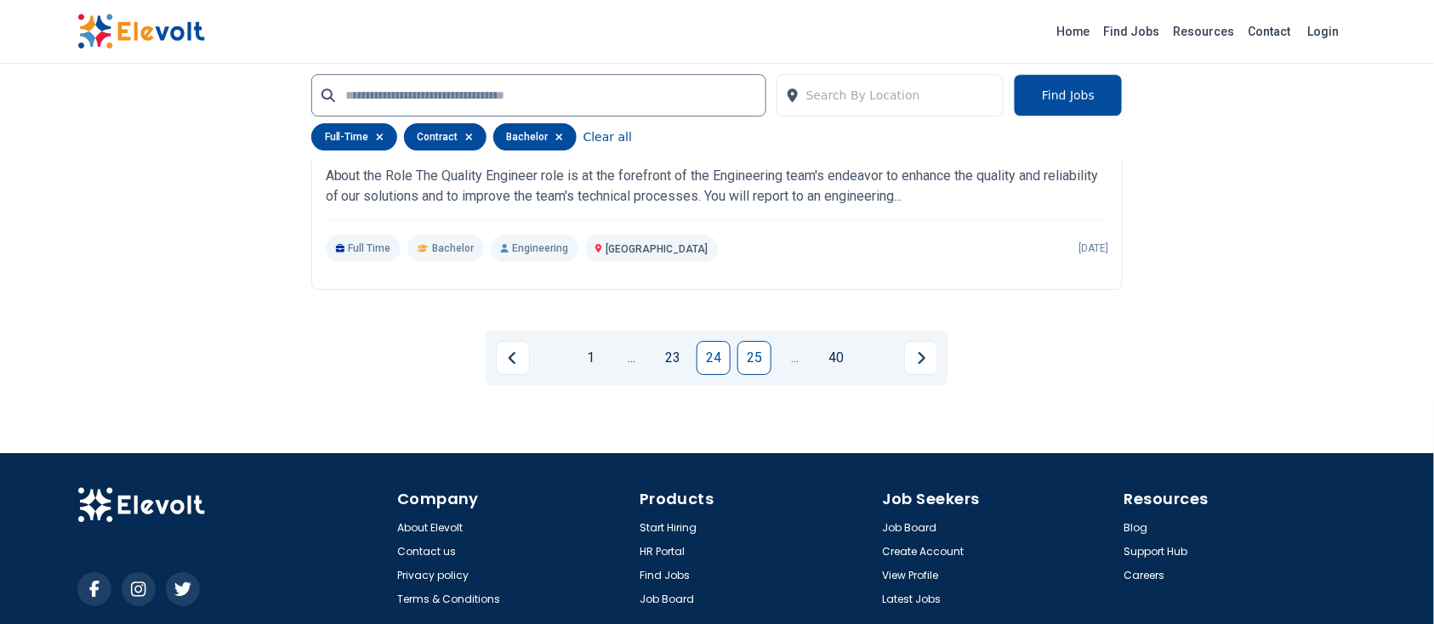
click at [757, 345] on link "25" at bounding box center [755, 358] width 34 height 34
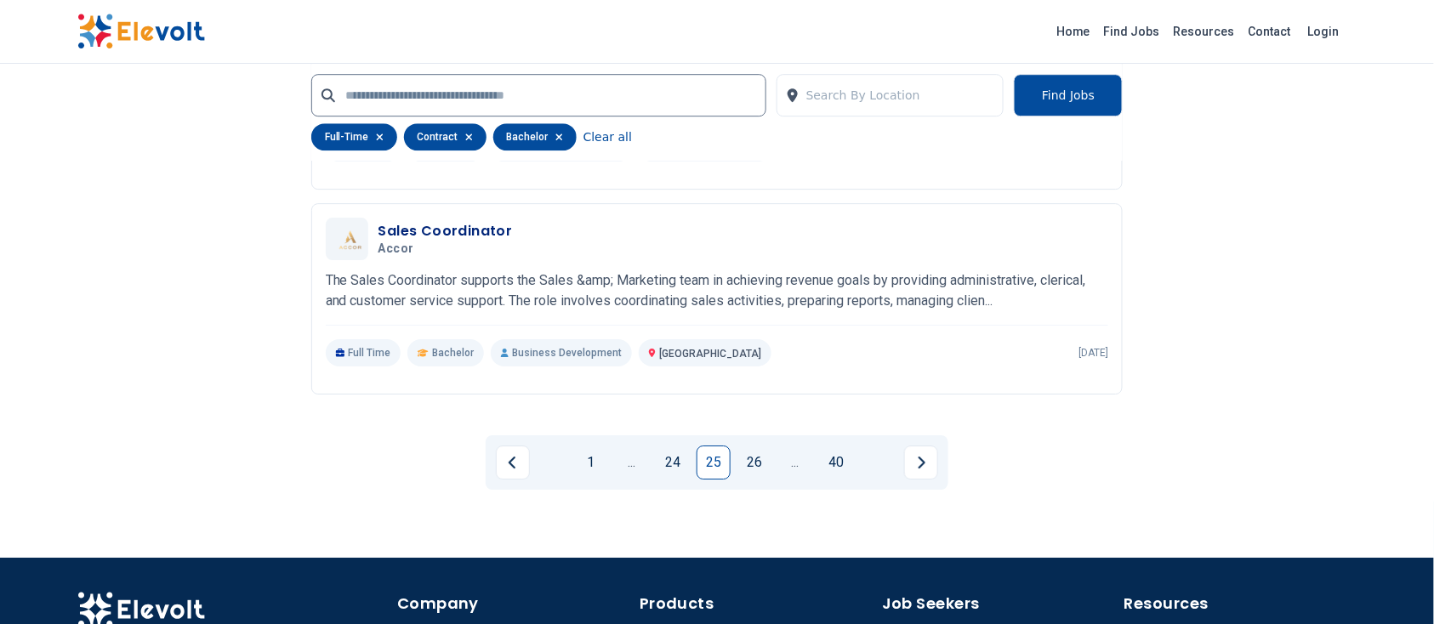
scroll to position [3829, 0]
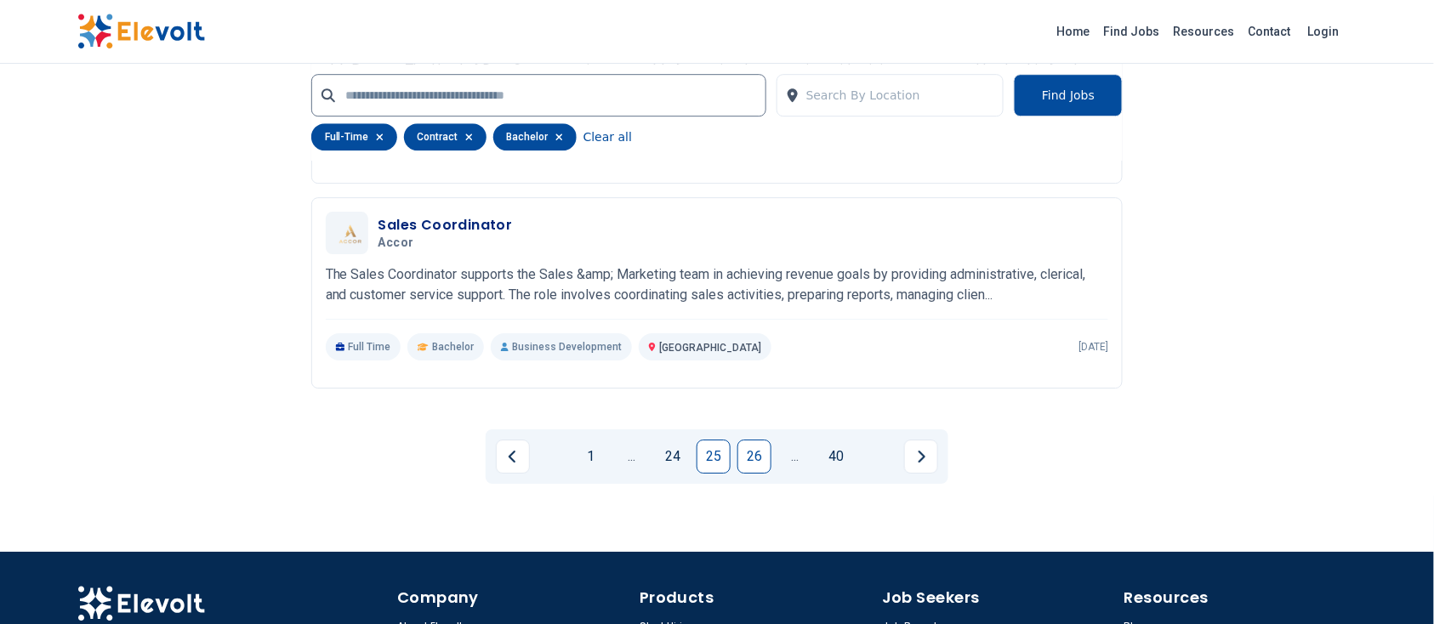
click at [755, 466] on link "26" at bounding box center [755, 457] width 34 height 34
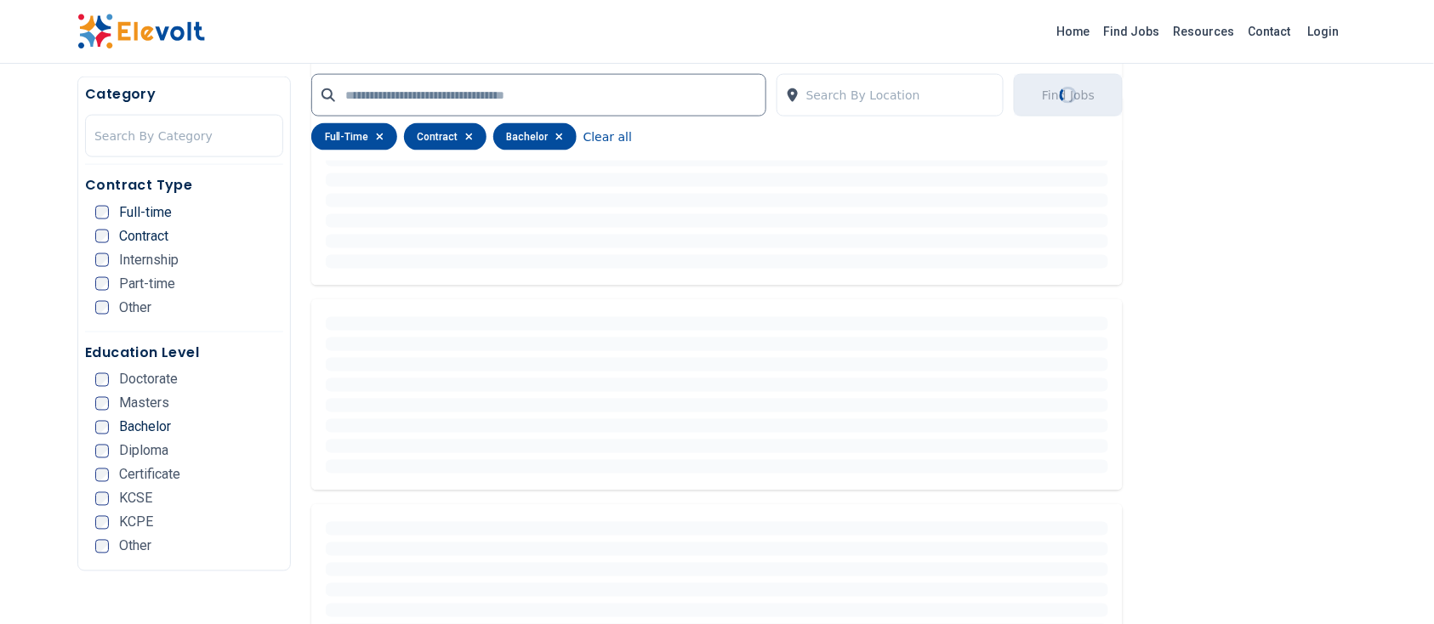
scroll to position [460, 0]
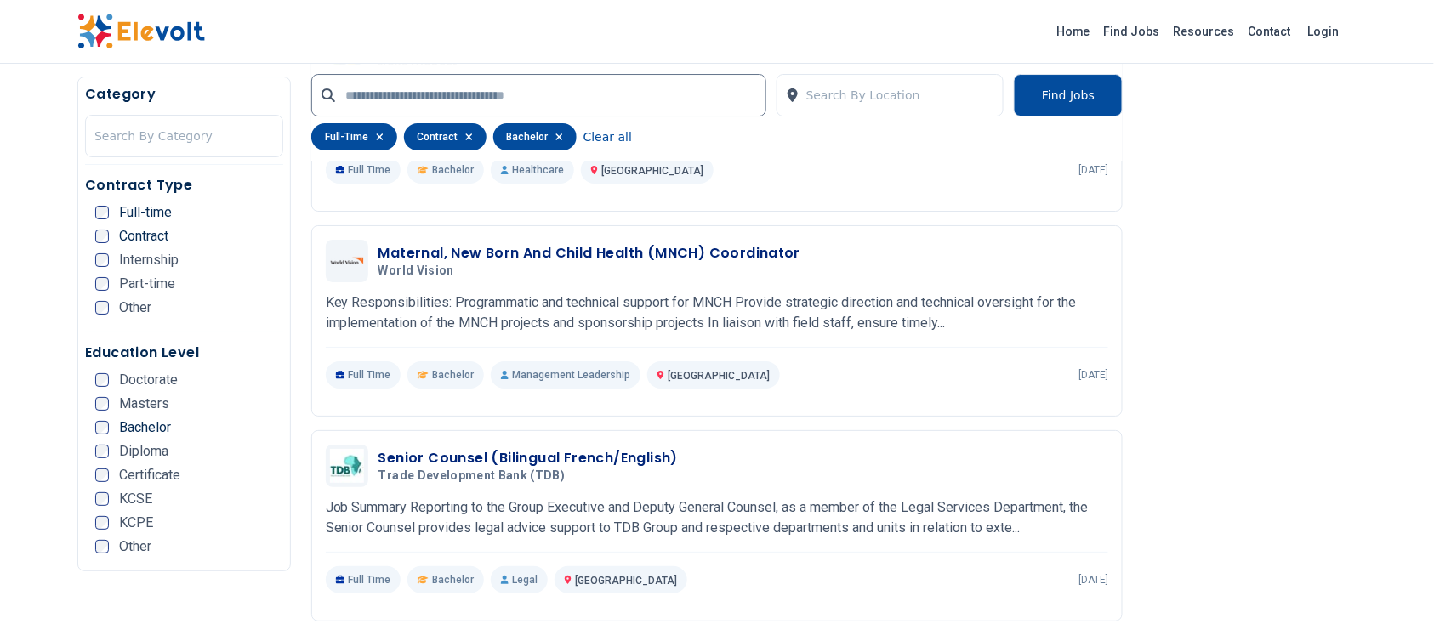
scroll to position [2001, 0]
click at [755, 466] on div "Senior Counsel (Bilingual French/English) Trade Development Bank (TDB) 08/20/20…" at bounding box center [744, 465] width 731 height 36
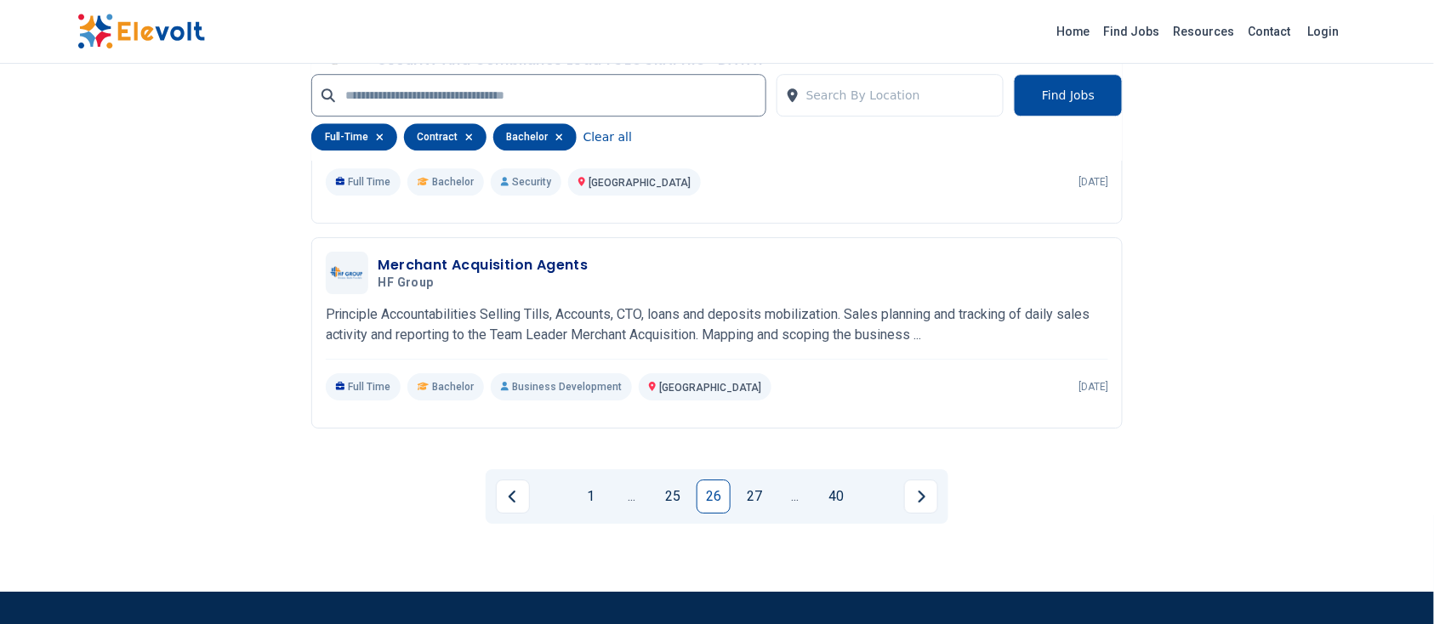
scroll to position [3813, 0]
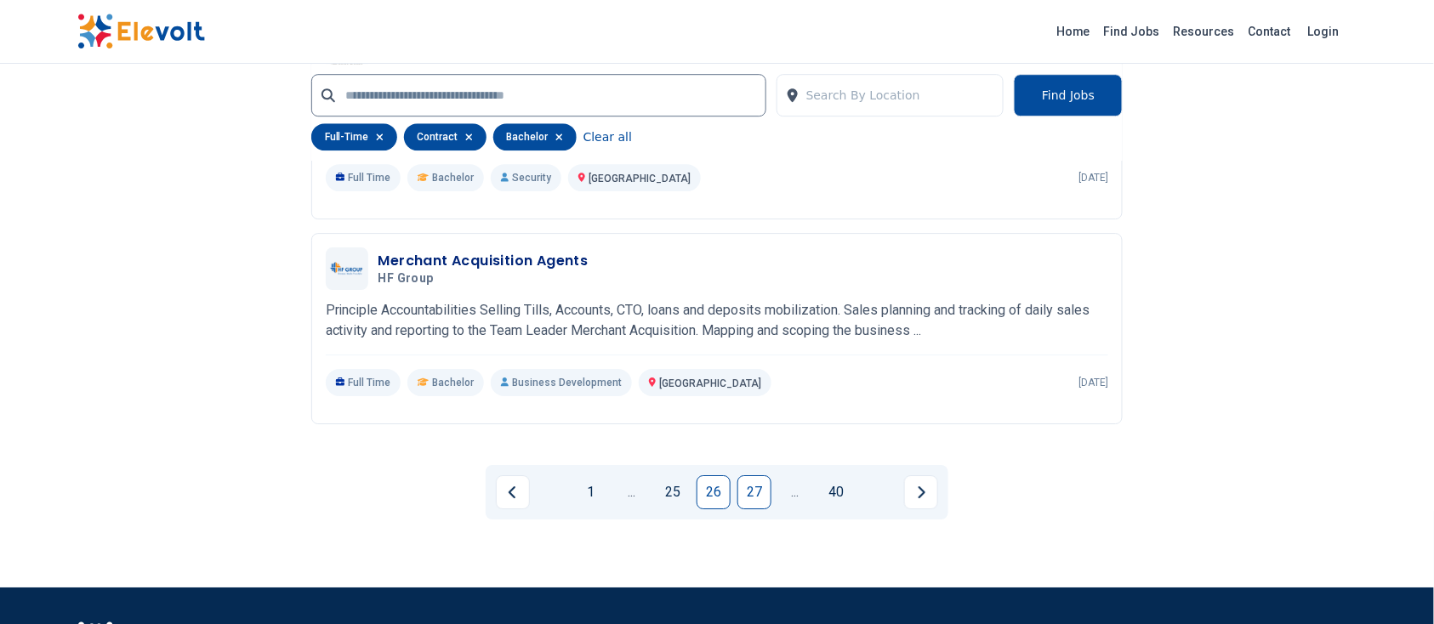
click at [753, 476] on link "27" at bounding box center [755, 493] width 34 height 34
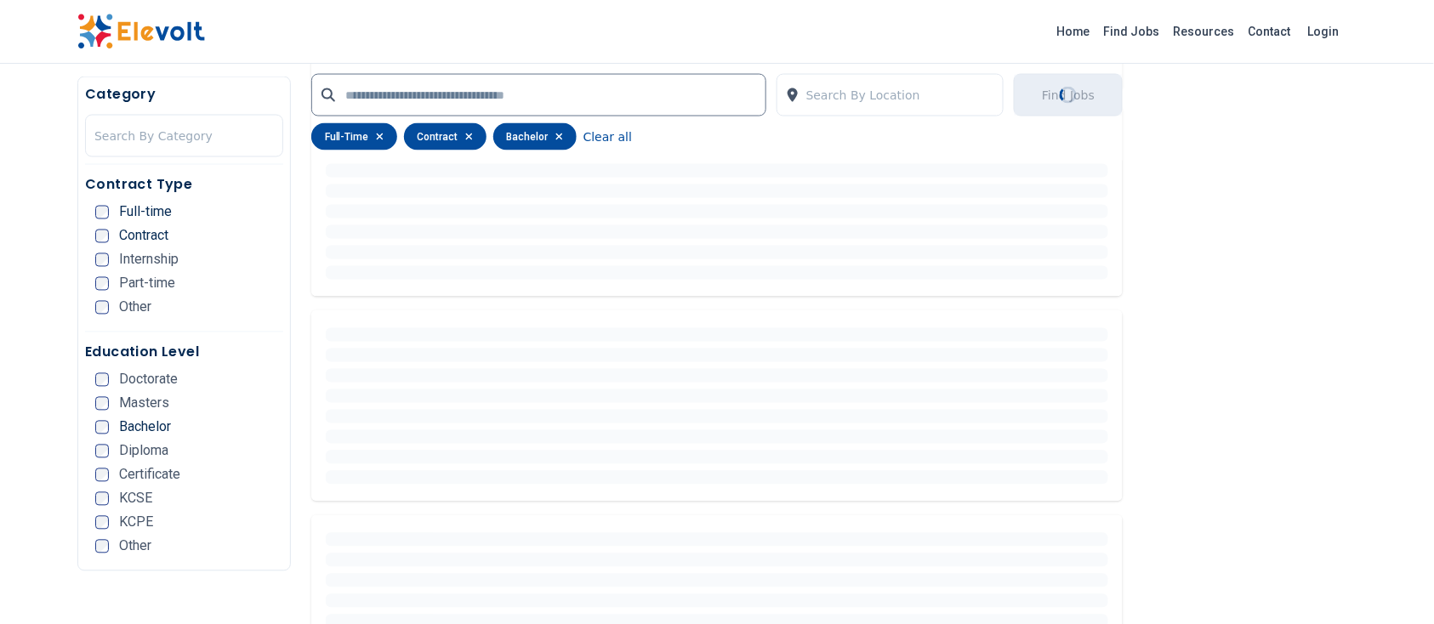
scroll to position [587, 0]
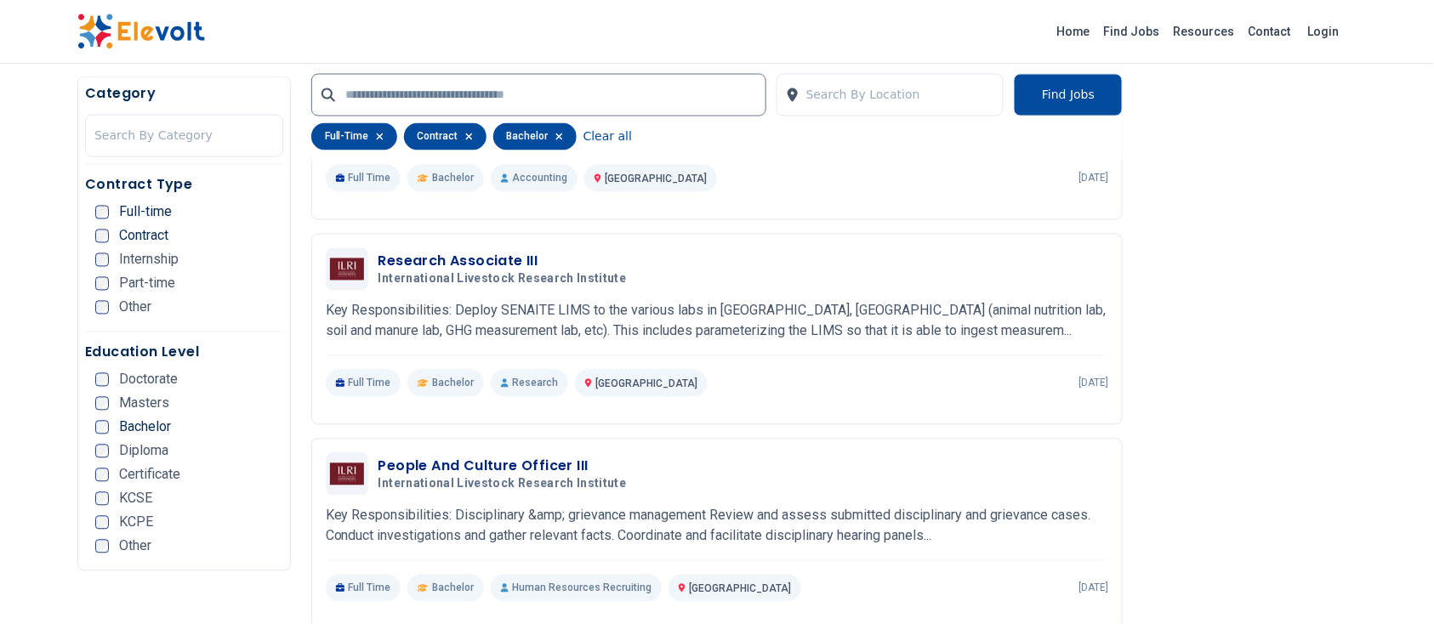
scroll to position [989, 0]
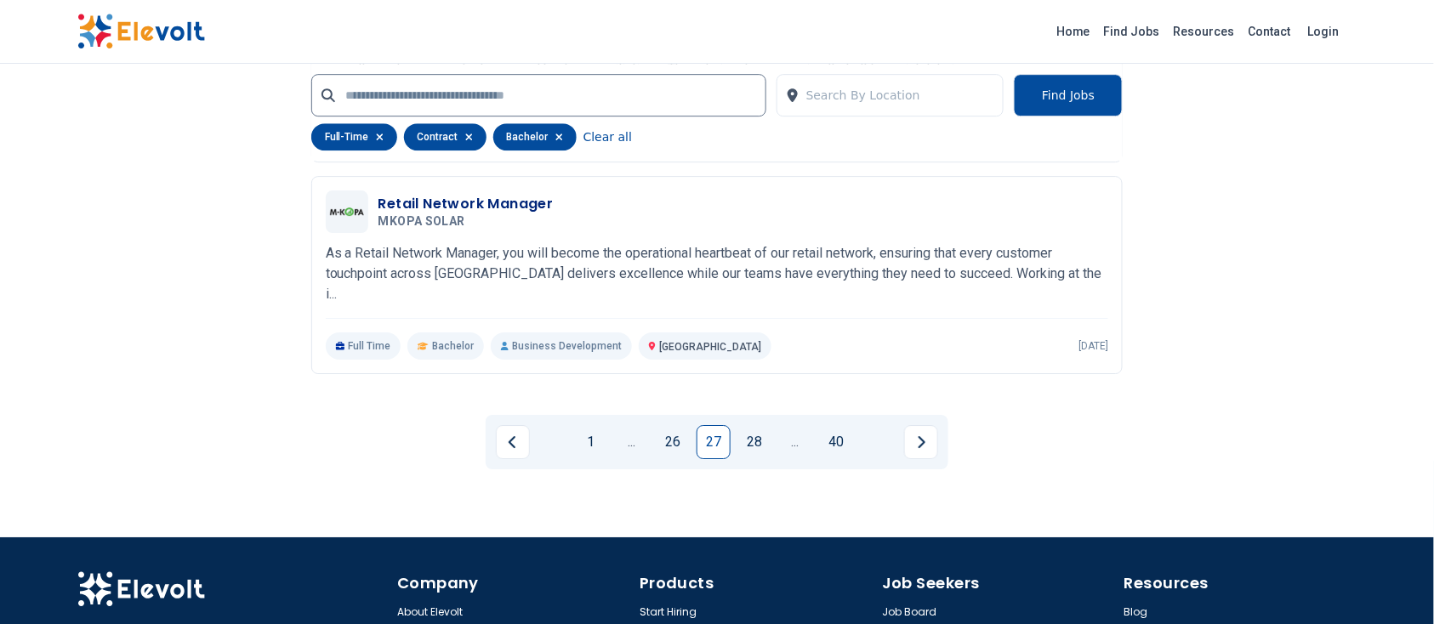
scroll to position [3864, 0]
click at [1096, 34] on link "Home" at bounding box center [1074, 31] width 48 height 27
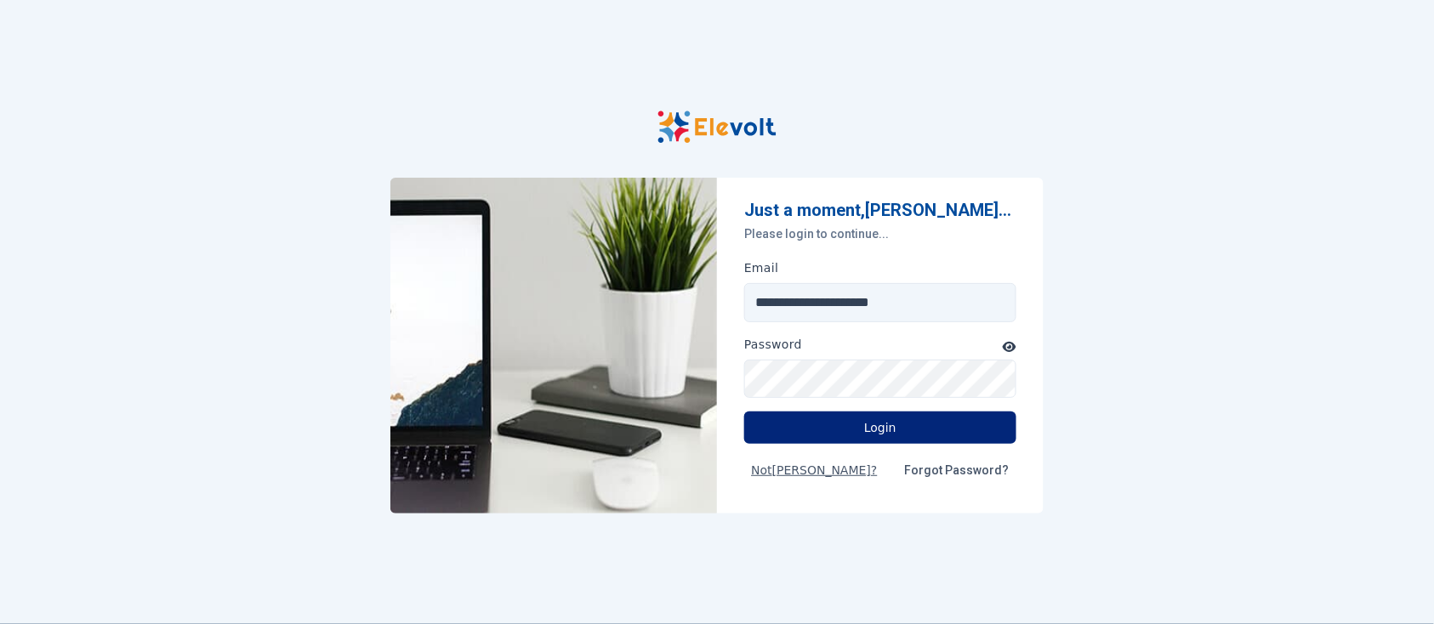
click at [865, 432] on button "Login" at bounding box center [880, 428] width 272 height 32
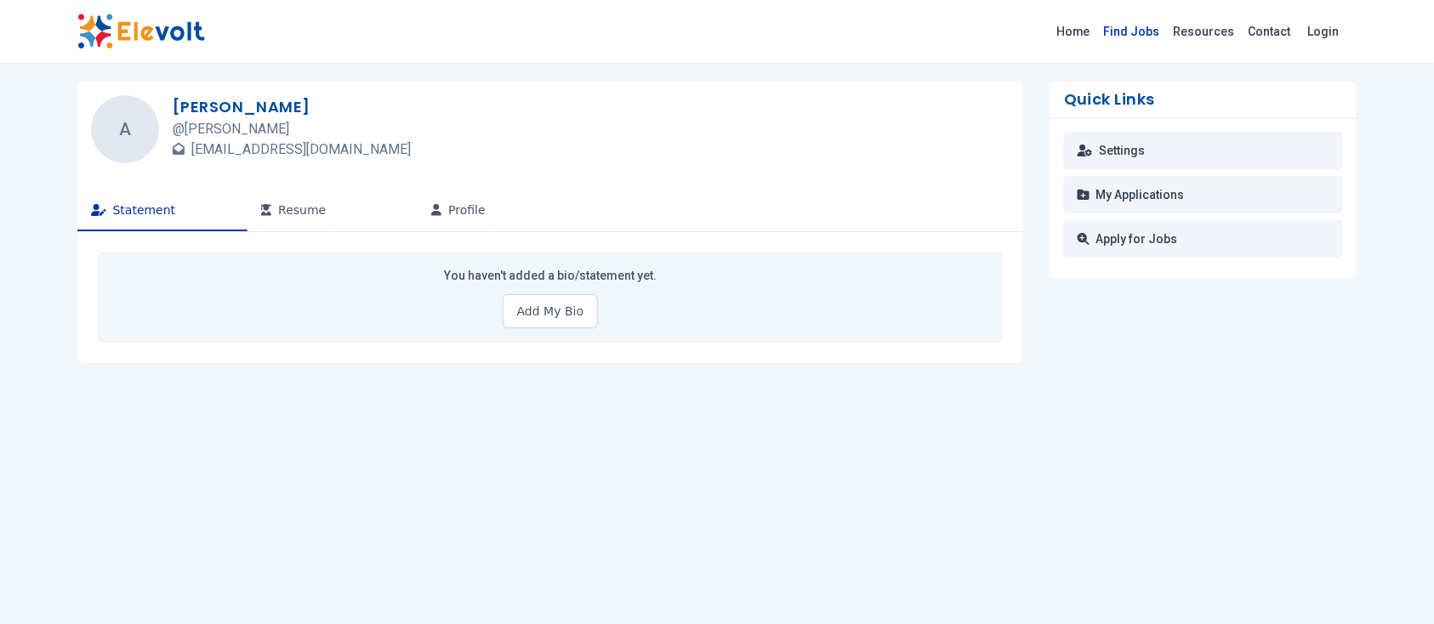
click at [1147, 39] on link "Find Jobs" at bounding box center [1133, 31] width 70 height 27
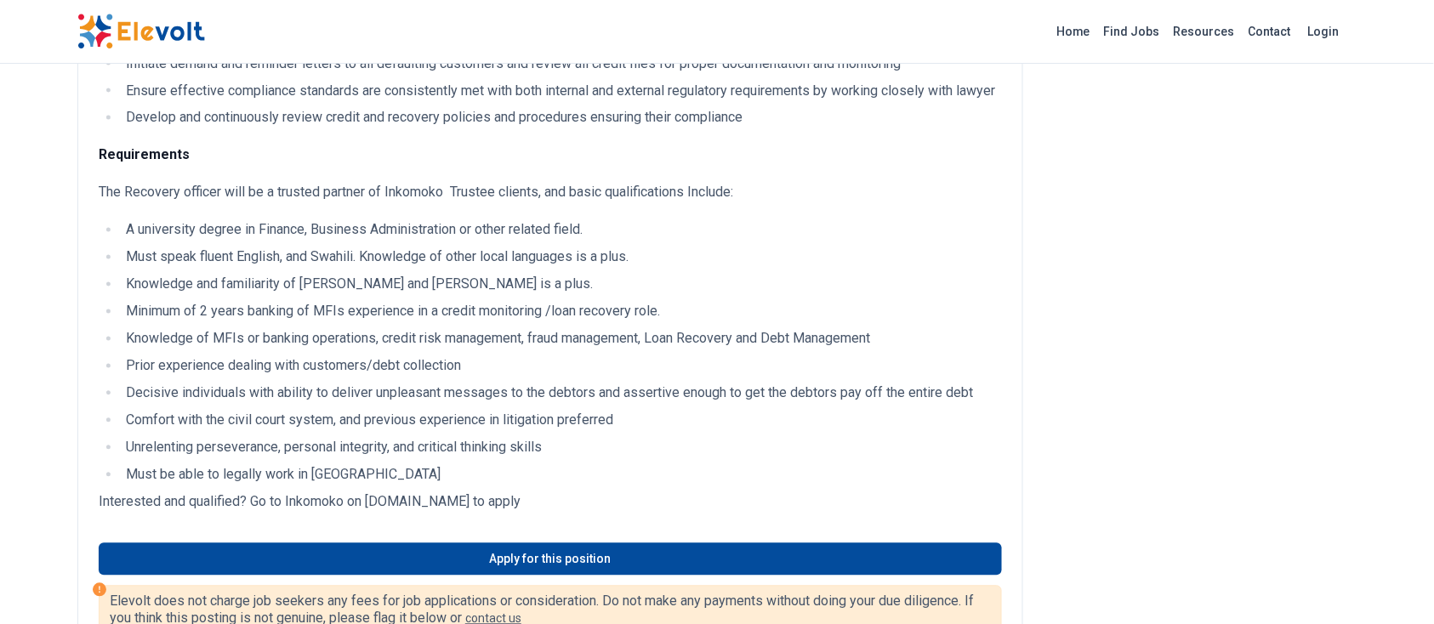
scroll to position [972, 0]
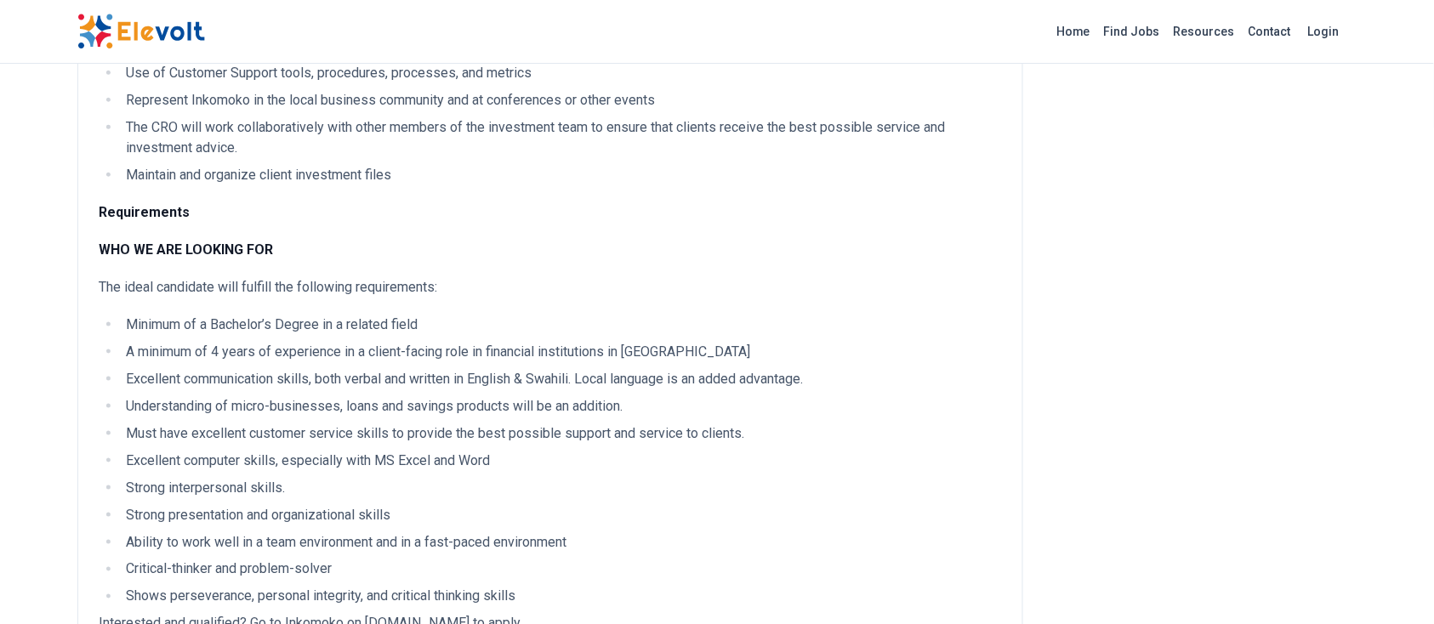
scroll to position [531, 0]
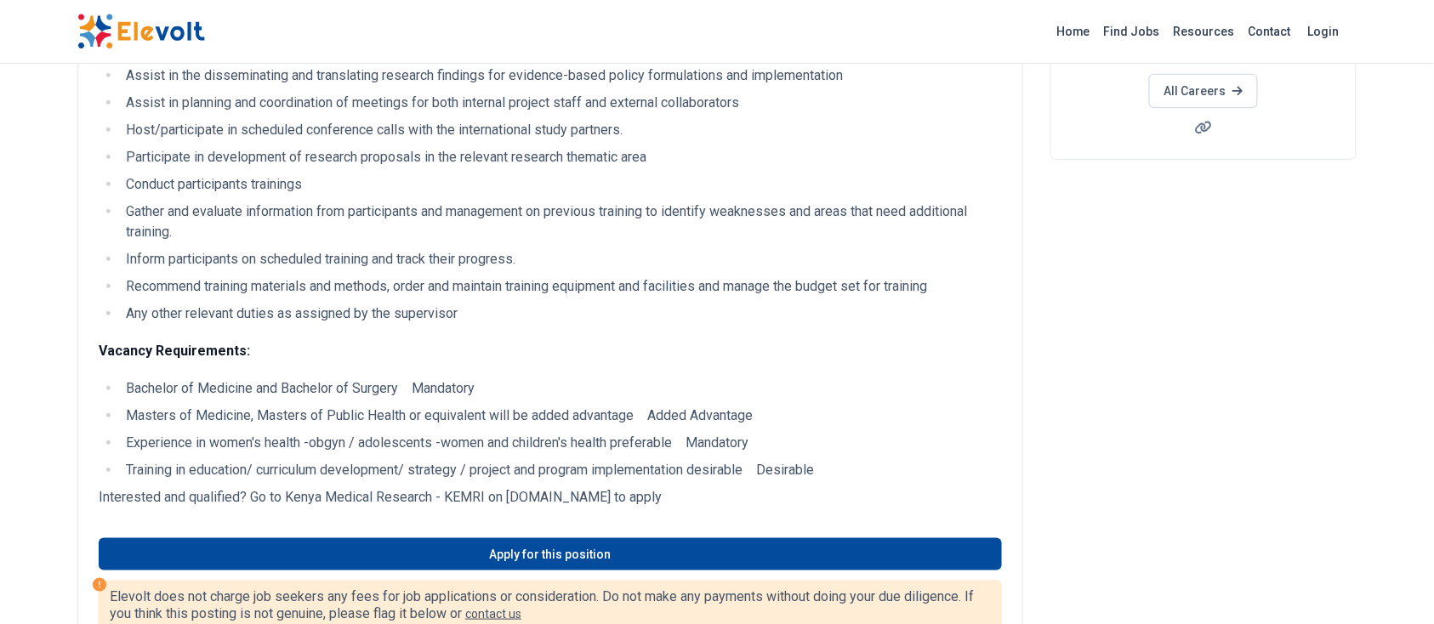
scroll to position [306, 0]
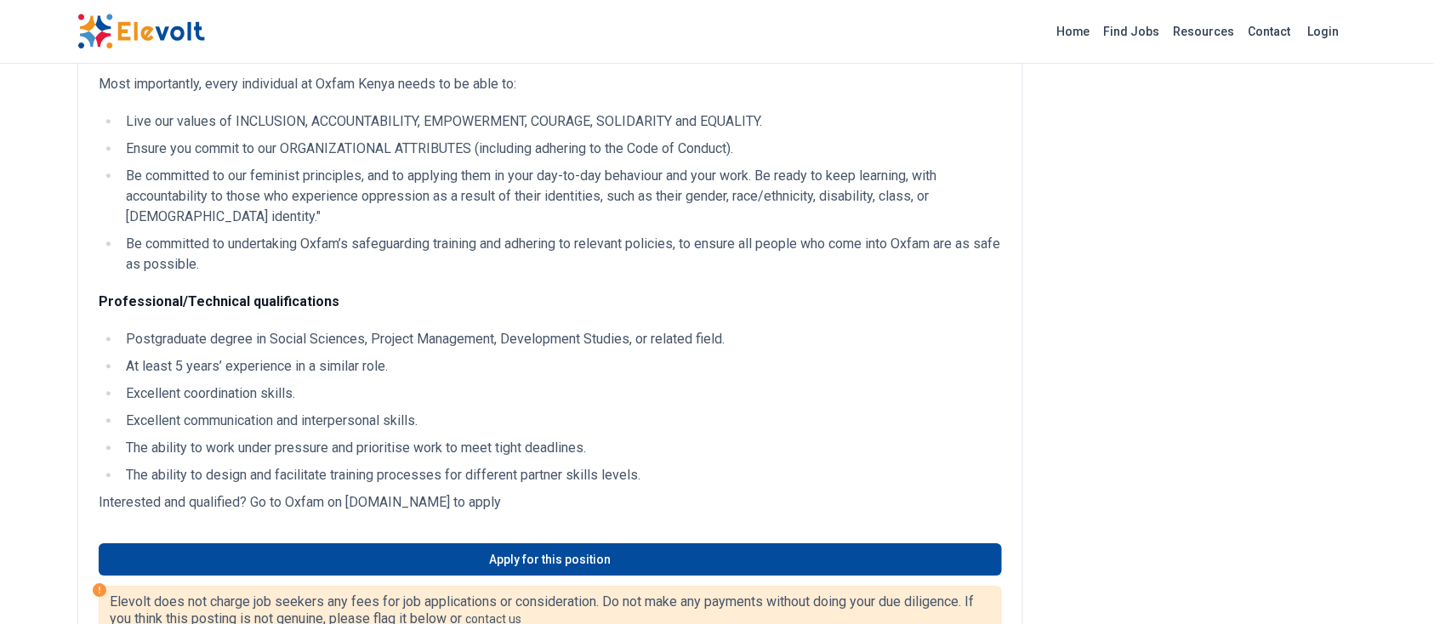
scroll to position [1355, 0]
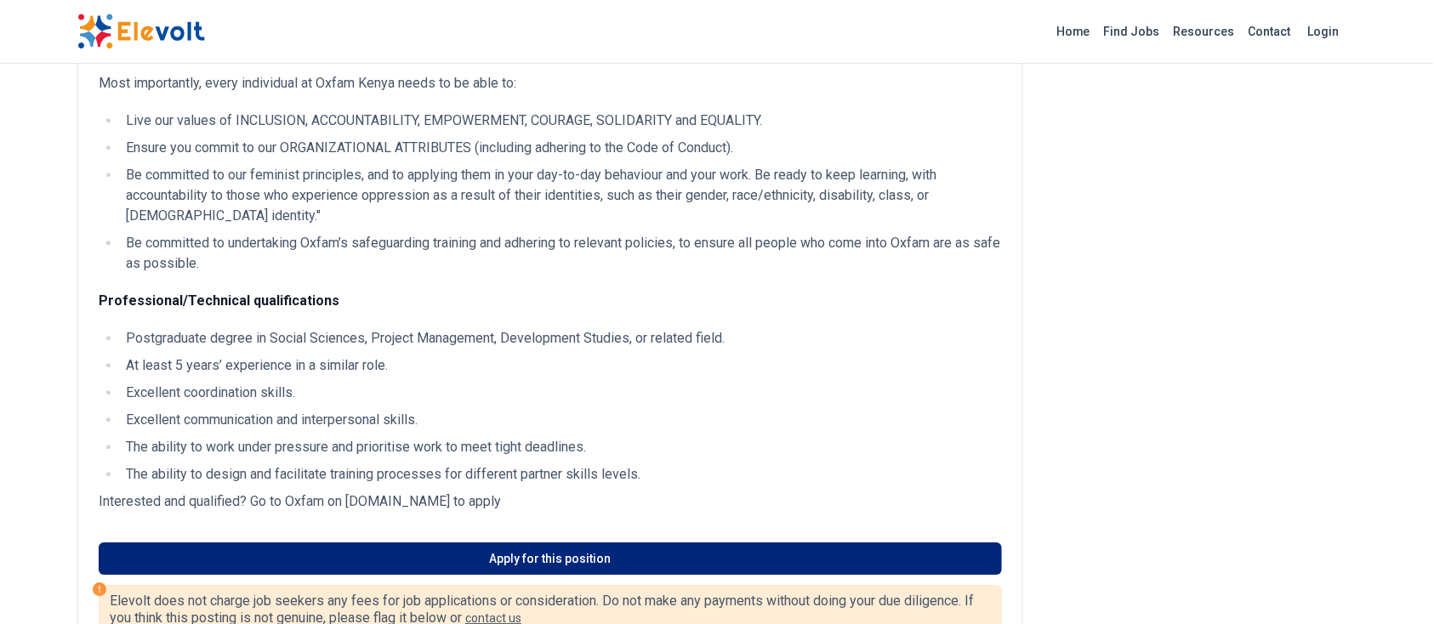
click at [703, 547] on link "Apply for this position" at bounding box center [551, 559] width 904 height 32
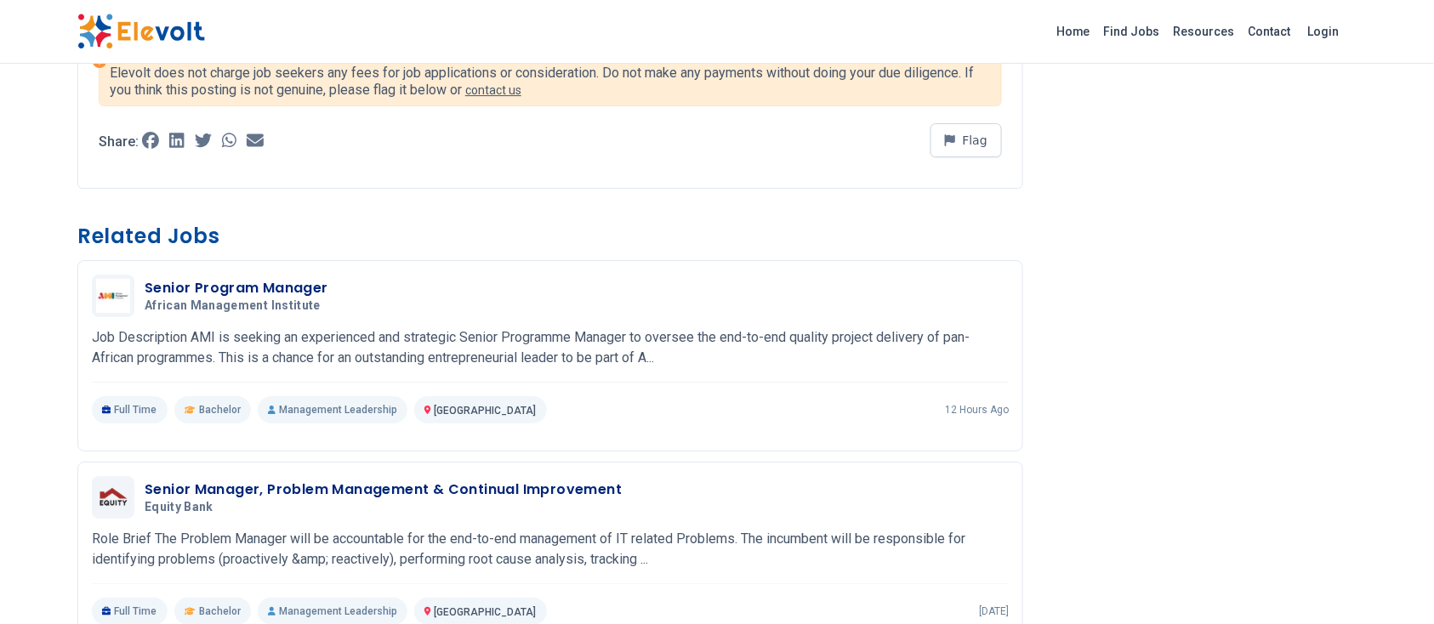
scroll to position [1885, 0]
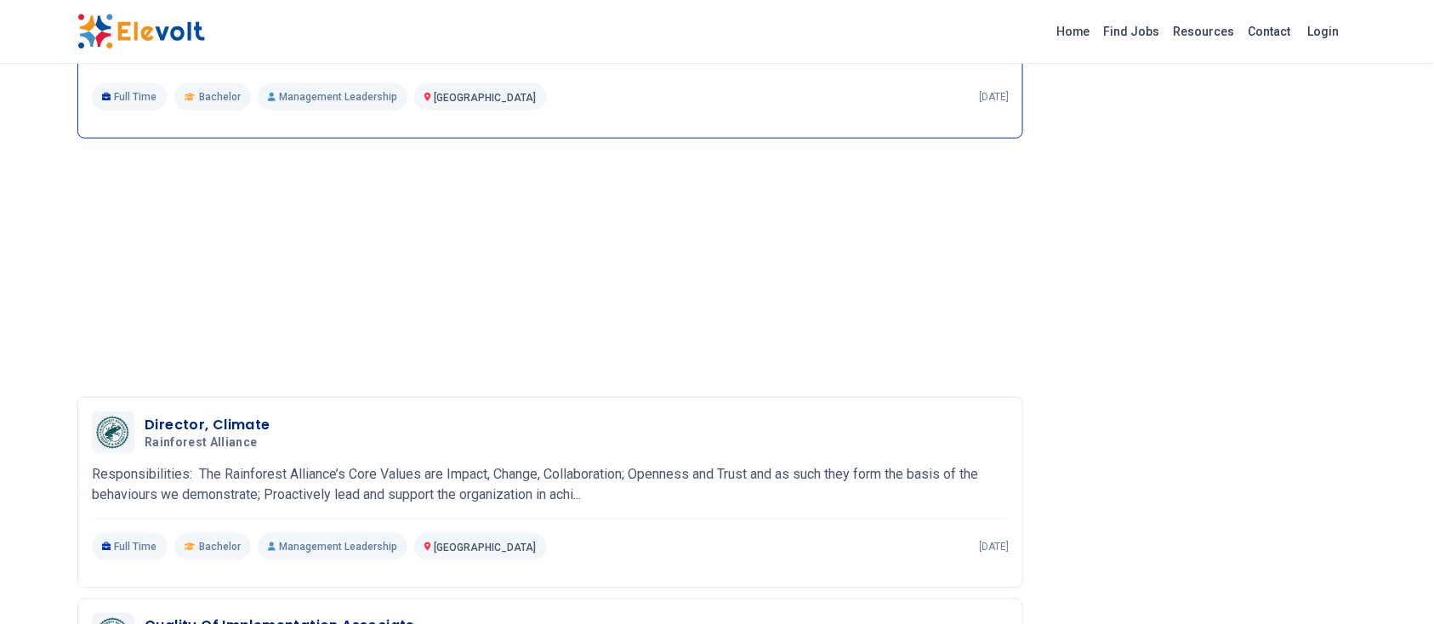
scroll to position [2580, 0]
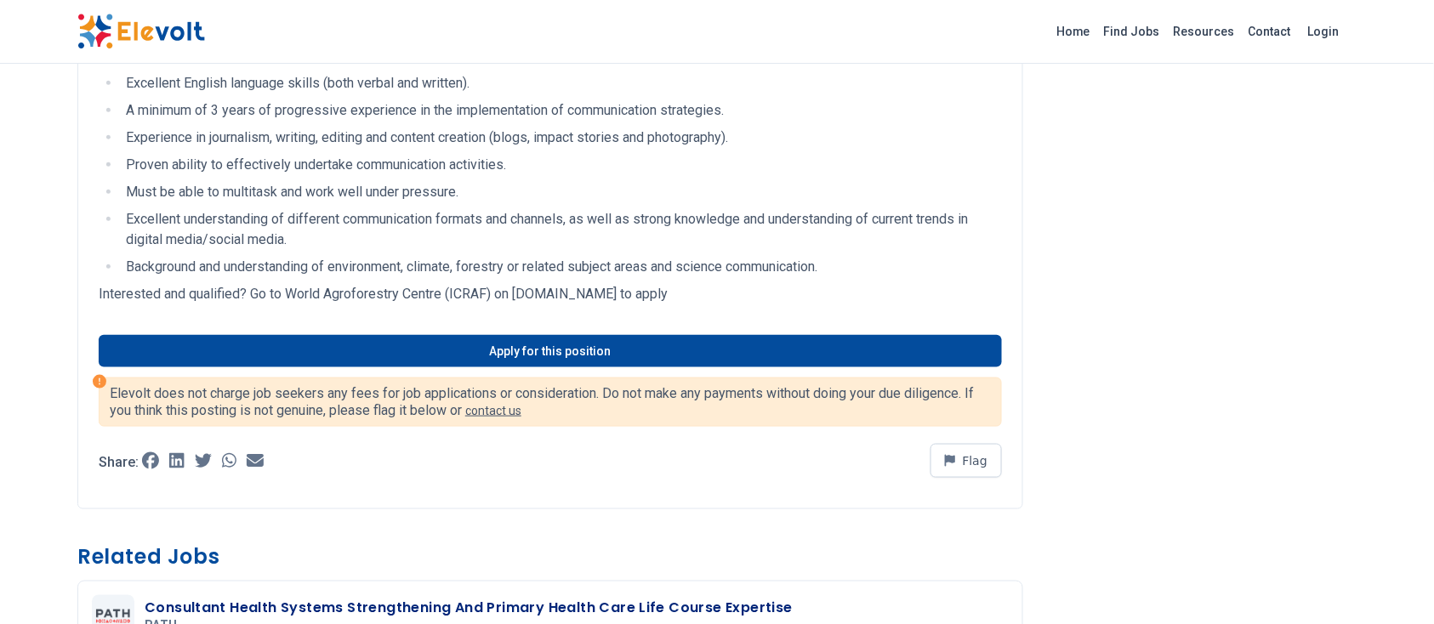
scroll to position [362, 0]
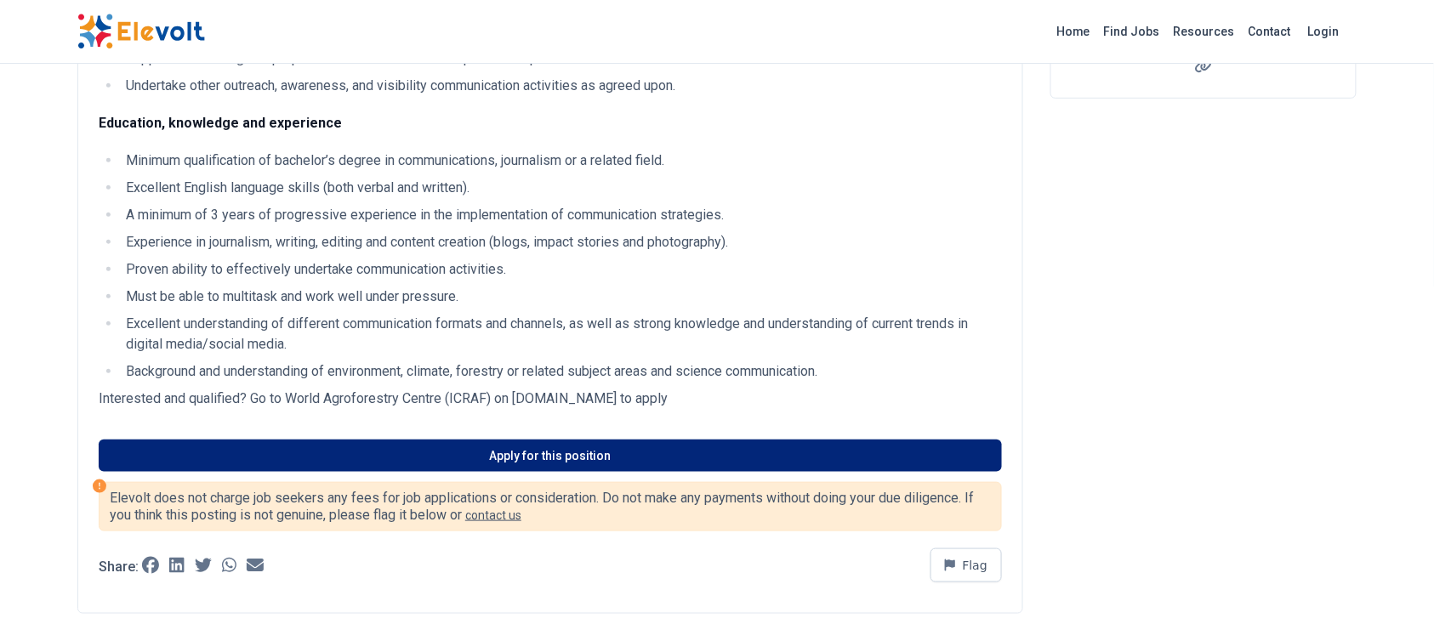
click at [373, 446] on link "Apply for this position" at bounding box center [551, 456] width 904 height 32
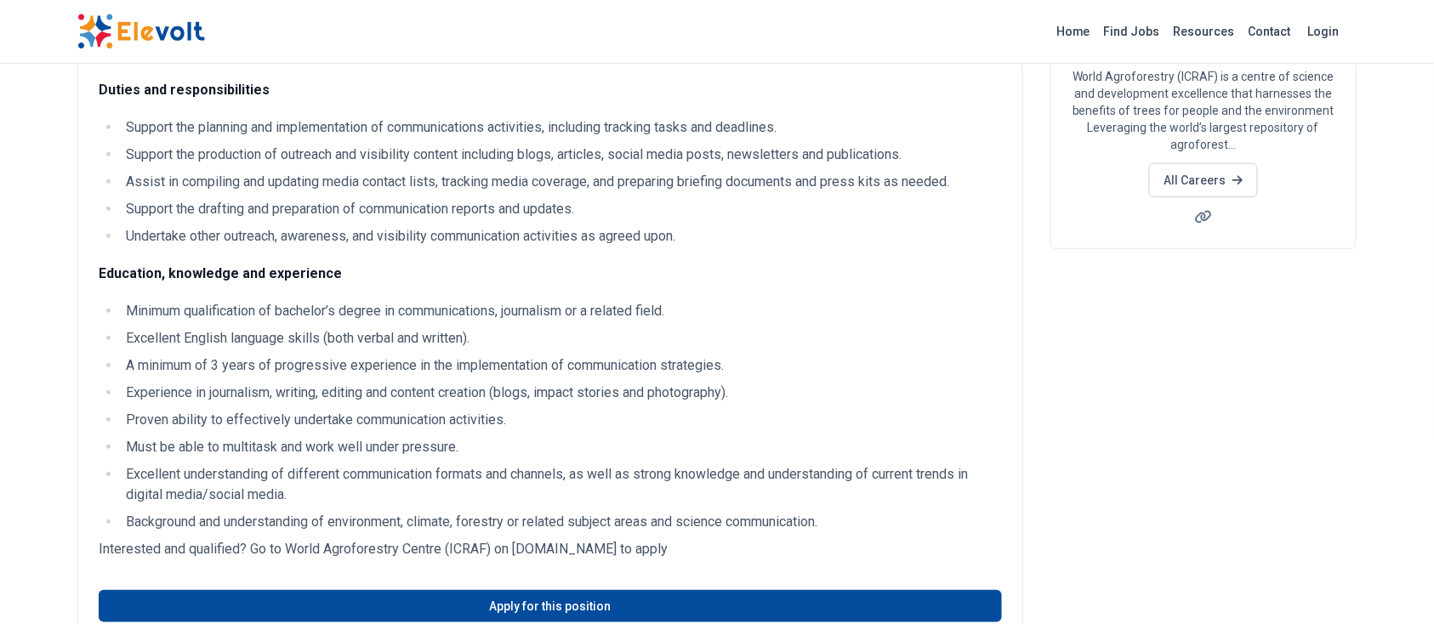
scroll to position [211, 0]
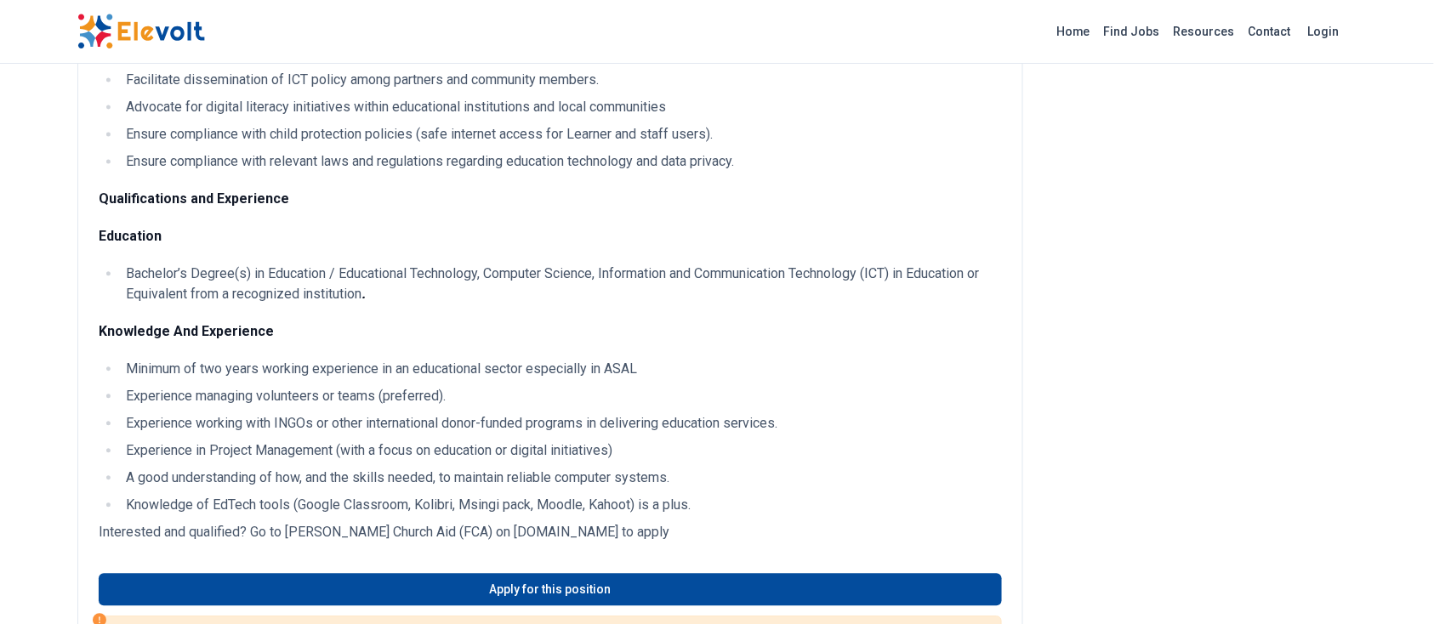
scroll to position [1162, 0]
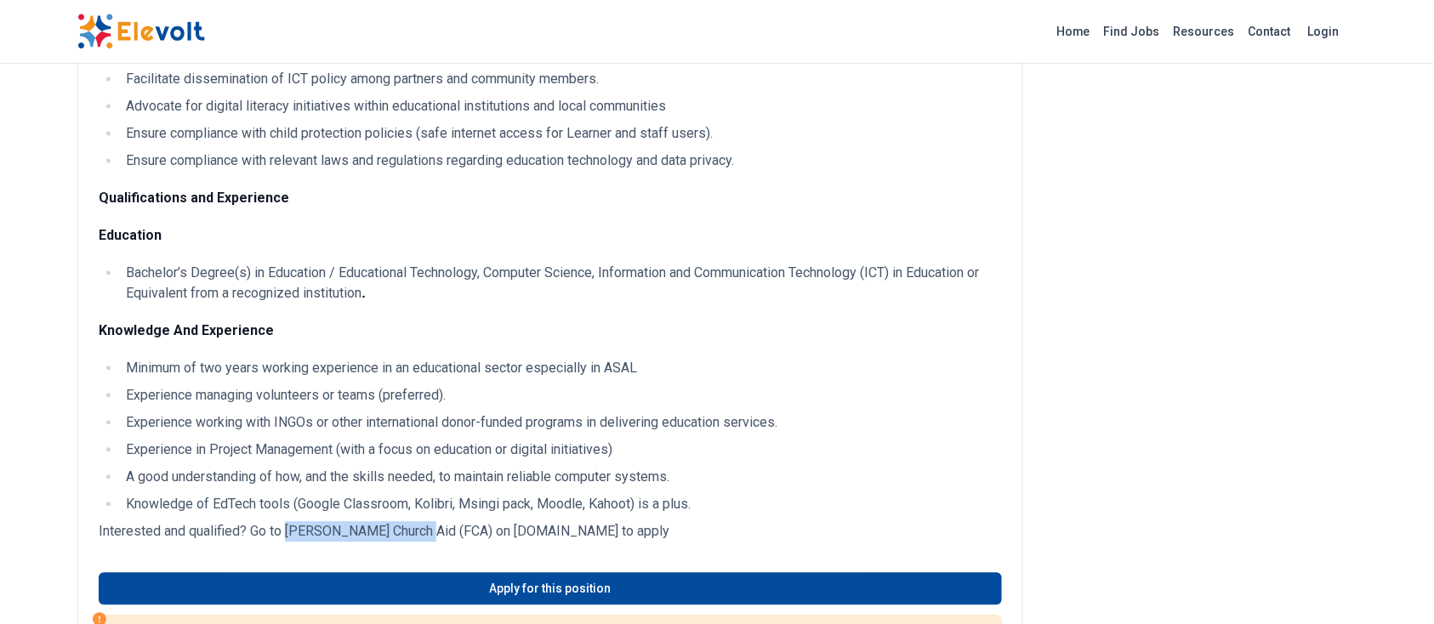
drag, startPoint x: 288, startPoint y: 533, endPoint x: 417, endPoint y: 530, distance: 128.5
click at [417, 530] on p "Interested and qualified? Go to Finn Church Aid (FCA) on fca.rekrytointi.com to…" at bounding box center [551, 532] width 904 height 20
copy p "Finn Church Aid (FCA"
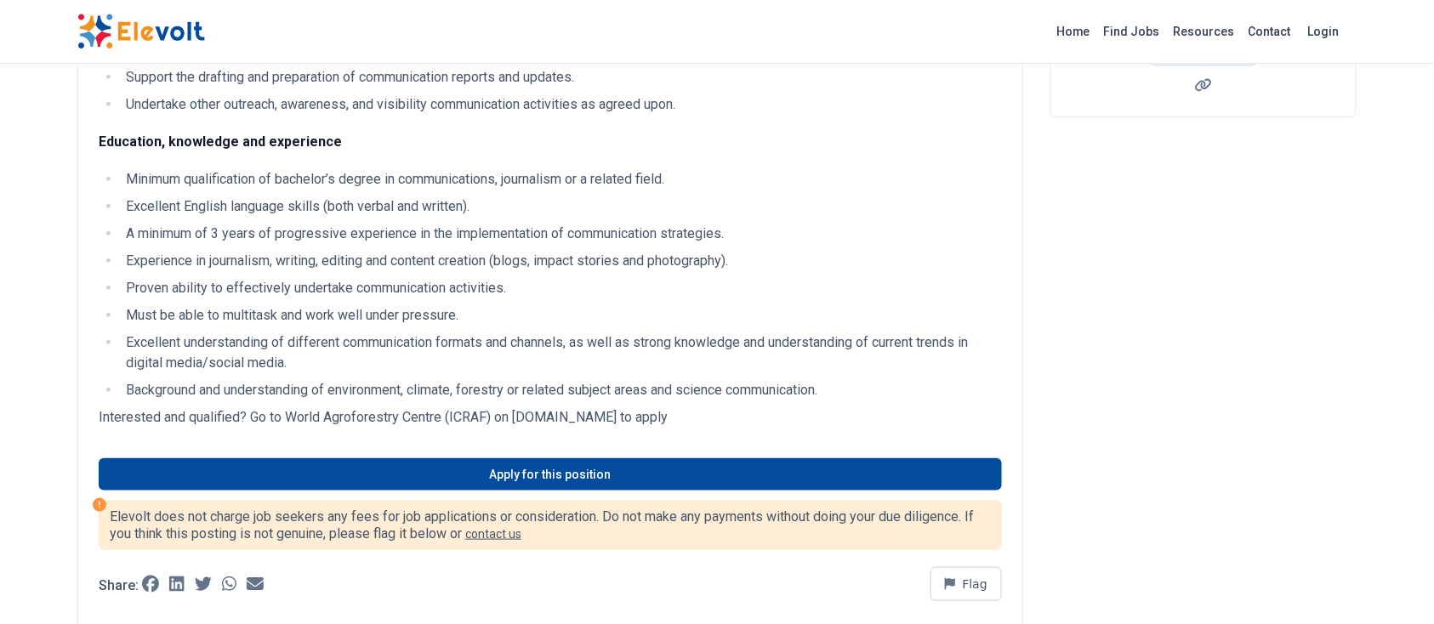
scroll to position [345, 0]
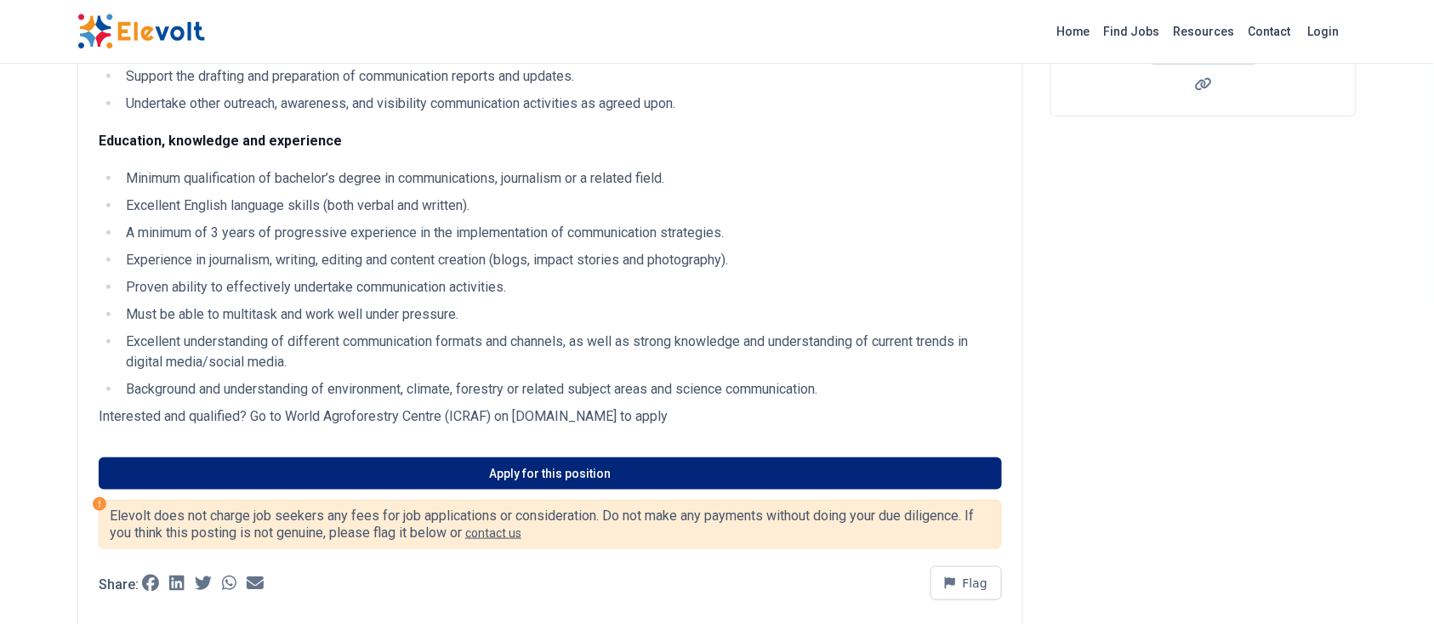
click at [519, 473] on link "Apply for this position" at bounding box center [551, 474] width 904 height 32
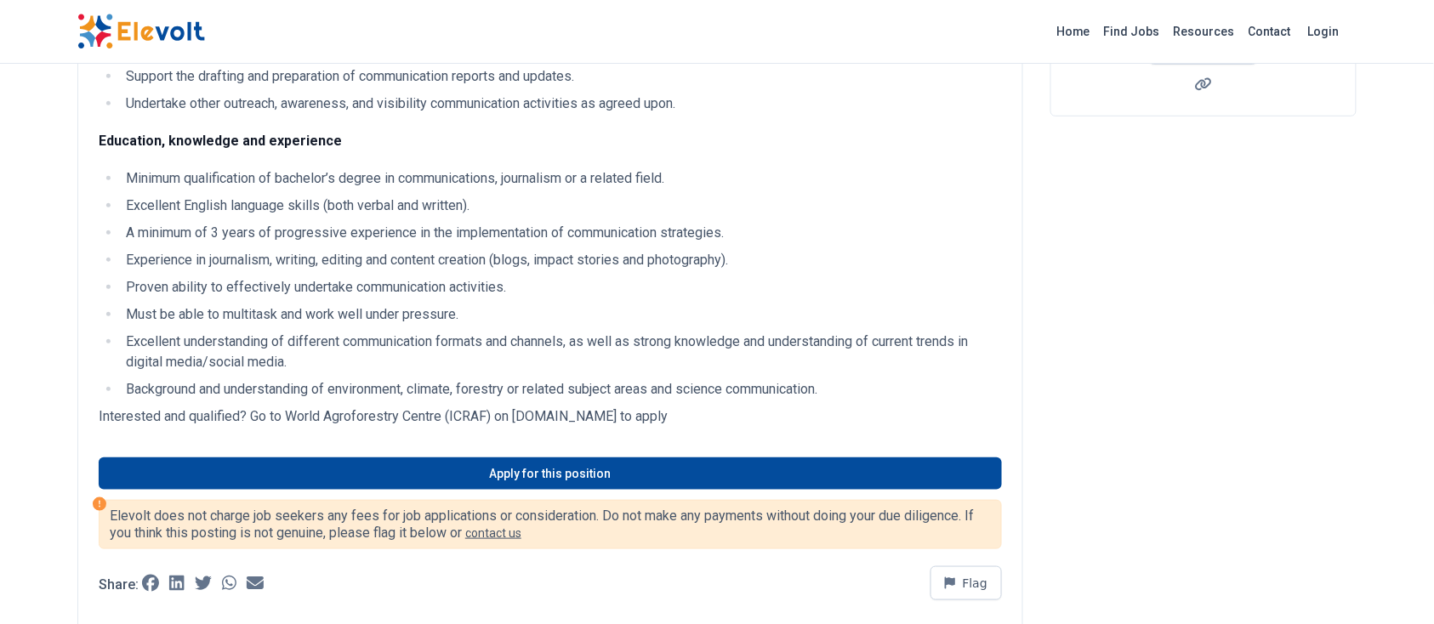
scroll to position [0, 0]
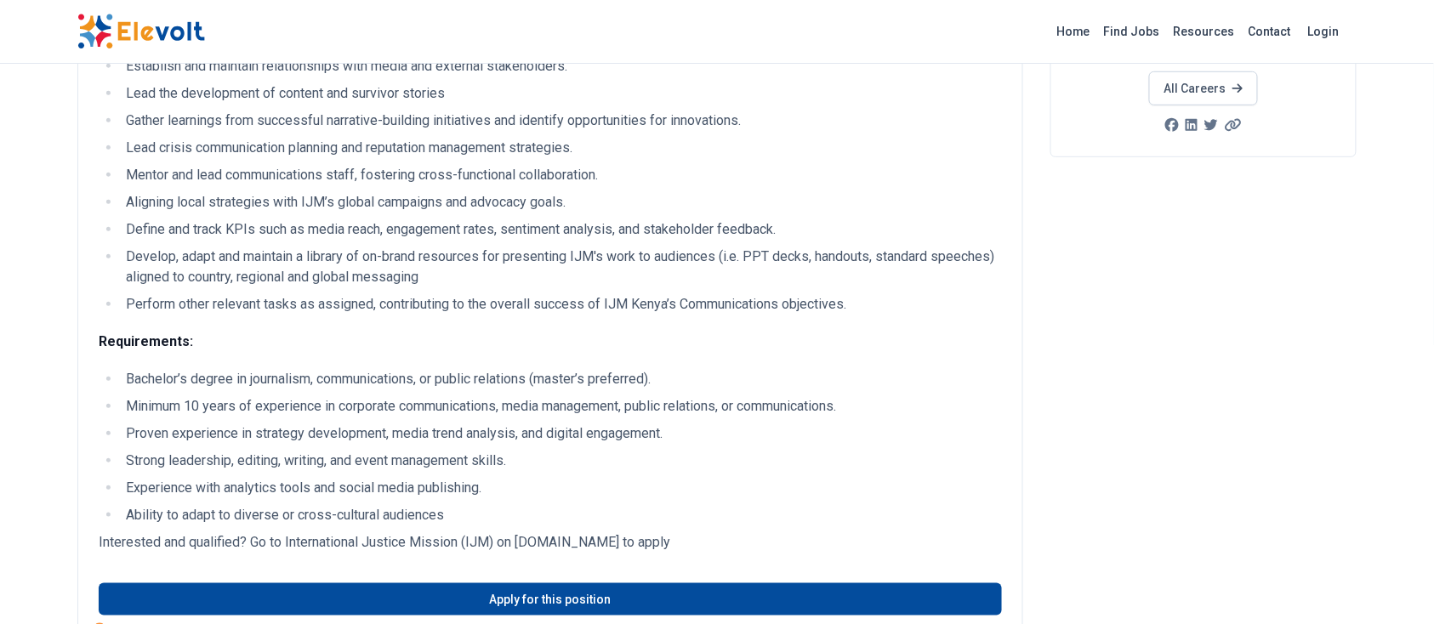
scroll to position [441, 0]
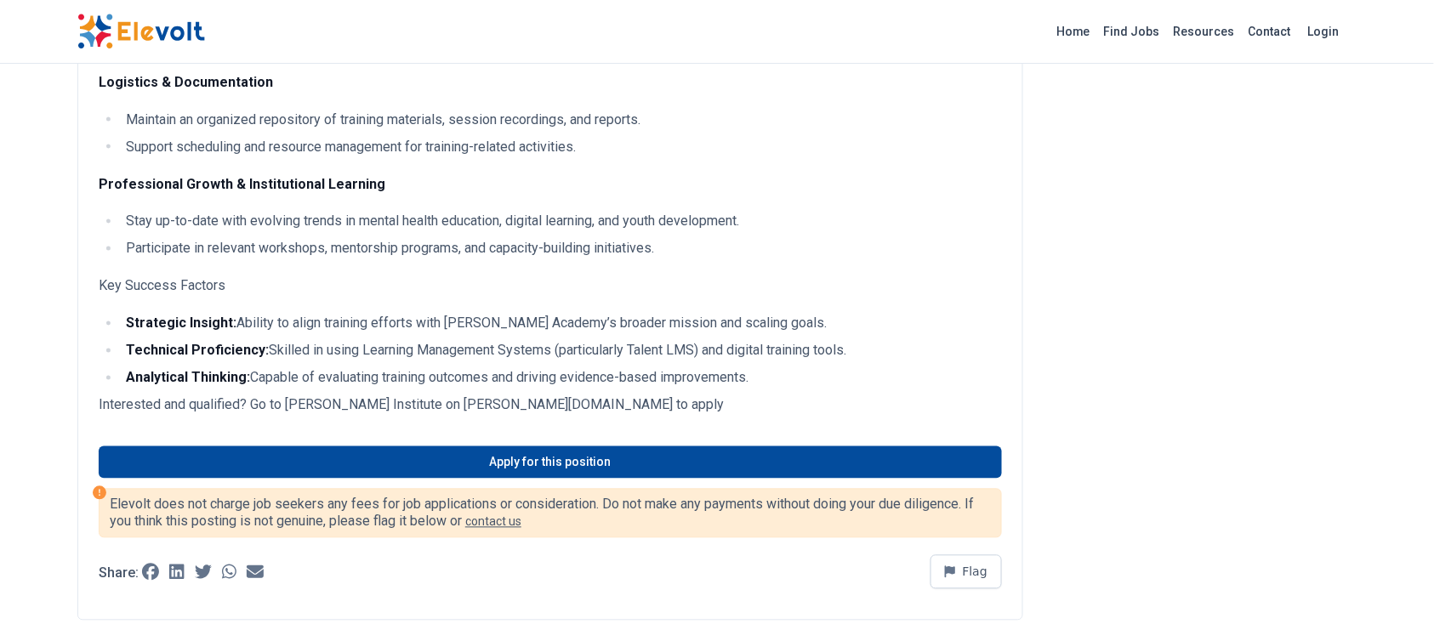
scroll to position [888, 0]
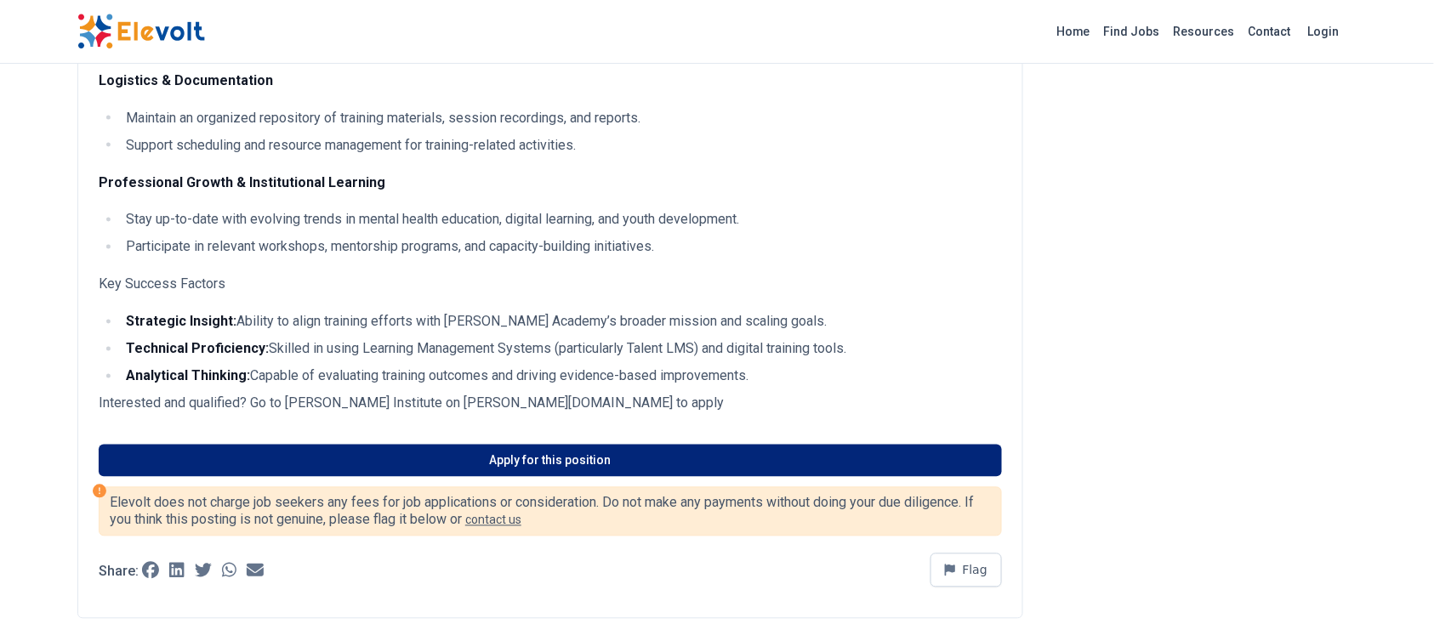
click at [507, 460] on link "Apply for this position" at bounding box center [551, 461] width 904 height 32
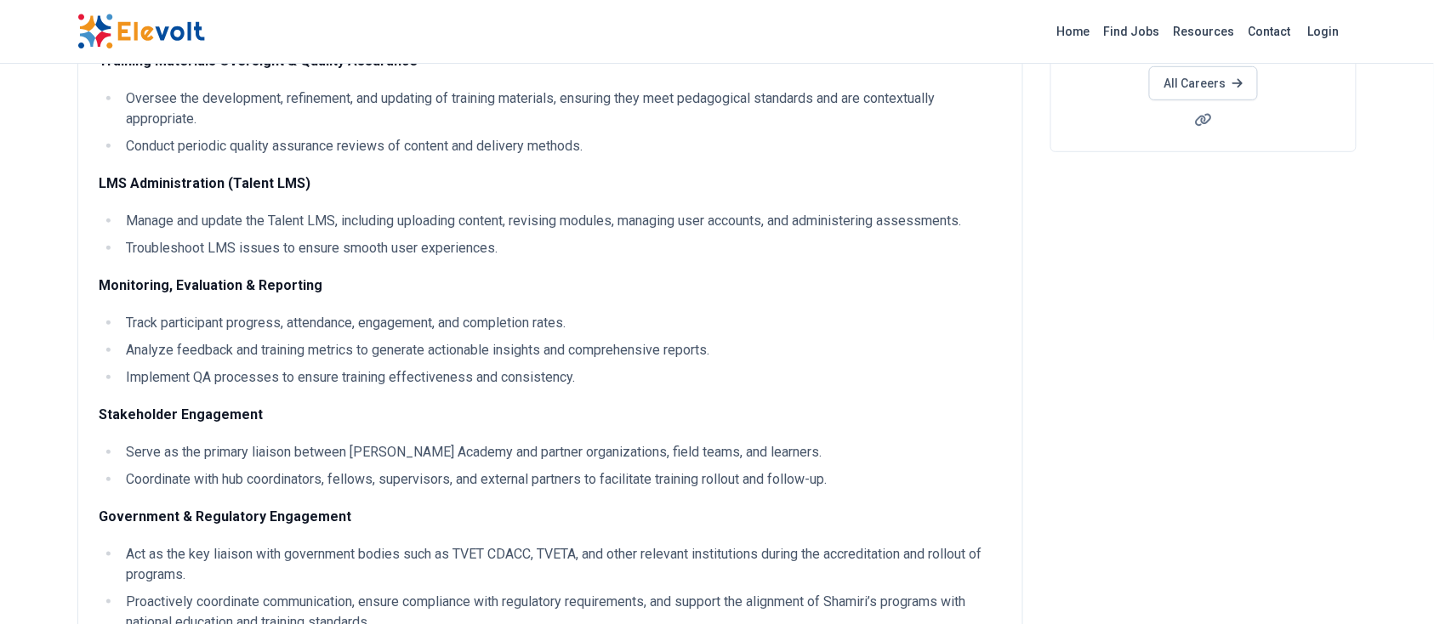
scroll to position [0, 0]
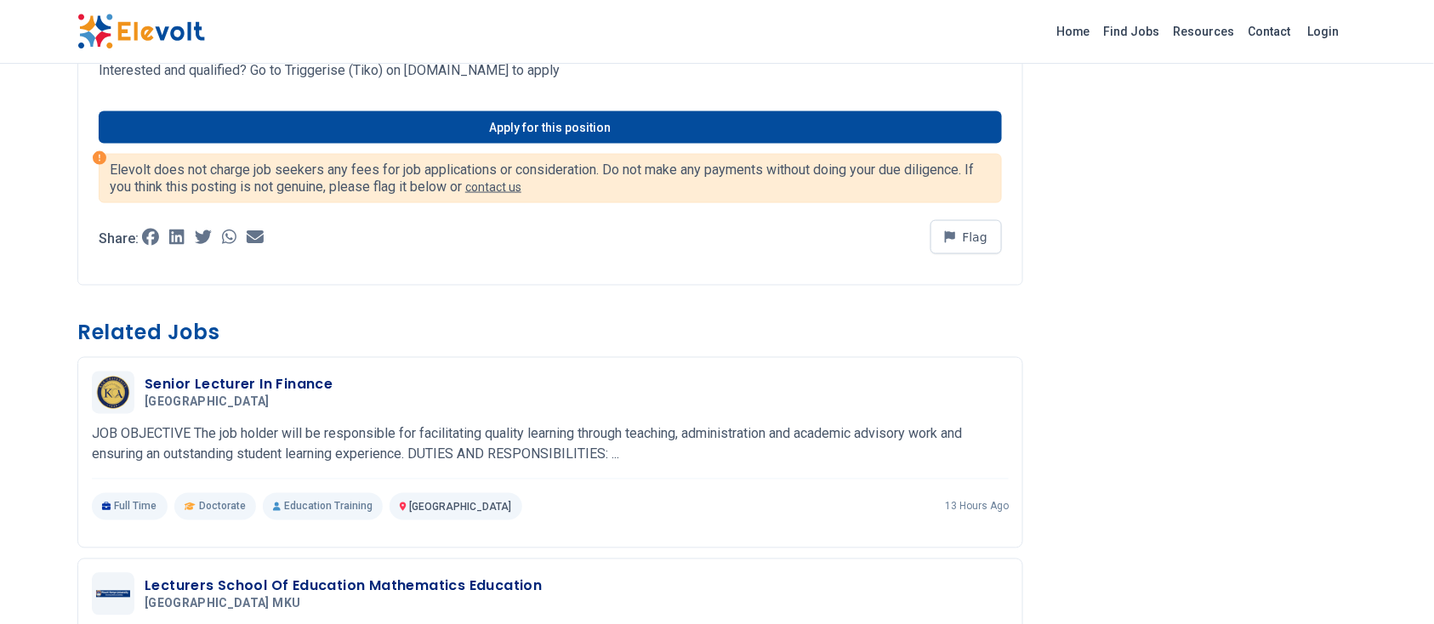
scroll to position [798, 0]
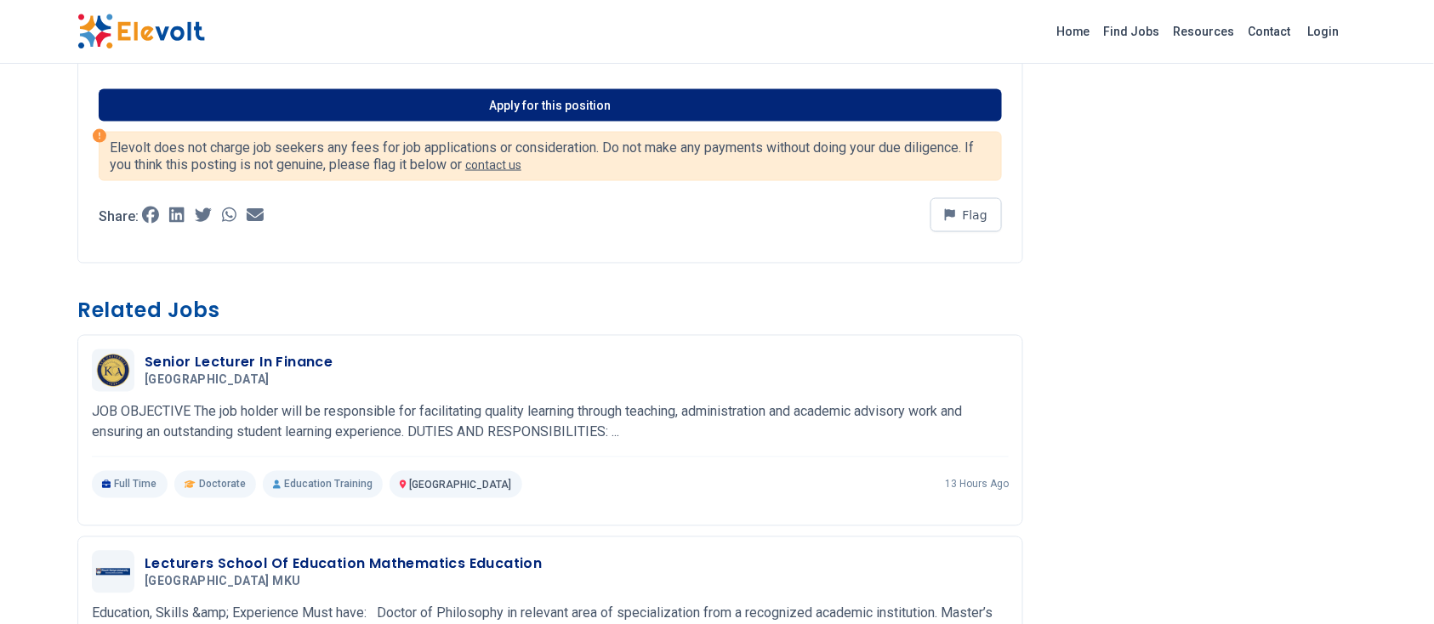
click at [704, 122] on link "Apply for this position" at bounding box center [551, 105] width 904 height 32
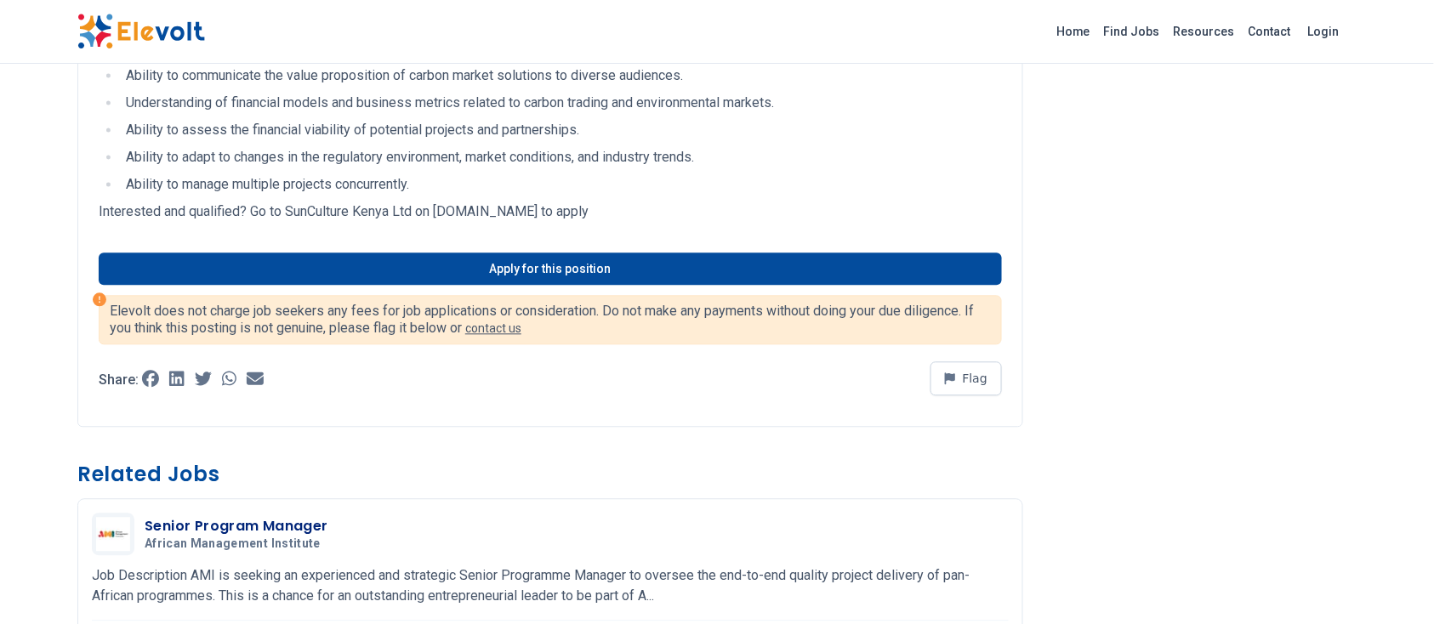
scroll to position [1150, 0]
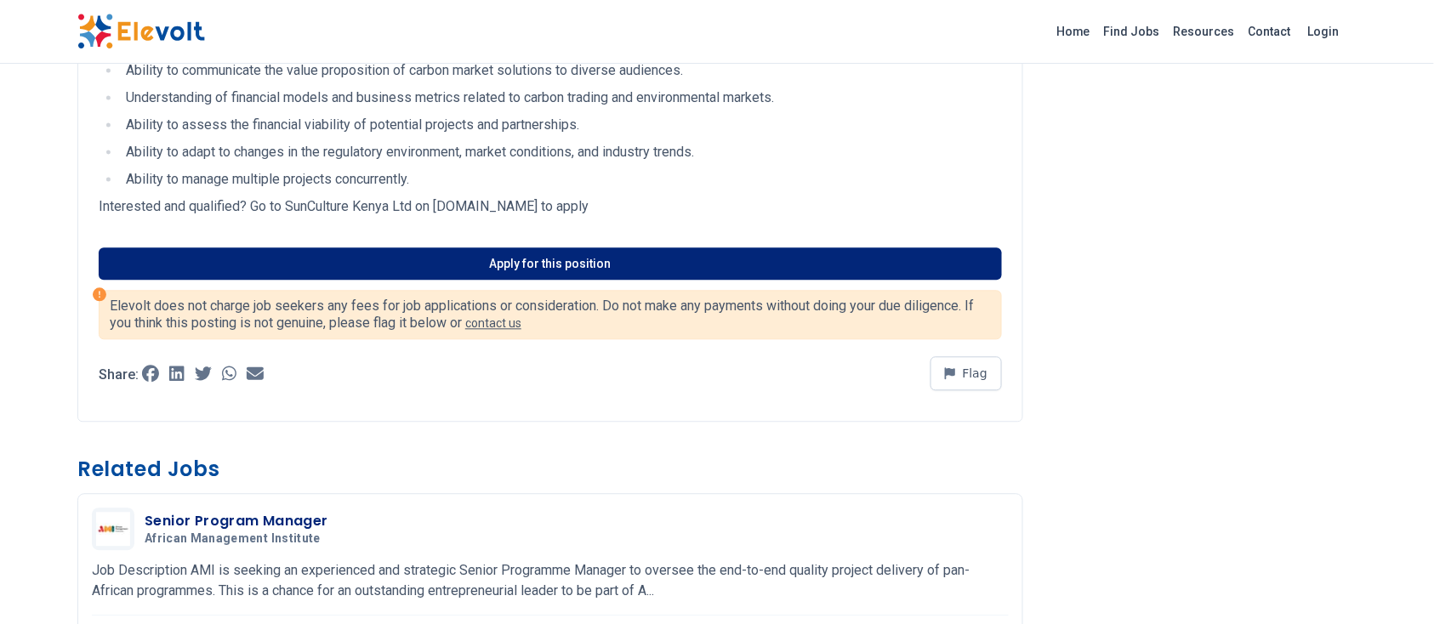
click at [525, 271] on link "Apply for this position" at bounding box center [551, 264] width 904 height 32
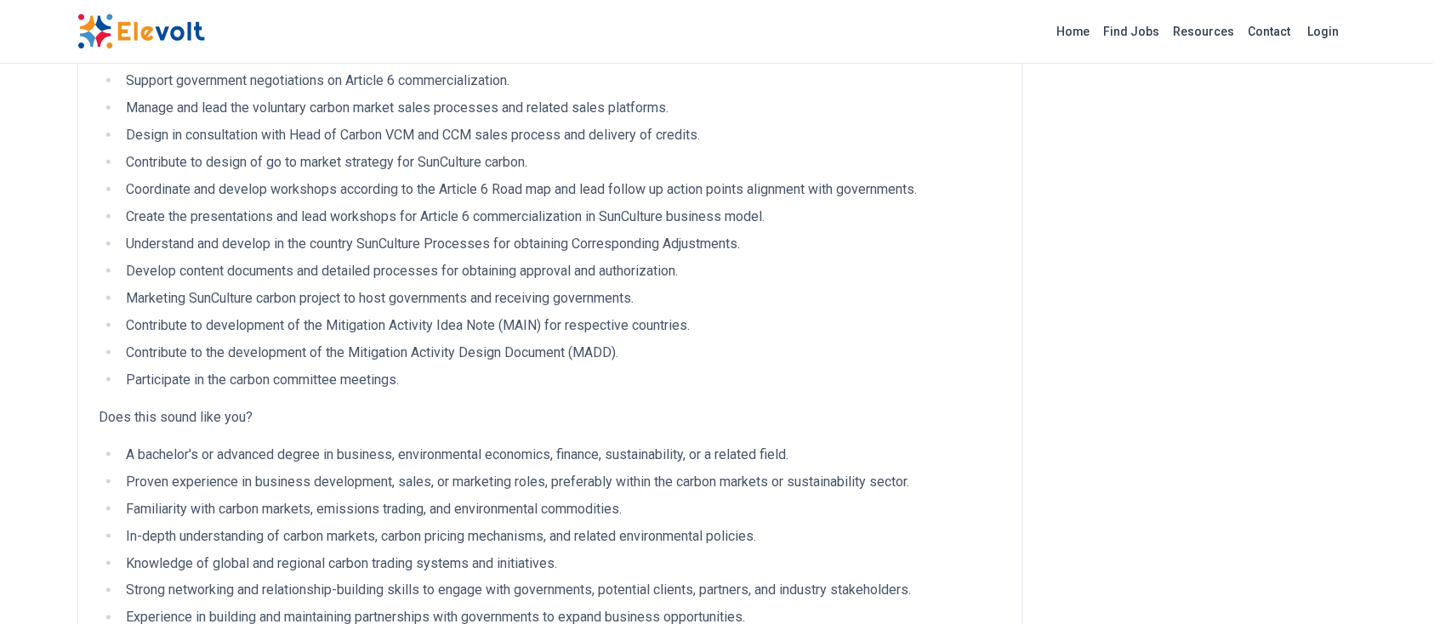
scroll to position [508, 0]
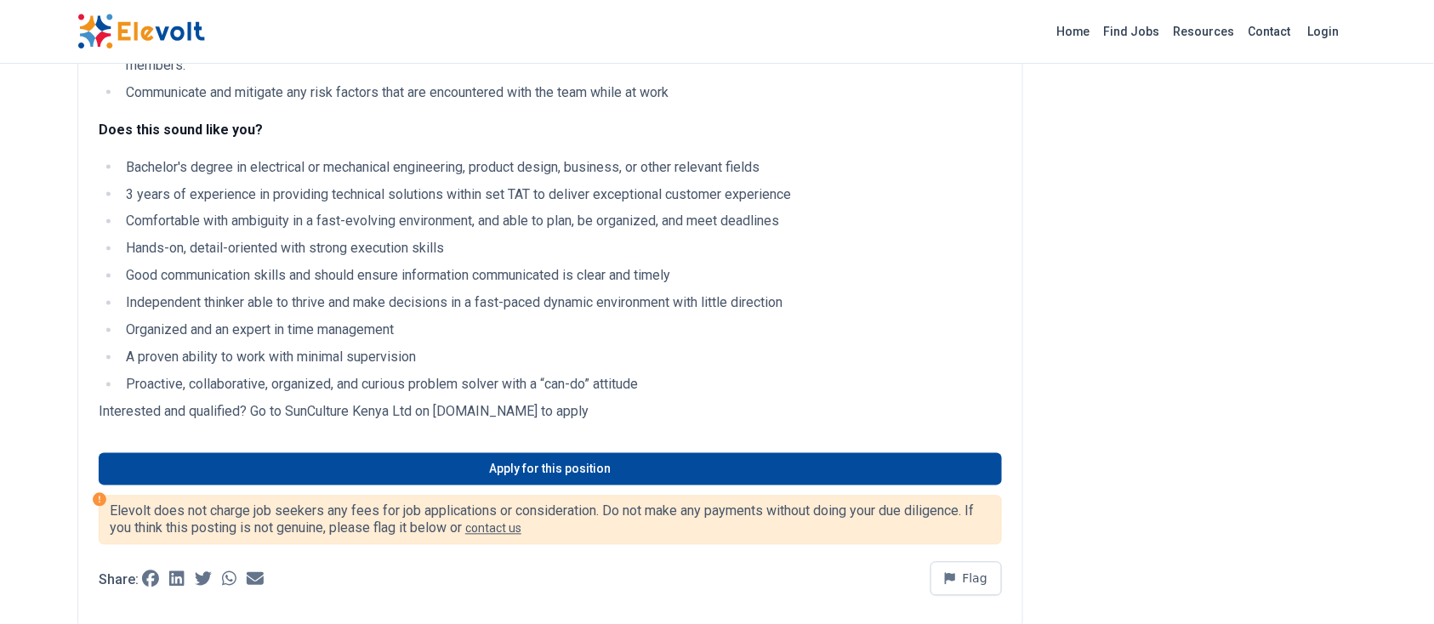
scroll to position [859, 0]
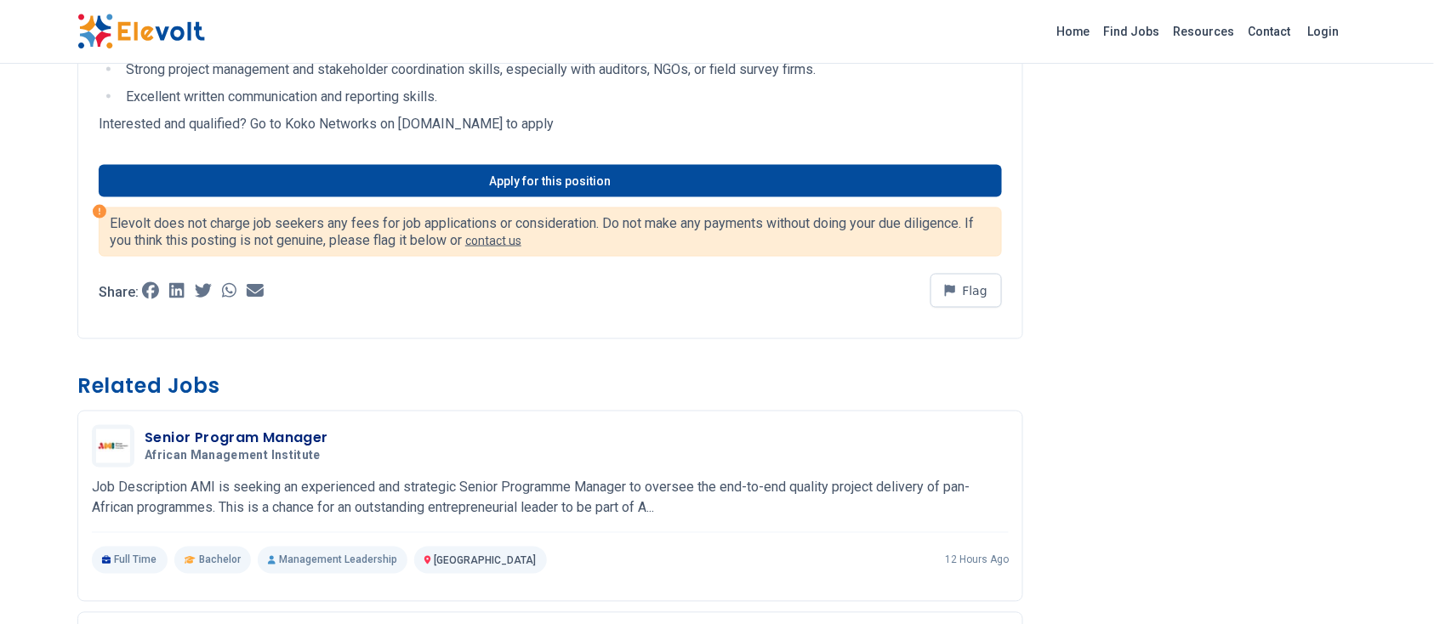
scroll to position [756, 0]
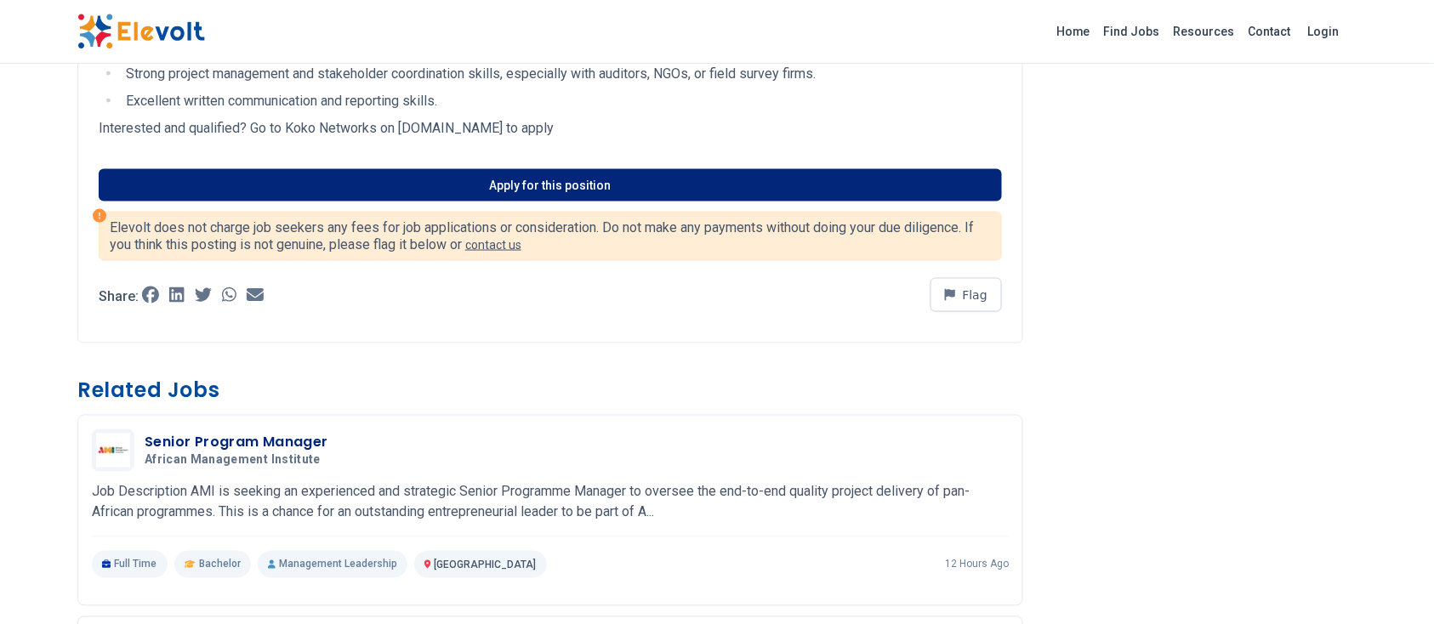
click at [365, 187] on link "Apply for this position" at bounding box center [551, 185] width 904 height 32
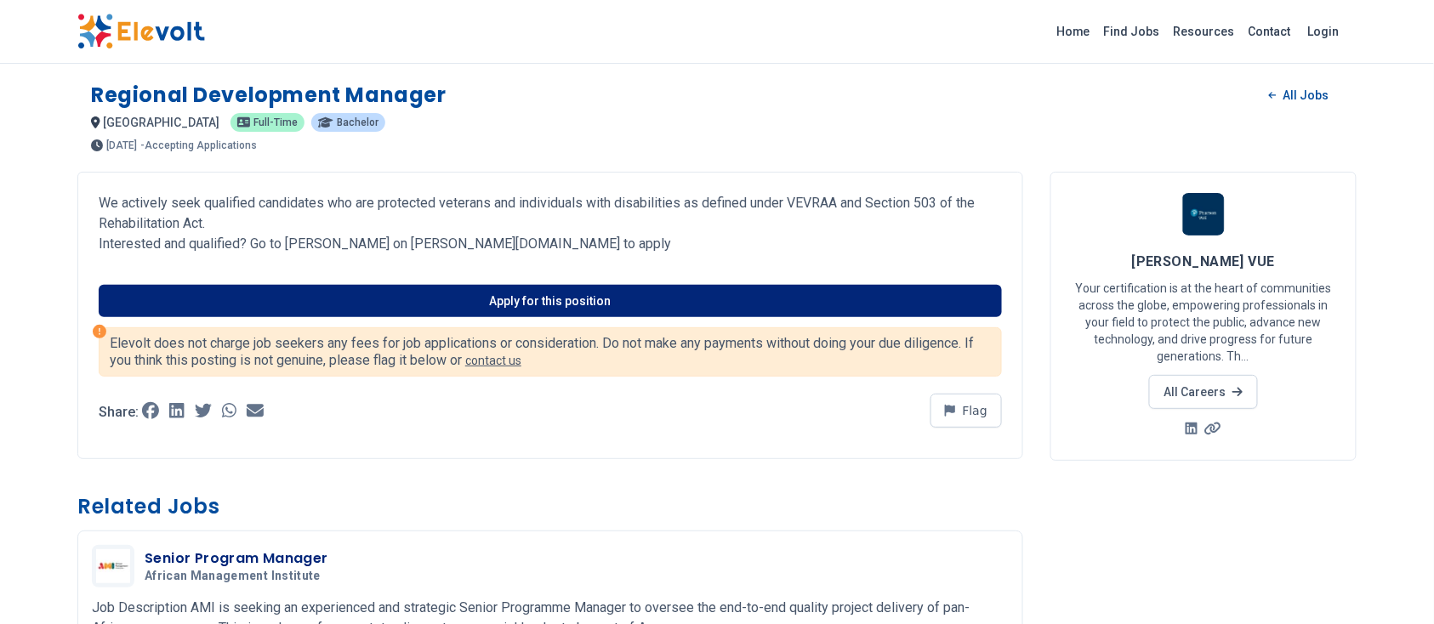
click at [488, 299] on link "Apply for this position" at bounding box center [551, 301] width 904 height 32
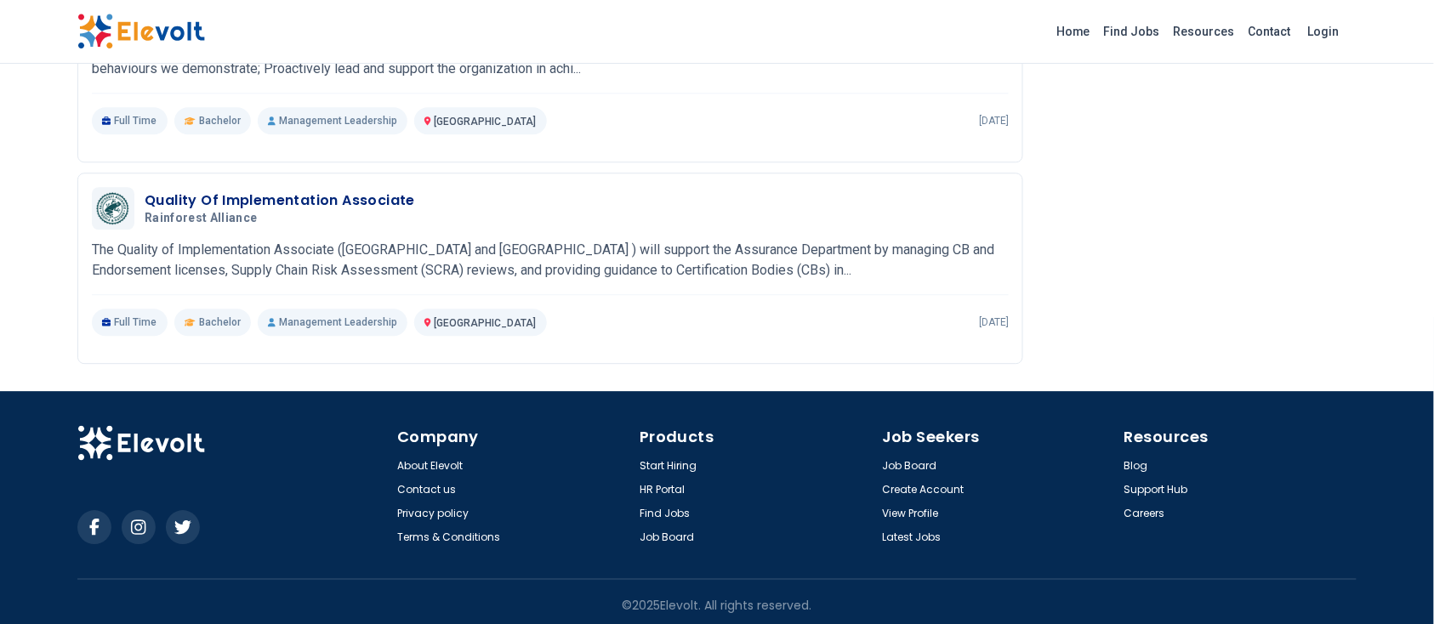
scroll to position [1418, 0]
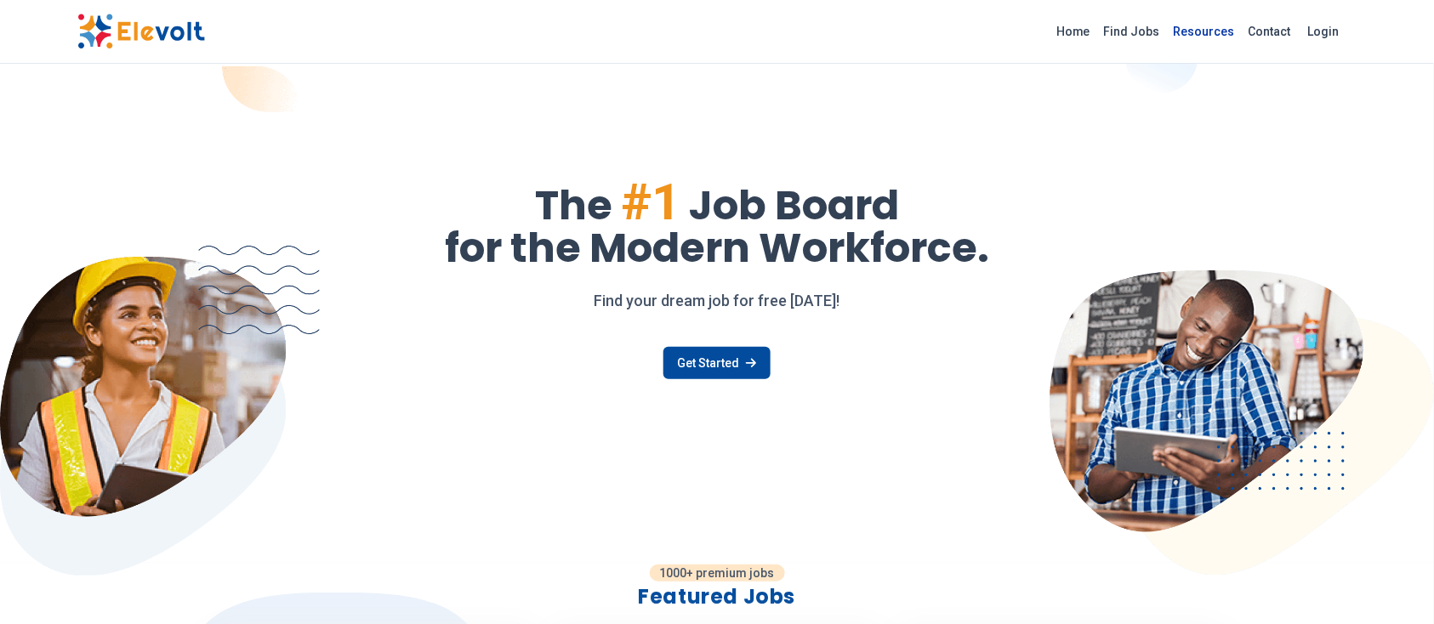
click at [1212, 41] on link "Resources" at bounding box center [1204, 31] width 75 height 27
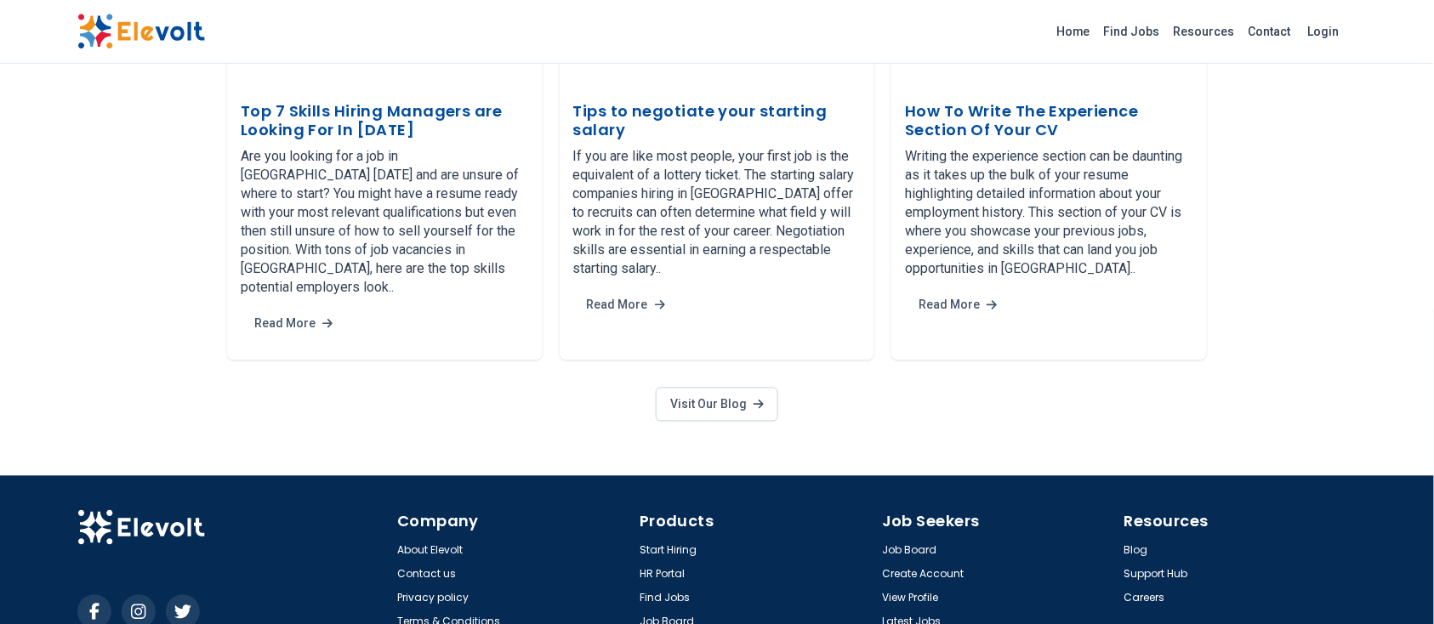
scroll to position [3221, 0]
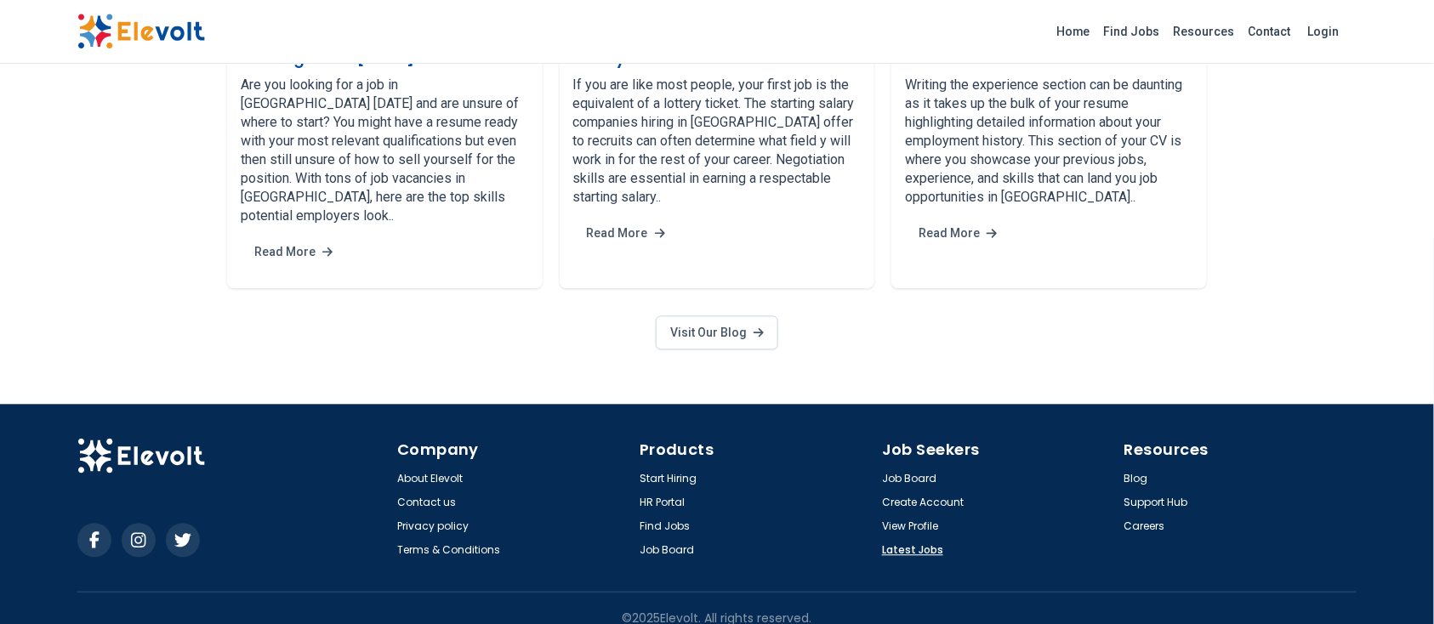
click at [924, 545] on link "Latest Jobs" at bounding box center [912, 552] width 61 height 14
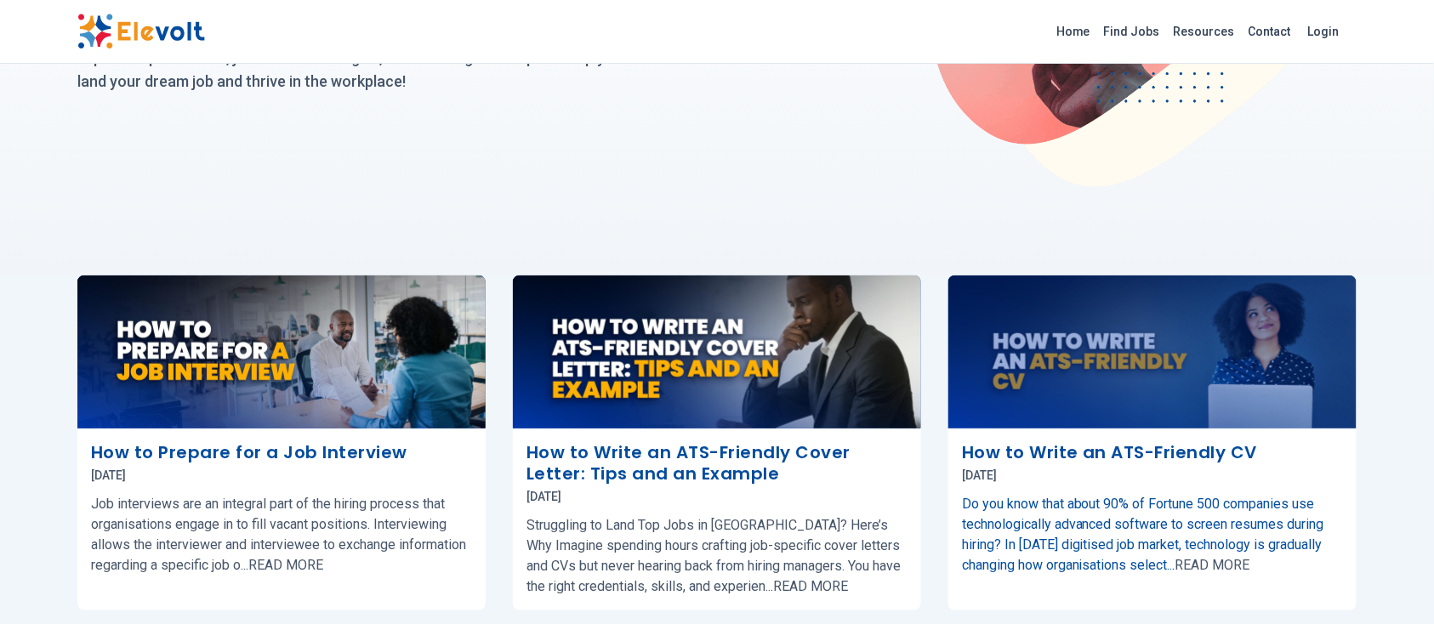
scroll to position [238, 0]
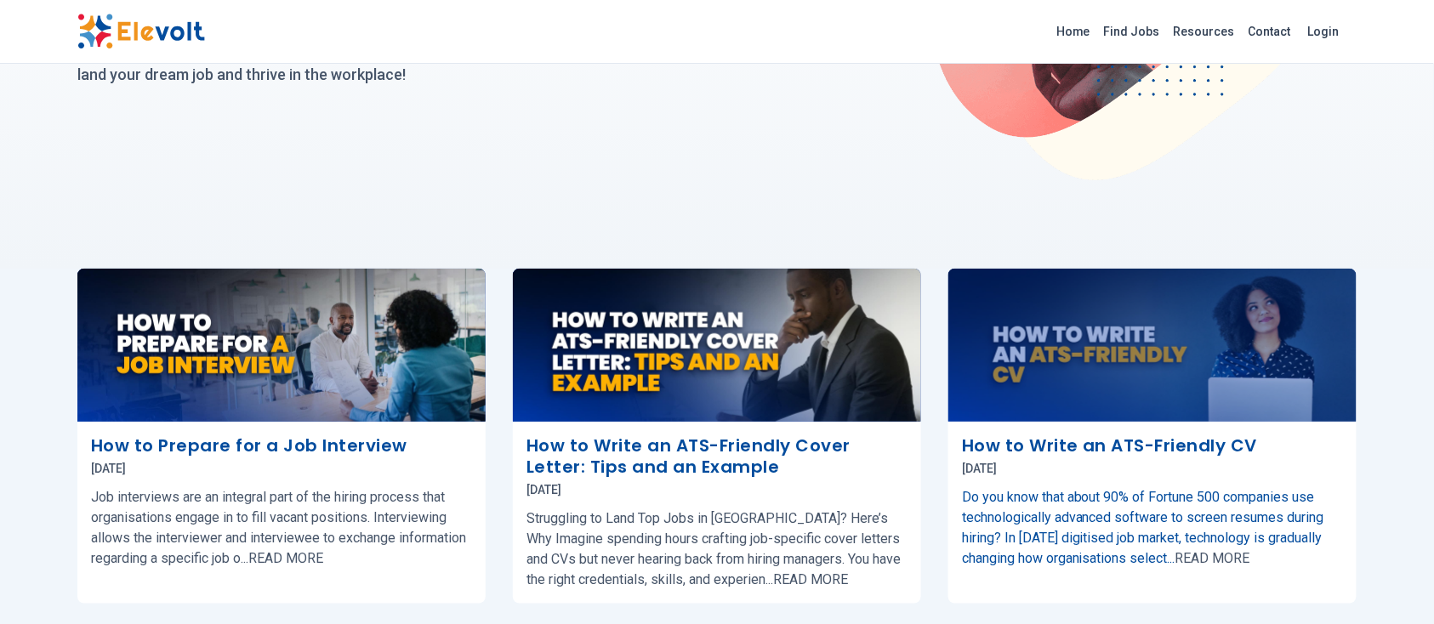
click at [1092, 353] on img at bounding box center [1153, 345] width 408 height 153
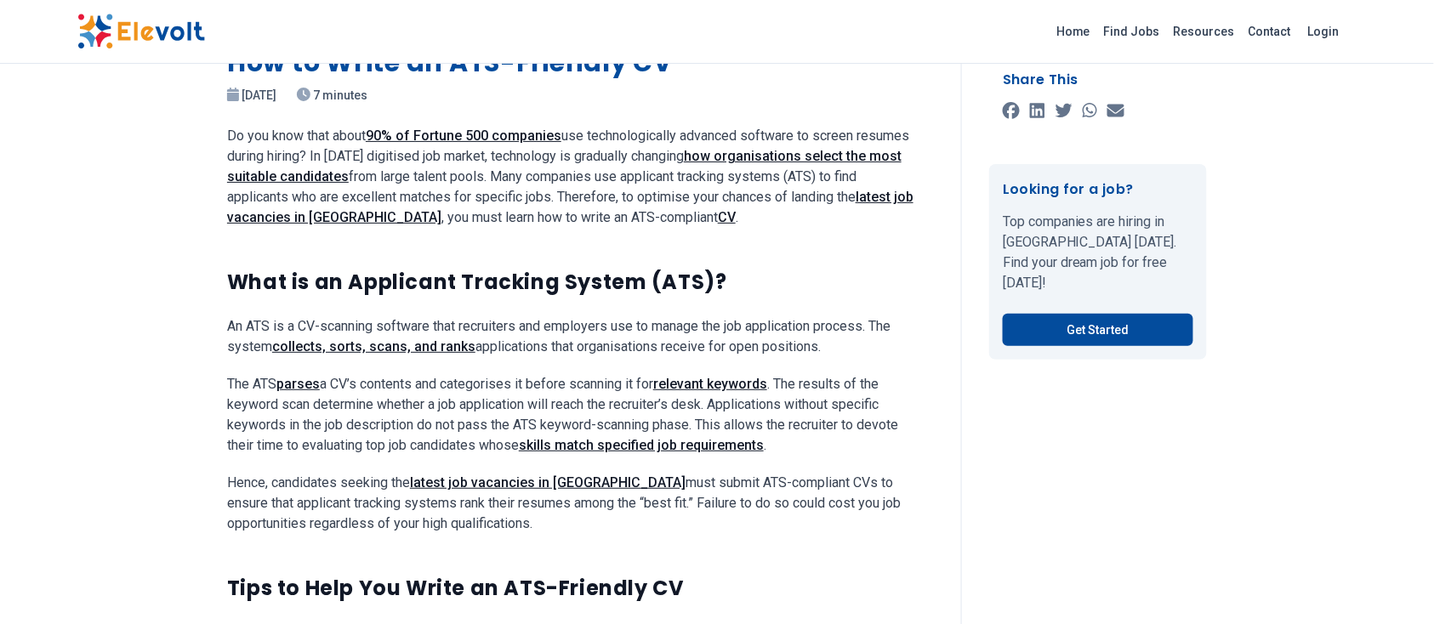
scroll to position [95, 0]
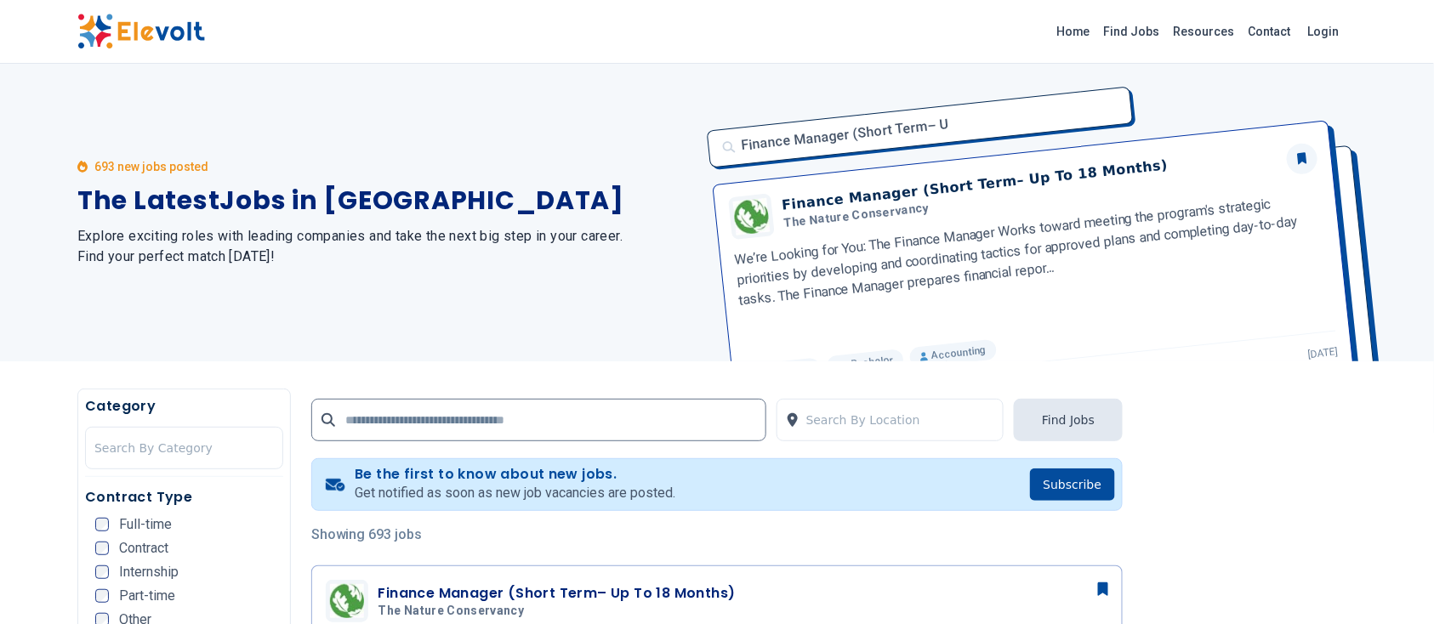
scroll to position [175, 0]
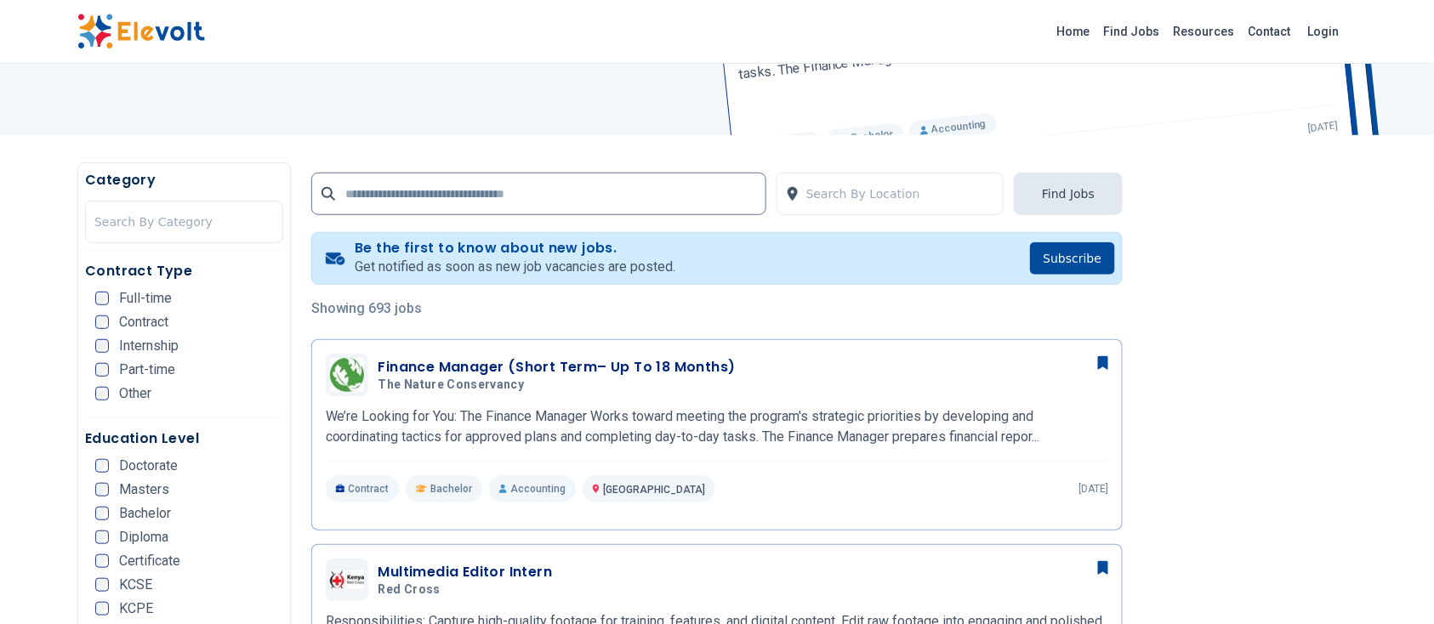
scroll to position [230, 0]
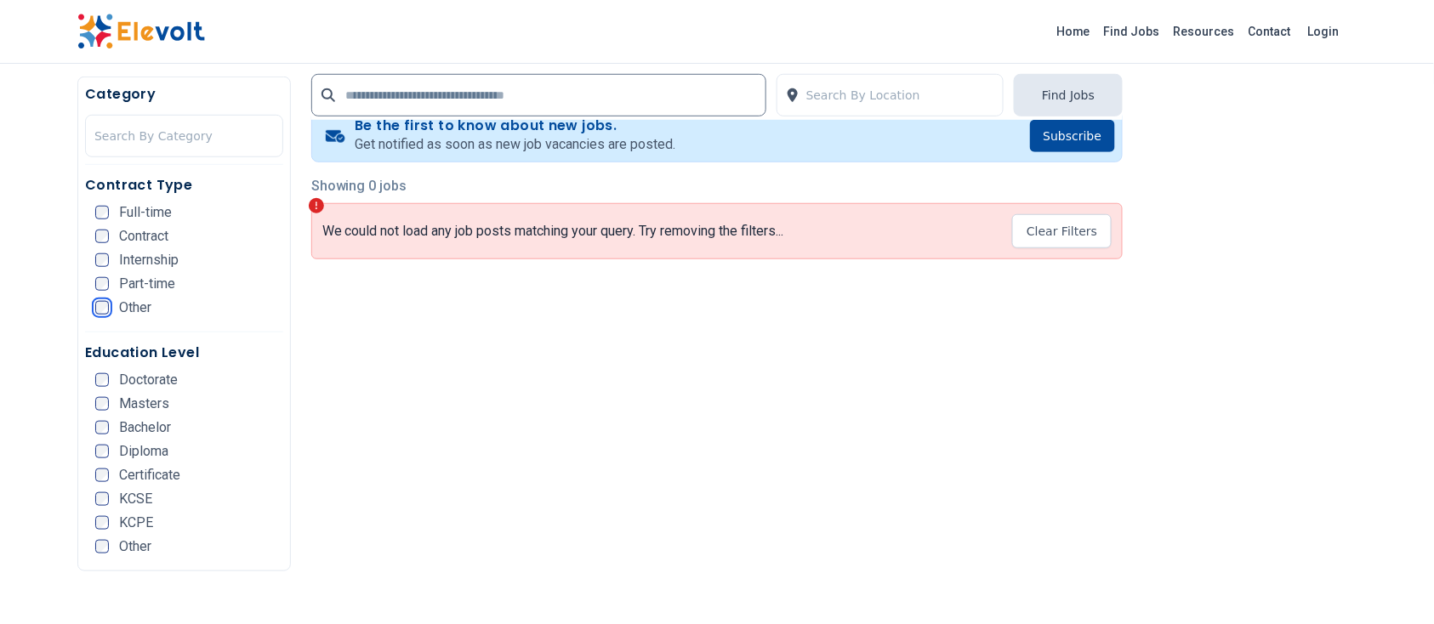
scroll to position [352, 0]
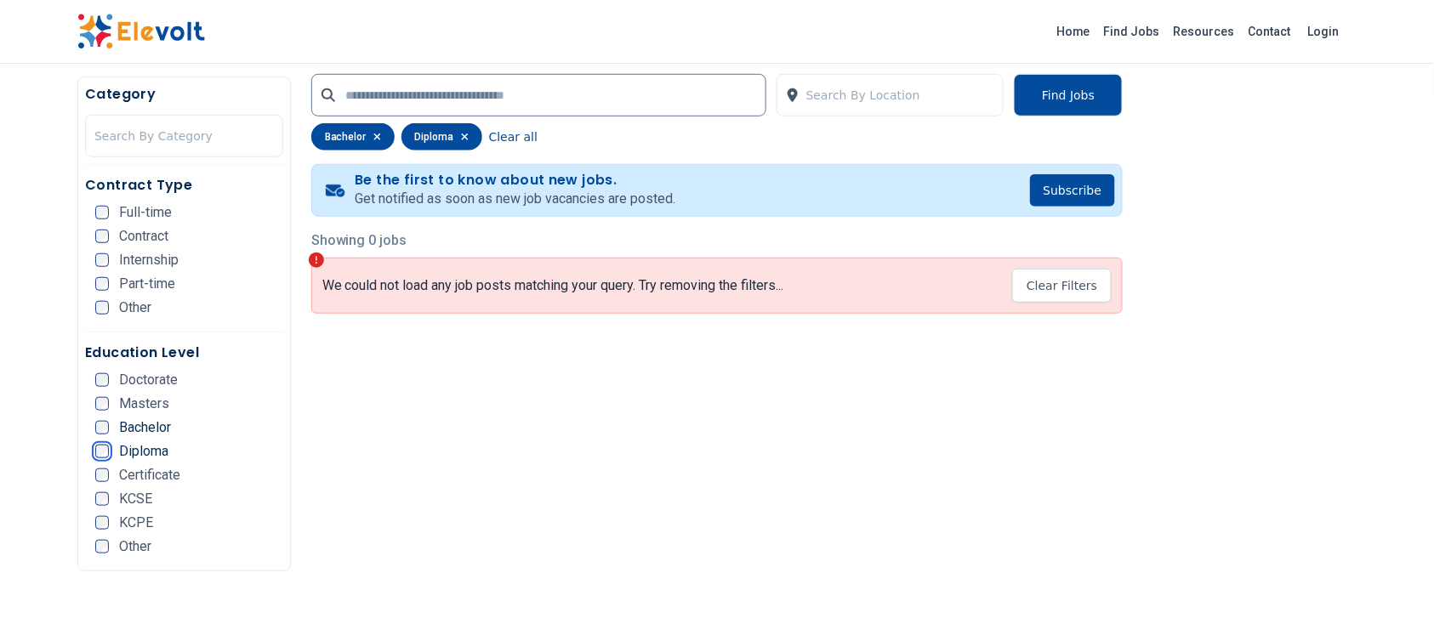
scroll to position [337, 0]
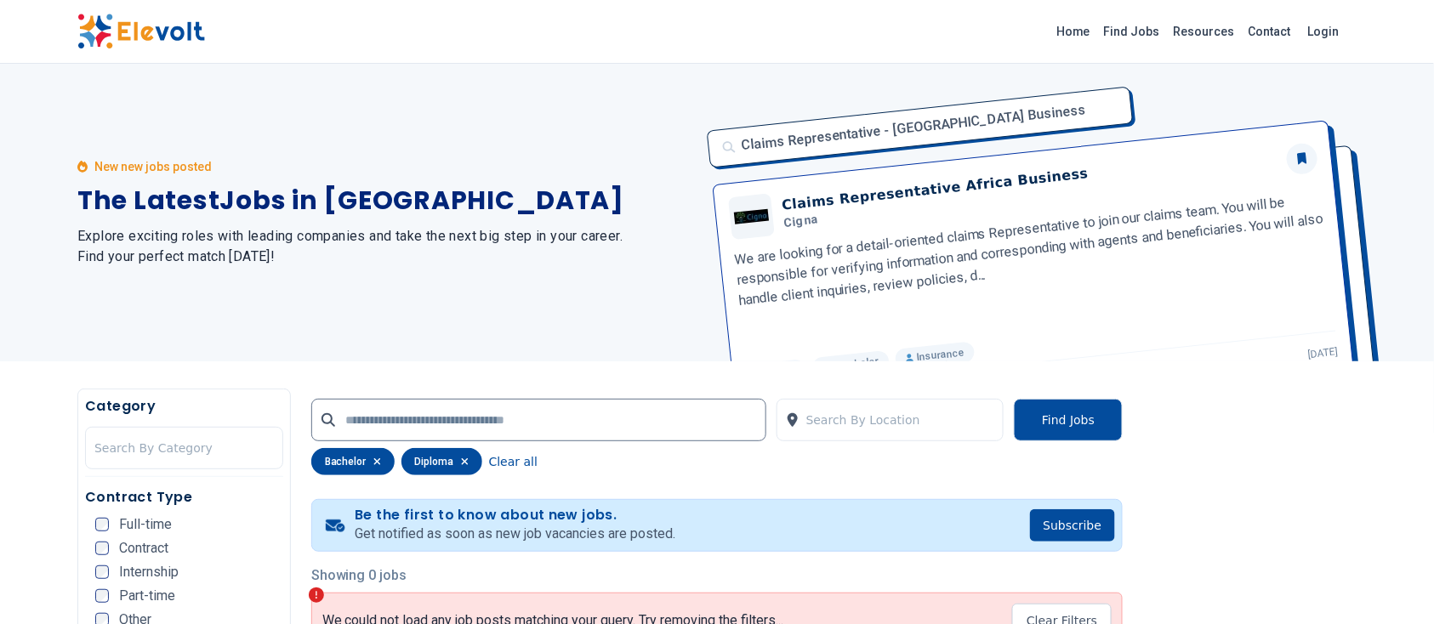
click at [103, 478] on nav "Category Search By Category Contract Type Full-time Contract Internship Part-ti…" at bounding box center [184, 636] width 198 height 480
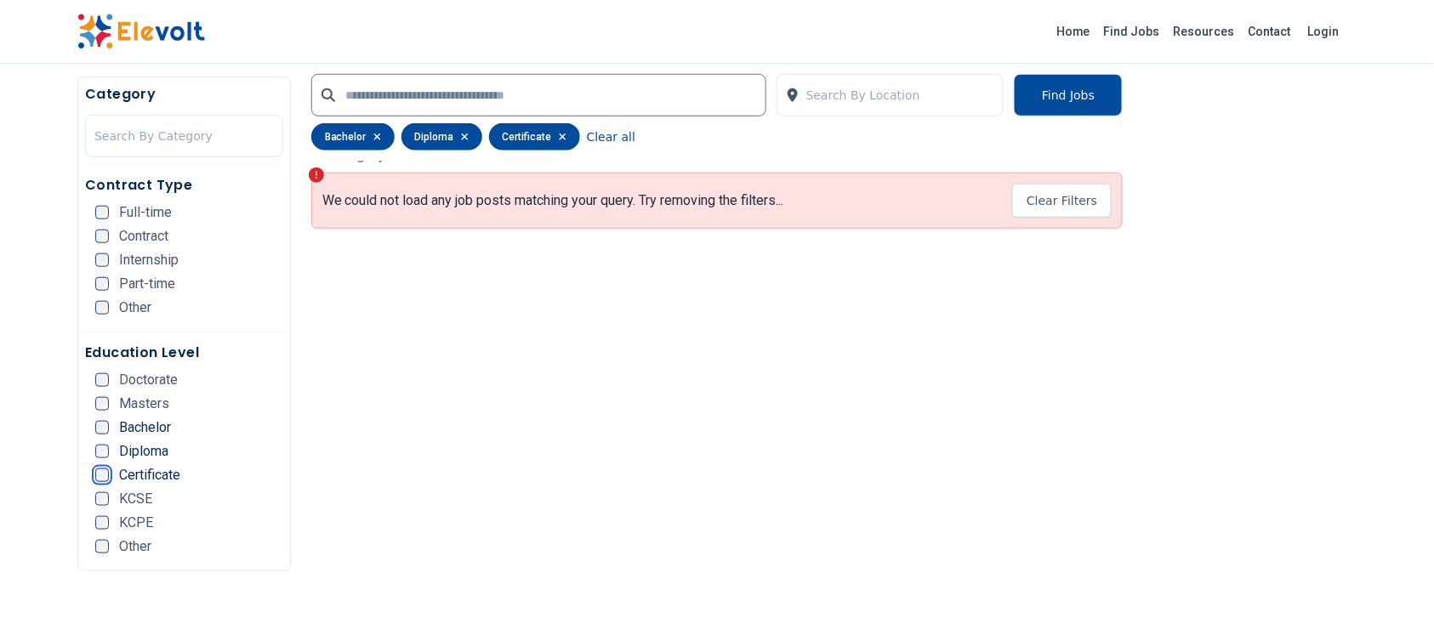
scroll to position [422, 0]
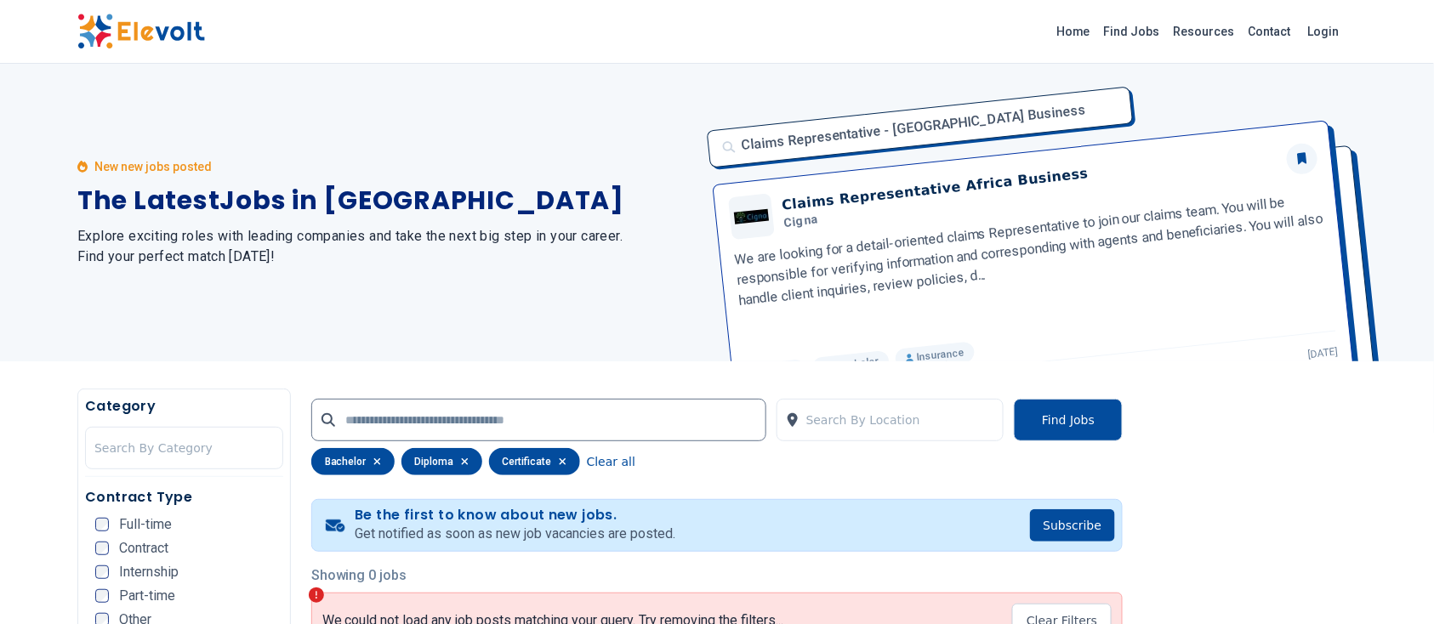
click at [105, 503] on h5 "Contract Type" at bounding box center [184, 498] width 198 height 20
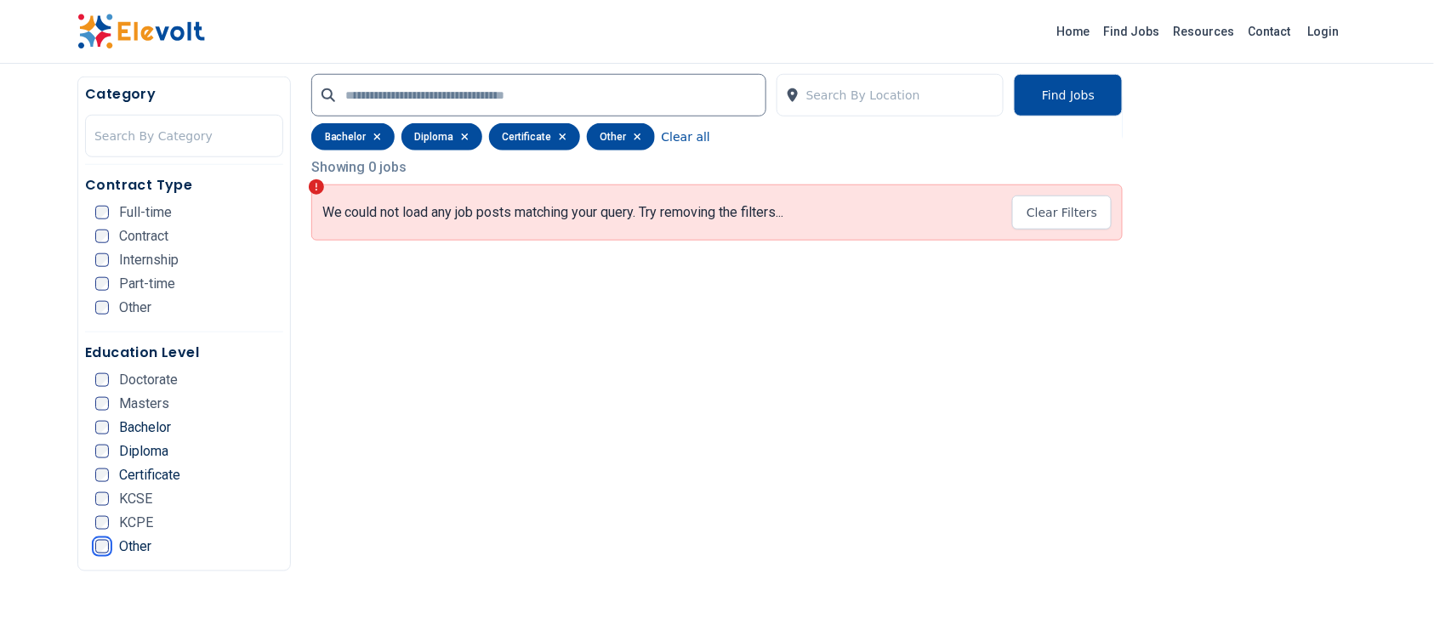
scroll to position [410, 0]
